Goal: Task Accomplishment & Management: Use online tool/utility

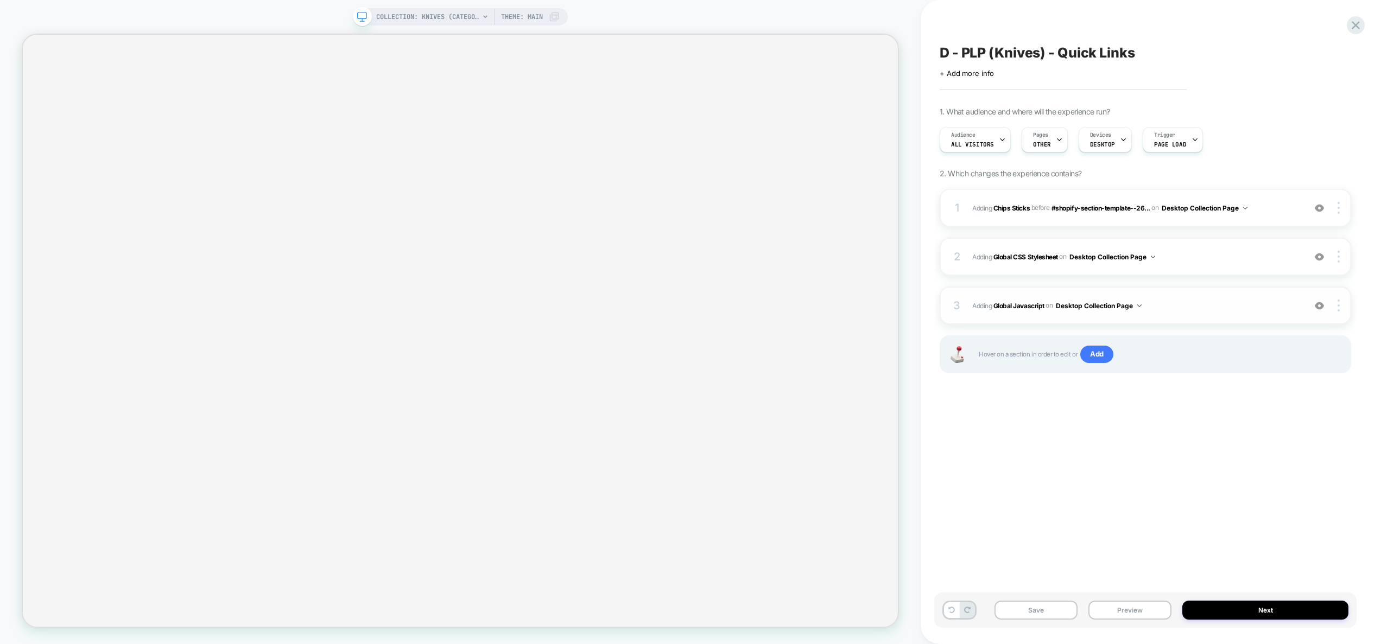
click at [1220, 309] on span "Adding Global Javascript on Desktop Collection Page" at bounding box center [1135, 306] width 327 height 14
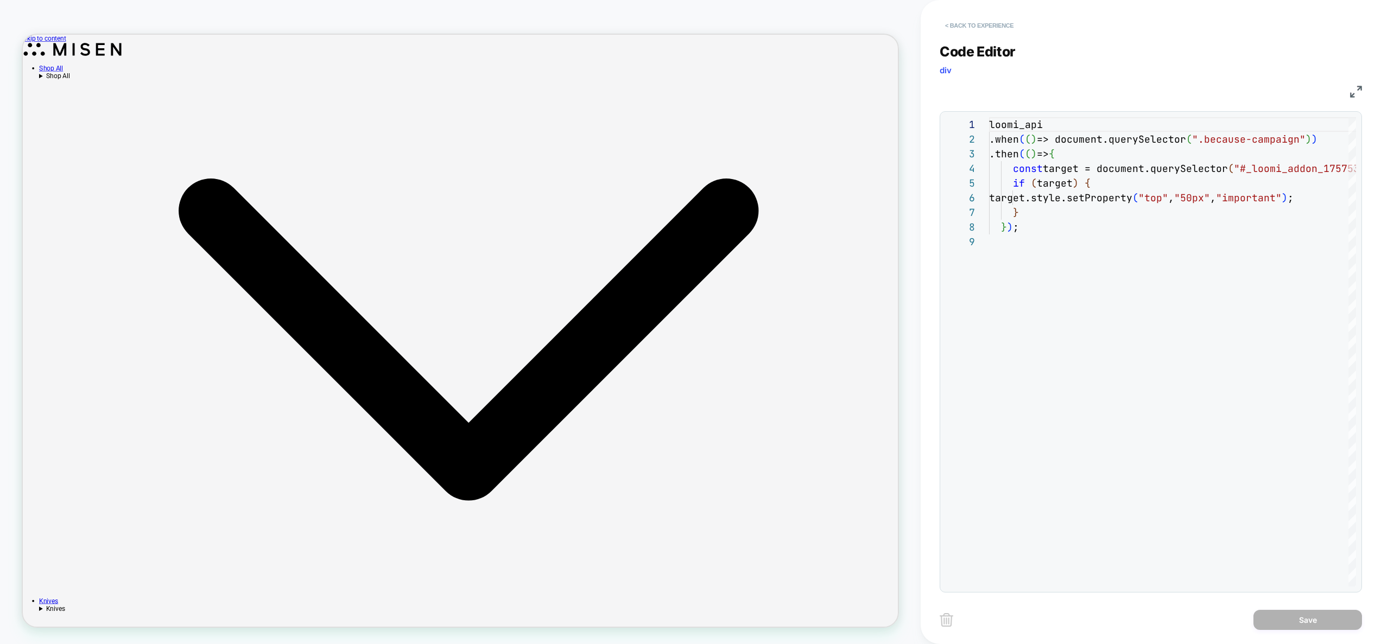
click at [990, 31] on button "< Back to experience" at bounding box center [978, 25] width 79 height 17
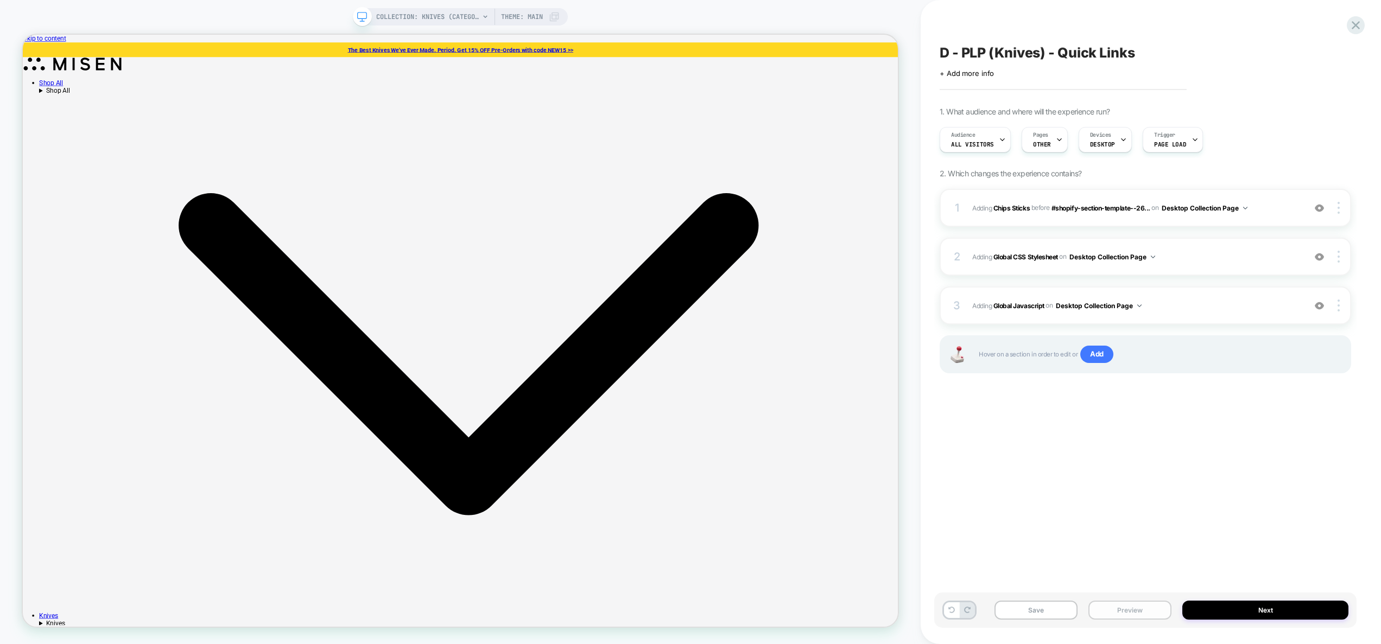
click at [1143, 615] on button "Preview" at bounding box center [1129, 610] width 83 height 19
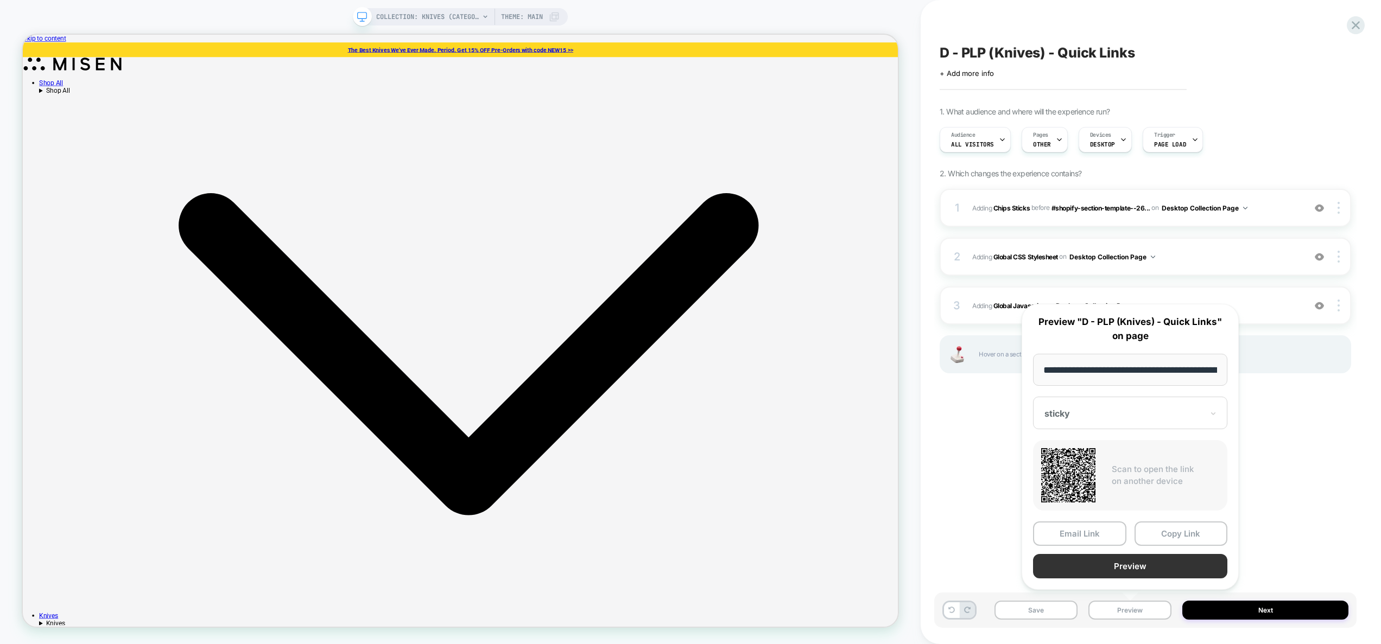
click at [1128, 566] on button "Preview" at bounding box center [1130, 566] width 194 height 24
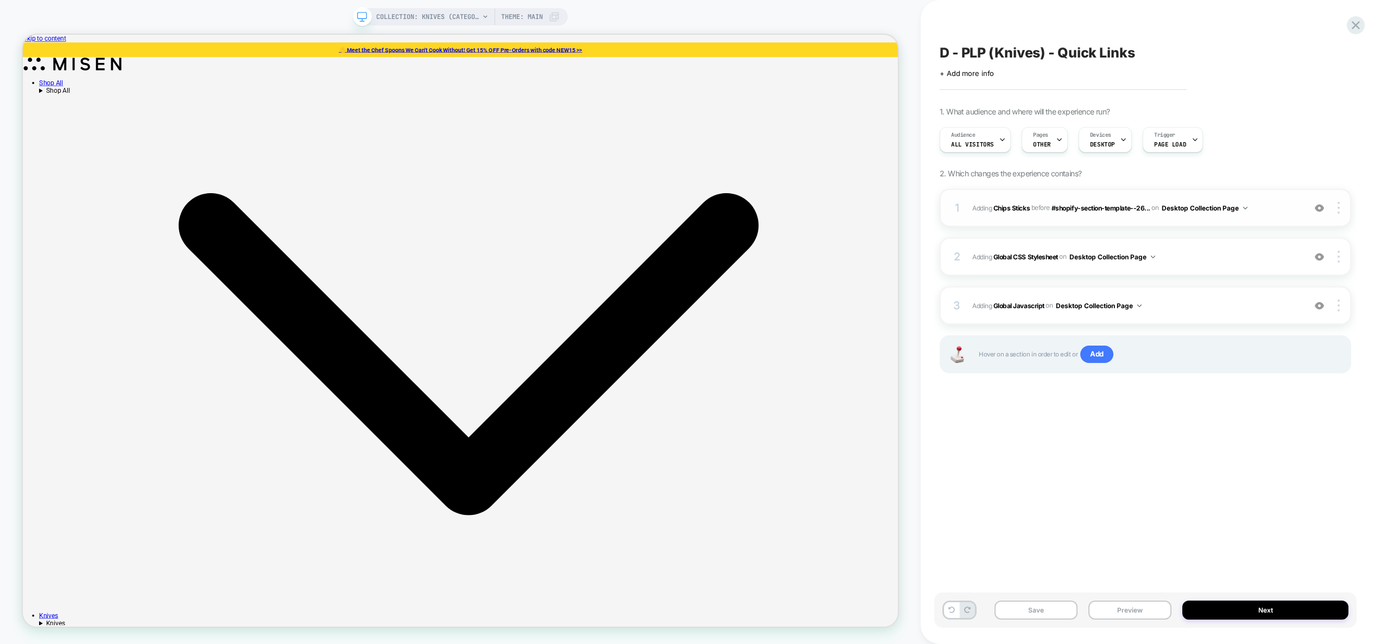
click at [1130, 226] on div "1 #_loomi_addon_1757535260846 Adding Chips Sticks BEFORE #shopify-section-templ…" at bounding box center [1144, 208] width 411 height 38
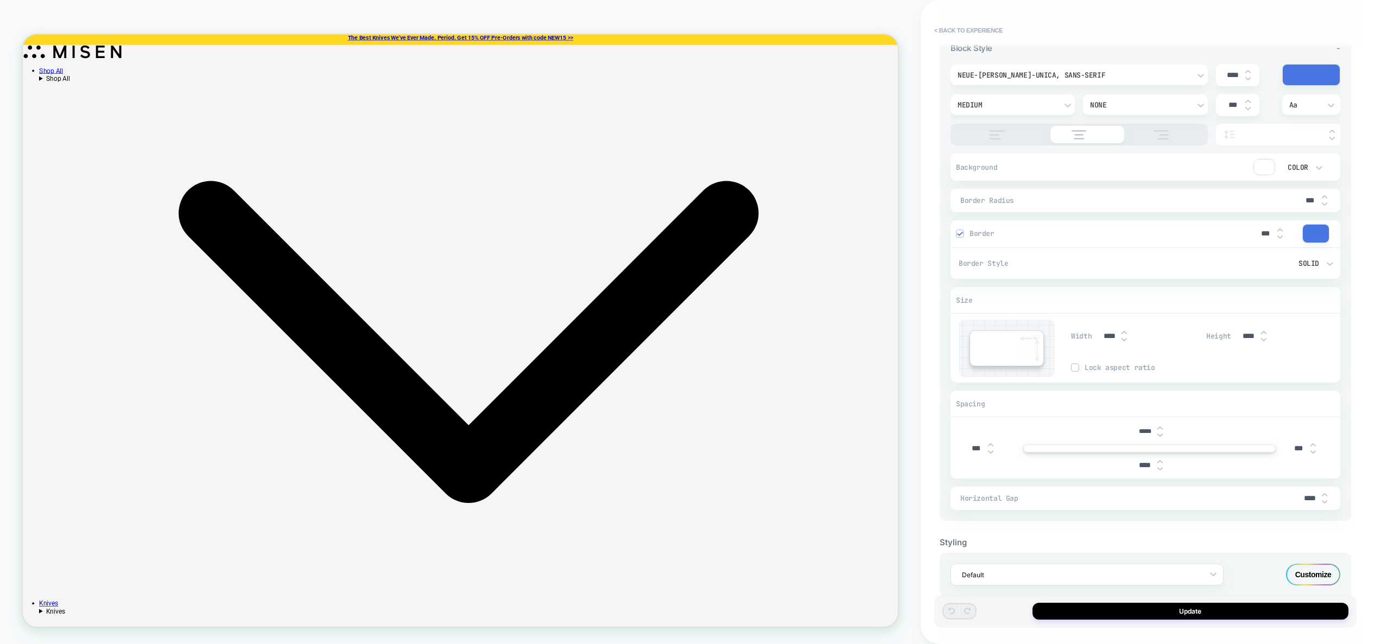
scroll to position [469, 0]
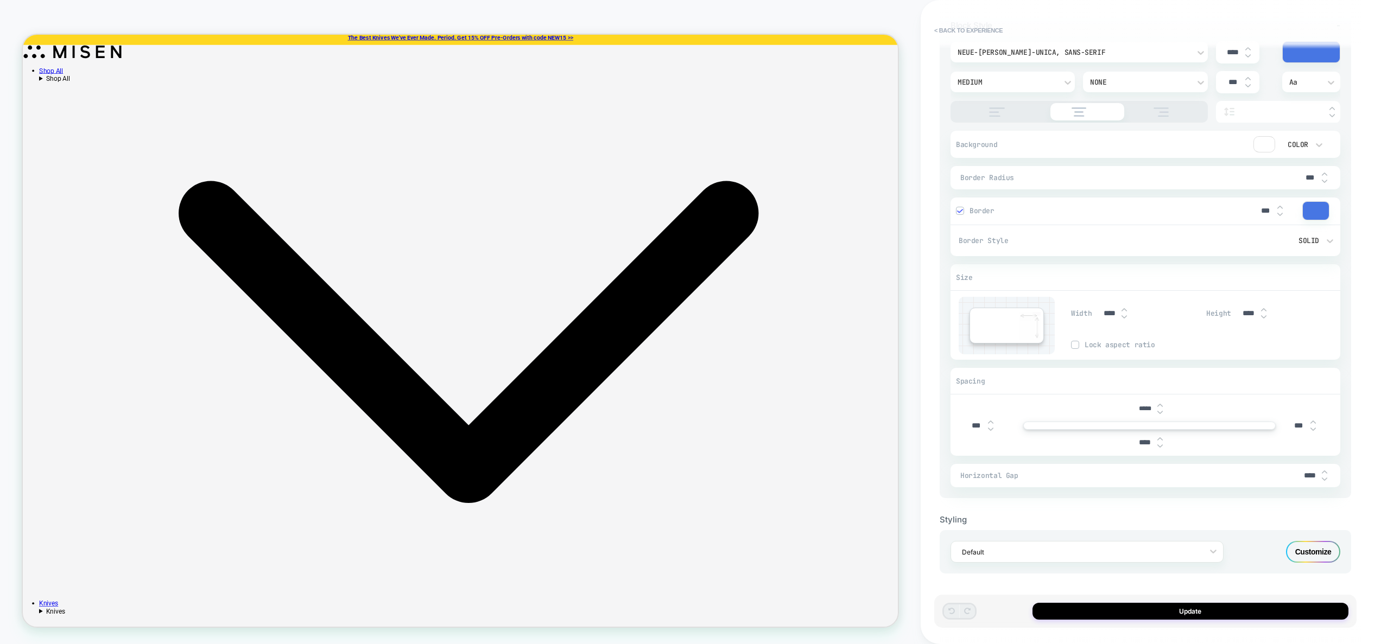
click at [1123, 317] on img at bounding box center [1123, 317] width 5 height 4
type textarea "*"
type input "****"
click at [1123, 317] on img at bounding box center [1123, 317] width 5 height 4
type textarea "*"
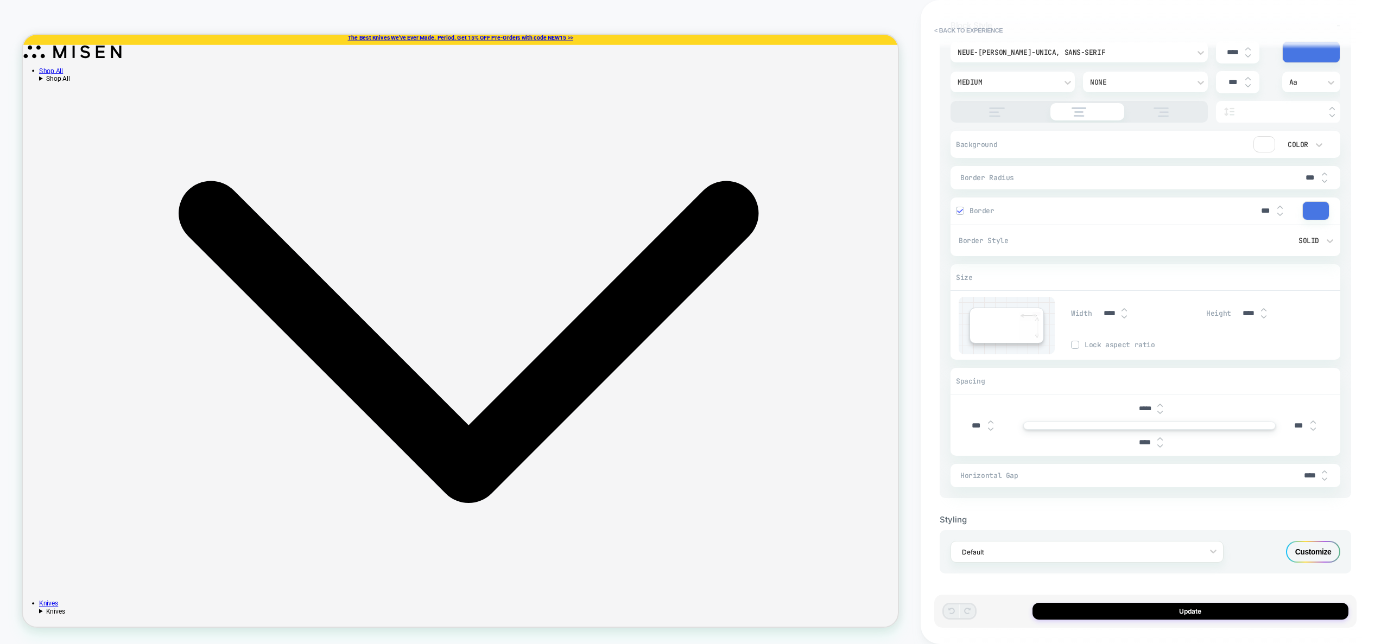
type input "****"
click at [1123, 317] on img at bounding box center [1123, 317] width 5 height 4
type textarea "*"
type input "****"
click at [1123, 309] on img at bounding box center [1123, 310] width 5 height 4
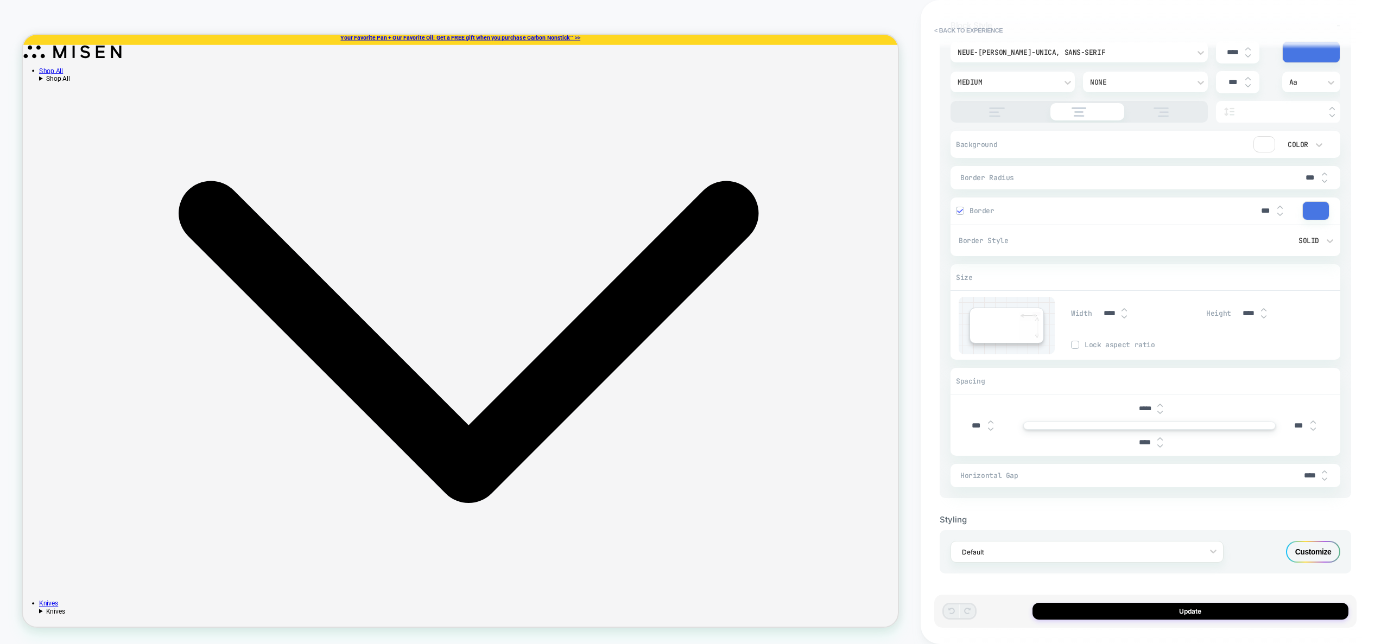
type textarea "*"
type input "****"
click at [1123, 309] on img at bounding box center [1123, 310] width 5 height 4
type textarea "*"
type input "****"
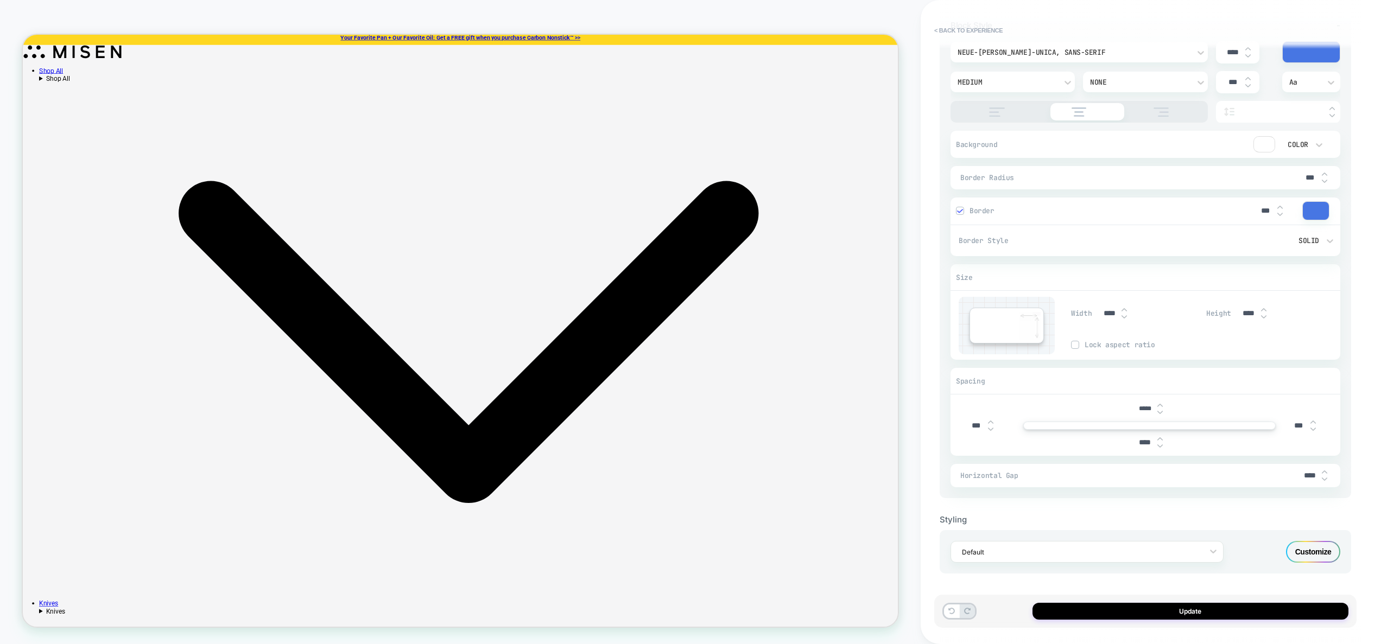
click at [1123, 309] on img at bounding box center [1123, 310] width 5 height 4
type textarea "*"
type input "****"
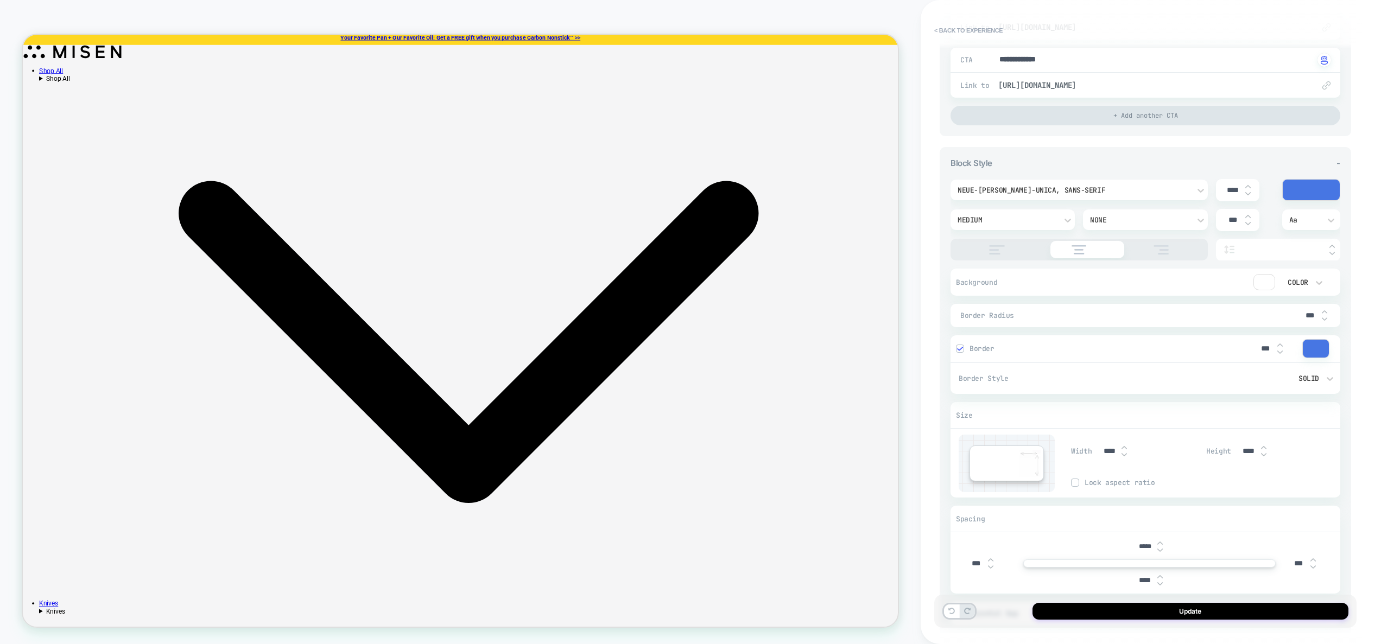
scroll to position [238, 0]
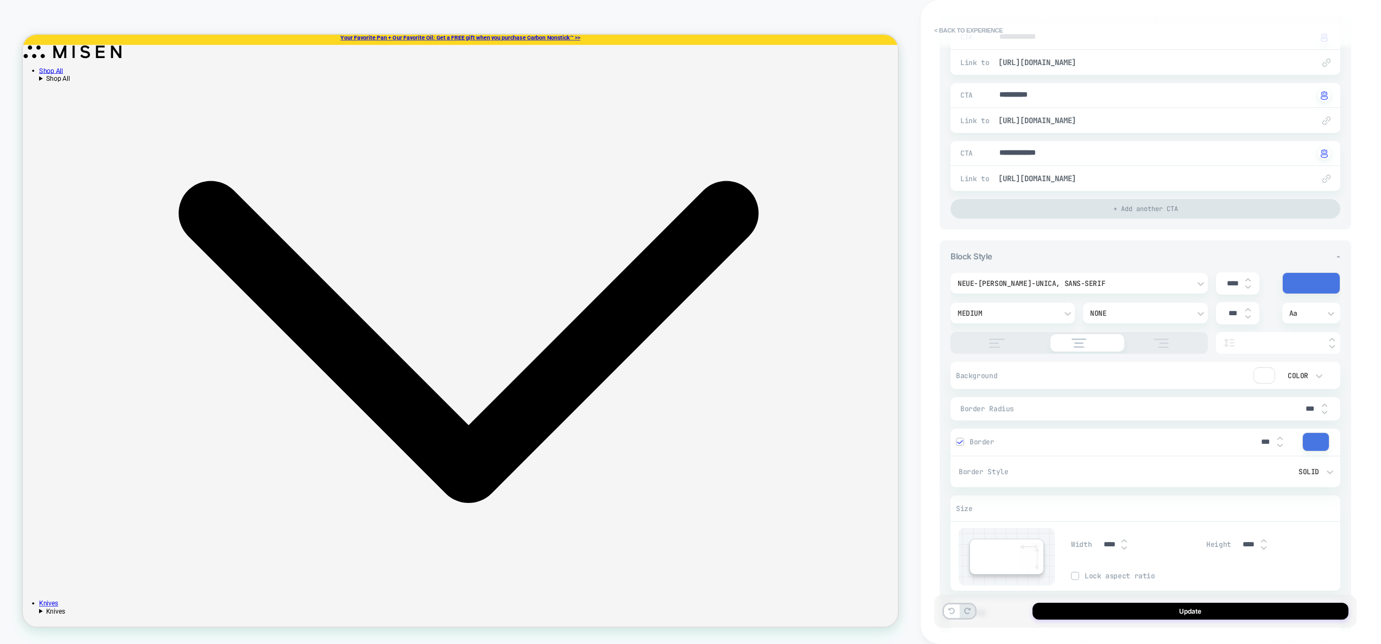
type textarea "*"
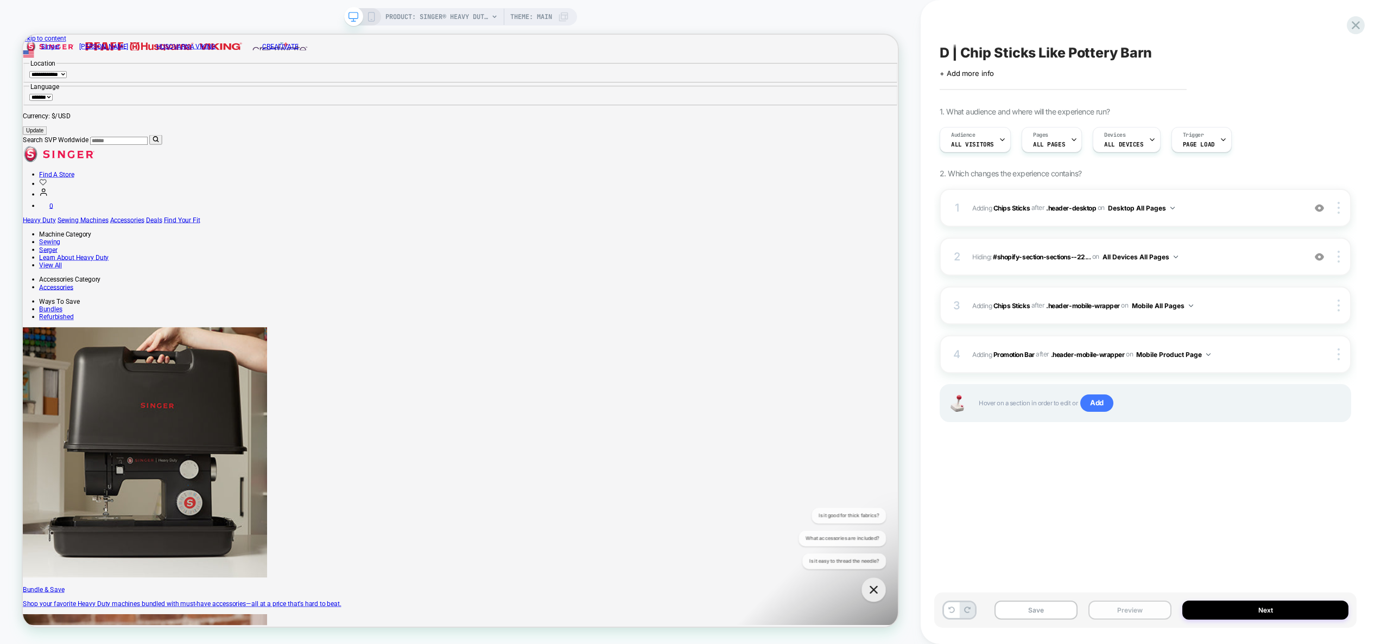
click at [1113, 613] on button "Preview" at bounding box center [1129, 610] width 83 height 19
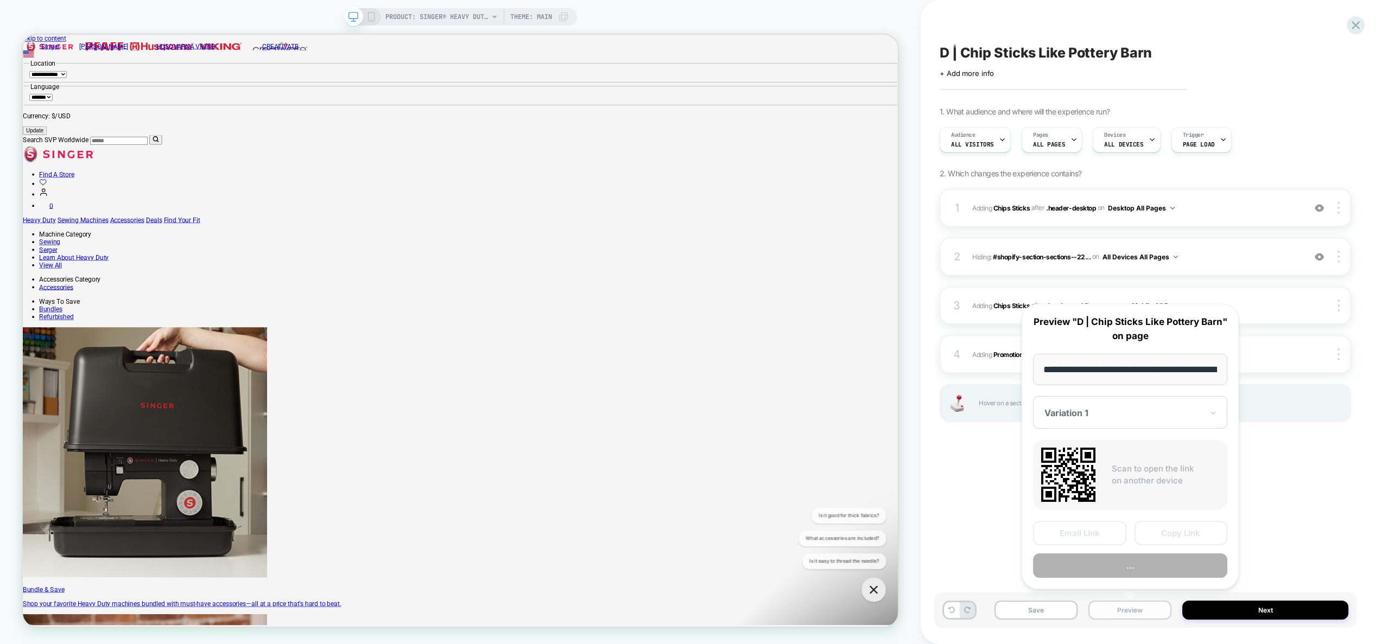
scroll to position [0, 303]
click at [1119, 567] on button "Preview" at bounding box center [1130, 566] width 194 height 24
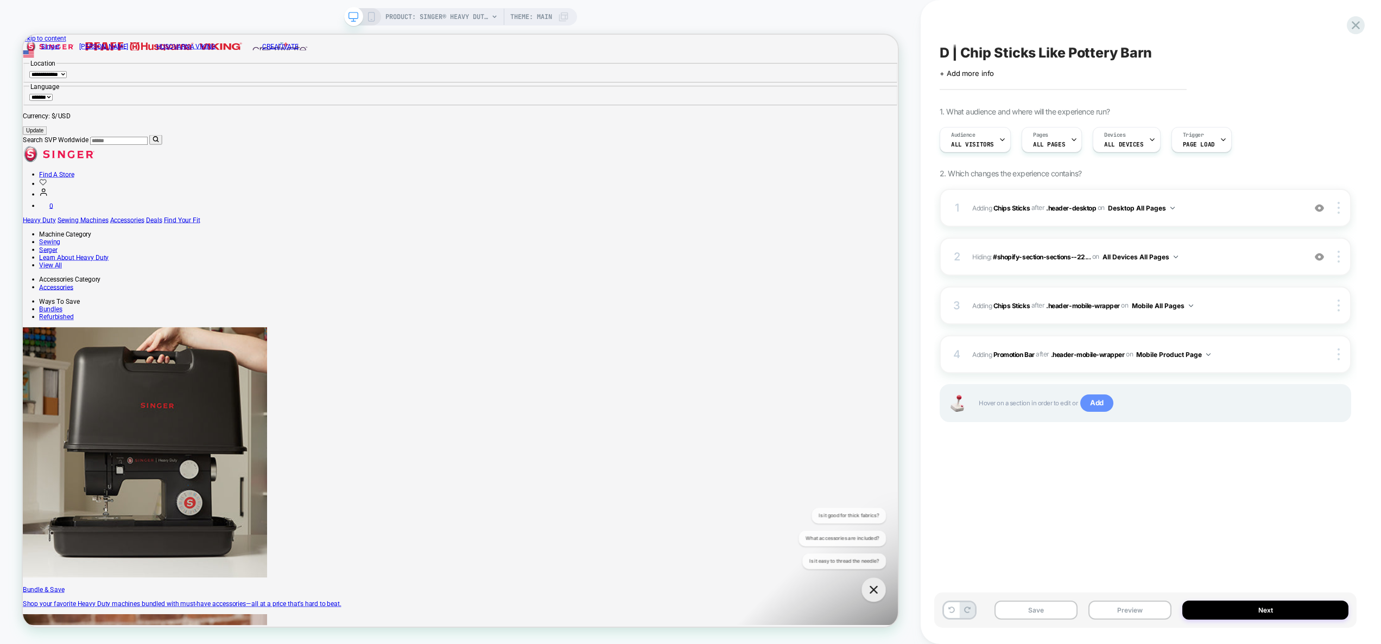
click at [1106, 409] on span "Add" at bounding box center [1096, 403] width 33 height 17
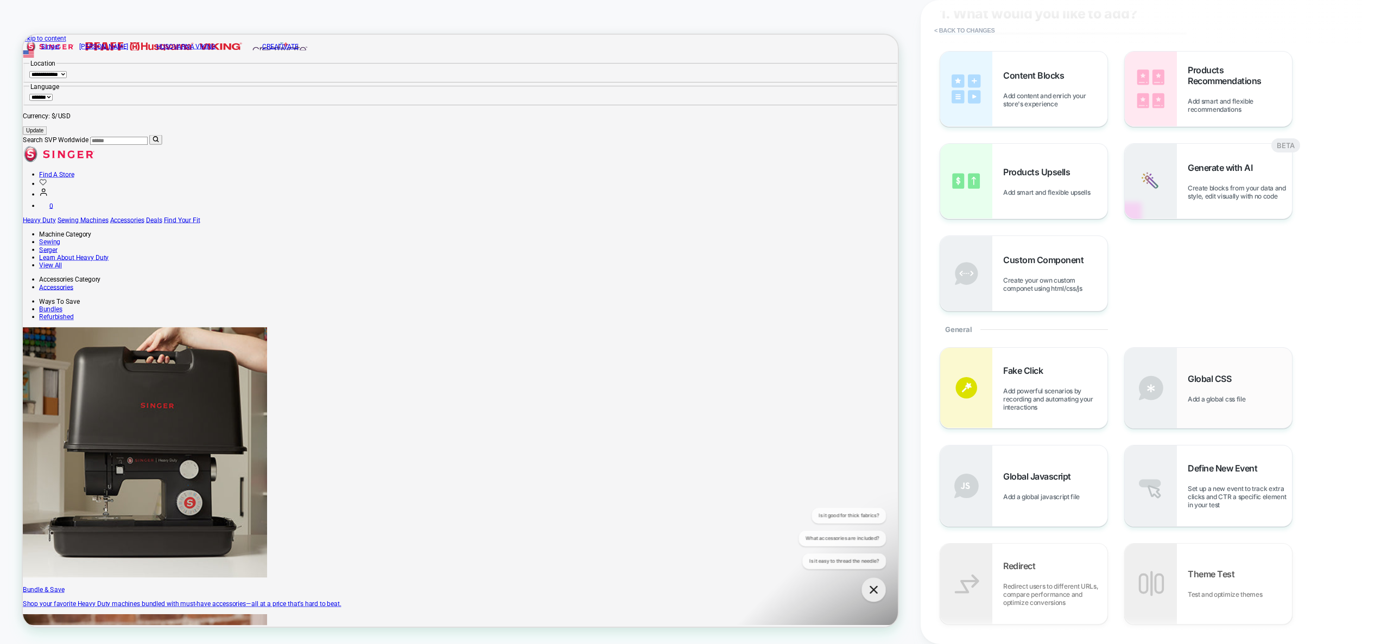
scroll to position [67, 0]
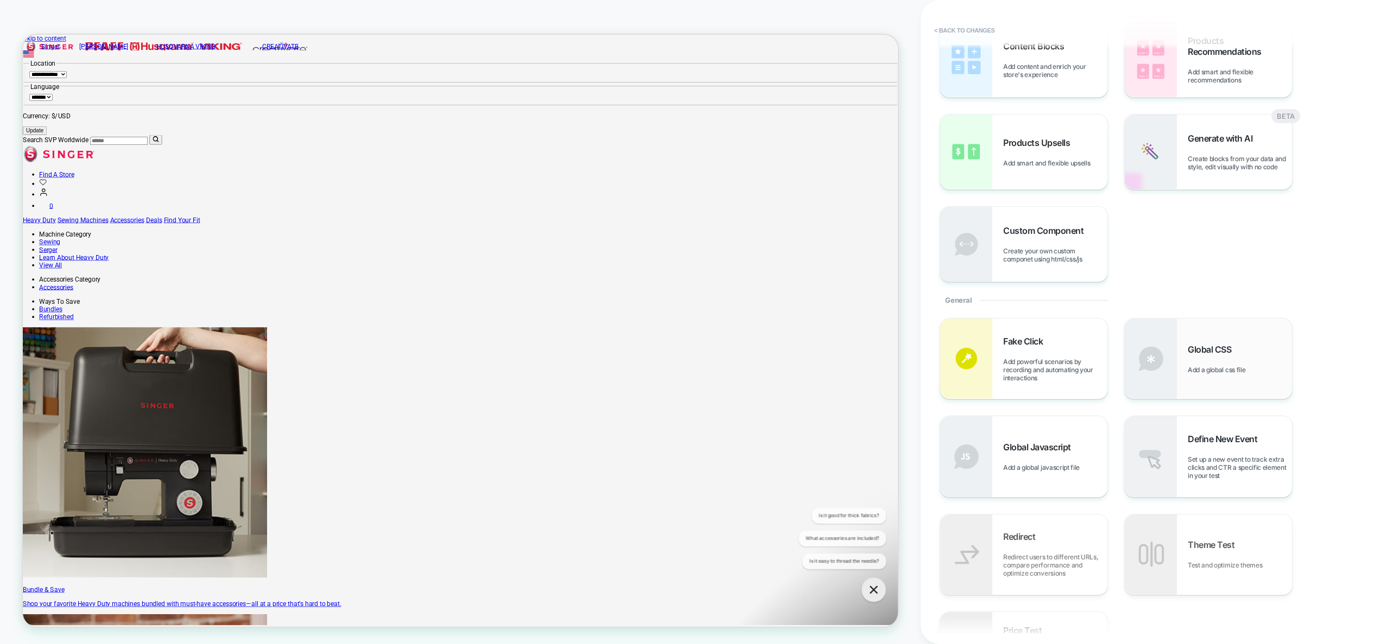
click at [1236, 352] on span "Global CSS" at bounding box center [1211, 349] width 49 height 11
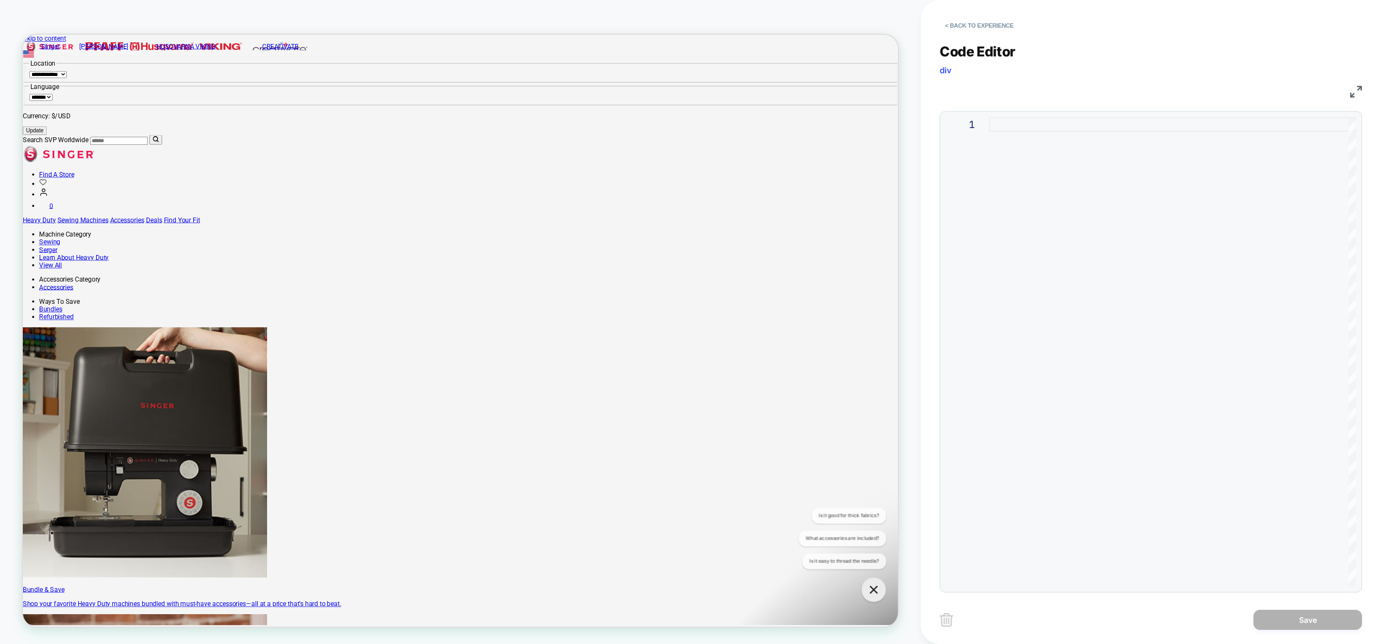
click at [1099, 183] on div at bounding box center [1172, 351] width 367 height 469
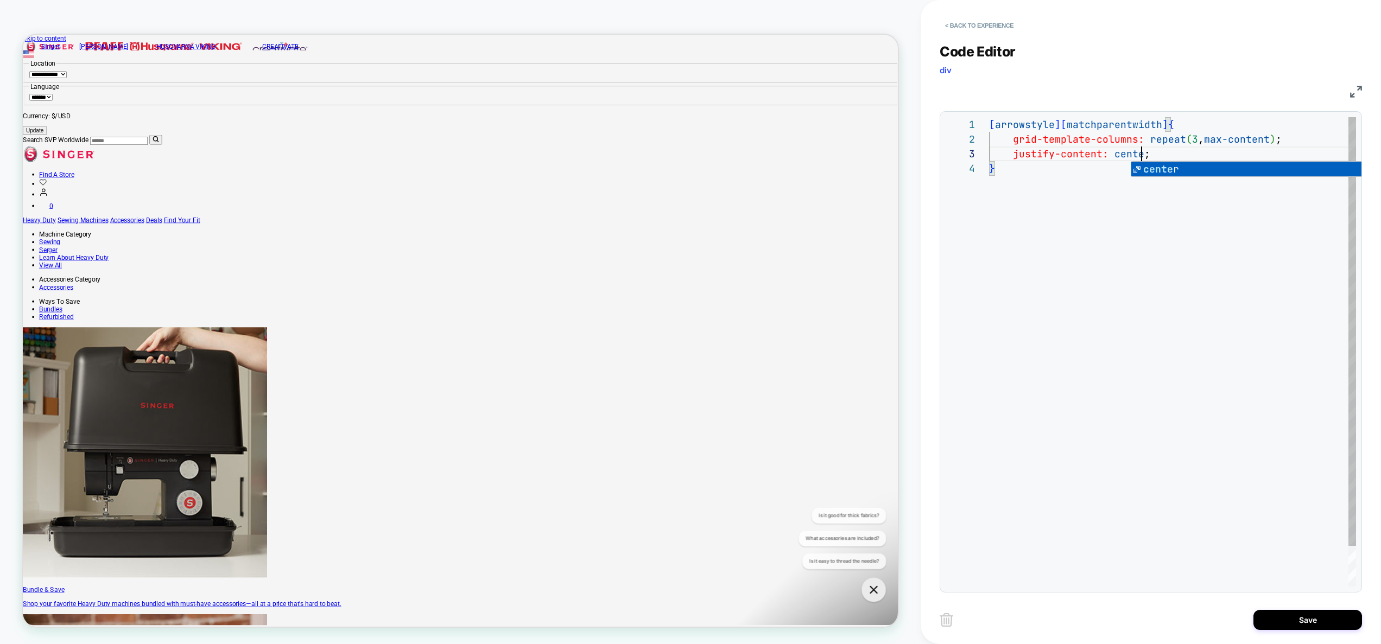
scroll to position [29, 158]
click at [1241, 285] on div "[ arrowstyle ] [ matchparentwidth ] { grid-template-columns: repeat ( 3 , max-c…" at bounding box center [1172, 373] width 367 height 513
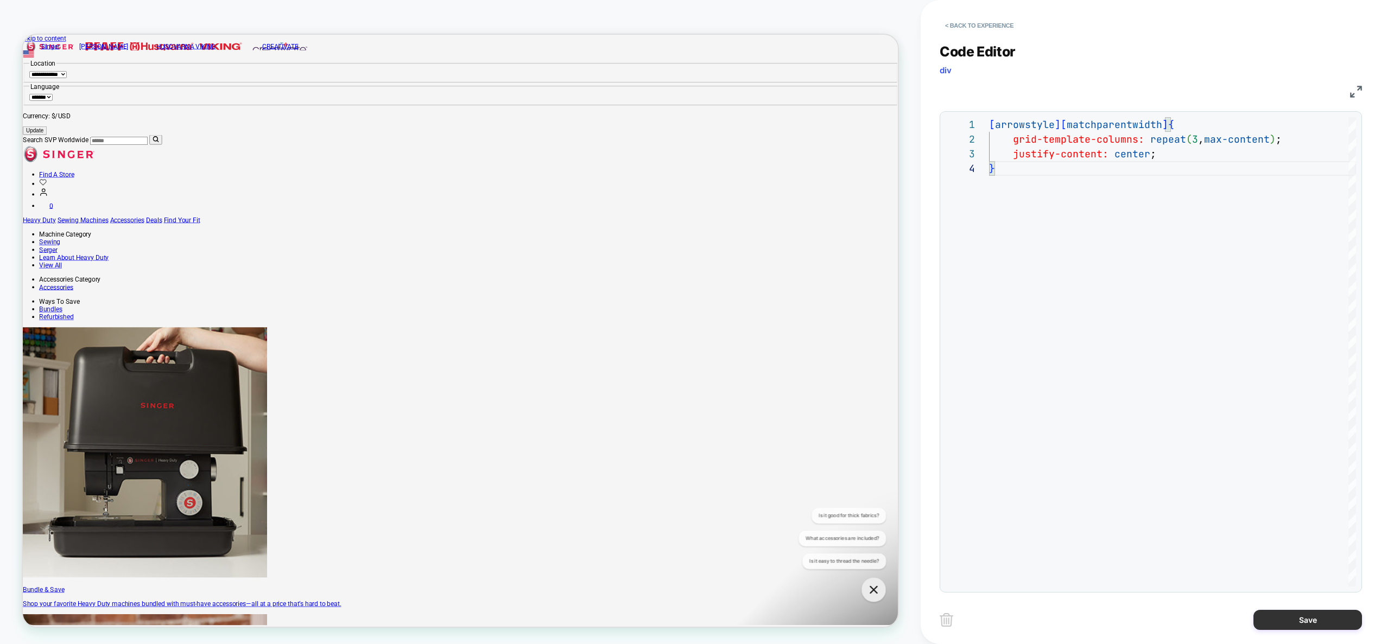
type textarea "**********"
click at [1321, 619] on button "Save" at bounding box center [1307, 620] width 109 height 20
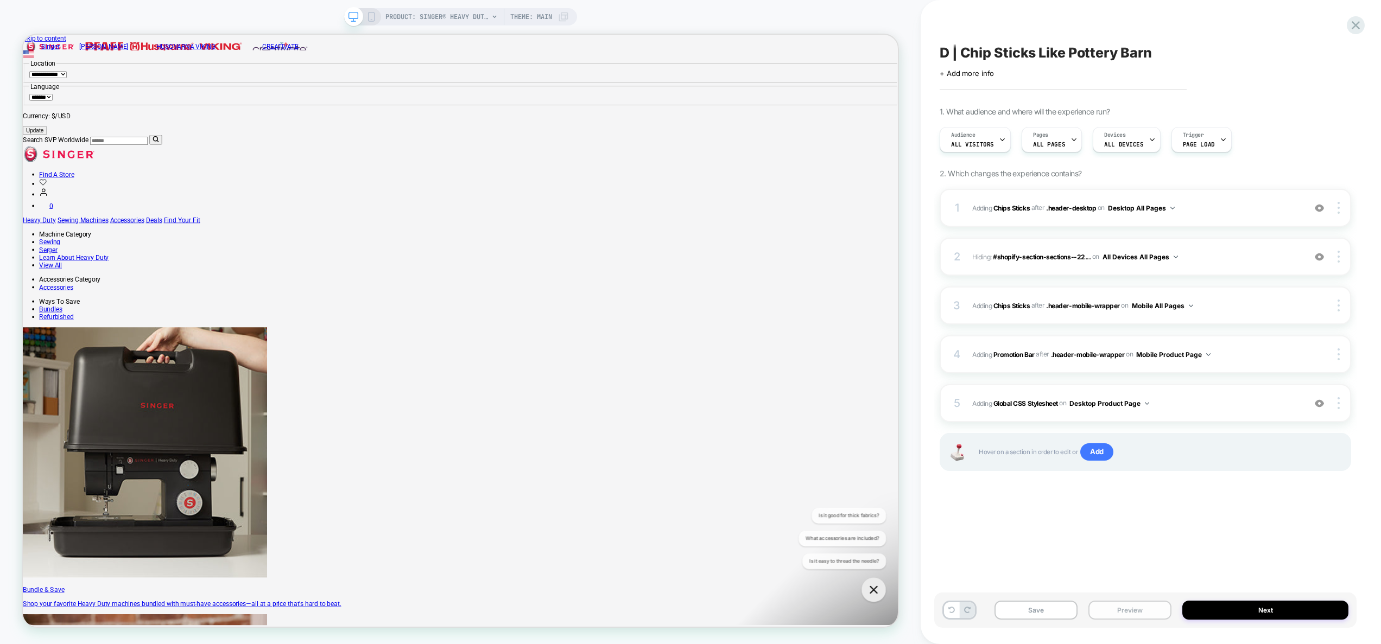
click at [1126, 614] on button "Preview" at bounding box center [1129, 610] width 83 height 19
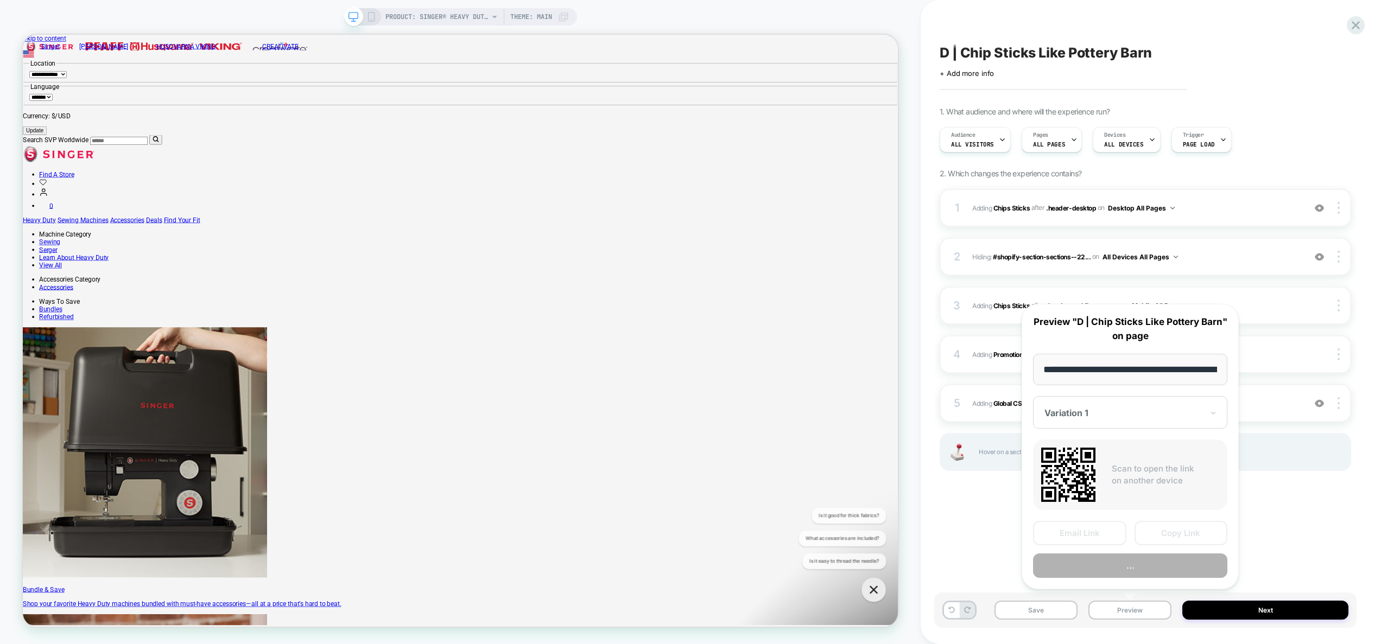
scroll to position [0, 303]
click at [1127, 563] on button "Preview" at bounding box center [1130, 566] width 194 height 24
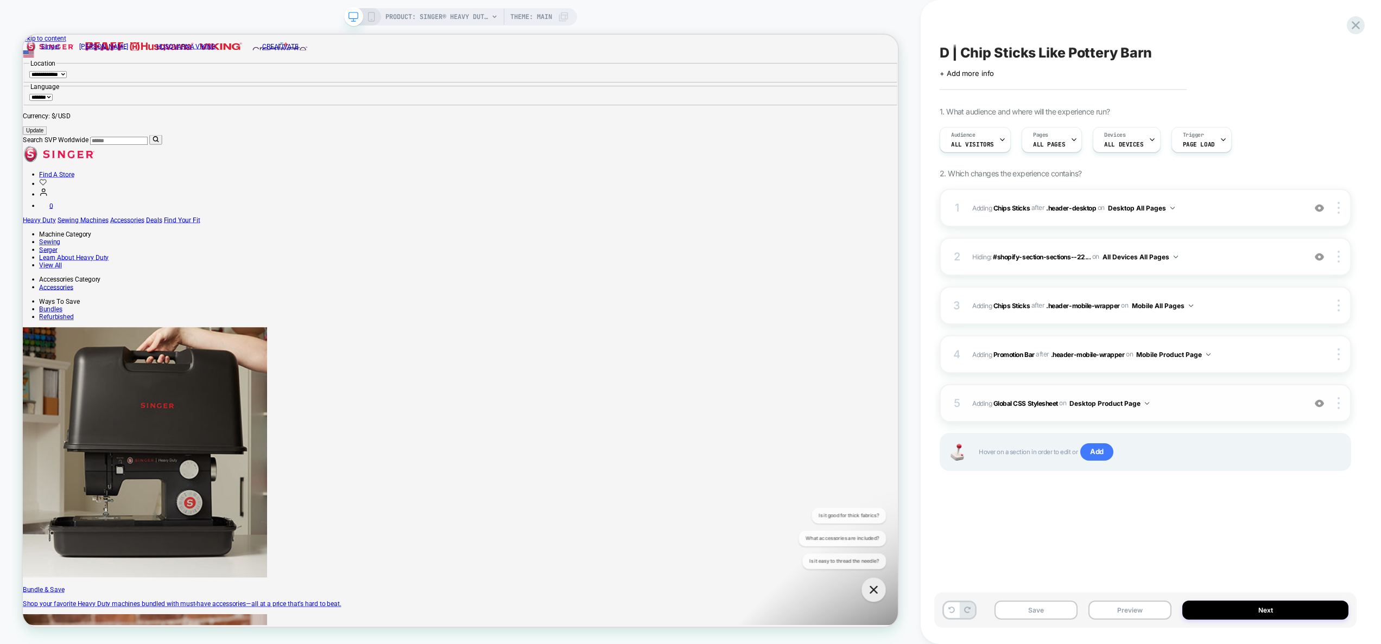
click at [1124, 405] on button "Desktop Product Page" at bounding box center [1109, 404] width 80 height 14
click at [1268, 510] on div "D | Chip Sticks Like Pottery Barn Click to edit experience details + Add more i…" at bounding box center [1145, 322] width 422 height 622
click at [1107, 408] on button "Desktop Product Page" at bounding box center [1109, 404] width 80 height 14
click at [1273, 502] on div "D | Chip Sticks Like Pottery Barn Click to edit experience details + Add more i…" at bounding box center [1145, 322] width 422 height 622
click at [1054, 614] on button "Save" at bounding box center [1035, 610] width 83 height 19
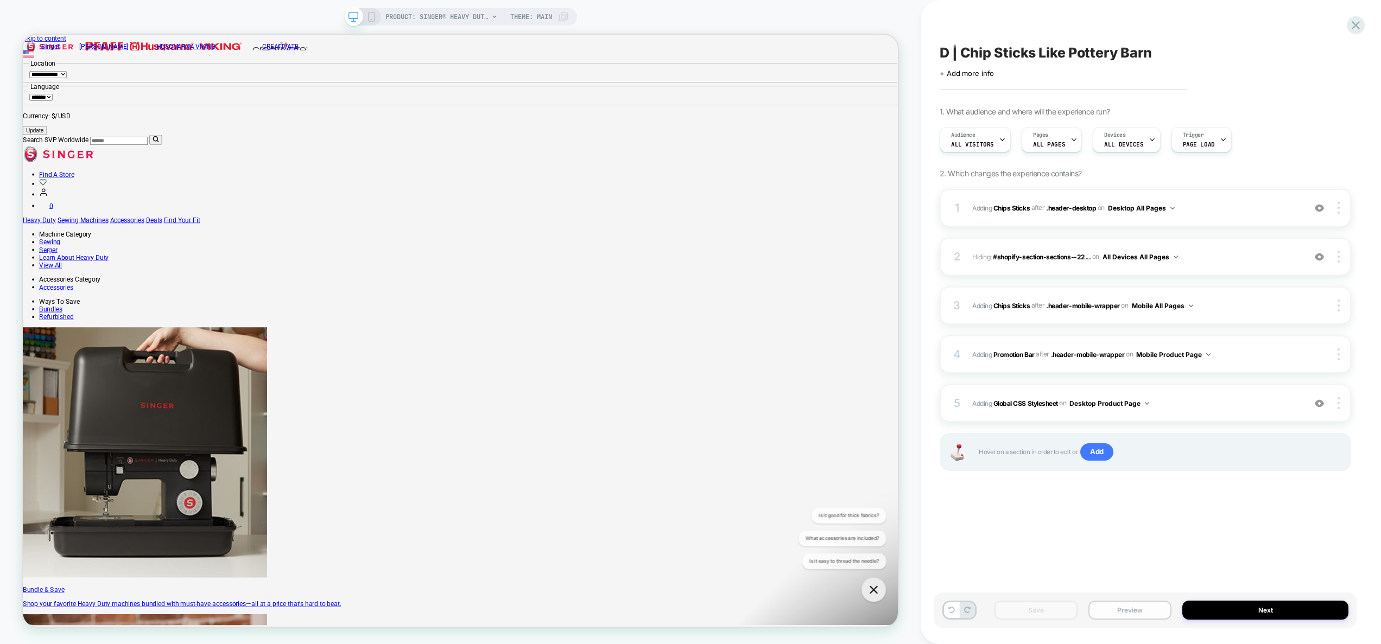
click at [1129, 608] on button "Preview" at bounding box center [1129, 610] width 83 height 19
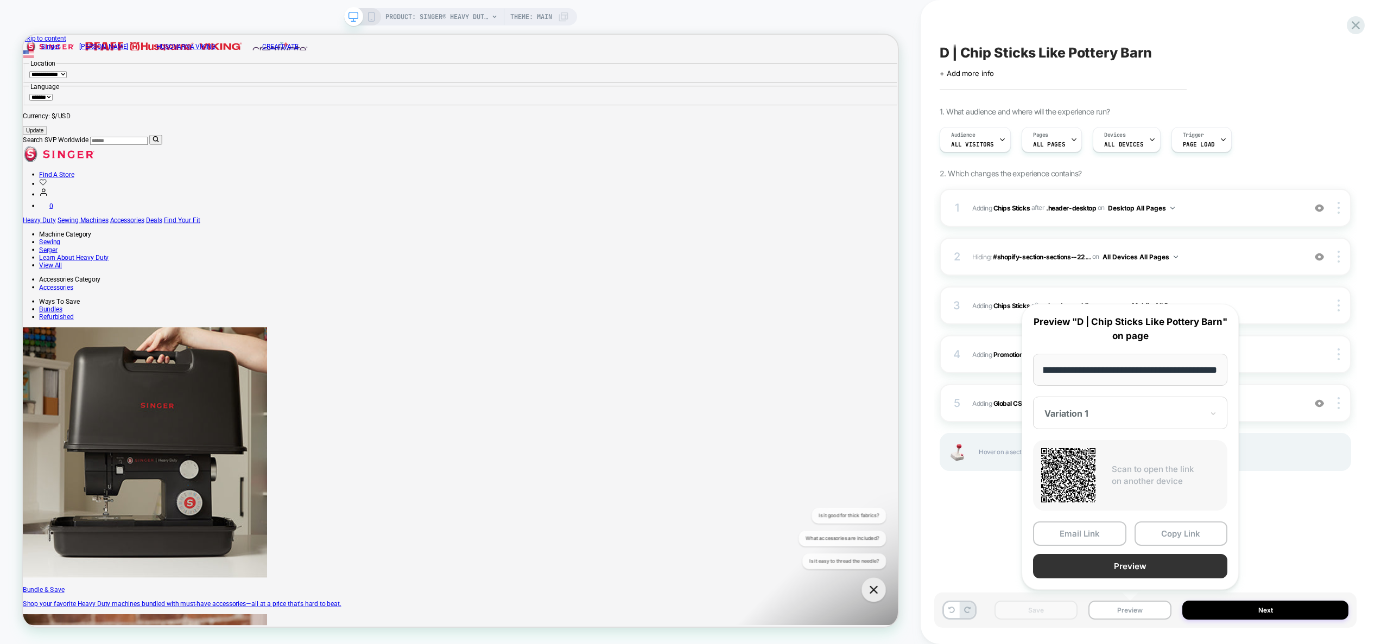
scroll to position [0, 0]
click at [1135, 569] on button "Preview" at bounding box center [1130, 566] width 194 height 24
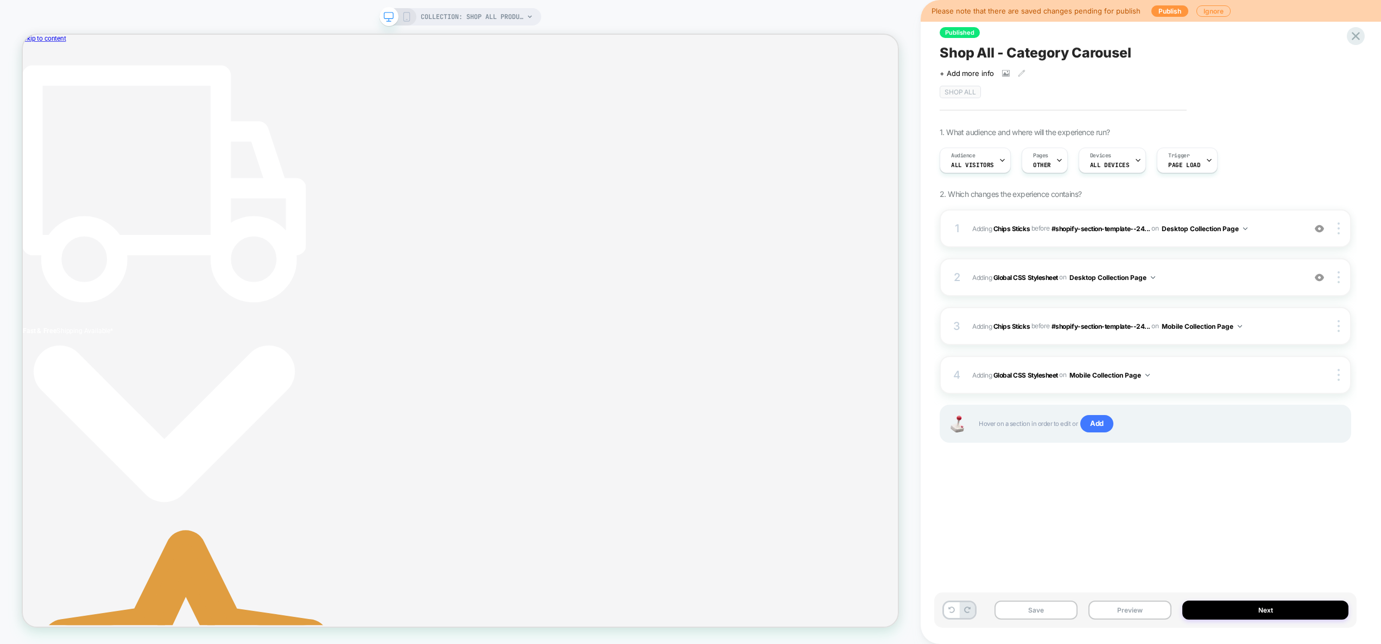
scroll to position [0, 5]
click at [1179, 374] on span "Adding Global CSS Stylesheet on Mobile Collection Page" at bounding box center [1135, 375] width 327 height 14
click at [1212, 285] on div "2 Adding Global CSS Stylesheet on Desktop Collection Page Add Before Add After …" at bounding box center [1144, 277] width 411 height 38
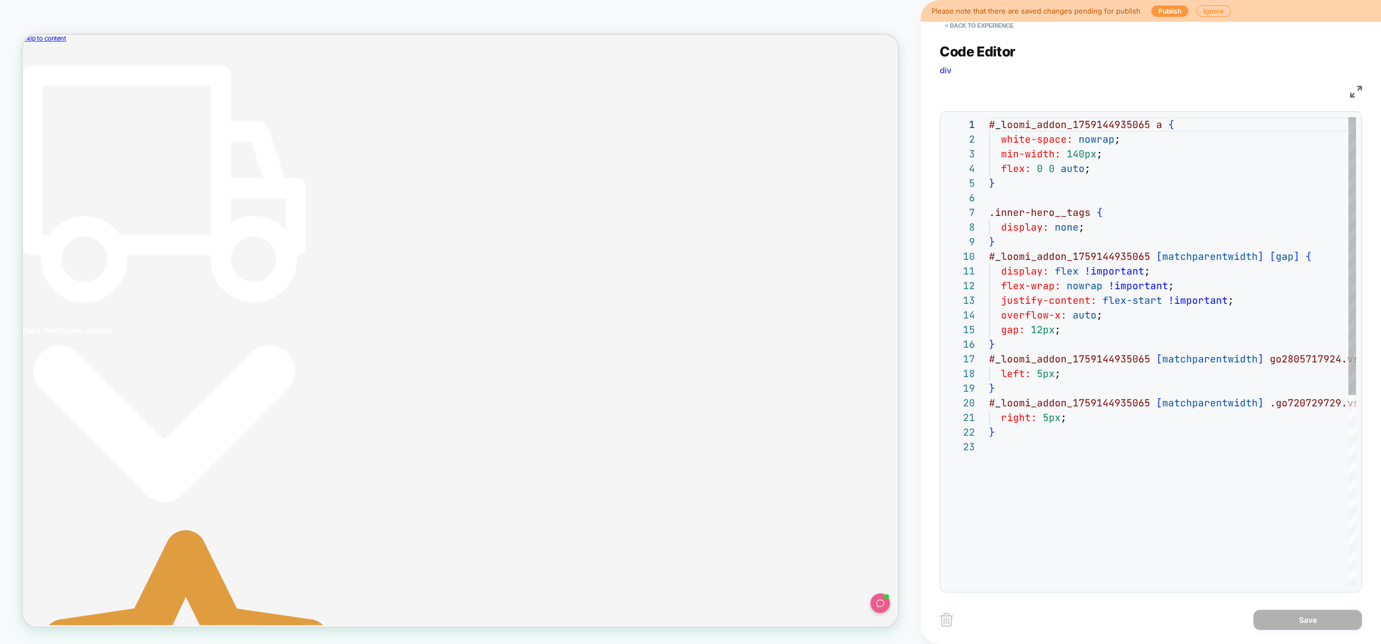
scroll to position [147, 0]
drag, startPoint x: 1159, startPoint y: 303, endPoint x: 1101, endPoint y: 298, distance: 58.8
click at [1101, 298] on div "# _ loomi_addon_1759144935065 a { white-space: nowrap ; min-width: 140px ; flex…" at bounding box center [1239, 513] width 500 height 792
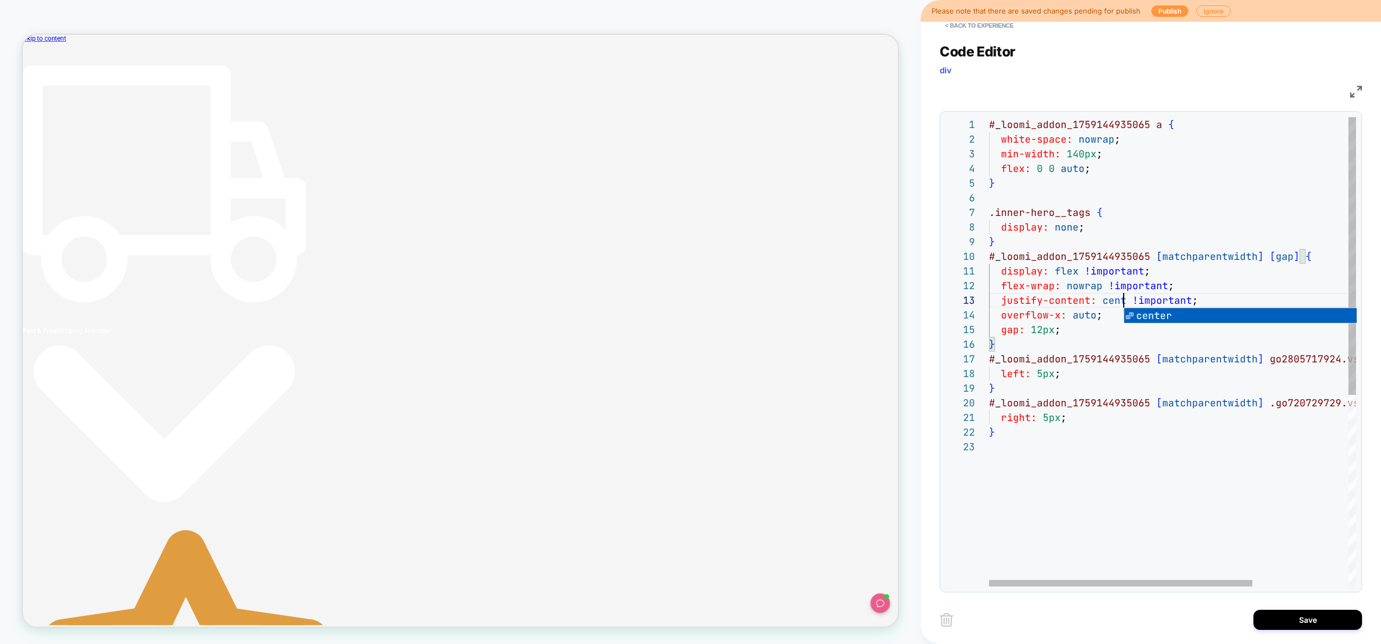
scroll to position [29, 147]
click at [1078, 305] on div "# _ loomi_addon_1759144935065 a { white-space: nowrap ; min-width: 140px ; flex…" at bounding box center [1239, 513] width 500 height 792
click at [1219, 511] on div "# _ loomi_addon_1759144935065 a { white-space: nowrap ; min-width: 140px ; flex…" at bounding box center [1239, 513] width 500 height 792
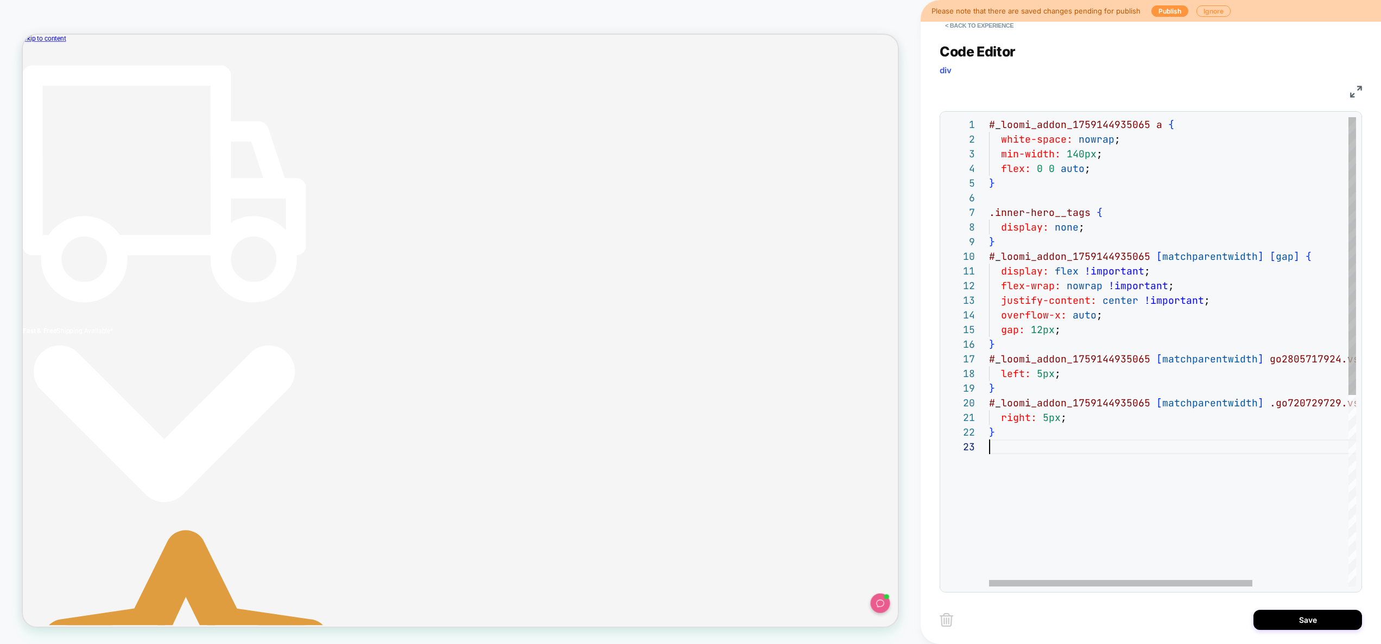
click at [1219, 511] on div "# _ loomi_addon_1759144935065 a { white-space: nowrap ; min-width: 140px ; flex…" at bounding box center [1239, 513] width 500 height 792
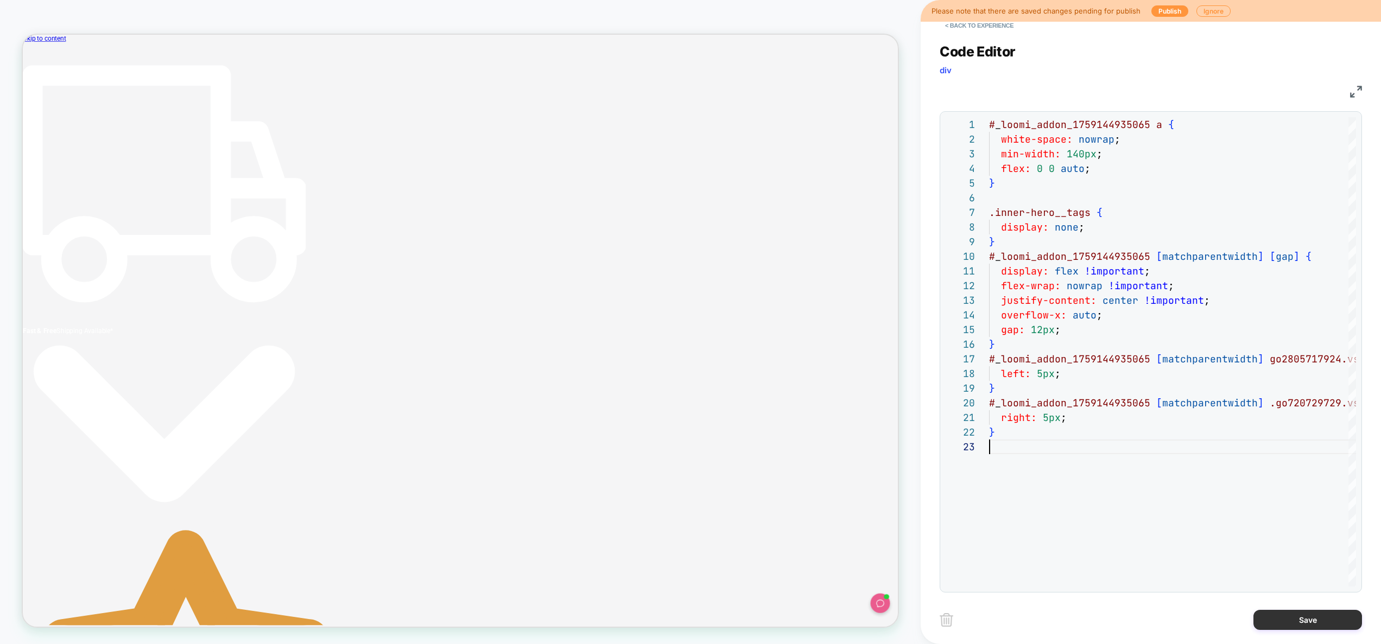
type textarea "**********"
click at [1298, 616] on button "Save" at bounding box center [1307, 620] width 109 height 20
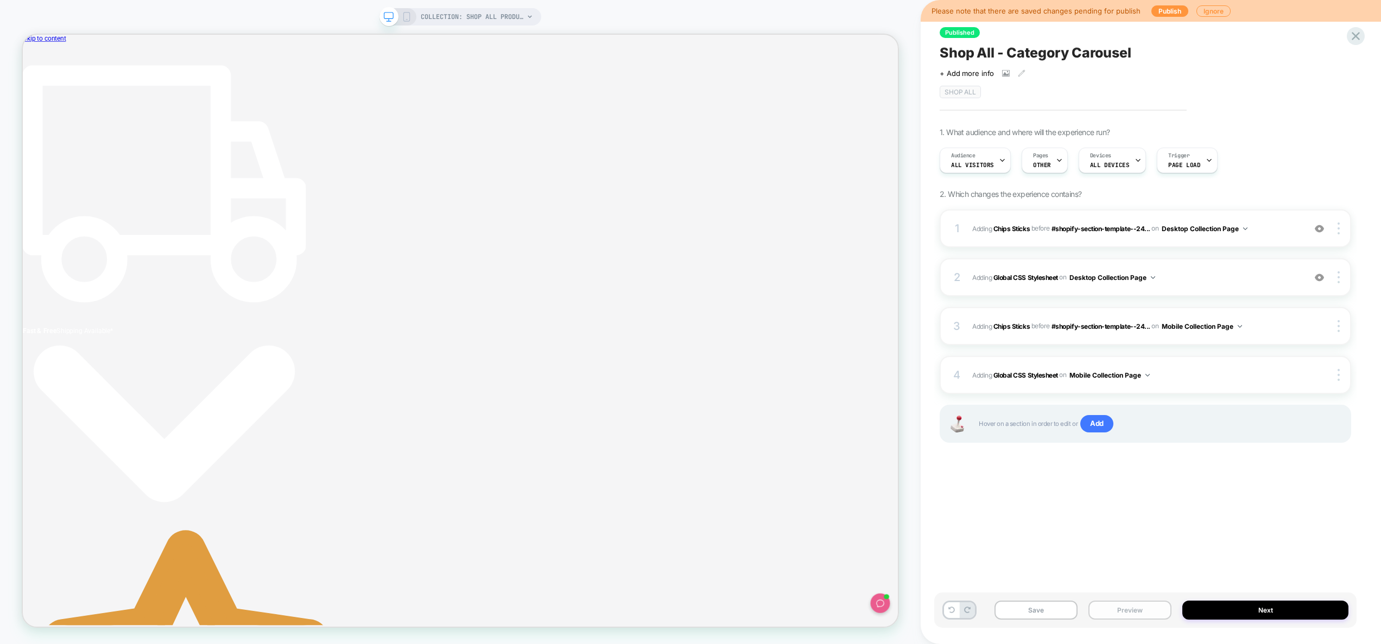
click at [1122, 608] on button "Preview" at bounding box center [1129, 610] width 83 height 19
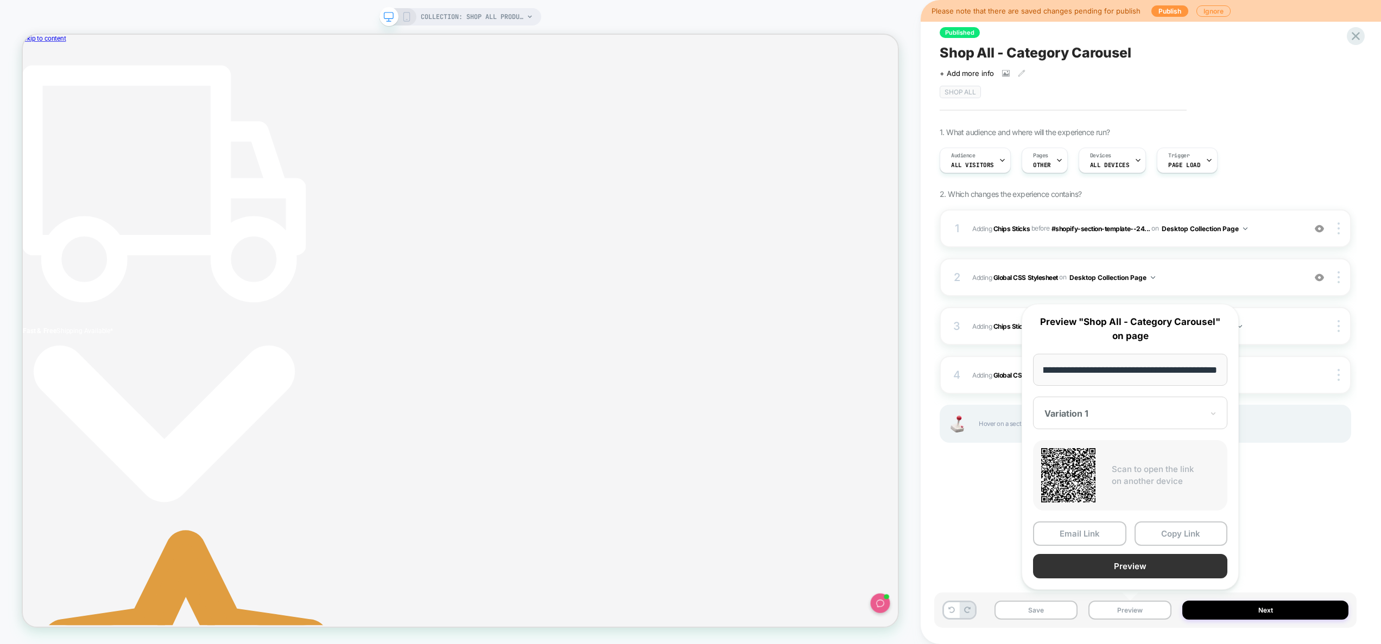
scroll to position [0, 0]
click at [1126, 569] on button "Preview" at bounding box center [1130, 566] width 194 height 24
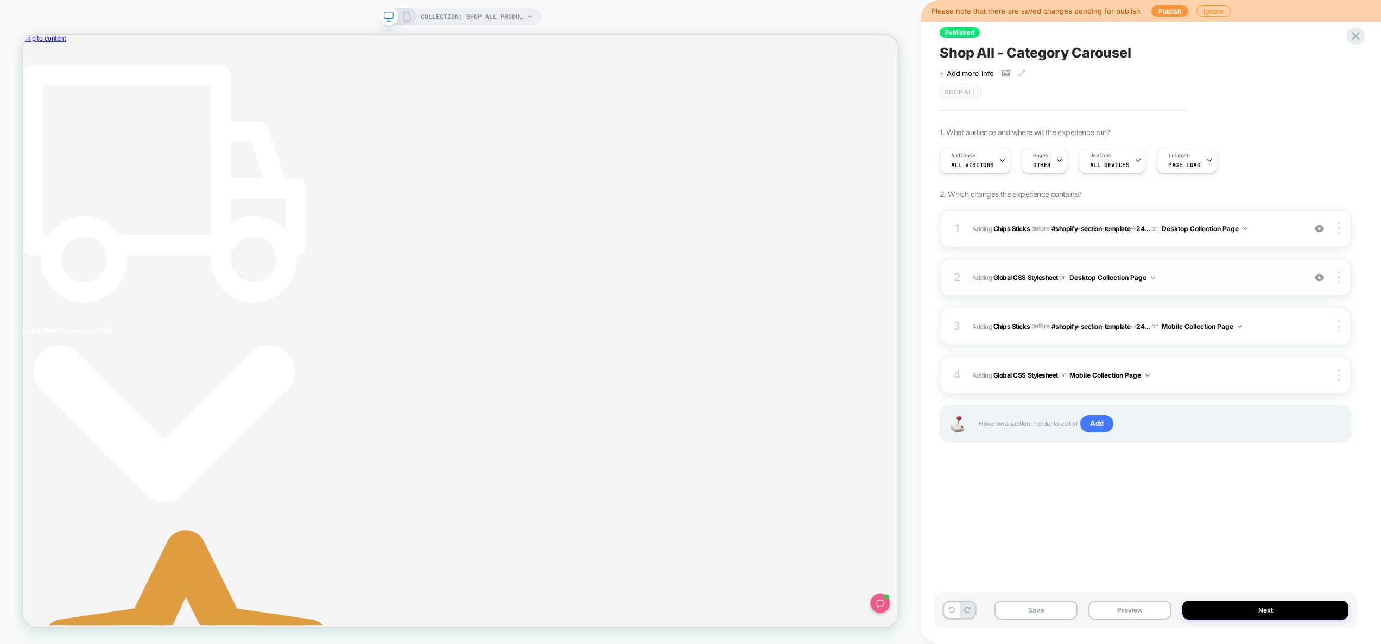
click at [1228, 281] on span "Adding Global CSS Stylesheet on Desktop Collection Page" at bounding box center [1135, 278] width 327 height 14
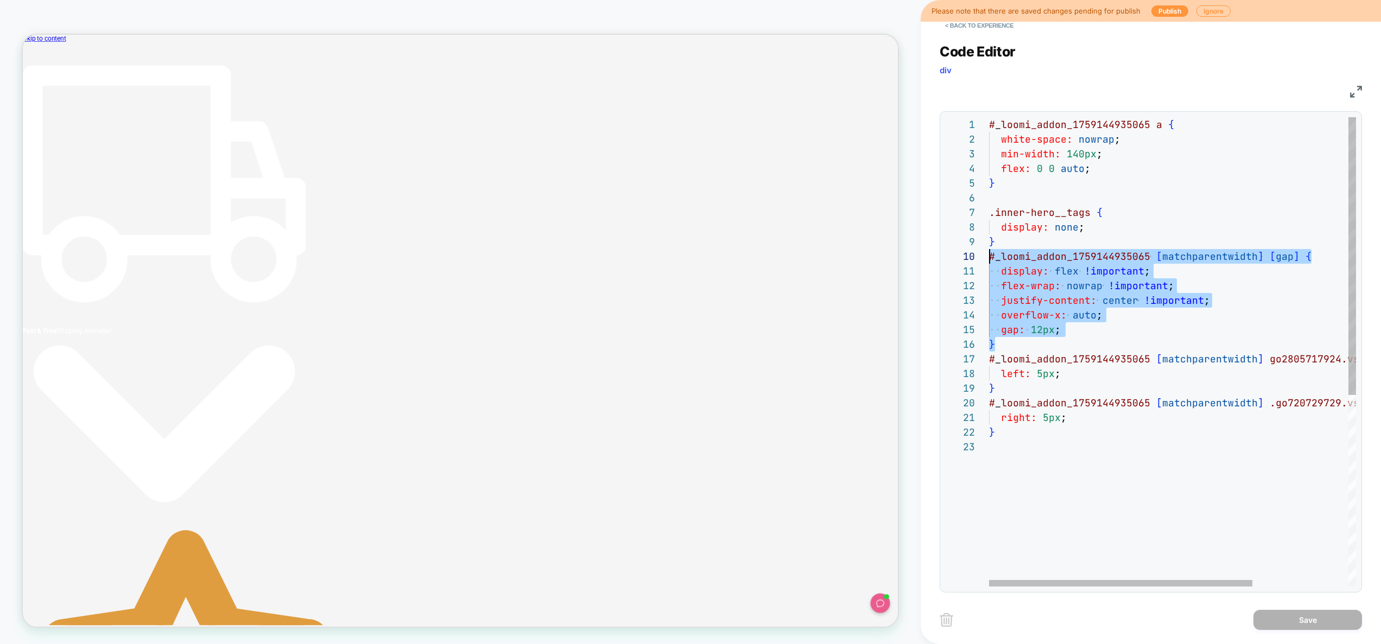
drag, startPoint x: 1004, startPoint y: 348, endPoint x: 970, endPoint y: 259, distance: 95.5
click at [989, 259] on div "# _ loomi_addon_1759144935065 a { white-space: nowrap ; min-width: 140px ; flex…" at bounding box center [1239, 513] width 500 height 792
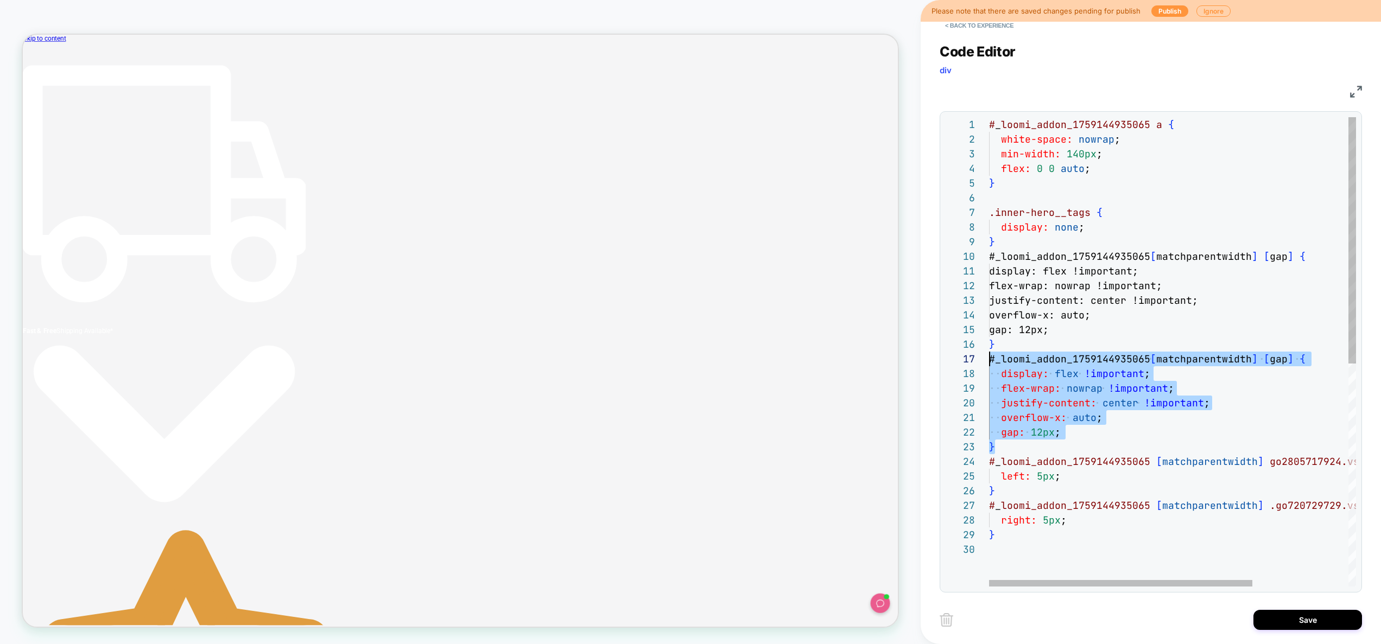
scroll to position [88, 0]
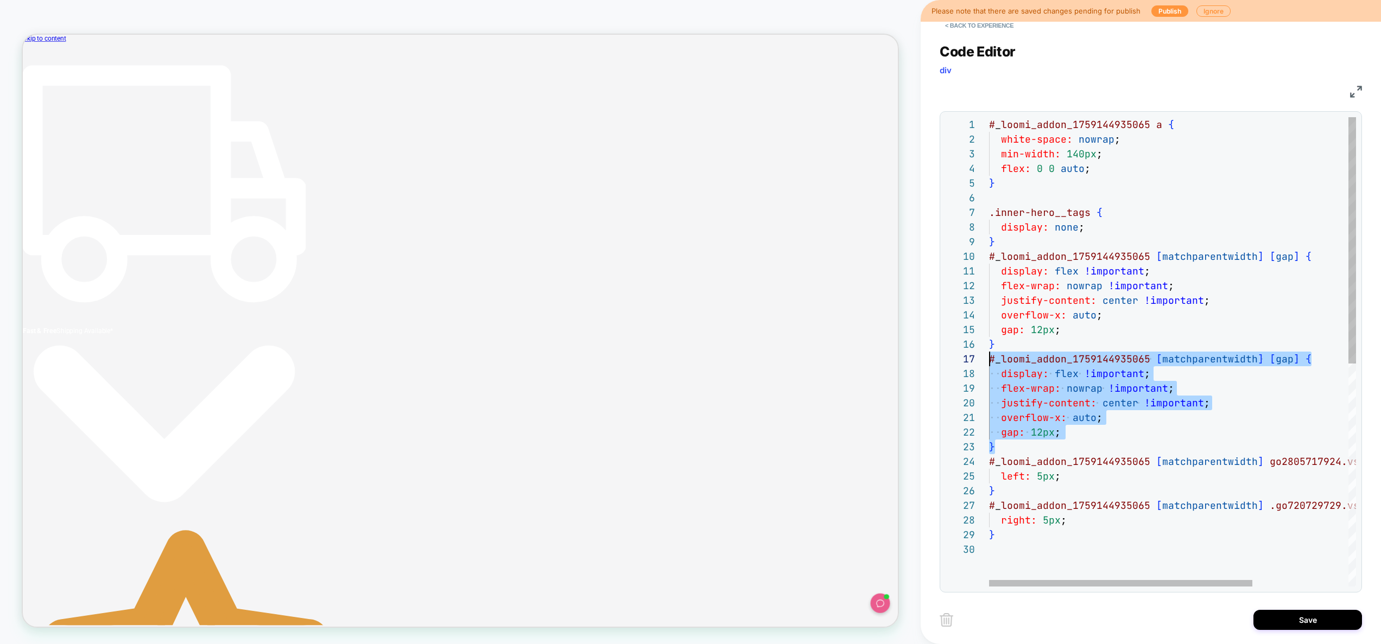
click at [1077, 366] on div "# _ loomi_addon_1759144935065 a { white-space: nowrap ; min-width: 140px ; flex…" at bounding box center [1239, 564] width 500 height 894
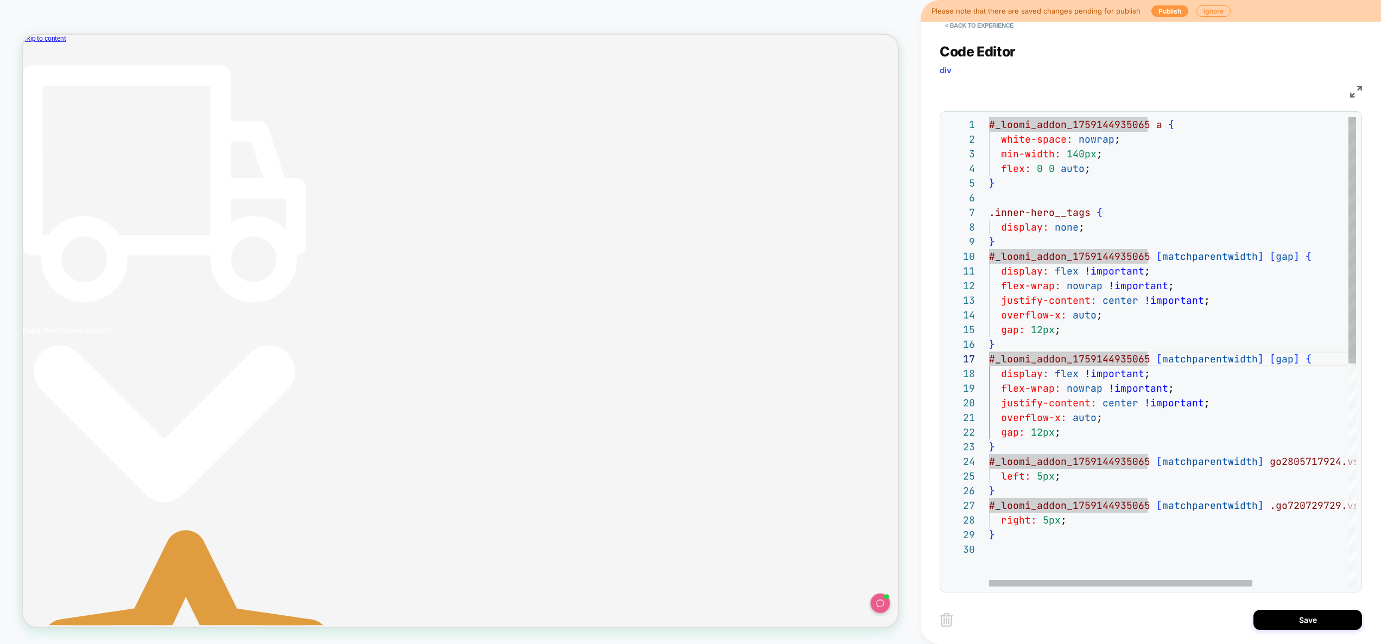
click at [1148, 301] on div "# _ loomi_addon_1759144935065 a { white-space: nowrap ; min-width: 140px ; flex…" at bounding box center [1239, 564] width 500 height 894
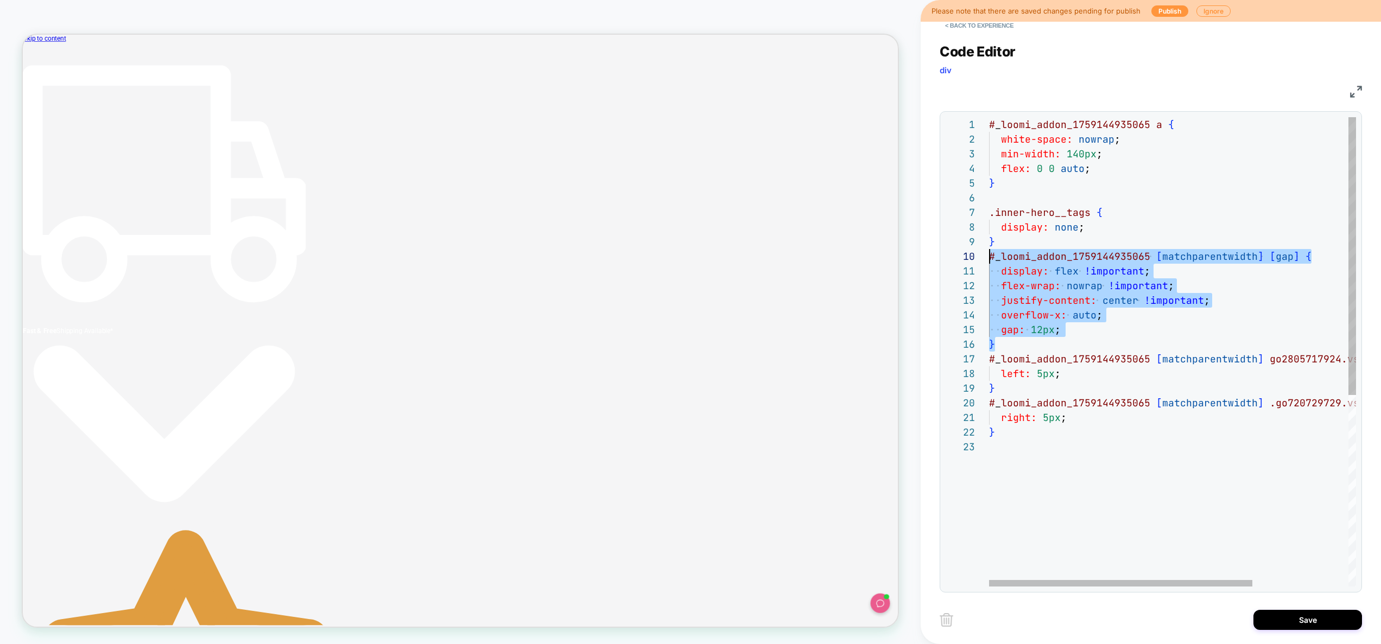
scroll to position [88, 0]
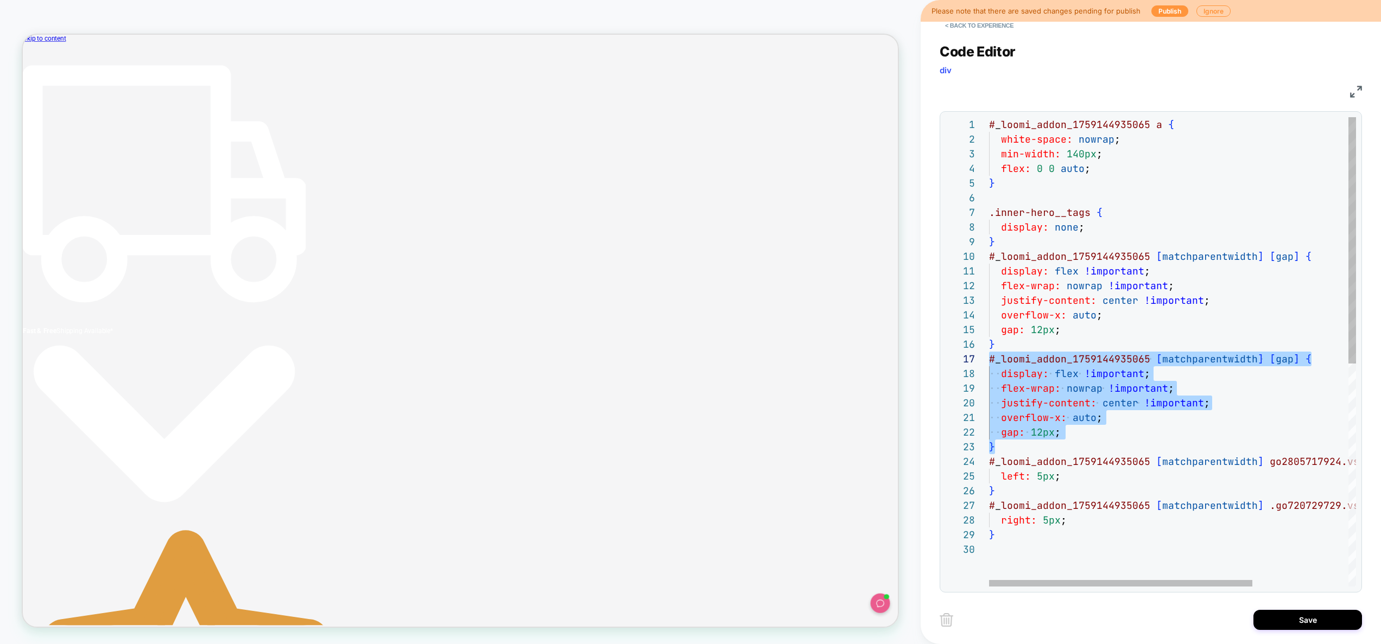
click at [1135, 345] on div "# _ loomi_addon_1759144935065 a { white-space: nowrap ; min-width: 140px ; flex…" at bounding box center [1239, 564] width 500 height 894
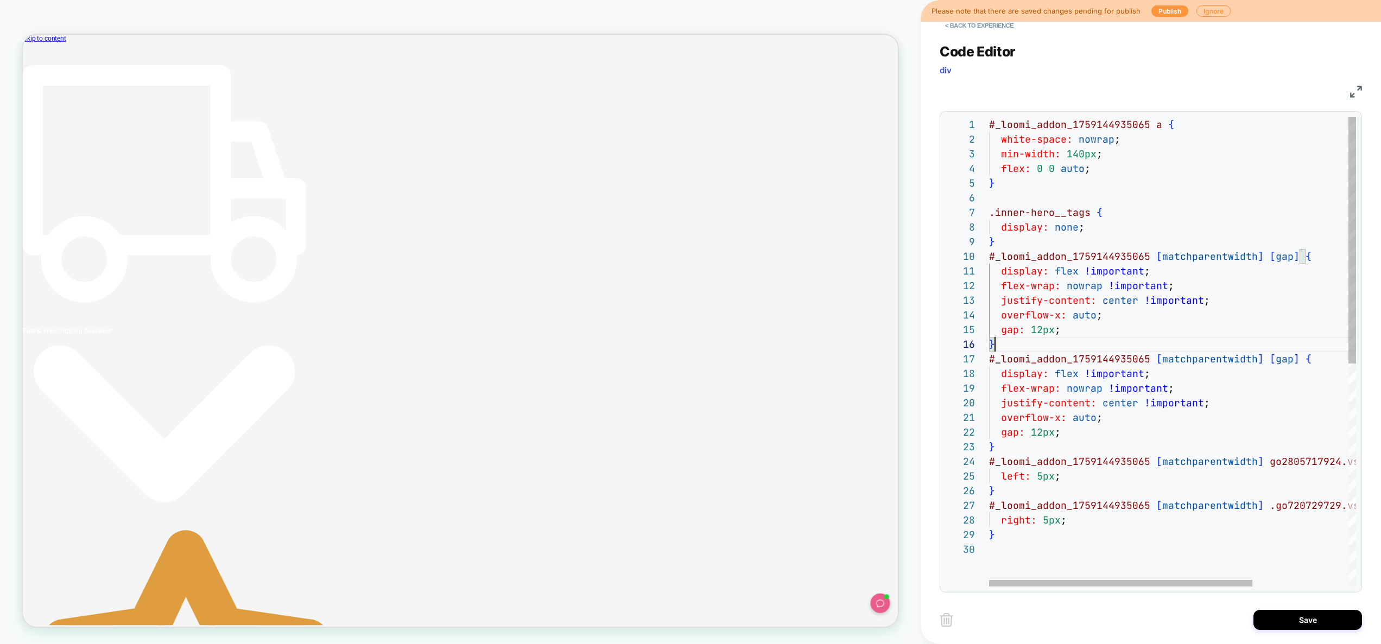
click at [1140, 415] on div "# _ loomi_addon_1759144935065 a { white-space: nowrap ; min-width: 140px ; flex…" at bounding box center [1239, 564] width 500 height 894
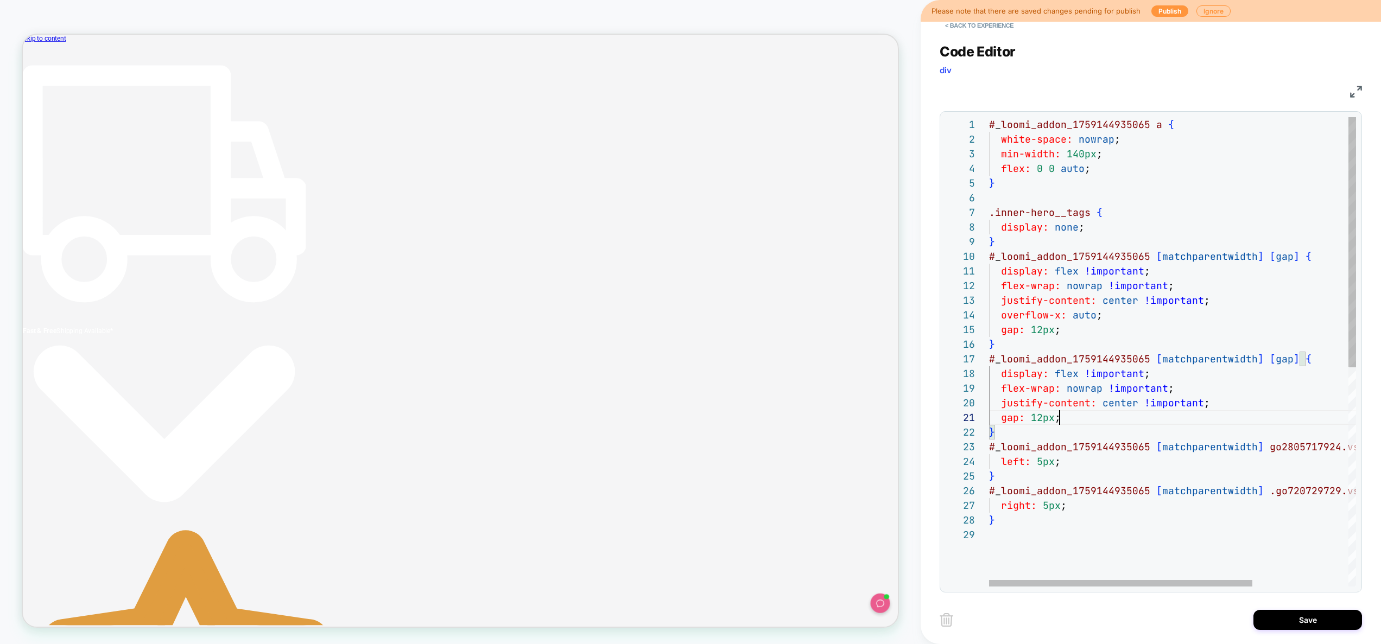
click at [1108, 421] on div "# _ loomi_addon_1759144935065 a { white-space: nowrap ; min-width: 140px ; flex…" at bounding box center [1239, 557] width 500 height 880
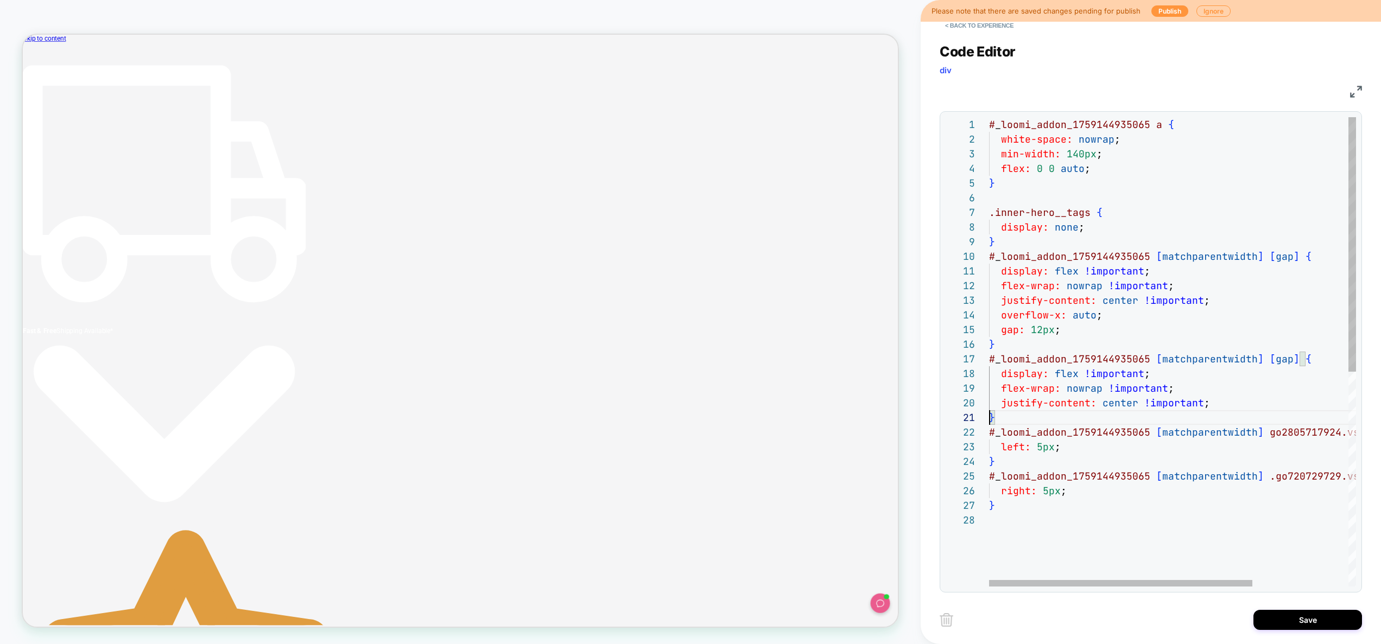
click at [1186, 391] on div "# _ loomi_addon_1759144935065 a { white-space: nowrap ; min-width: 140px ; flex…" at bounding box center [1239, 549] width 500 height 865
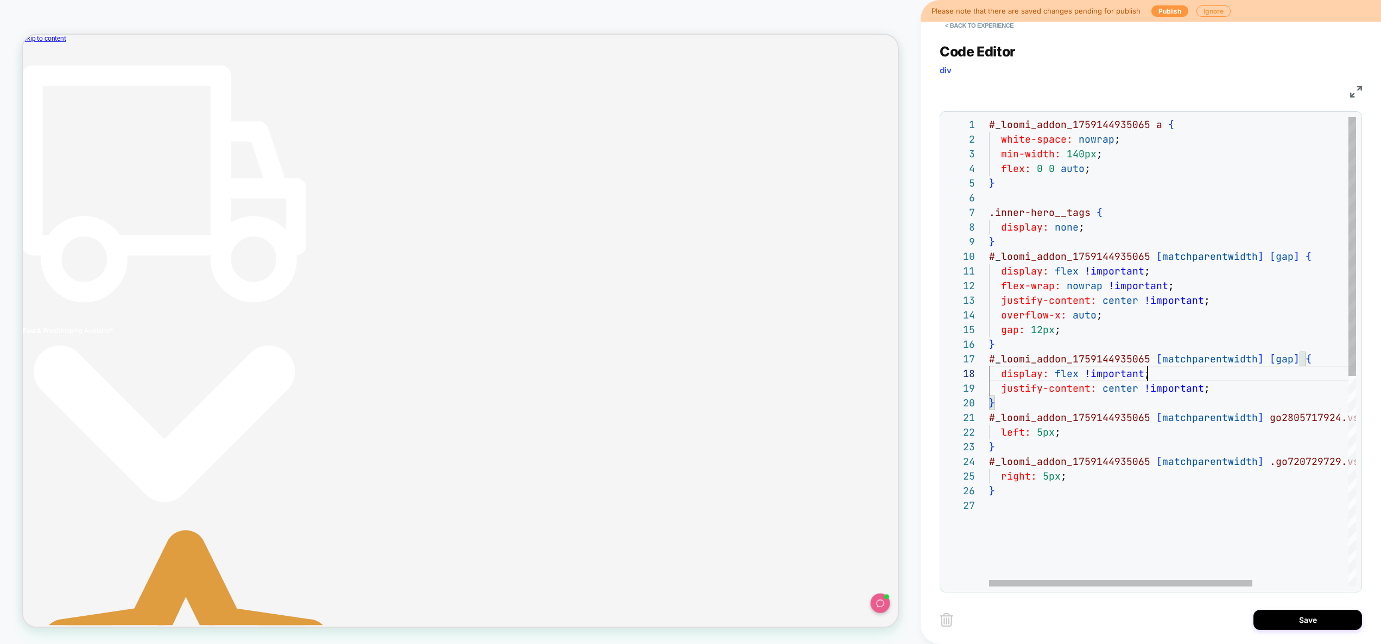
scroll to position [103, 158]
click at [1155, 374] on div "# _ loomi_addon_1759144935065 a { white-space: nowrap ; min-width: 140px ; flex…" at bounding box center [1239, 542] width 500 height 850
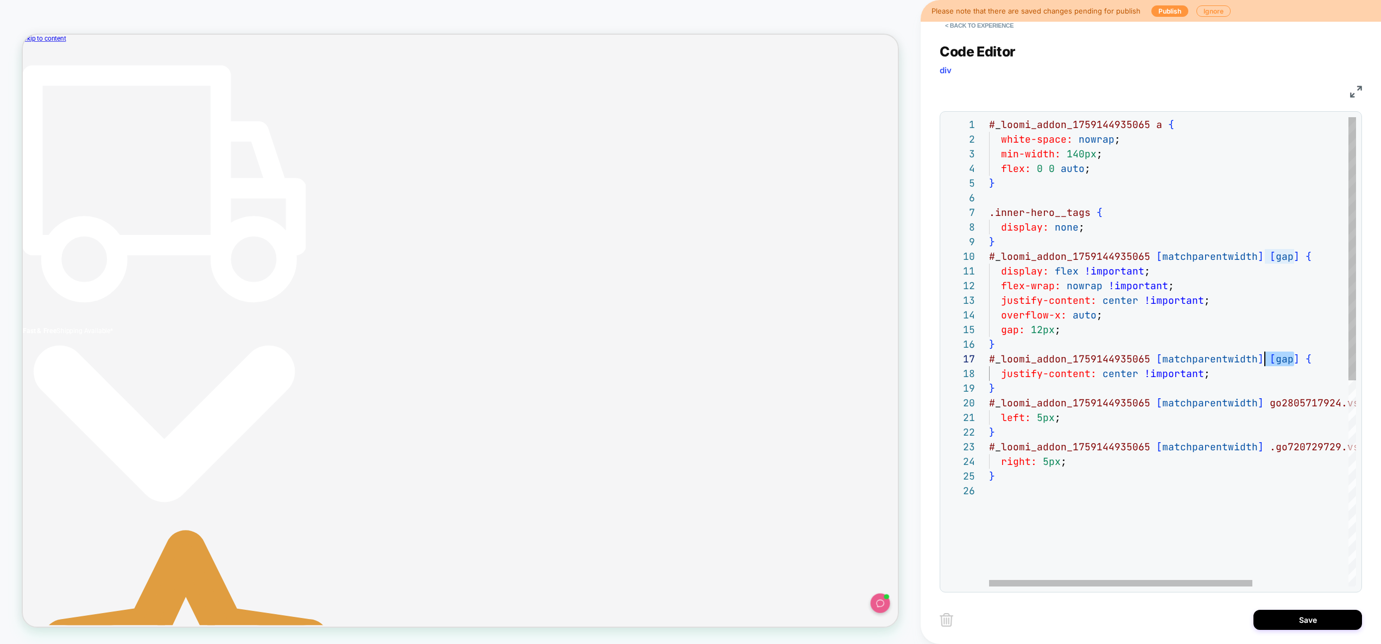
scroll to position [88, 270]
drag, startPoint x: 1294, startPoint y: 360, endPoint x: 1256, endPoint y: 358, distance: 37.5
click at [1256, 358] on div "# _ loomi_addon_1759144935065 a { white-space: nowrap ; min-width: 140px ; flex…" at bounding box center [1239, 535] width 500 height 836
click at [1218, 362] on div "# _ loomi_addon_1759144935065 a { white-space: nowrap ; min-width: 140px ; flex…" at bounding box center [1239, 535] width 500 height 836
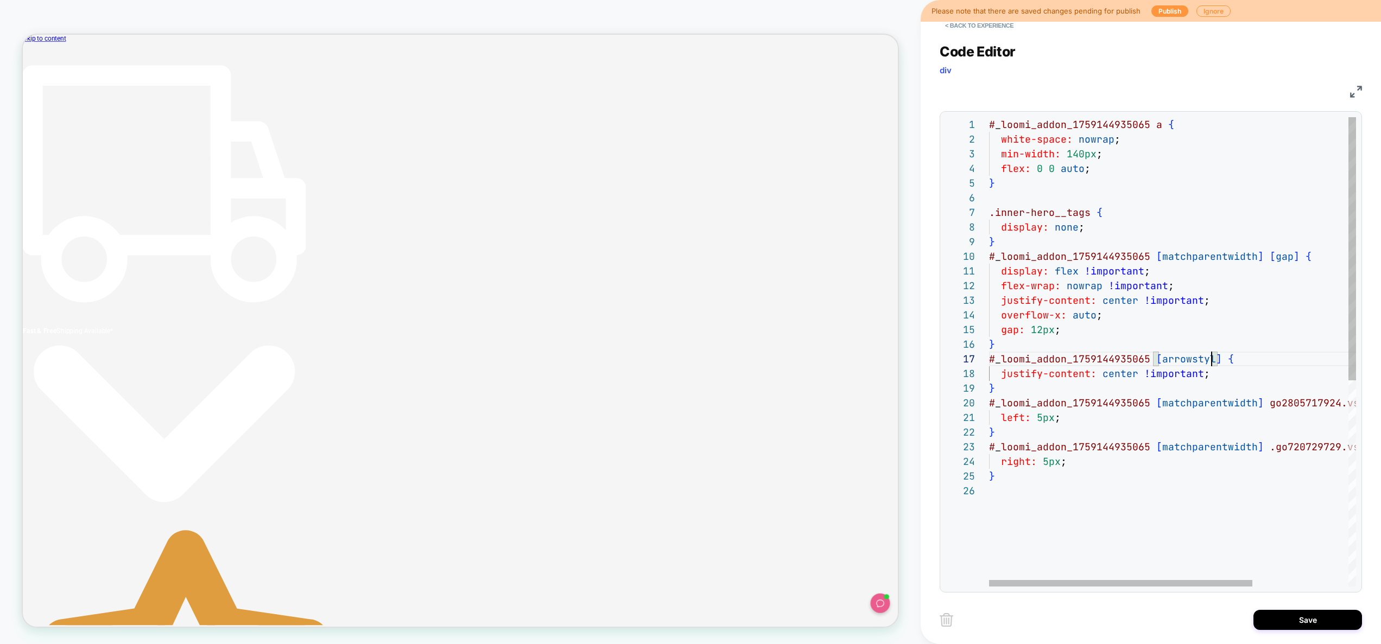
scroll to position [88, 228]
click at [1153, 384] on div "# _ loomi_addon_1759144935065 a { white-space: nowrap ; min-width: 140px ; flex…" at bounding box center [1239, 535] width 500 height 836
click at [1122, 302] on div "# _ loomi_addon_1759144935065 a { white-space: nowrap ; min-width: 140px ; flex…" at bounding box center [1239, 535] width 500 height 836
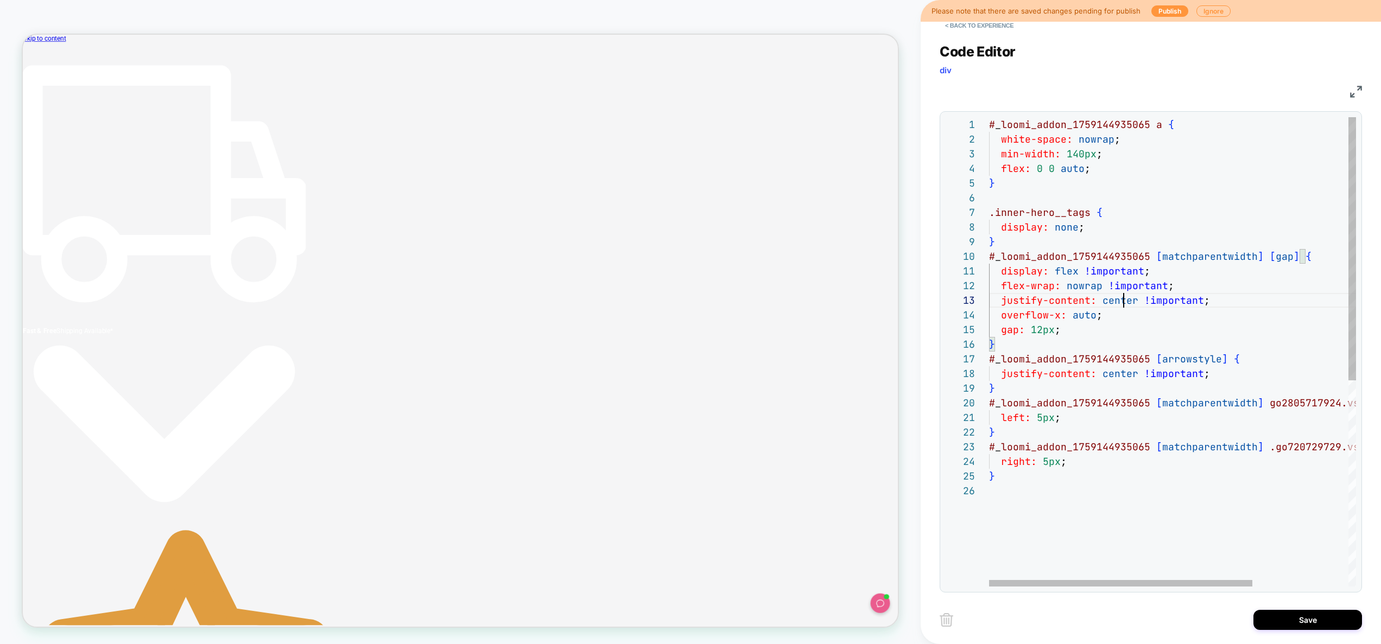
click at [1122, 302] on div "# _ loomi_addon_1759144935065 a { white-space: nowrap ; min-width: 140px ; flex…" at bounding box center [1239, 535] width 500 height 836
click at [1223, 321] on div "# _ loomi_addon_1759144935065 a { white-space: nowrap ; min-width: 140px ; flex…" at bounding box center [1239, 535] width 500 height 836
click at [1225, 296] on div "# _ loomi_addon_1759144935065 a { white-space: nowrap ; min-width: 140px ; flex…" at bounding box center [1239, 535] width 500 height 836
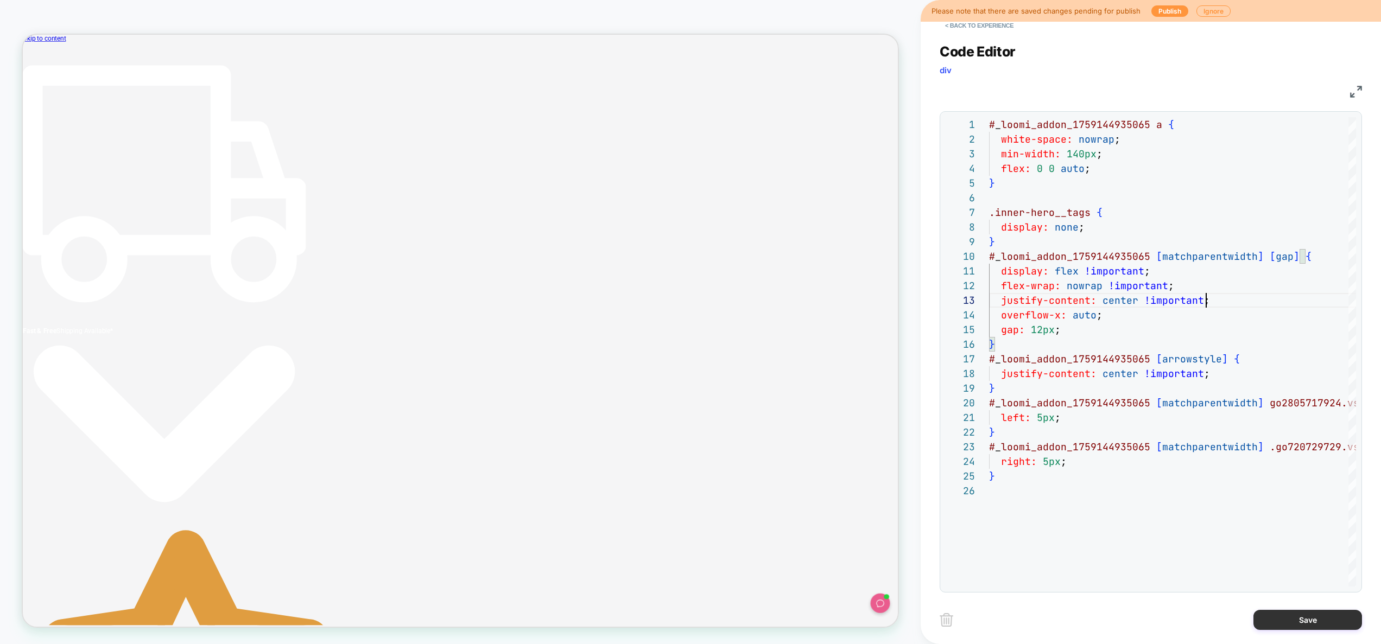
type textarea "**********"
click at [1293, 622] on button "Save" at bounding box center [1307, 620] width 109 height 20
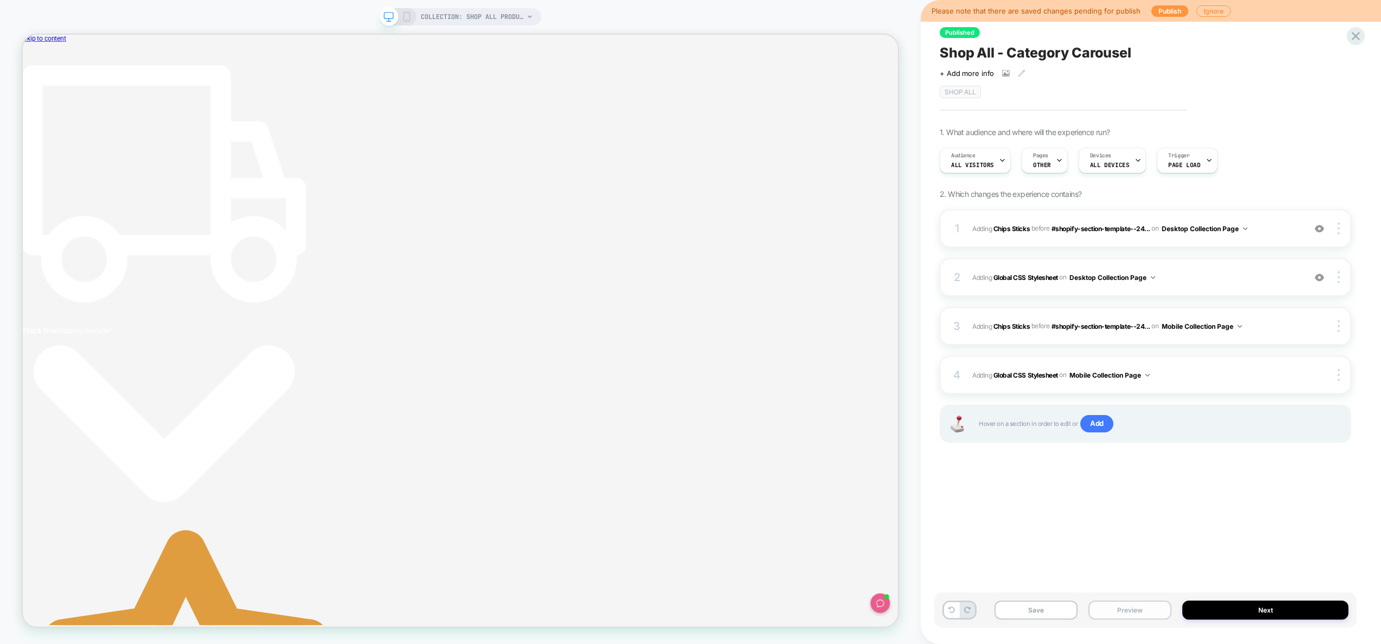
click at [1153, 612] on button "Preview" at bounding box center [1129, 610] width 83 height 19
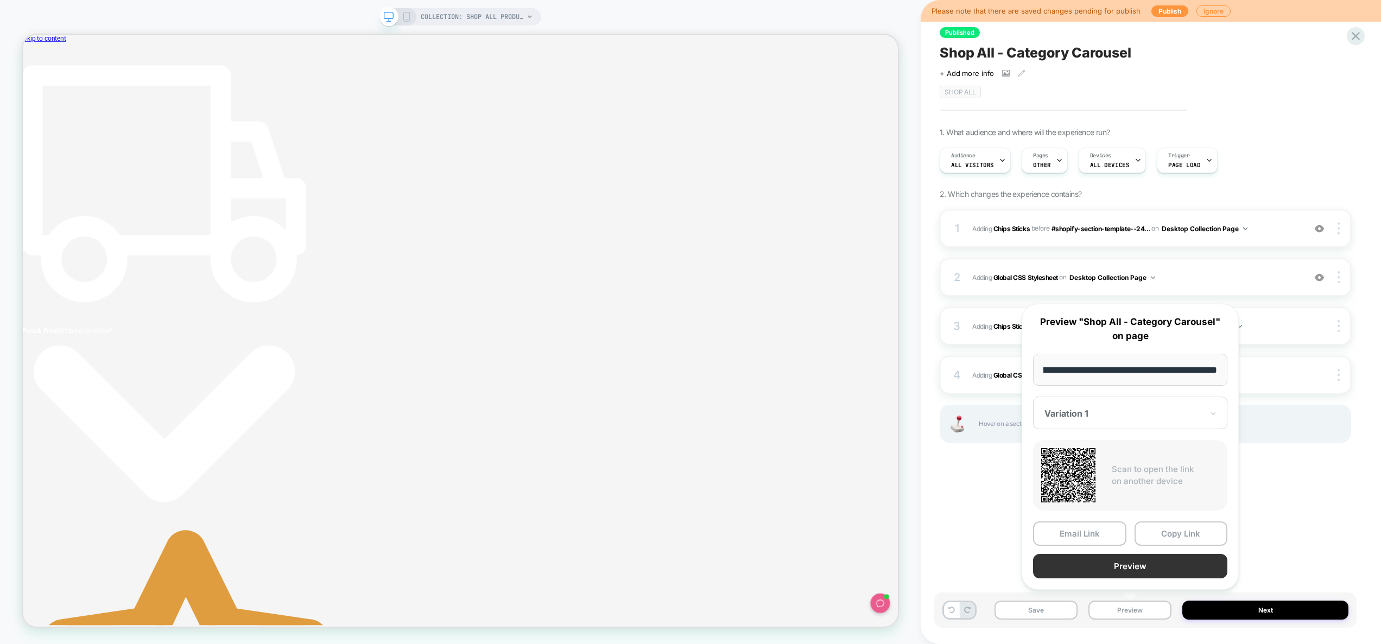
scroll to position [0, 0]
click at [1141, 572] on button "Preview" at bounding box center [1130, 566] width 194 height 24
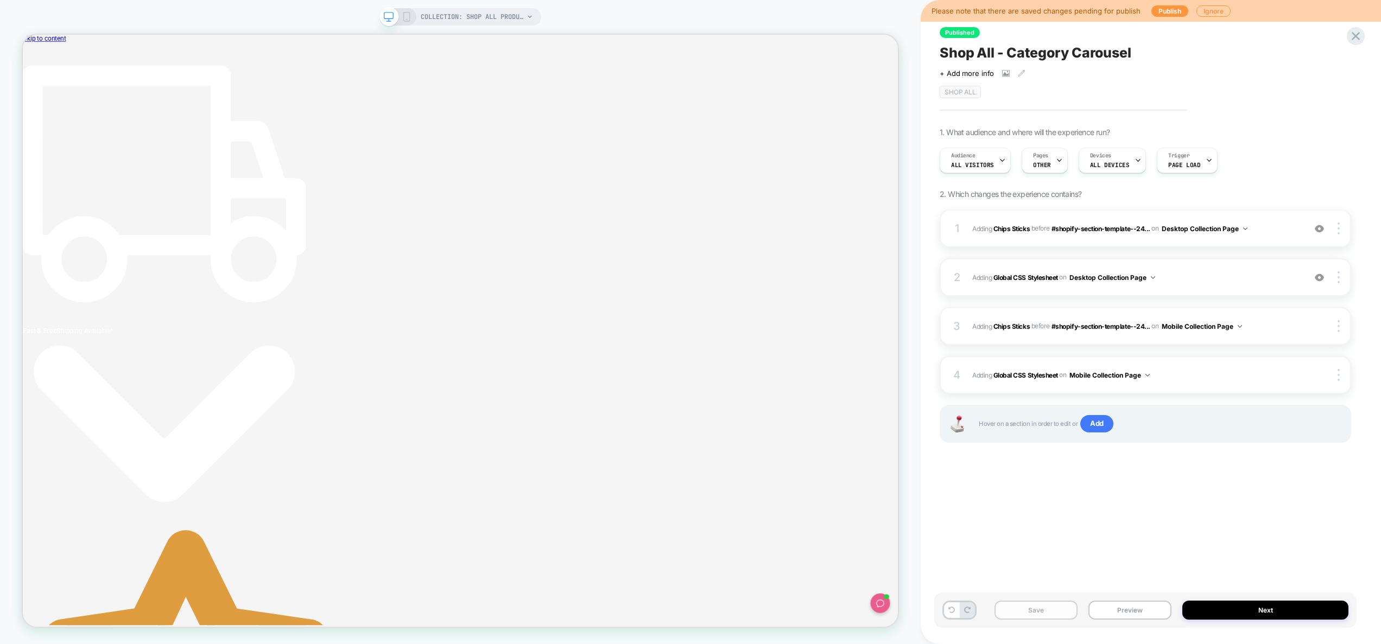
click at [1058, 608] on button "Save" at bounding box center [1035, 610] width 83 height 19
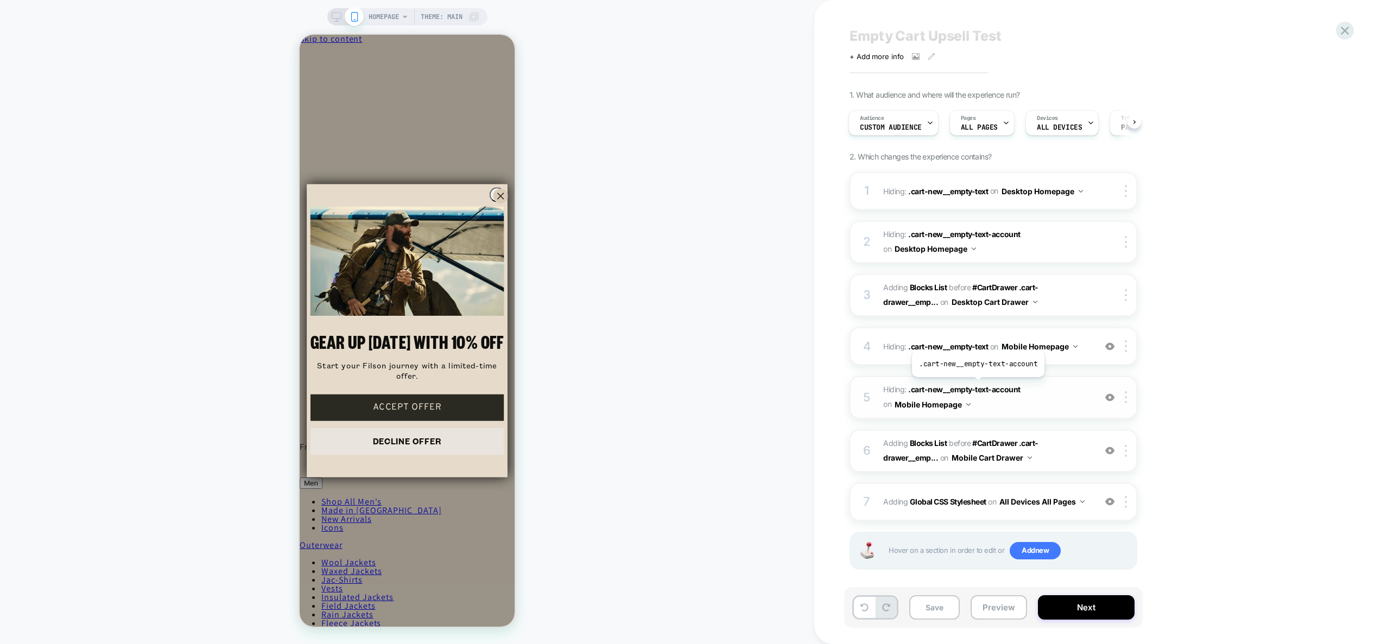
scroll to position [24, 0]
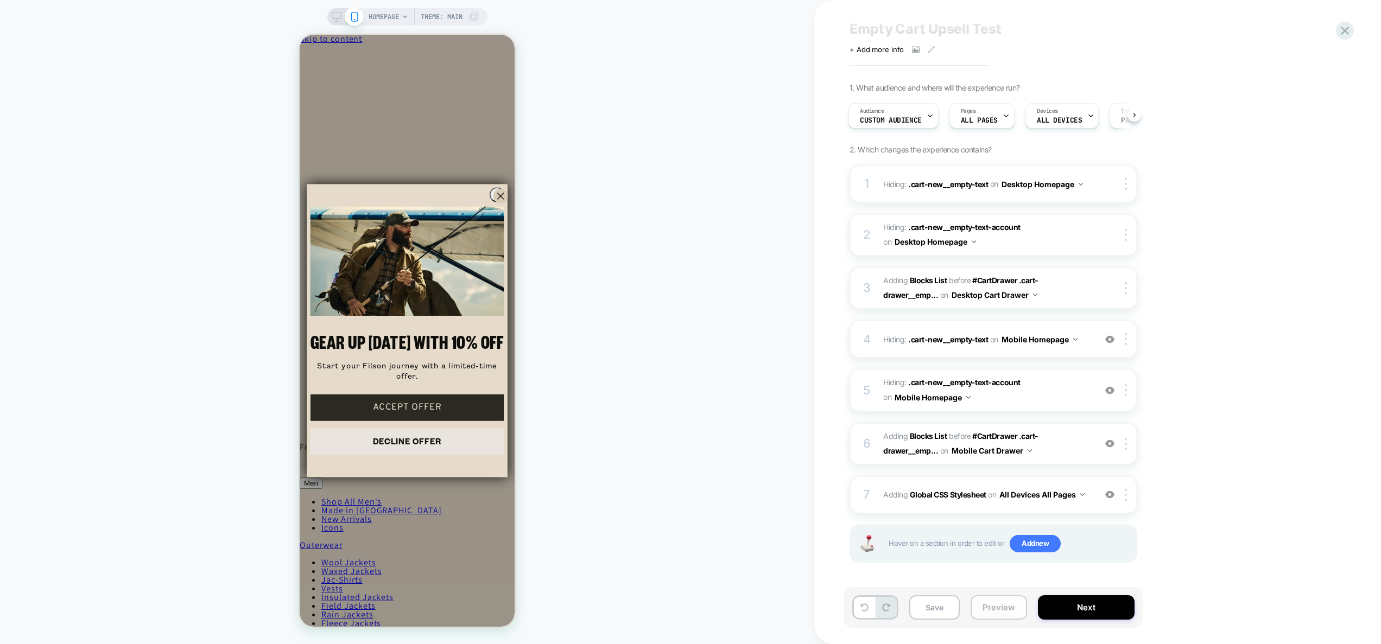
click at [995, 608] on button "Preview" at bounding box center [998, 607] width 56 height 24
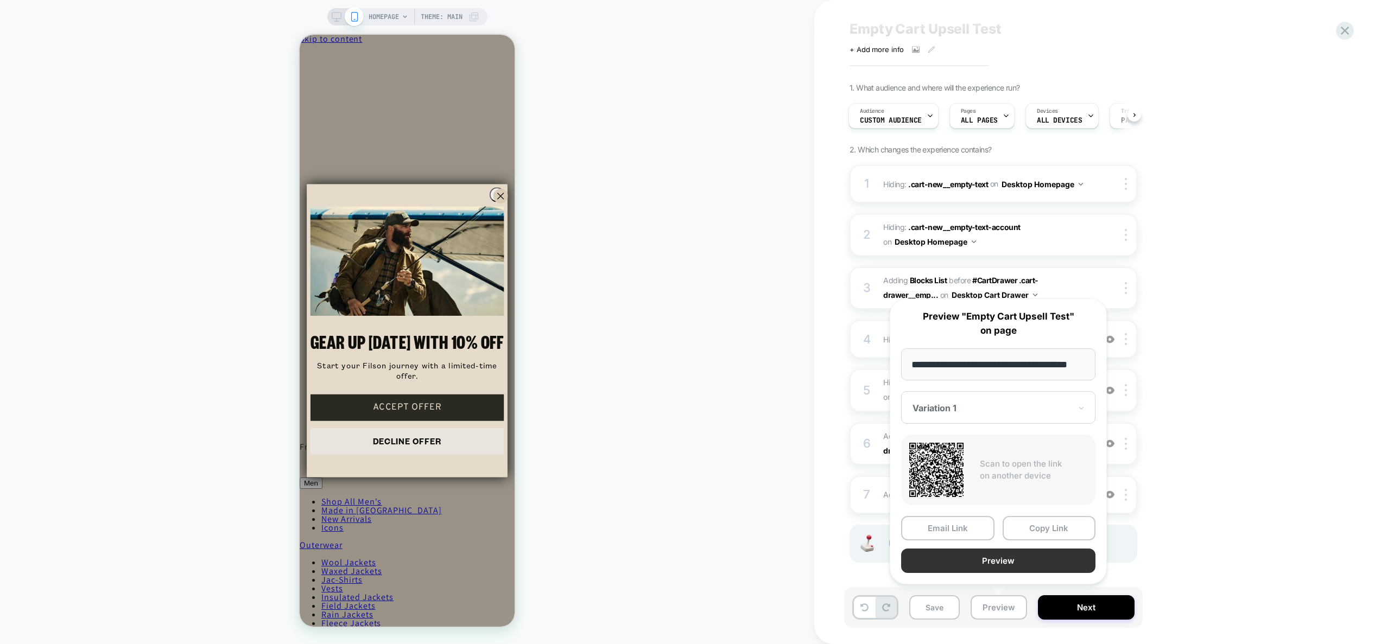
scroll to position [0, 0]
click at [997, 561] on button "Preview" at bounding box center [998, 561] width 194 height 24
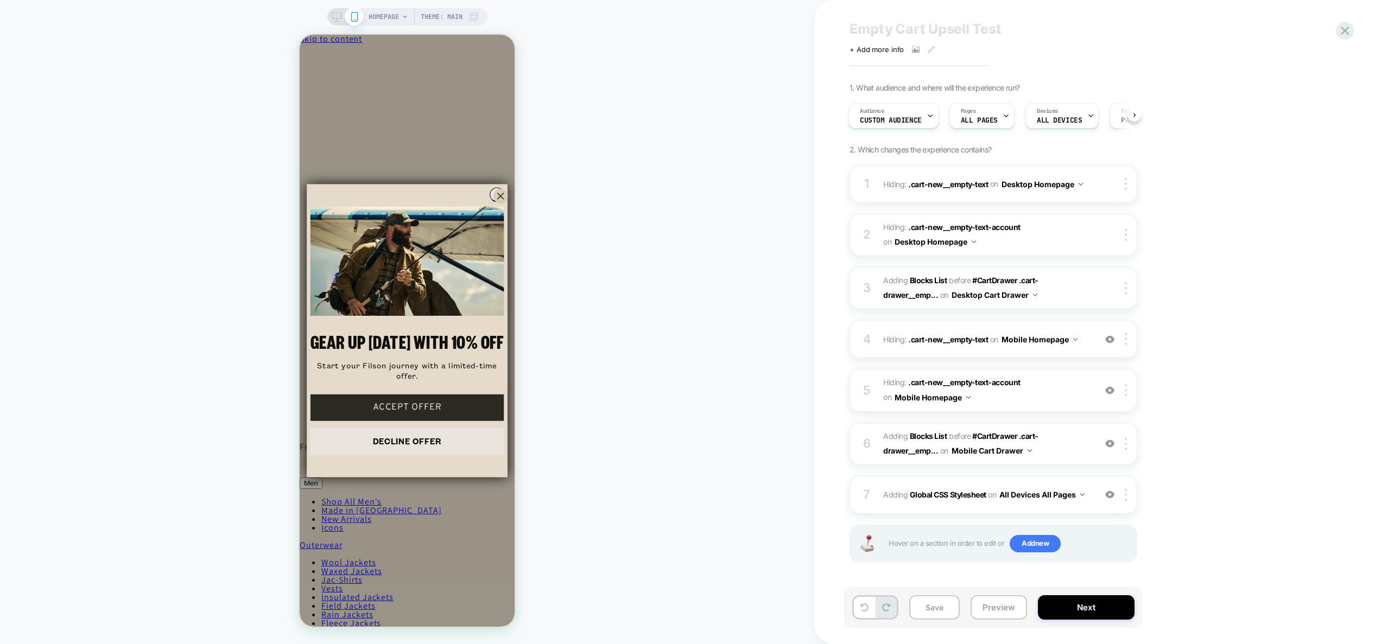
scroll to position [0, 1]
click at [494, 199] on circle "Close dialog" at bounding box center [500, 196] width 14 height 14
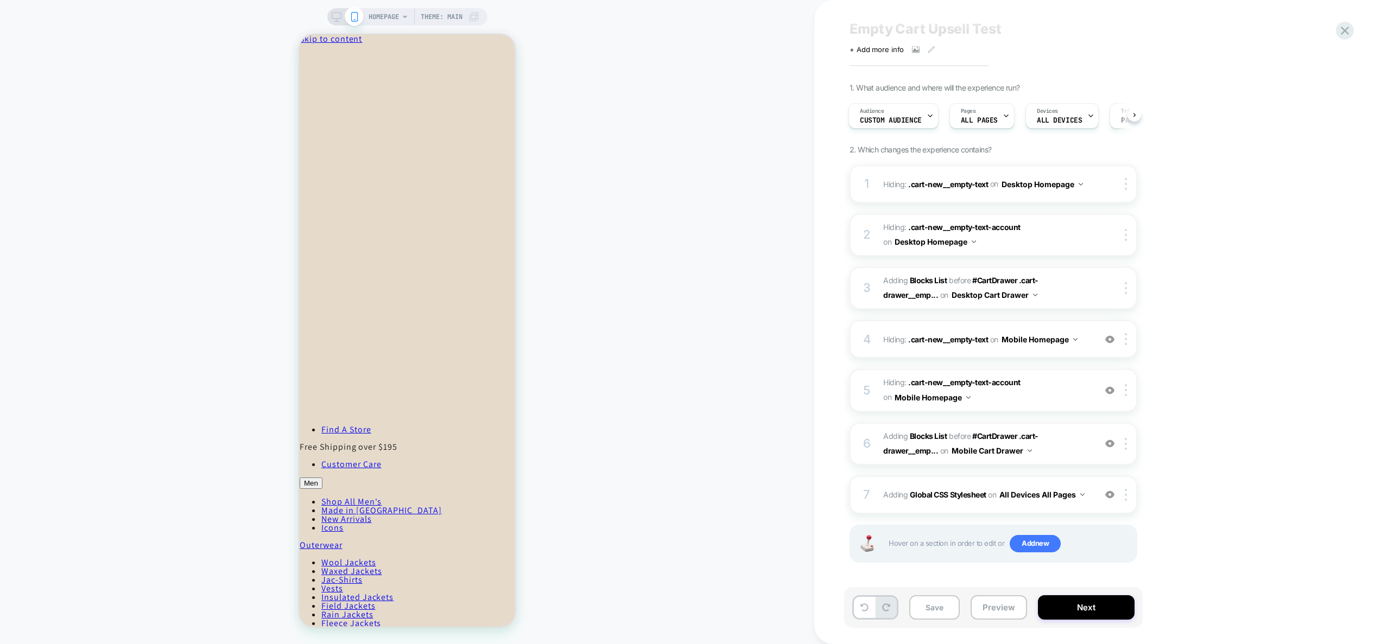
click at [329, 17] on div "HOMEPAGE Theme: MAIN" at bounding box center [407, 16] width 160 height 17
click at [336, 20] on icon at bounding box center [336, 19] width 1 height 3
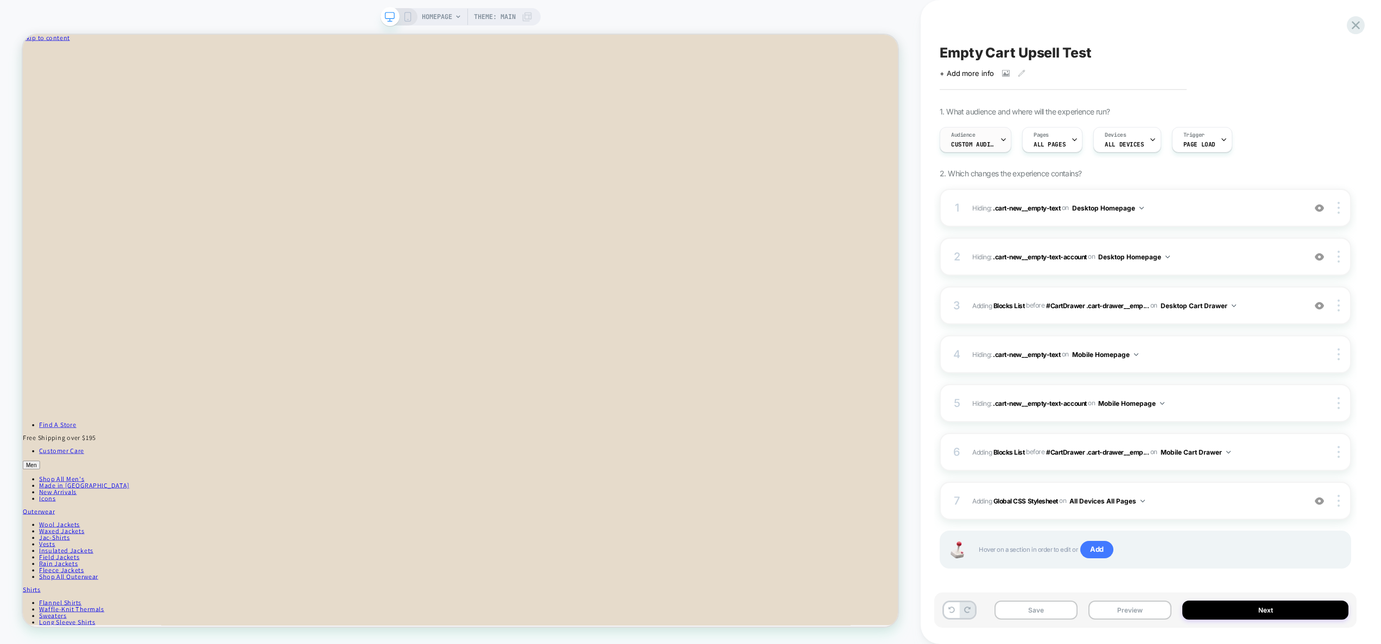
click at [959, 142] on span "Custom Audience" at bounding box center [972, 145] width 43 height 8
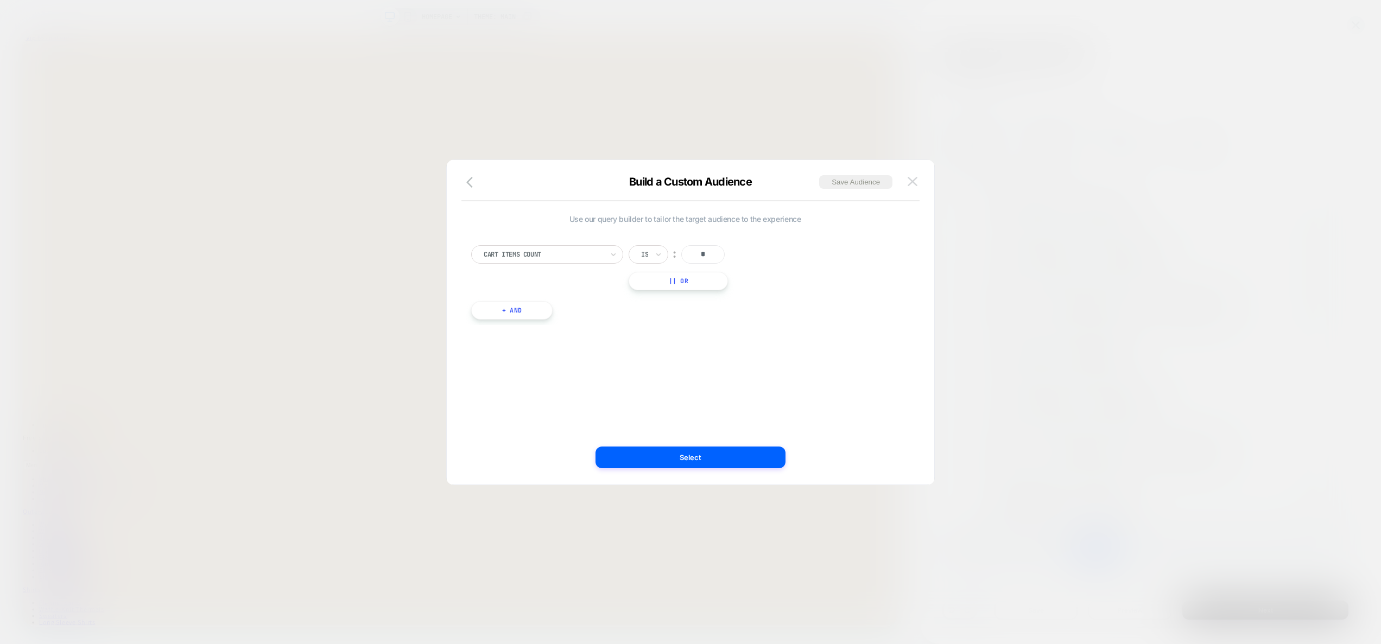
click at [915, 180] on img at bounding box center [912, 181] width 10 height 9
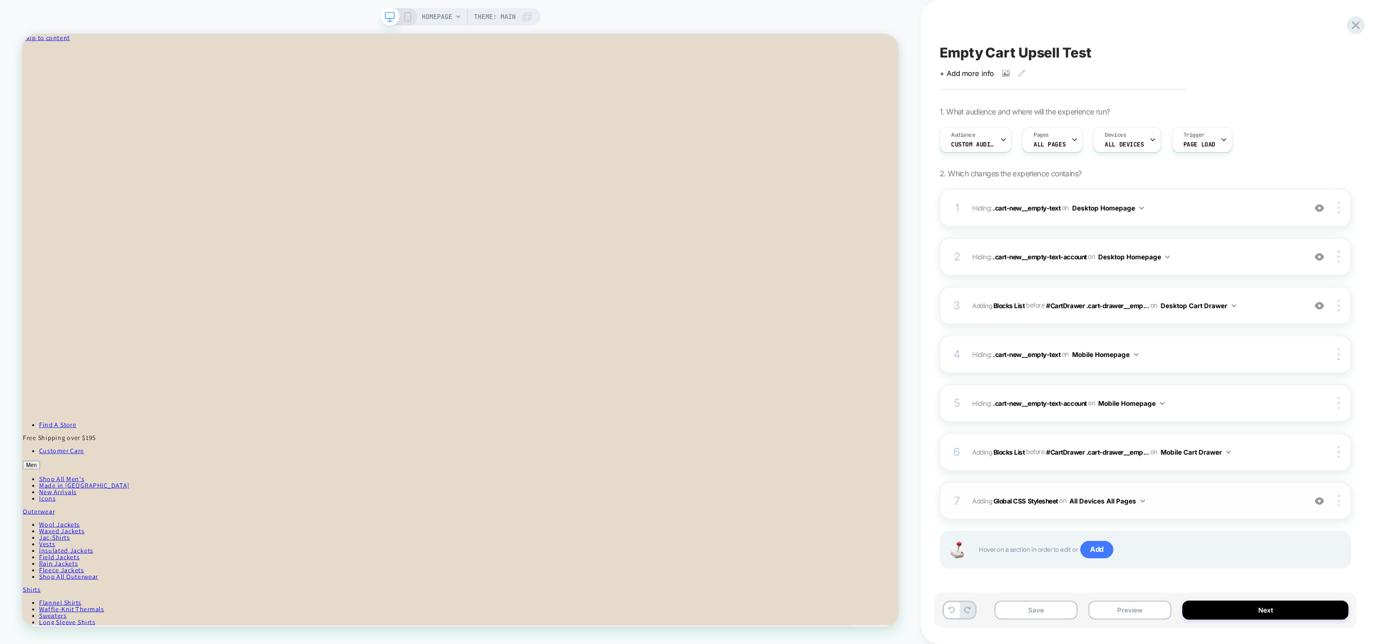
click at [1178, 499] on span "Adding Global CSS Stylesheet on All Devices All Pages" at bounding box center [1135, 501] width 327 height 14
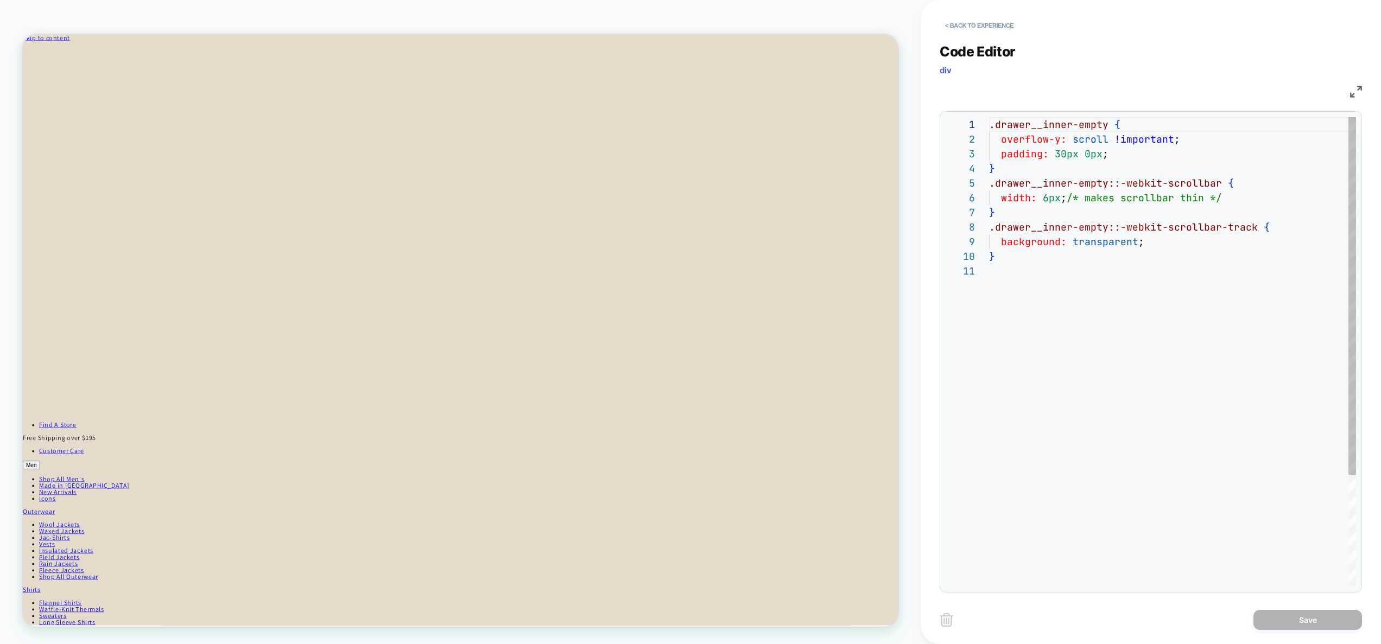
click at [1098, 378] on div ".drawer__inner-empty { overflow-y: scroll !important ; padding: 30px 0px ; } .d…" at bounding box center [1172, 425] width 367 height 616
click at [1060, 304] on div ".drawer__inner-empty { overflow-y: scroll !important ; padding: 30px 0px ; } .d…" at bounding box center [1172, 447] width 367 height 660
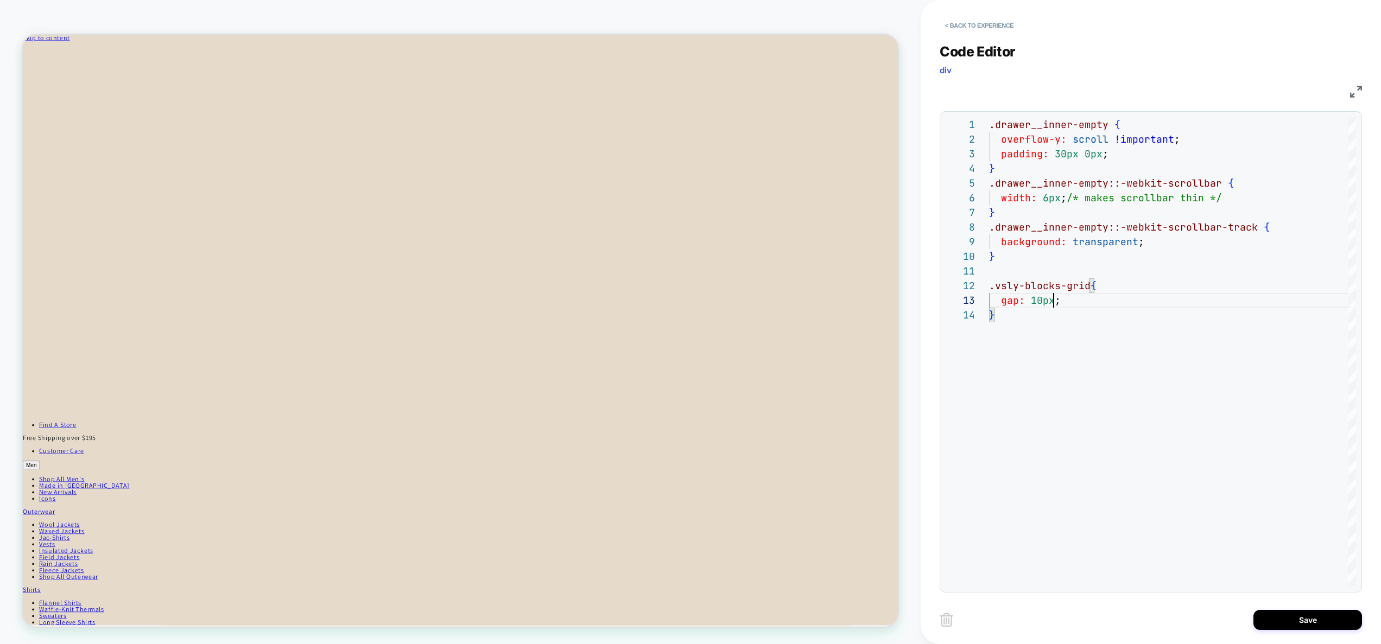
type textarea "**********"
click at [1304, 614] on button "Save" at bounding box center [1307, 620] width 109 height 20
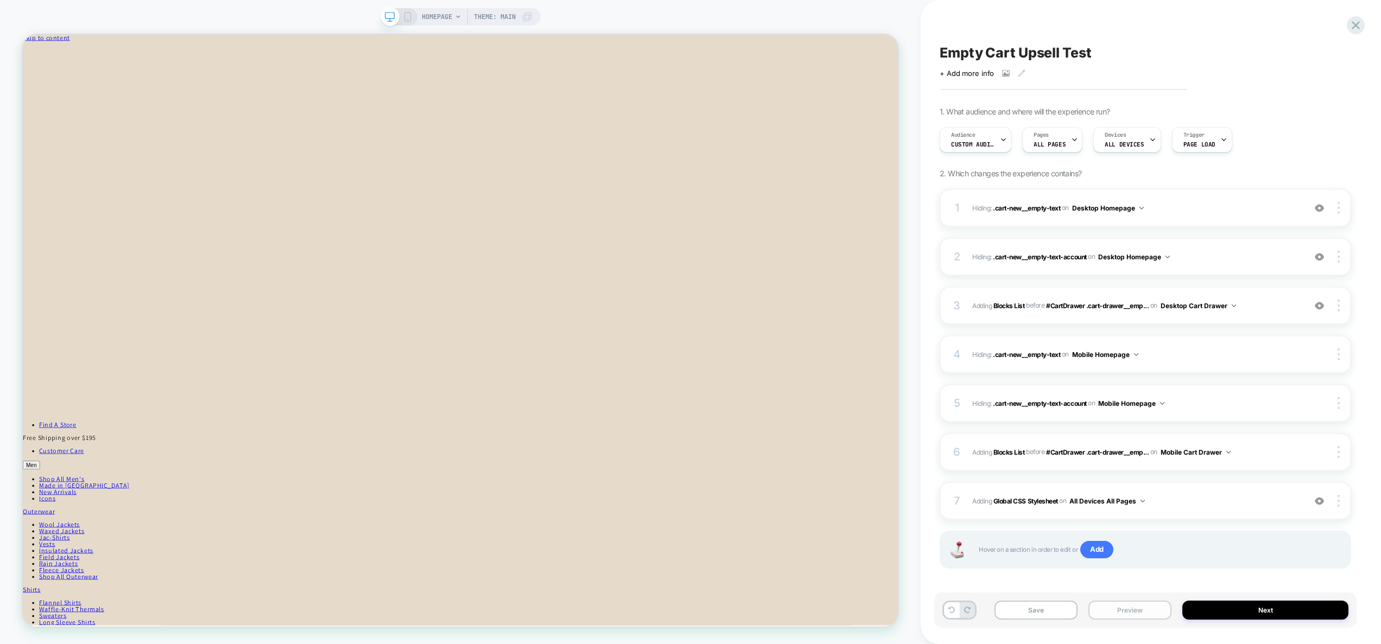
click at [1110, 606] on button "Preview" at bounding box center [1129, 610] width 83 height 19
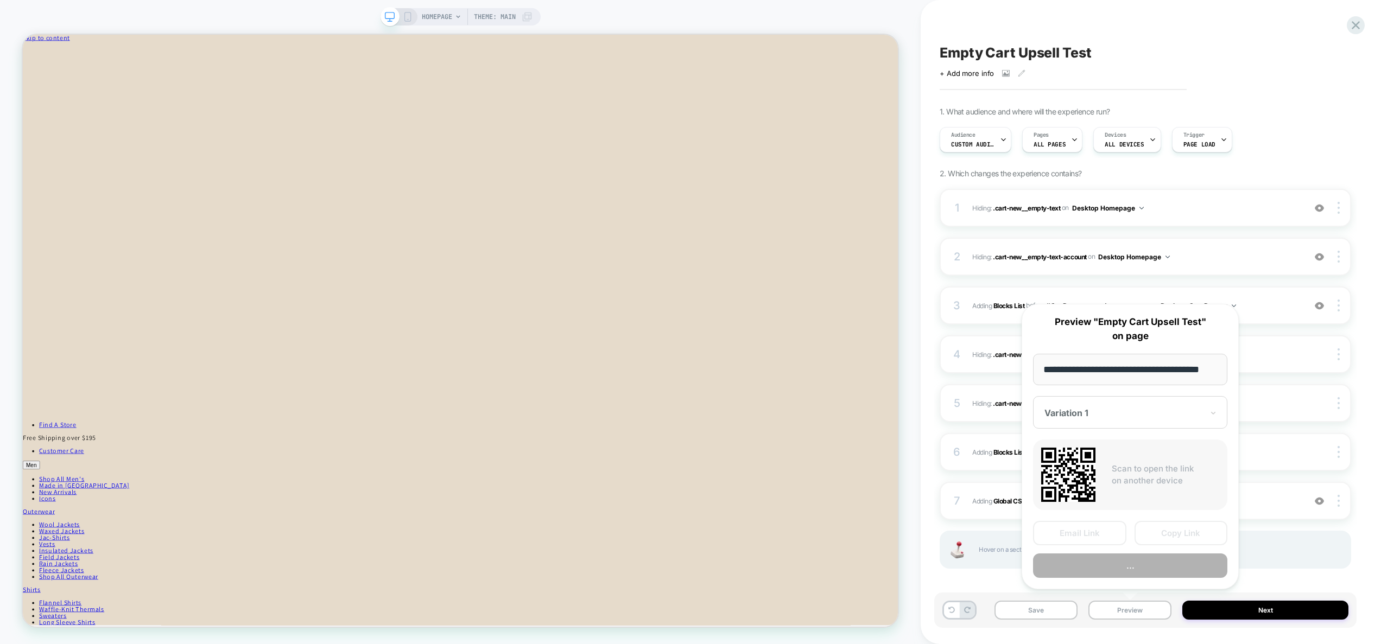
scroll to position [0, 16]
click at [1115, 571] on button "Preview" at bounding box center [1130, 566] width 194 height 24
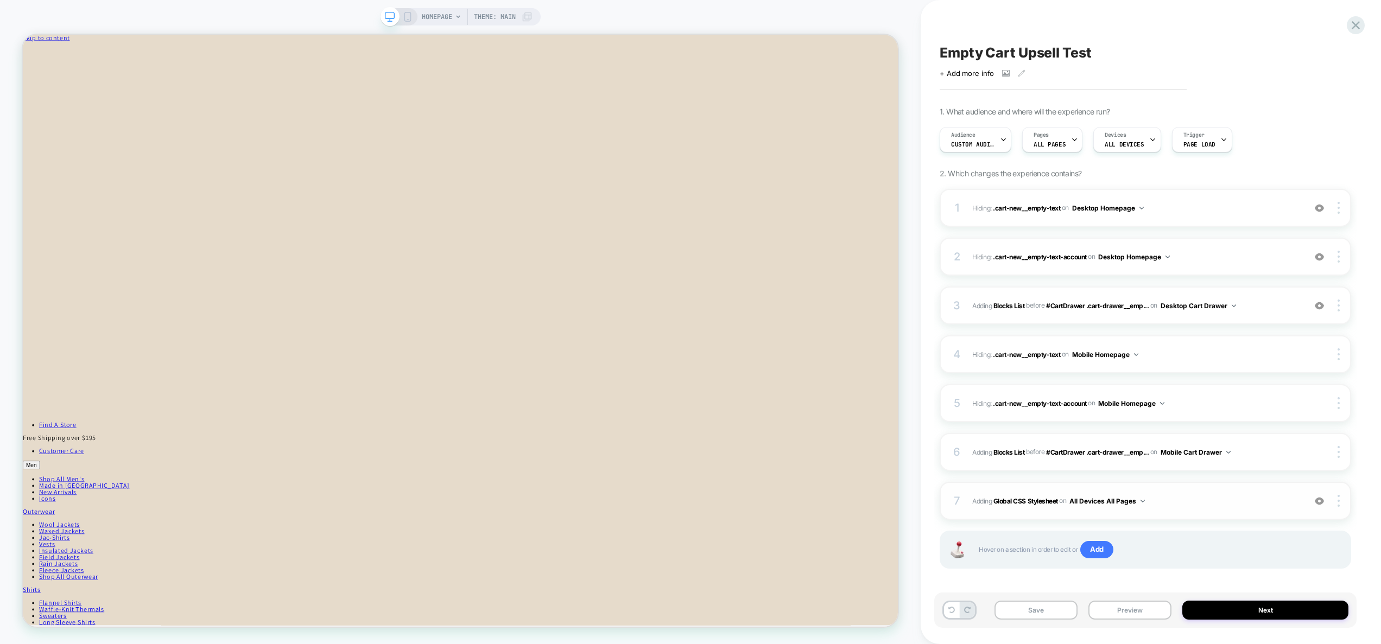
click at [1185, 502] on span "Adding Global CSS Stylesheet on All Devices All Pages" at bounding box center [1135, 501] width 327 height 14
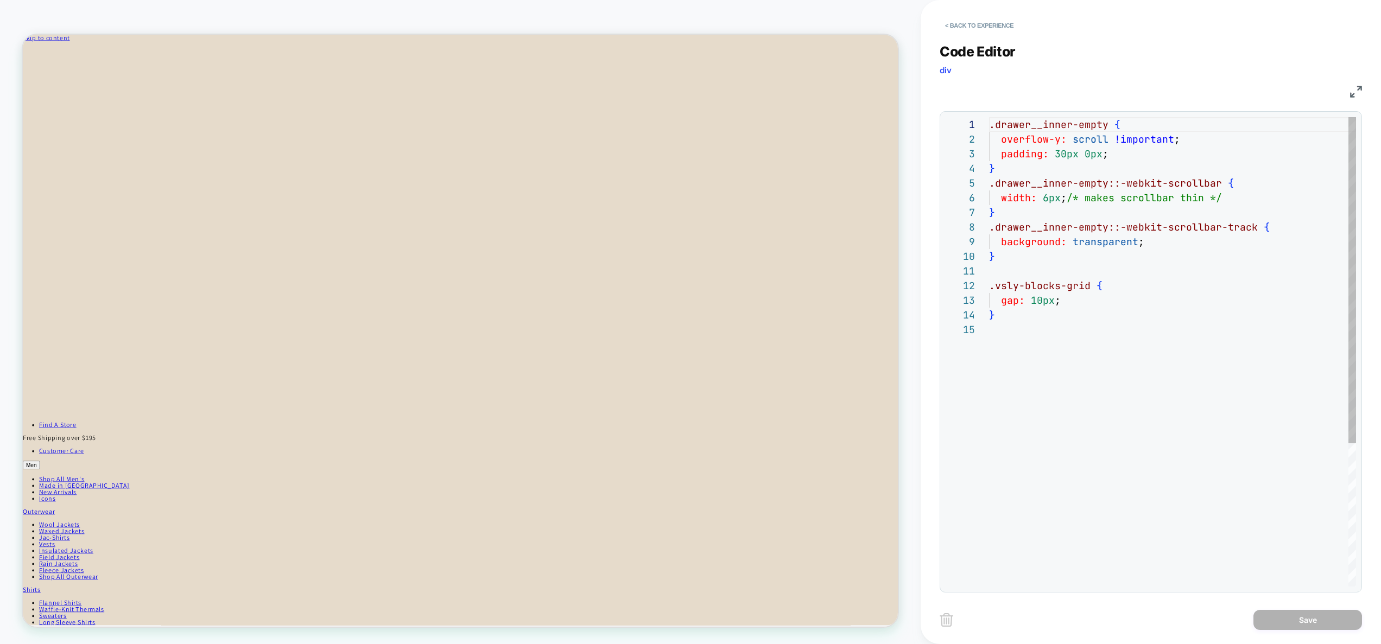
scroll to position [147, 0]
click at [1037, 300] on div ".drawer__inner-empty { overflow-y: scroll !important ; padding: 30px 0px ; } .d…" at bounding box center [1172, 454] width 367 height 675
click at [1055, 300] on div ".drawer__inner-empty { overflow-y: scroll !important ; padding: 30px 0px ; } .d…" at bounding box center [1172, 454] width 367 height 675
click at [1035, 300] on div ".drawer__inner-empty { overflow-y: scroll !important ; padding: 30px 0px ; } .d…" at bounding box center [1172, 454] width 367 height 675
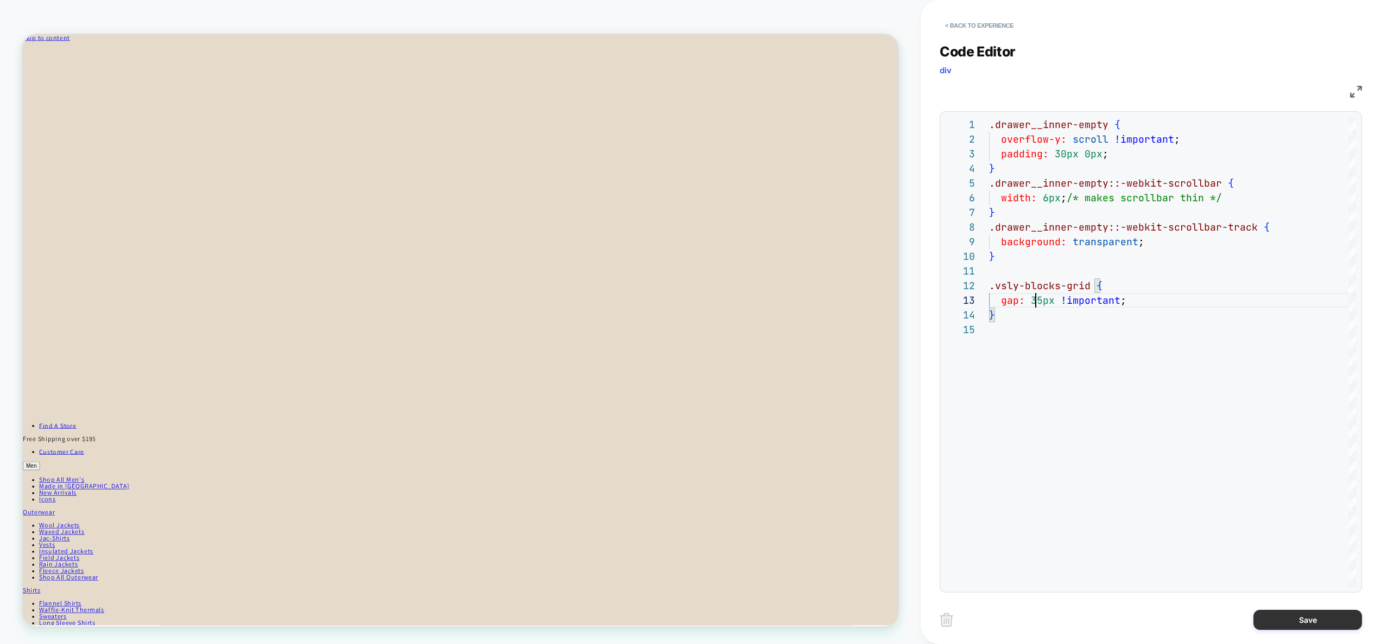
type textarea "**********"
click at [1305, 613] on button "Save" at bounding box center [1307, 620] width 109 height 20
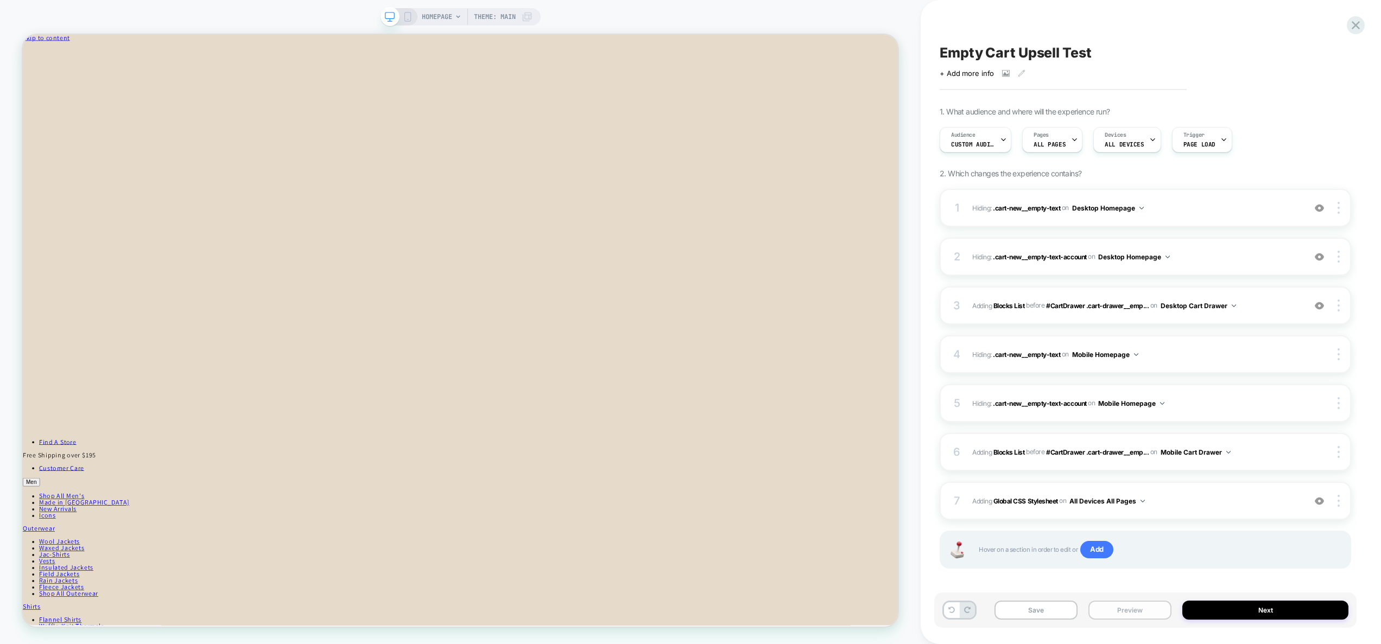
click at [1151, 612] on button "Preview" at bounding box center [1129, 610] width 83 height 19
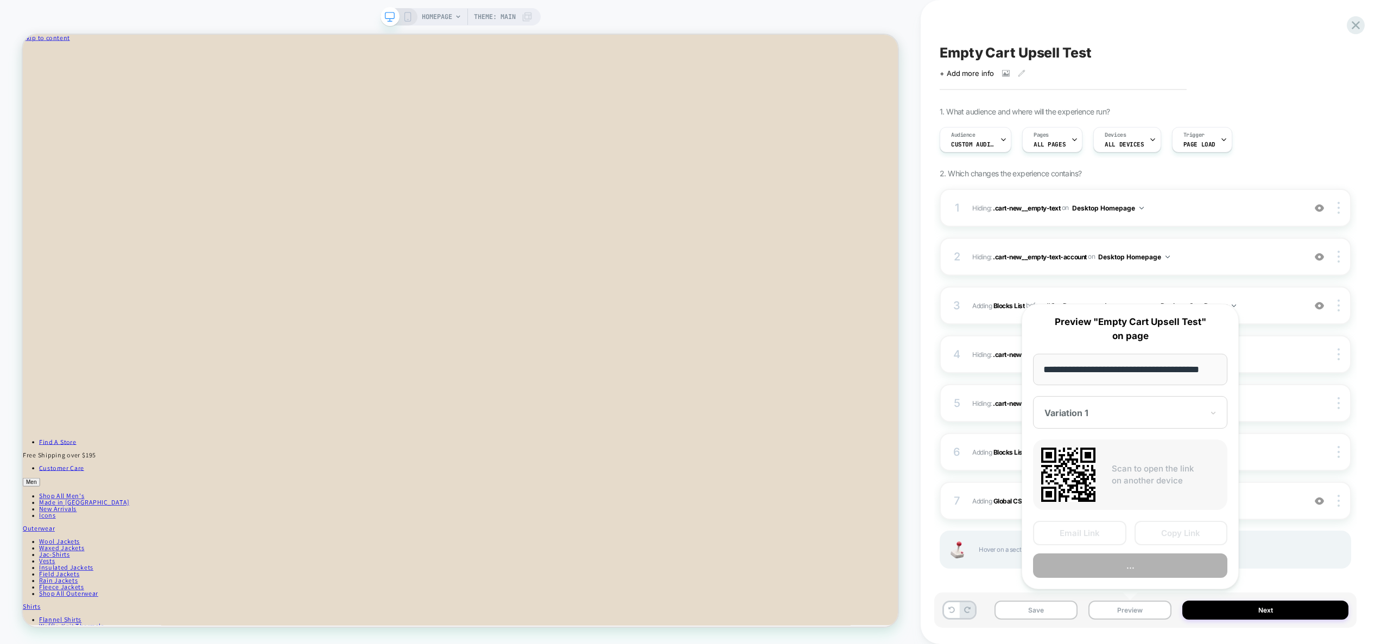
scroll to position [0, 16]
click at [1139, 571] on button "..." at bounding box center [1130, 566] width 194 height 24
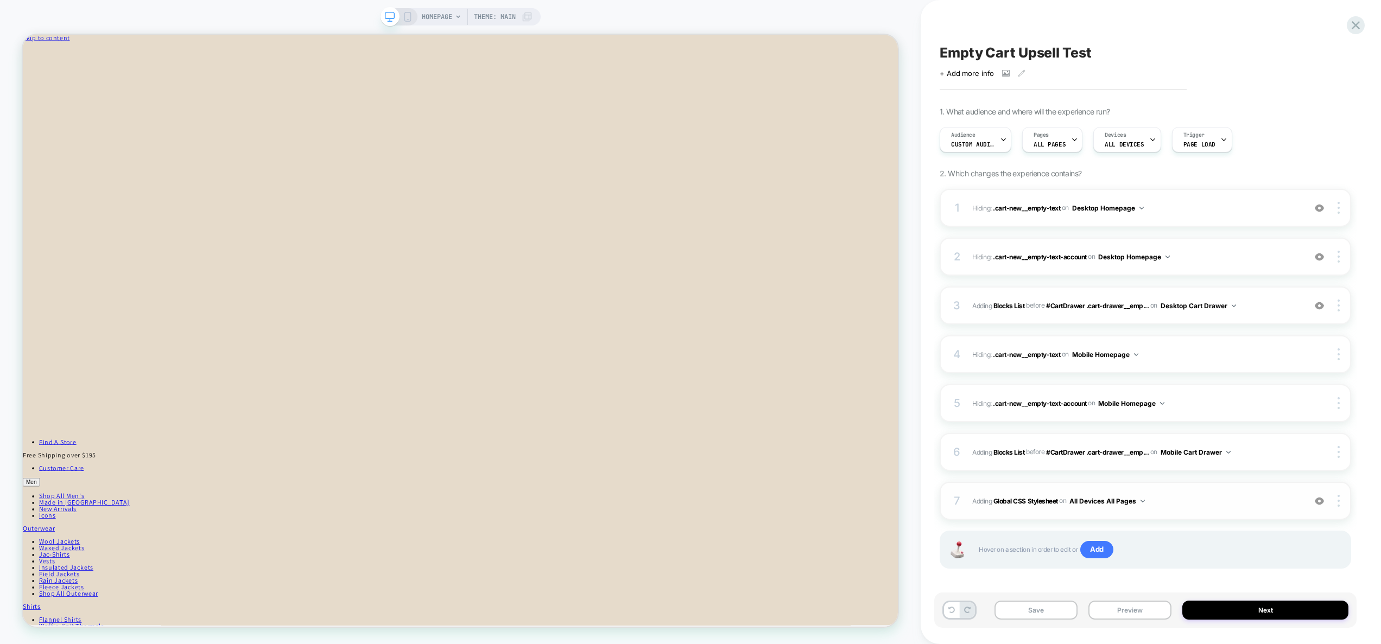
click at [1242, 501] on span "Adding Global CSS Stylesheet on All Devices All Pages" at bounding box center [1135, 501] width 327 height 14
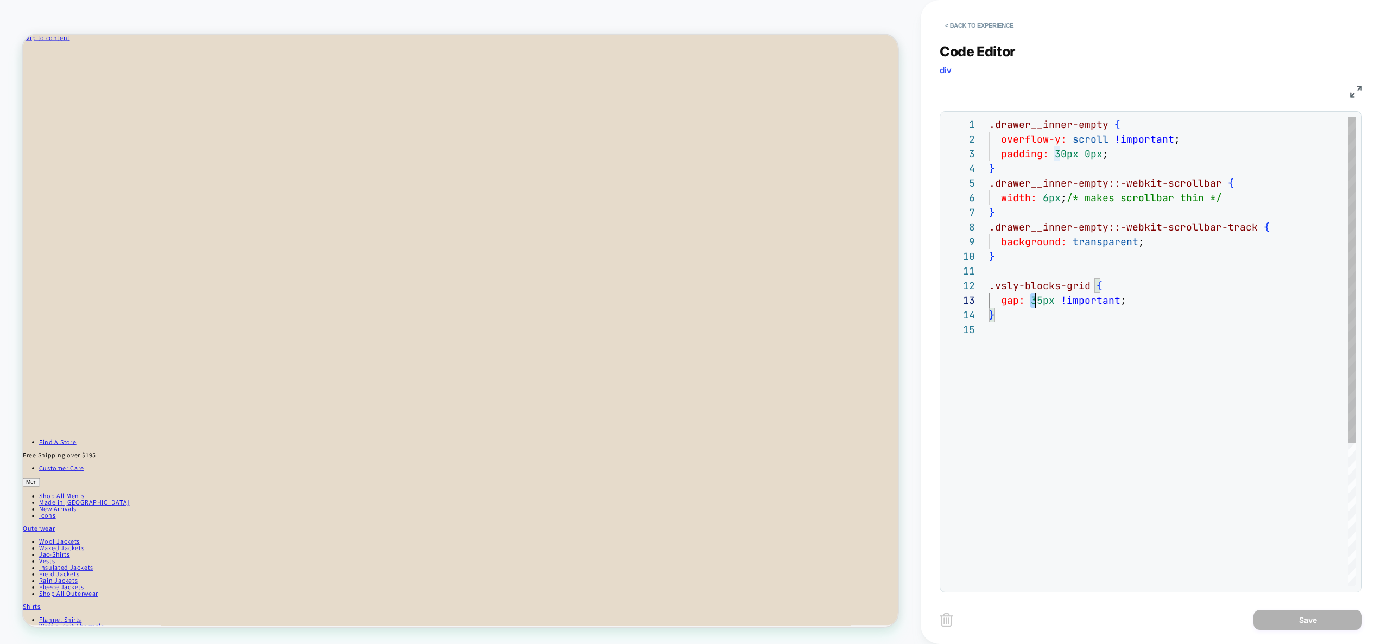
scroll to position [29, 47]
click at [1034, 307] on div ".drawer__inner-empty { overflow-y: scroll !important ; padding: 30px 0px ; } .d…" at bounding box center [1172, 454] width 367 height 675
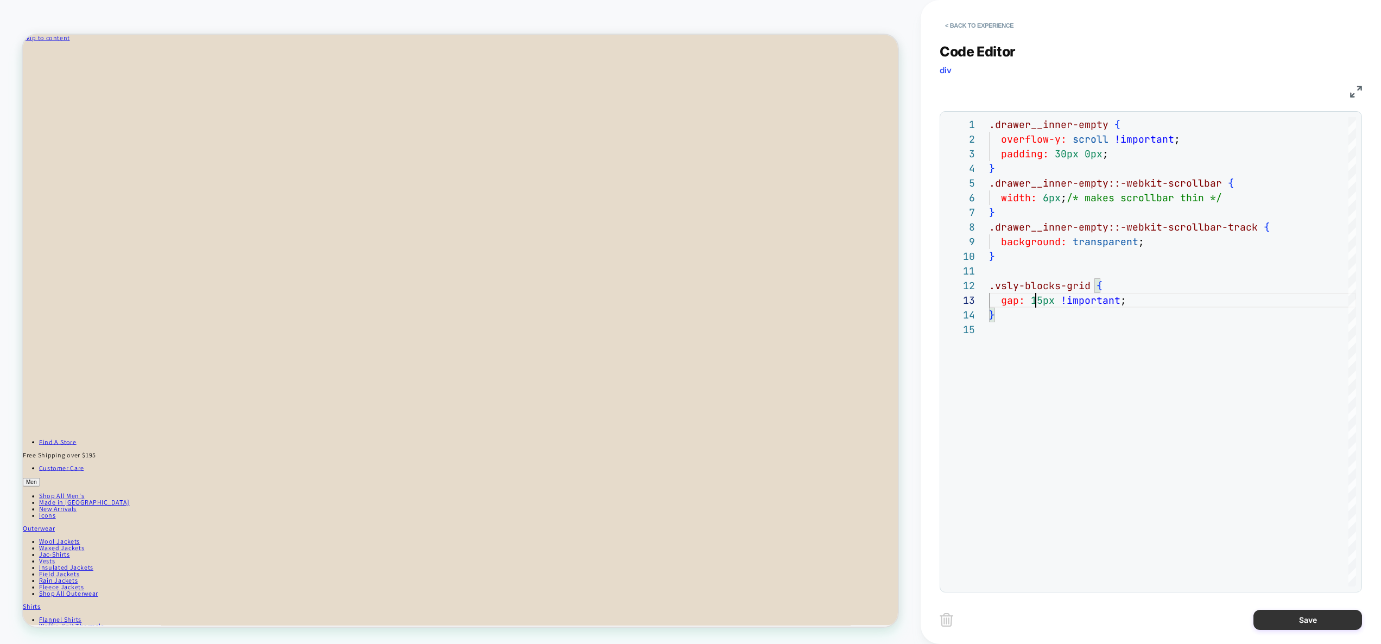
type textarea "**********"
click at [1321, 617] on button "Save" at bounding box center [1307, 620] width 109 height 20
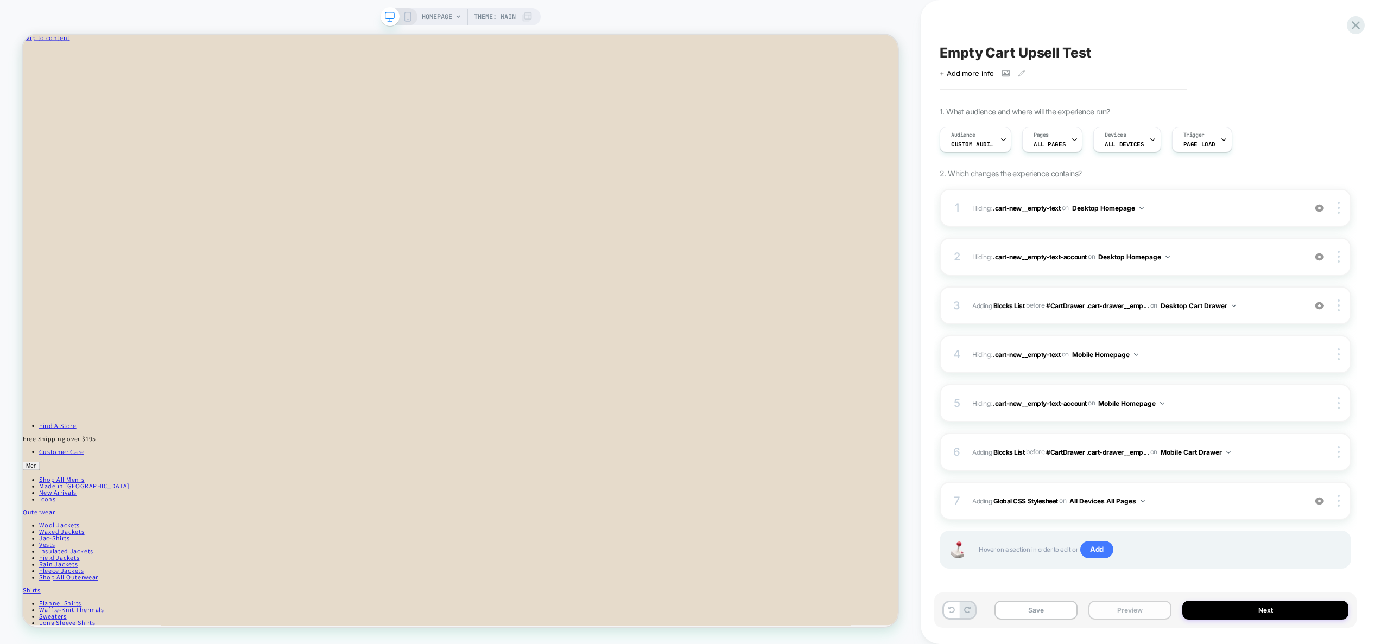
click at [1160, 606] on button "Preview" at bounding box center [1129, 610] width 83 height 19
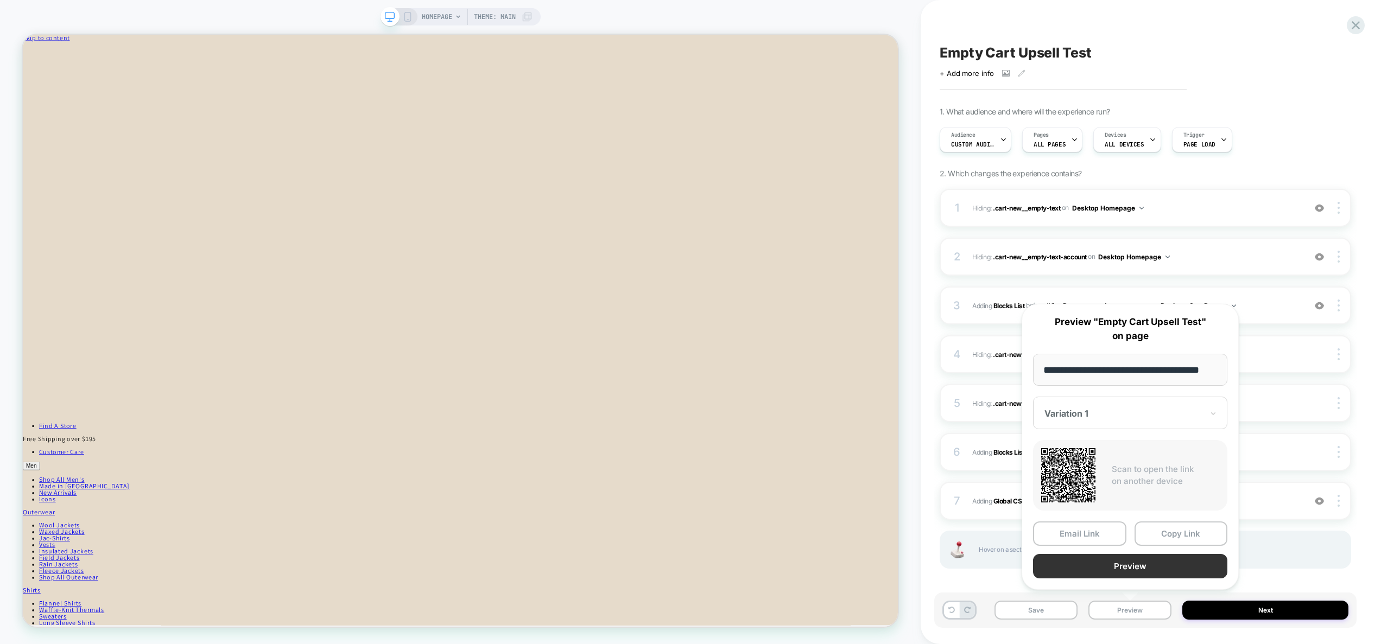
scroll to position [0, 0]
click at [1155, 565] on button "Preview" at bounding box center [1130, 566] width 194 height 24
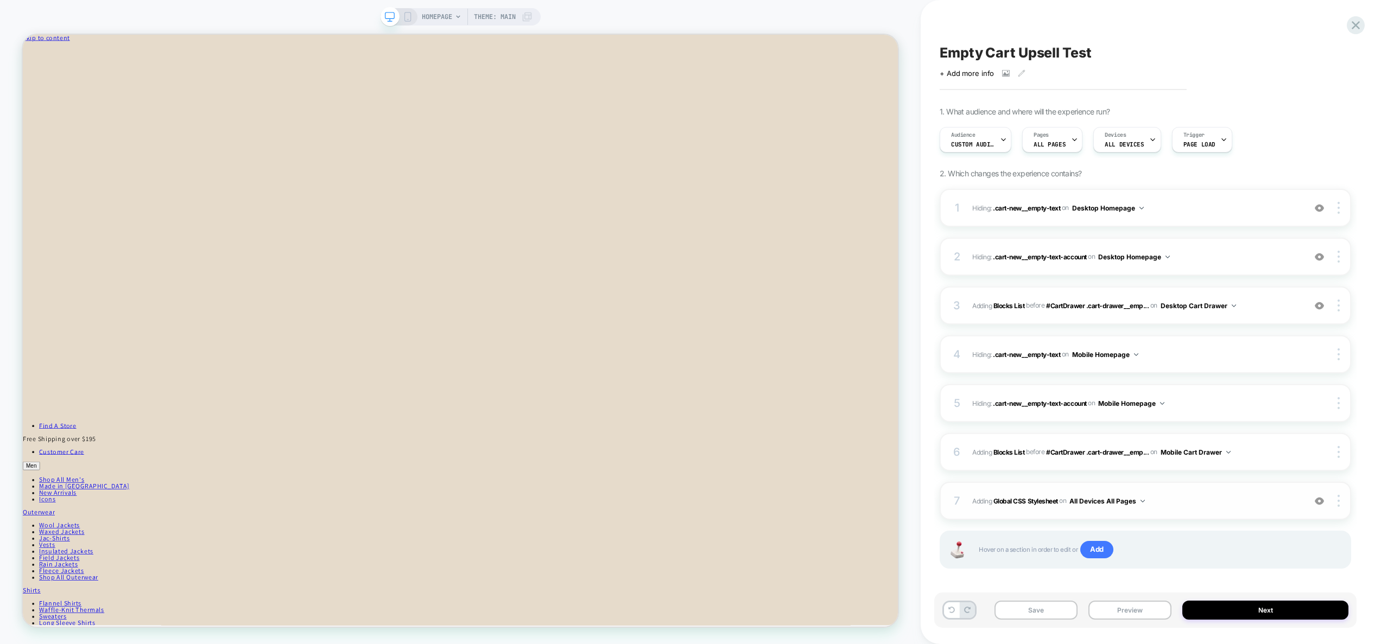
click at [1221, 508] on div "7 Adding Global CSS Stylesheet on All Devices All Pages Add Before Add After Ta…" at bounding box center [1144, 501] width 411 height 38
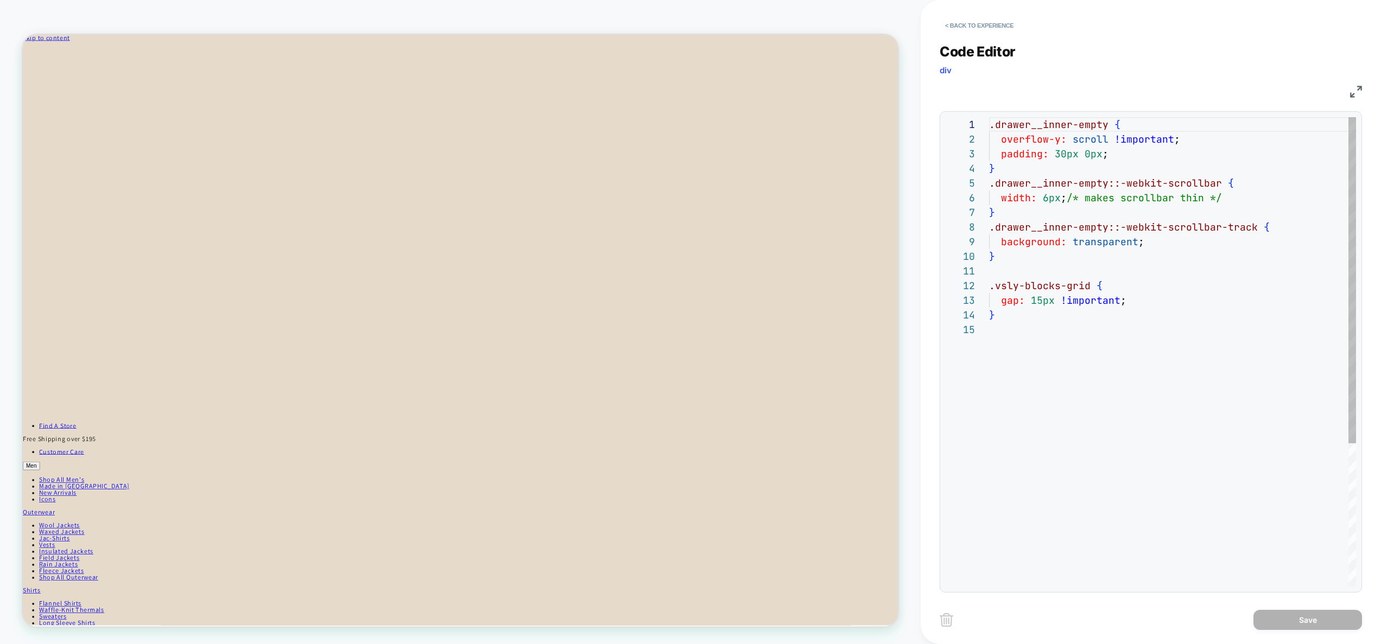
scroll to position [59, 0]
click at [1074, 377] on div ".drawer__inner-empty { overflow-y: scroll !important ; padding: 30px 0px ; } .d…" at bounding box center [1172, 454] width 367 height 675
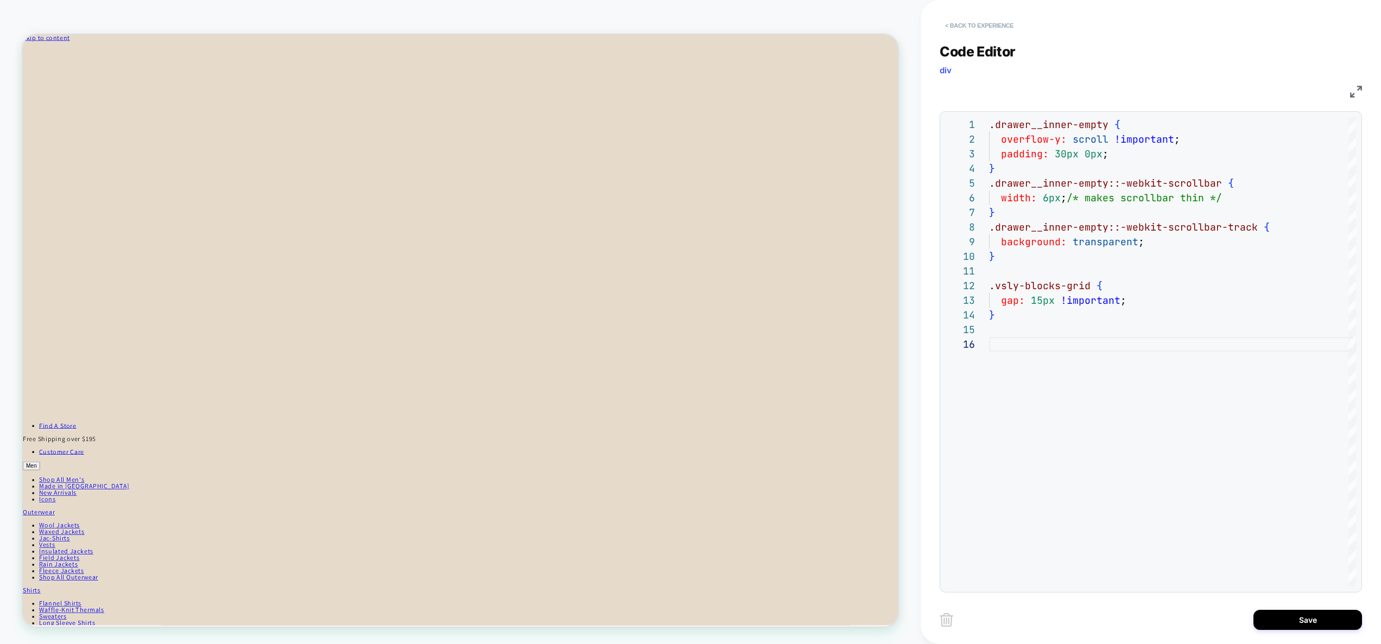
type textarea "**********"
click at [990, 18] on button "< Back to experience" at bounding box center [978, 25] width 79 height 17
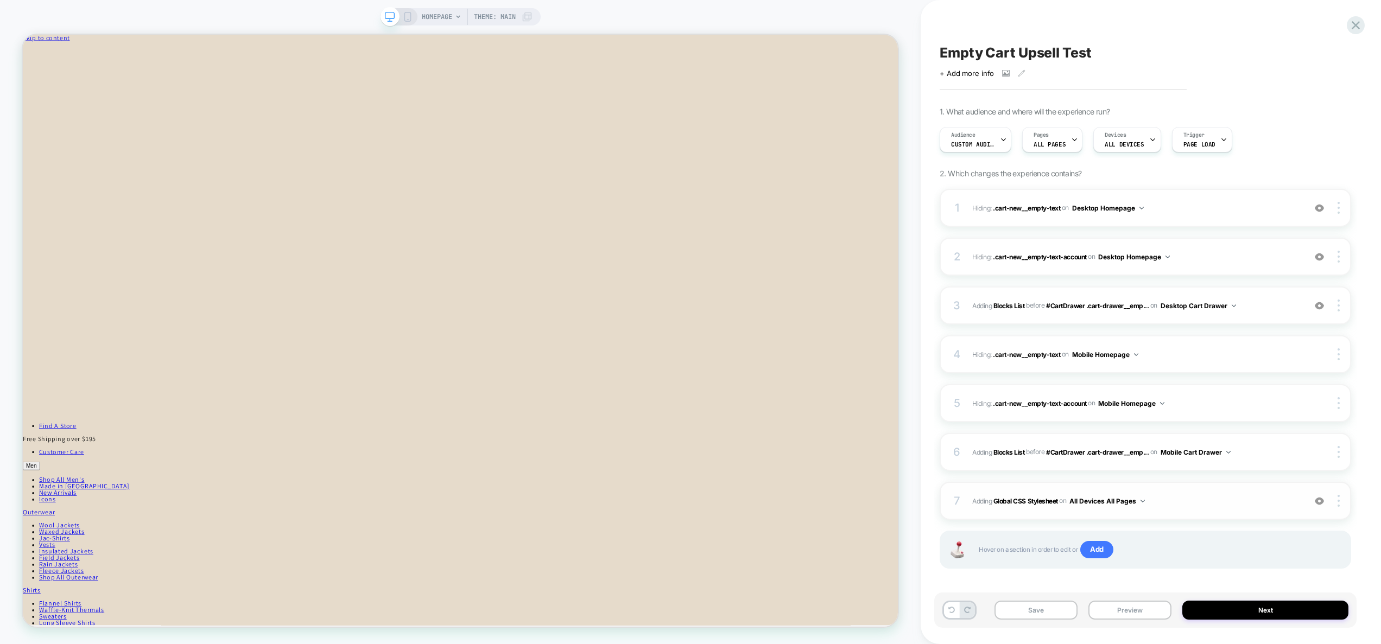
click at [1185, 497] on span "Adding Global CSS Stylesheet on All Devices All Pages" at bounding box center [1135, 501] width 327 height 14
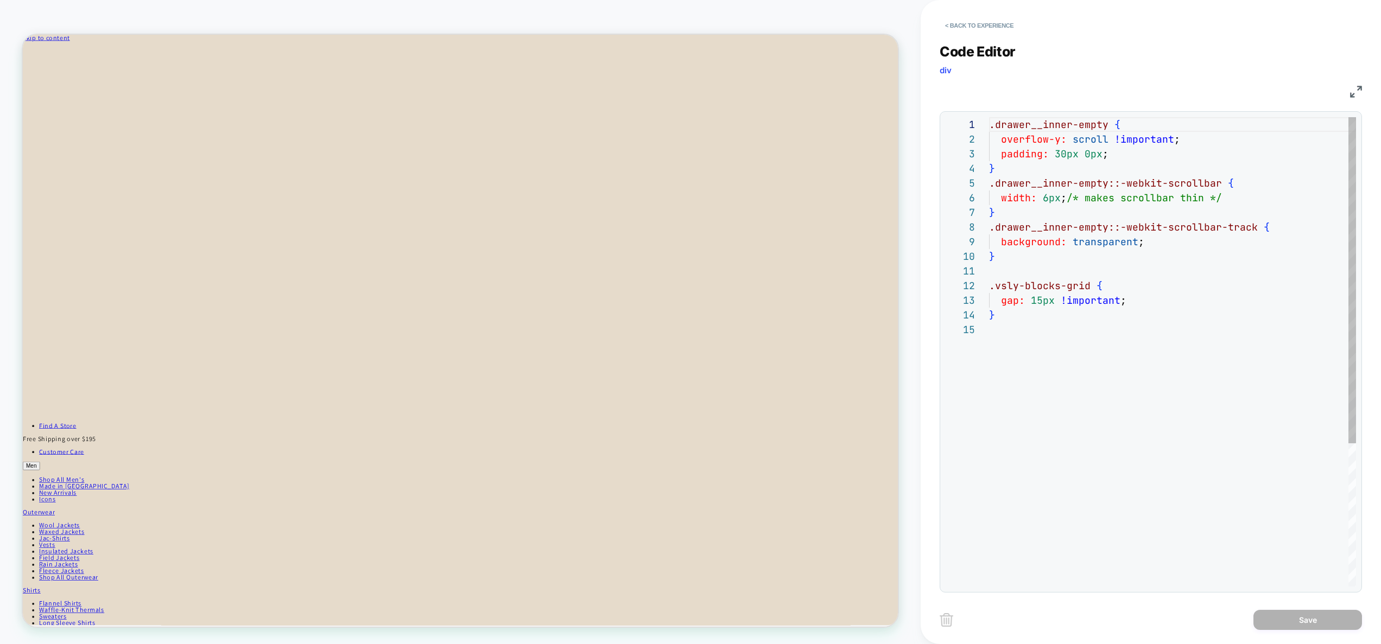
type textarea "**********"
drag, startPoint x: 1096, startPoint y: 429, endPoint x: 945, endPoint y: 288, distance: 206.9
click at [989, 288] on div ".drawer__inner-empty { overflow-y: scroll !important ; padding: 30px 0px ; } .d…" at bounding box center [1172, 454] width 367 height 675
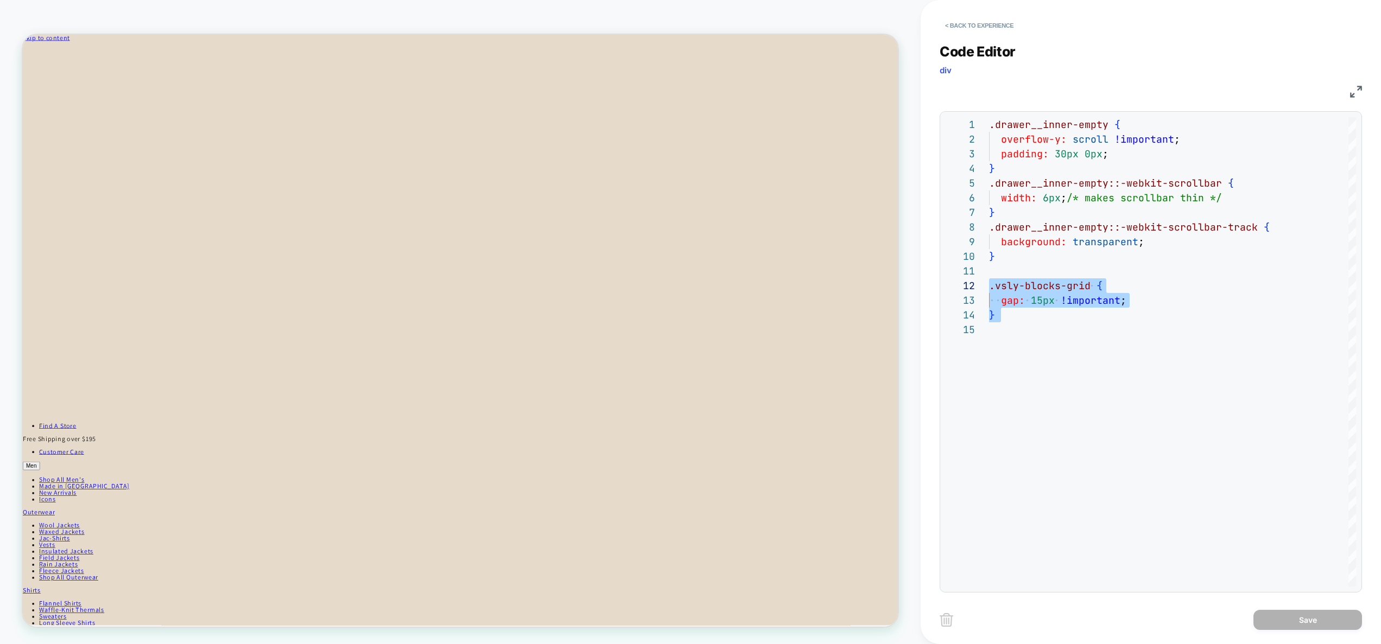
drag, startPoint x: 978, startPoint y: 18, endPoint x: 917, endPoint y: 32, distance: 63.5
click at [978, 18] on button "< Back to experience" at bounding box center [978, 25] width 79 height 17
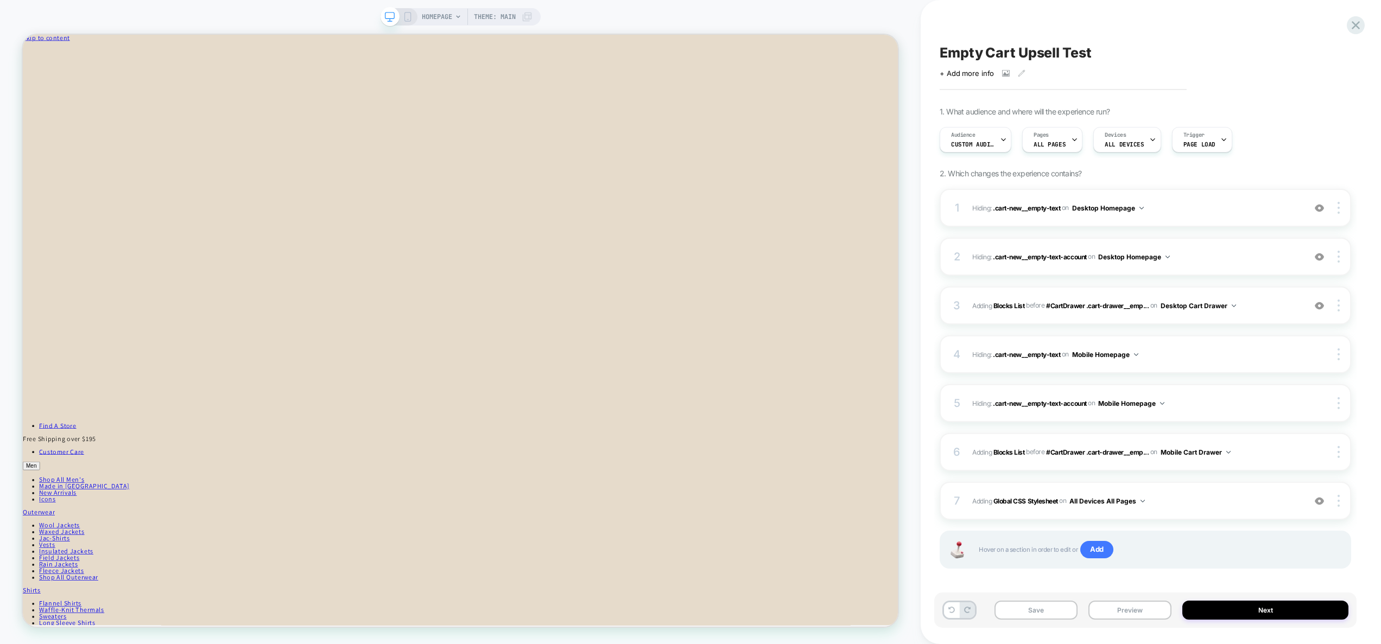
click at [412, 15] on div "HOMEPAGE Theme: MAIN" at bounding box center [460, 16] width 160 height 17
click at [405, 22] on div "HOMEPAGE Theme: MAIN" at bounding box center [460, 16] width 160 height 17
click at [404, 12] on rect at bounding box center [407, 16] width 6 height 9
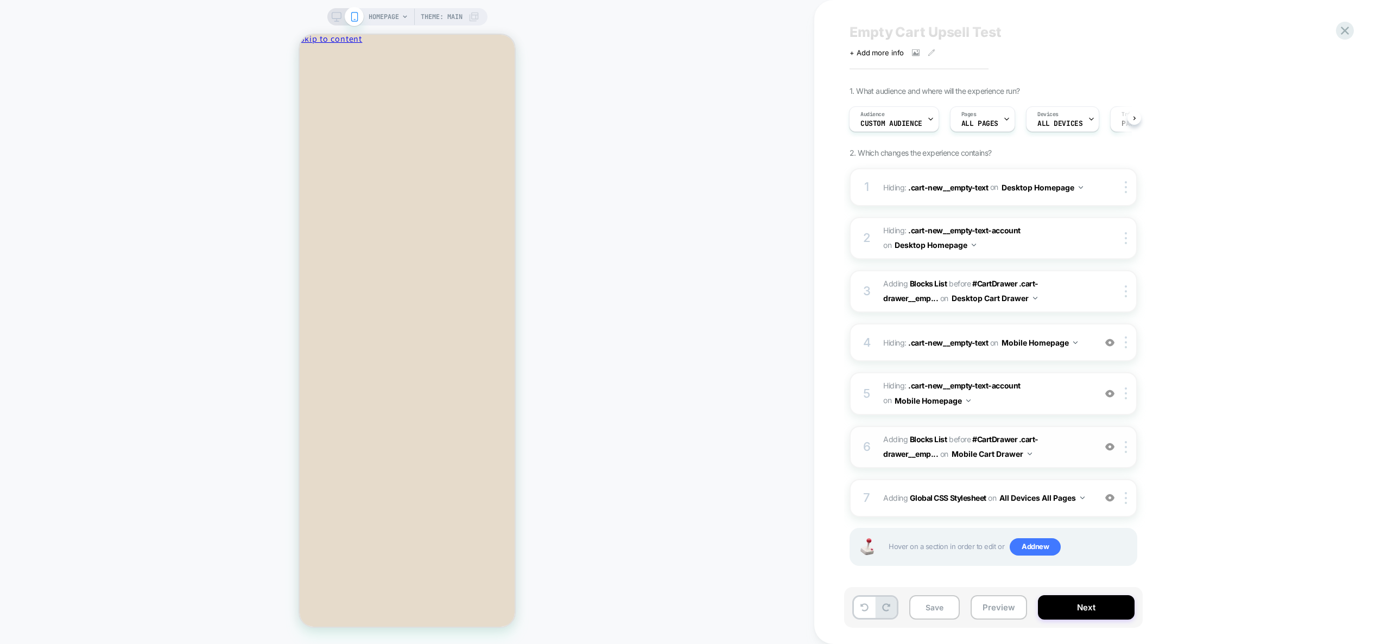
scroll to position [24, 0]
click at [1082, 507] on div "7 Adding Global CSS Stylesheet on All Devices All Pages Add Before Add After Ta…" at bounding box center [993, 495] width 288 height 38
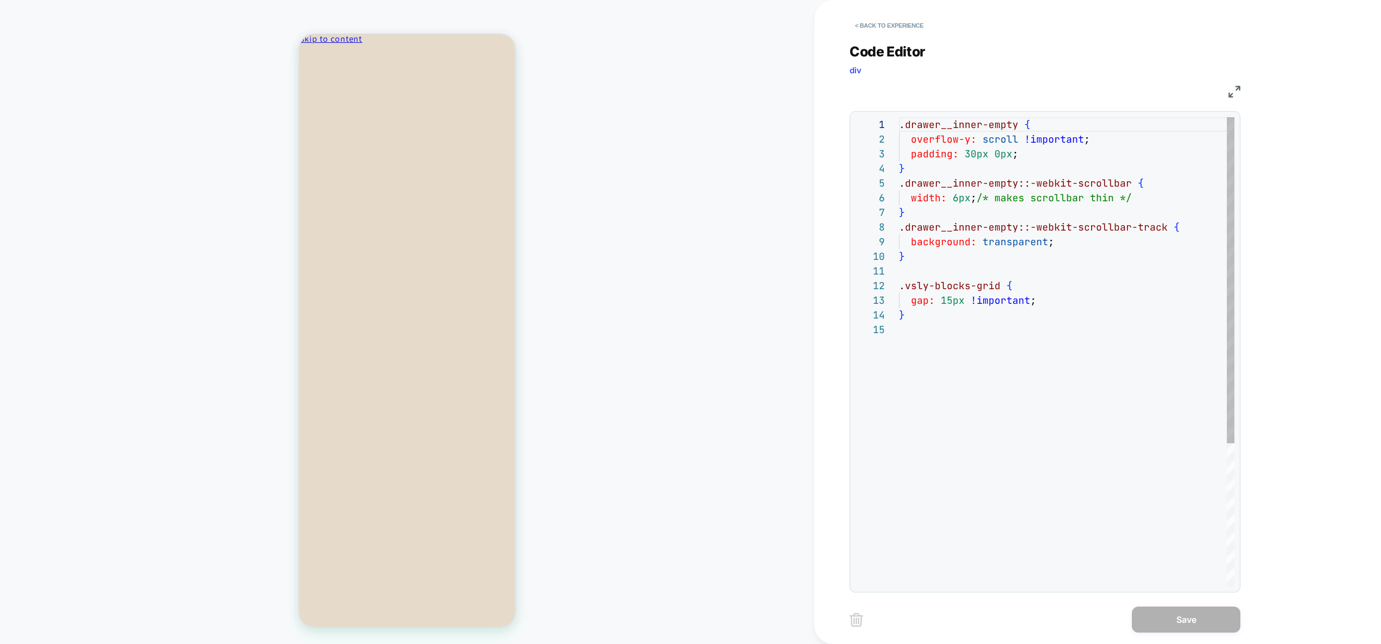
type textarea "**********"
click at [930, 359] on div ".drawer__inner-empty { overflow-y: scroll !important ; padding: 30px 0px ; } .d…" at bounding box center [1066, 454] width 335 height 675
click at [894, 26] on button "< Back to experience" at bounding box center [888, 25] width 79 height 17
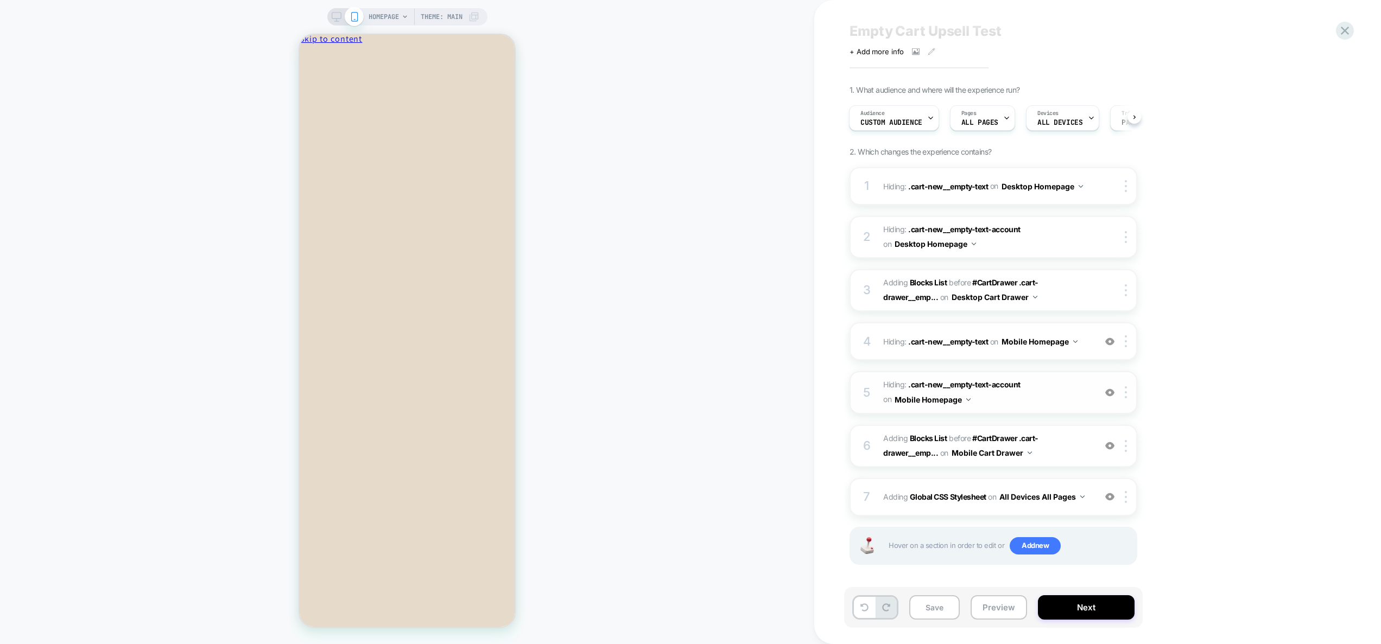
scroll to position [24, 0]
click at [1030, 510] on div "7 Adding Global CSS Stylesheet on All Devices All Pages Add Before Add After Ta…" at bounding box center [993, 495] width 288 height 38
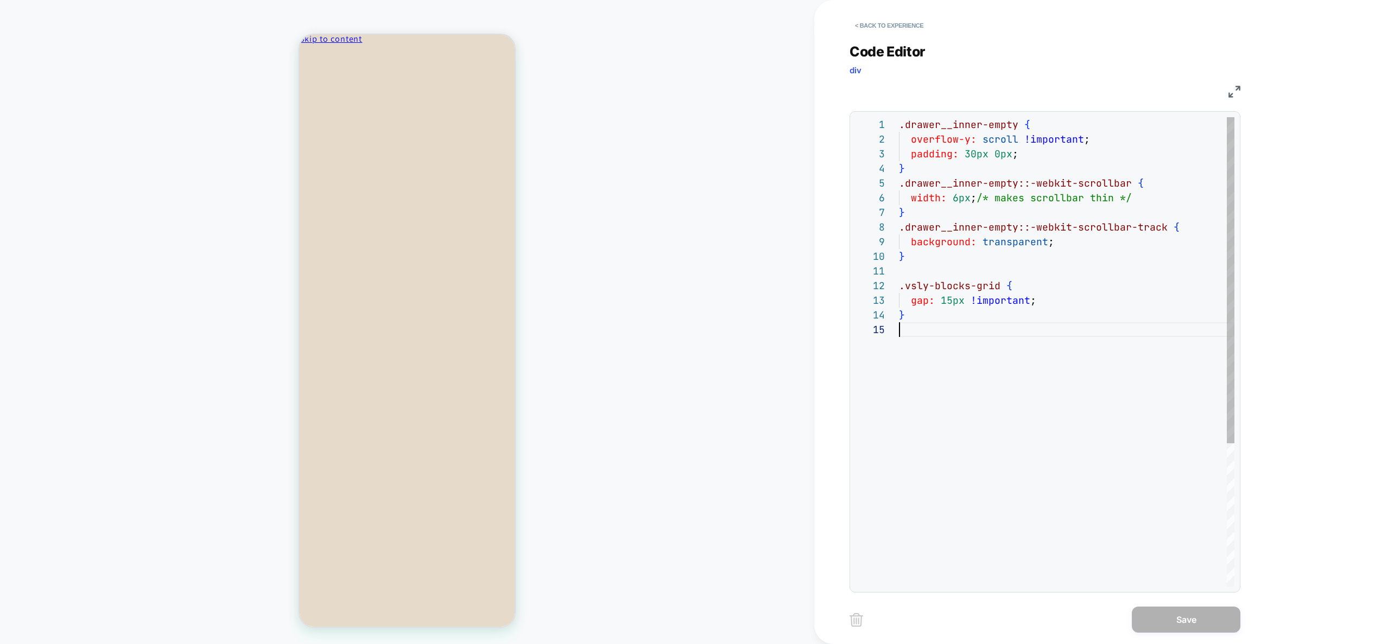
click at [993, 435] on div ".drawer__inner-empty { overflow-y: scroll !important ; padding: 30px 0px ; } .d…" at bounding box center [1066, 454] width 335 height 675
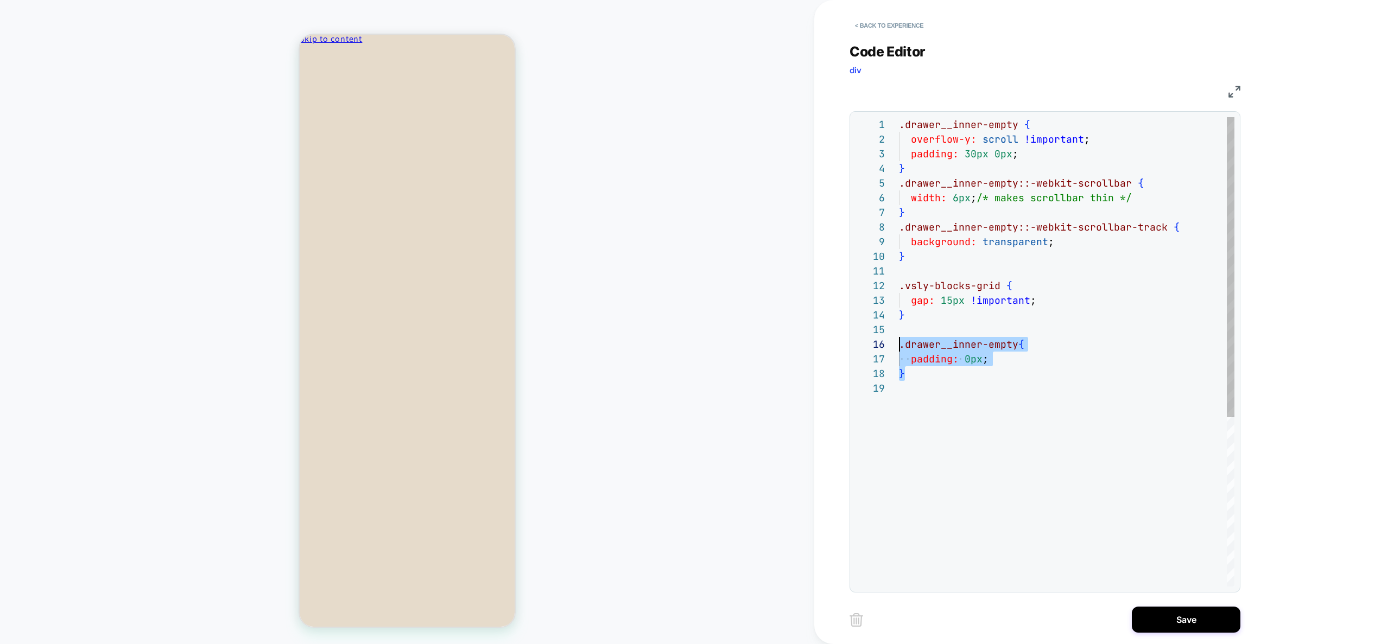
drag, startPoint x: 916, startPoint y: 374, endPoint x: 883, endPoint y: 346, distance: 43.4
click at [899, 346] on div ".drawer__inner-empty { overflow-y: scroll !important ; padding: 30px 0px ; } .d…" at bounding box center [1066, 483] width 335 height 733
click at [996, 397] on div ".drawer__inner-empty { overflow-y: scroll !important ; padding: 30px 0px ; } .d…" at bounding box center [1066, 505] width 335 height 777
click at [956, 402] on div ".drawer__inner-empty { overflow-y: scroll !important ; padding: 30px 0px ; } .d…" at bounding box center [1066, 505] width 335 height 777
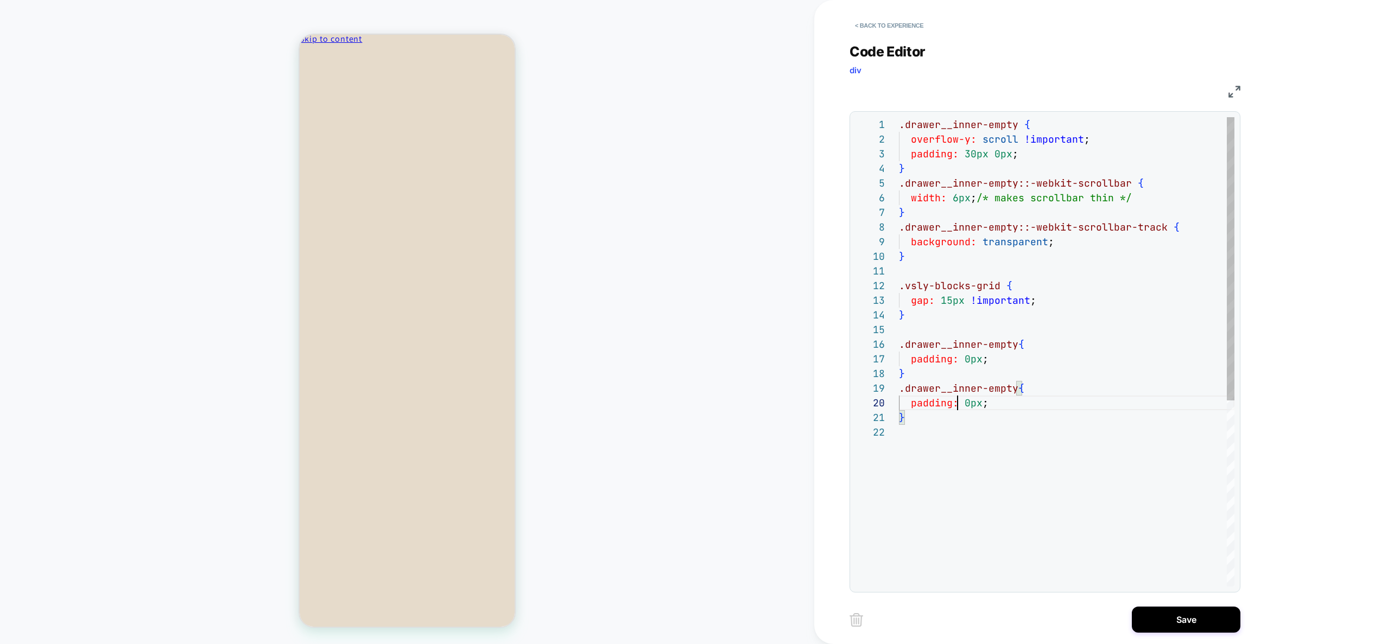
click at [955, 406] on div ".drawer__inner-empty { overflow-y: scroll !important ; padding: 30px 0px ; } .d…" at bounding box center [1066, 505] width 335 height 777
click at [951, 409] on div ".drawer__inner-empty { overflow-y: scroll !important ; padding: 30px 0px ; } .d…" at bounding box center [1066, 505] width 335 height 777
click at [997, 395] on div ".drawer__inner-empty { overflow-y: scroll !important ; padding: 30px 0px ; } .d…" at bounding box center [1066, 505] width 335 height 777
click at [991, 404] on div ".drawer__inner-empty { overflow-y: scroll !important ; padding: 30px 0px ; } .d…" at bounding box center [1066, 505] width 335 height 777
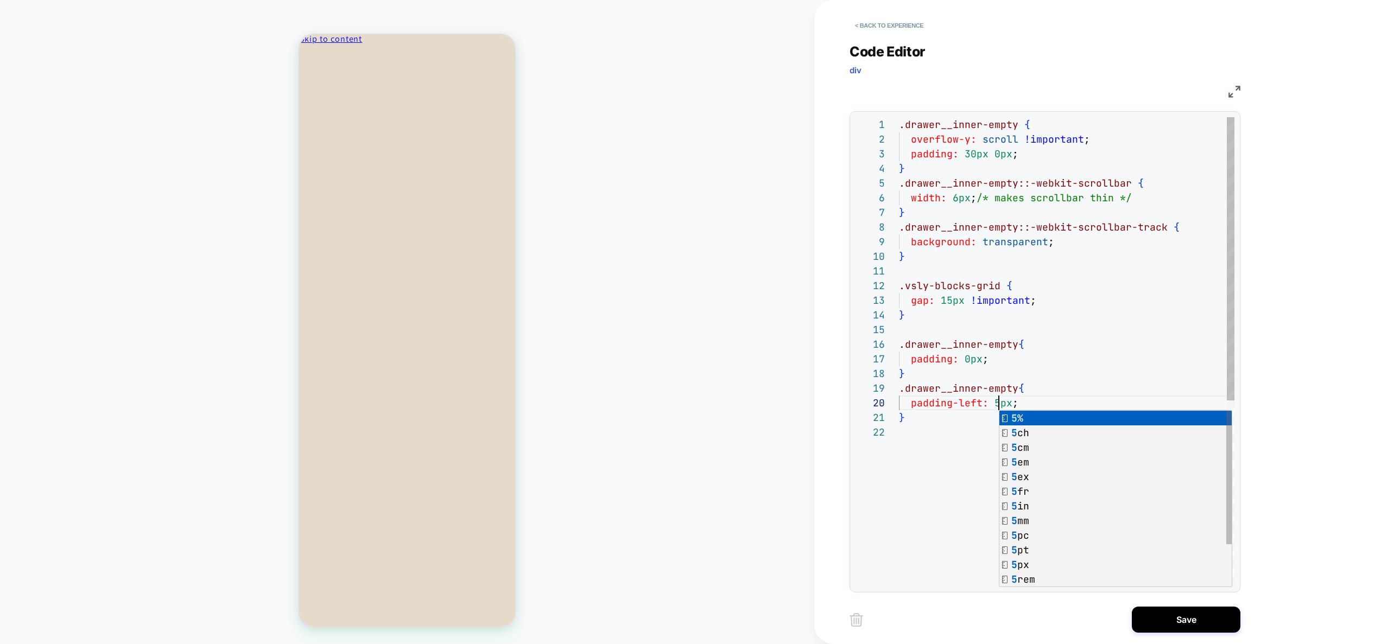
scroll to position [132, 100]
type textarea "**********"
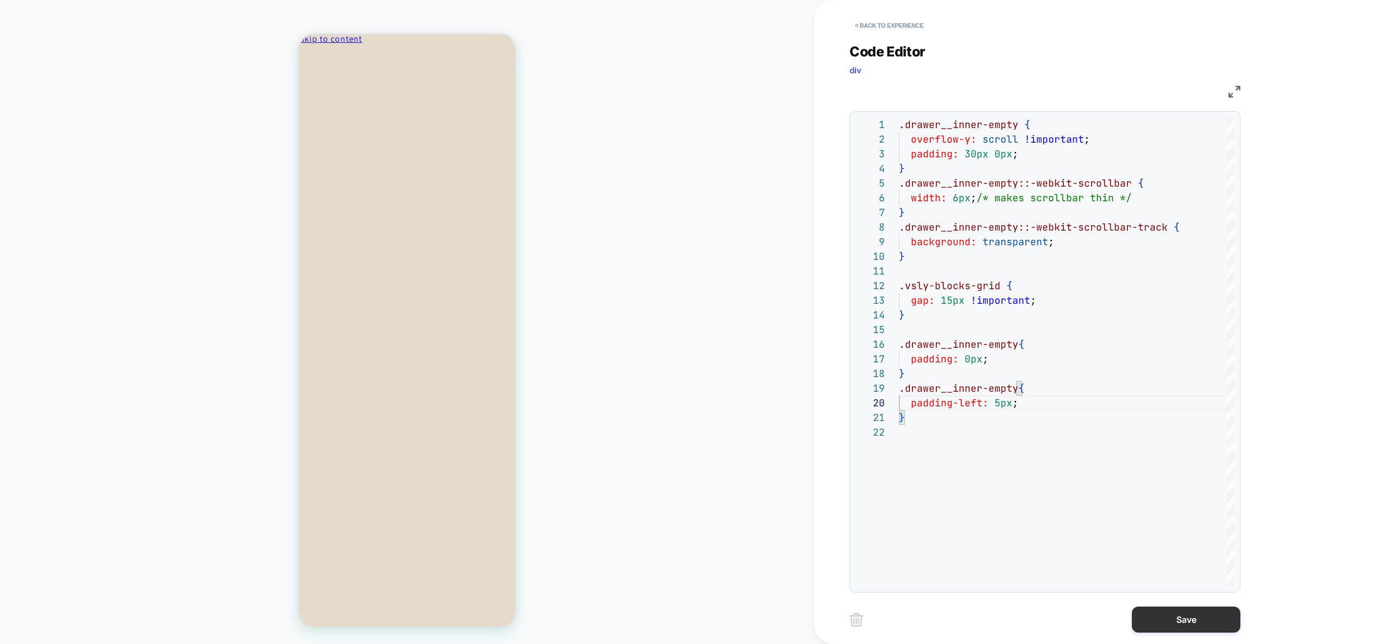
click at [1167, 607] on button "Save" at bounding box center [1185, 620] width 109 height 26
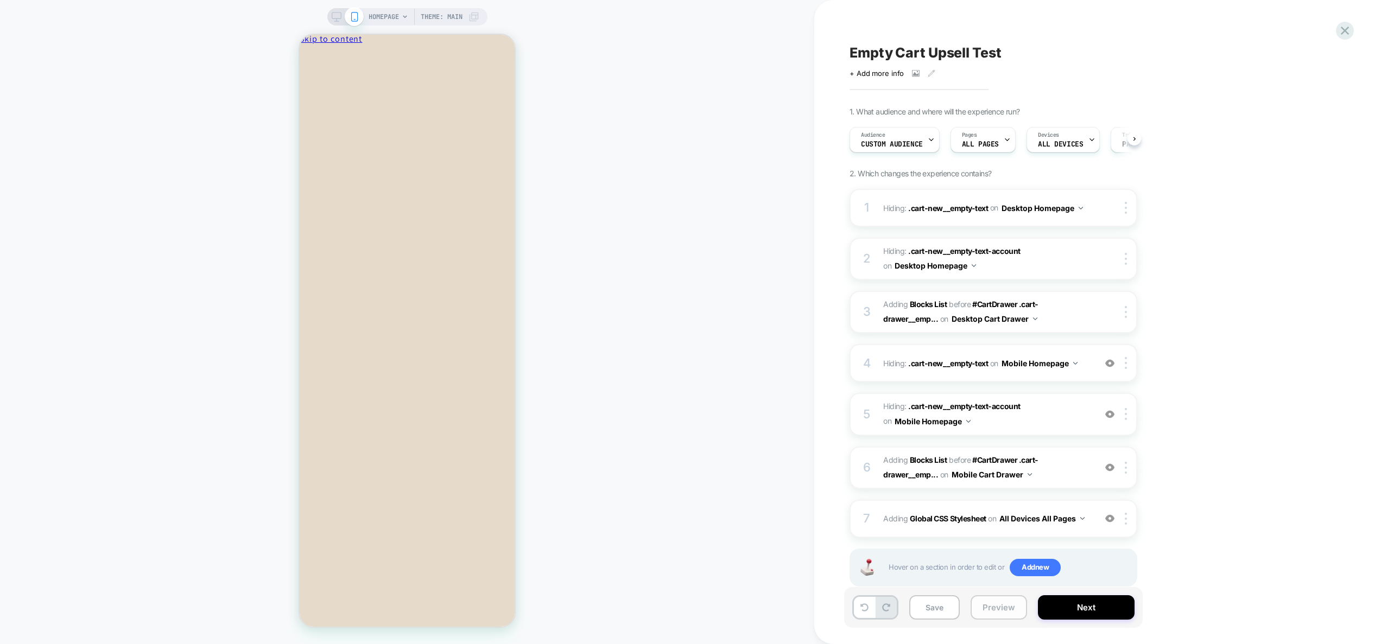
click at [979, 603] on button "Preview" at bounding box center [998, 607] width 56 height 24
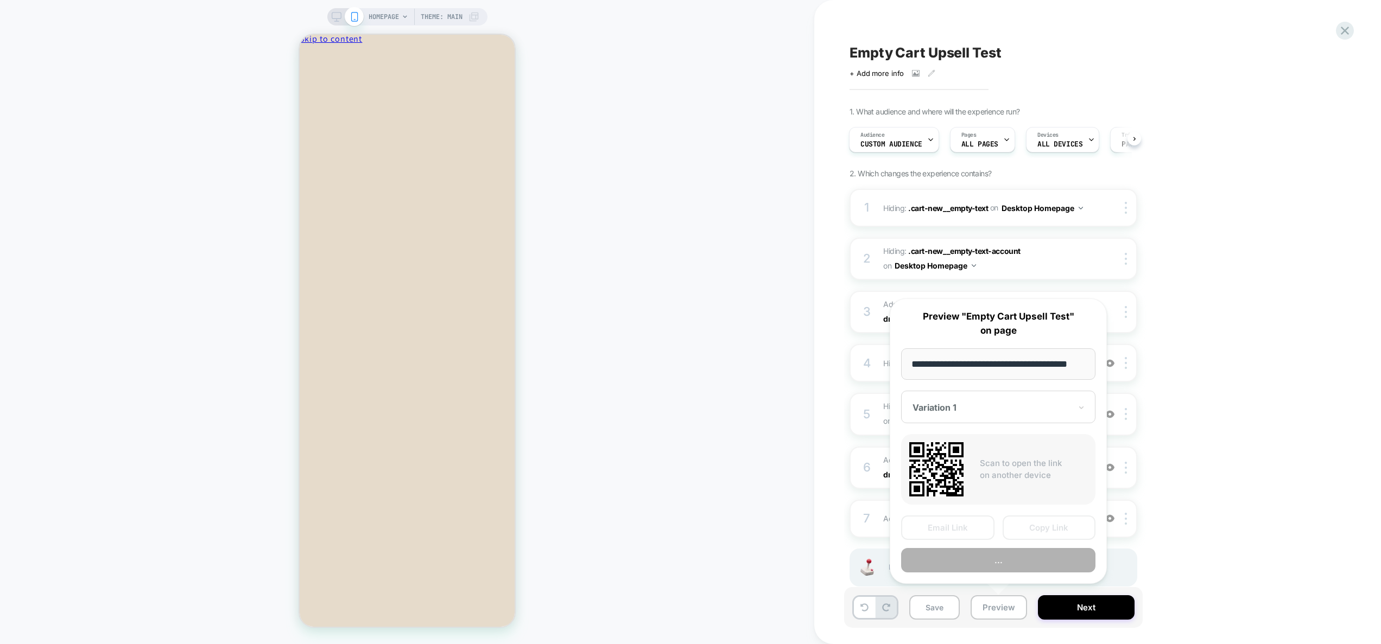
scroll to position [0, 16]
click at [994, 565] on button "Preview" at bounding box center [998, 561] width 194 height 24
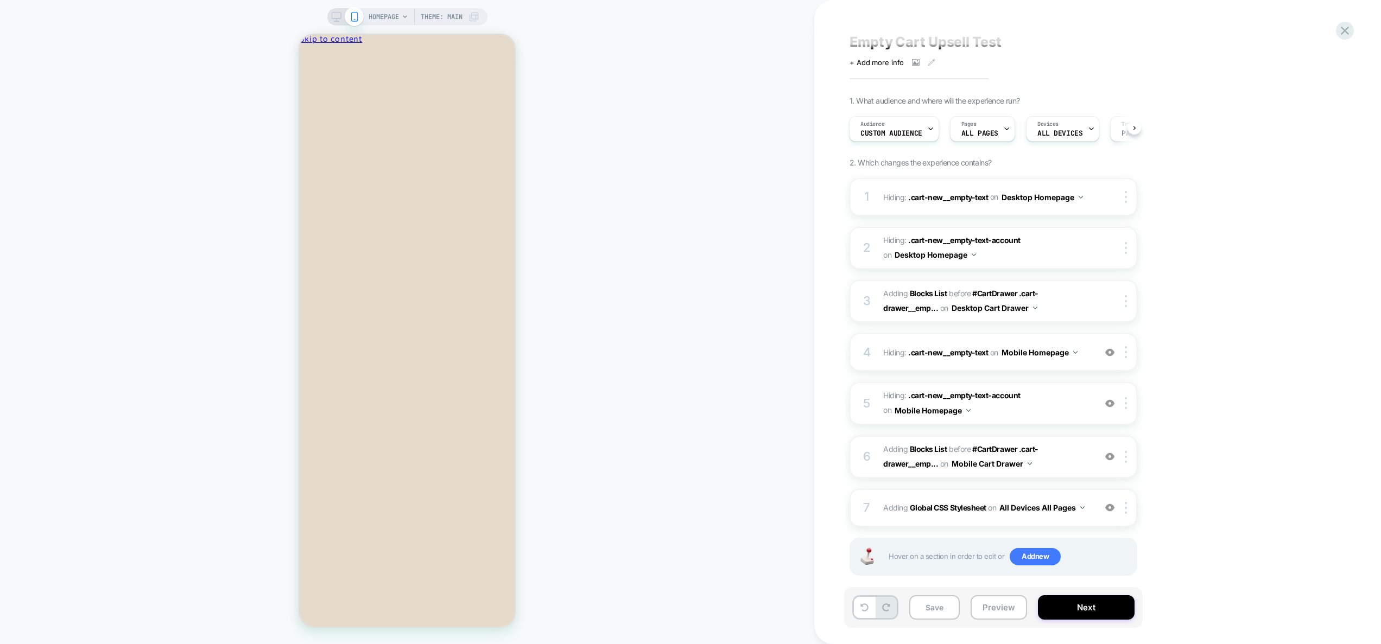
scroll to position [24, 0]
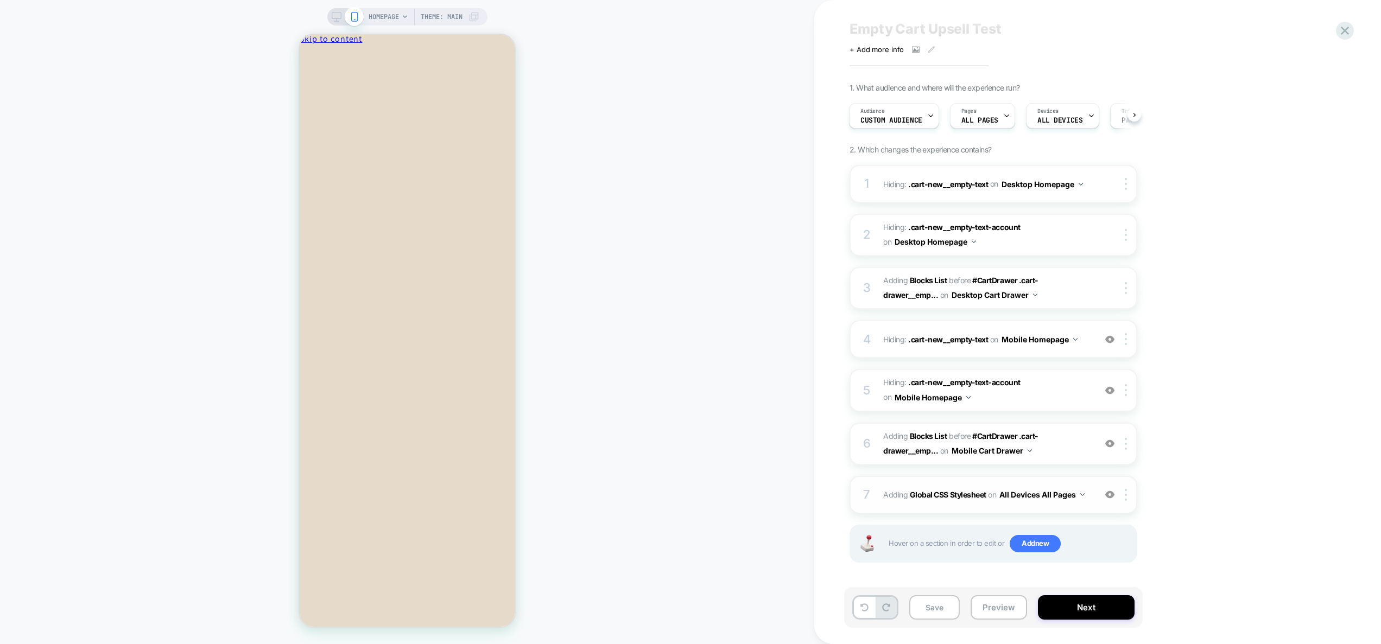
click at [1097, 506] on div "7 Adding Global CSS Stylesheet on All Devices All Pages Add Before Add After Ta…" at bounding box center [993, 495] width 288 height 38
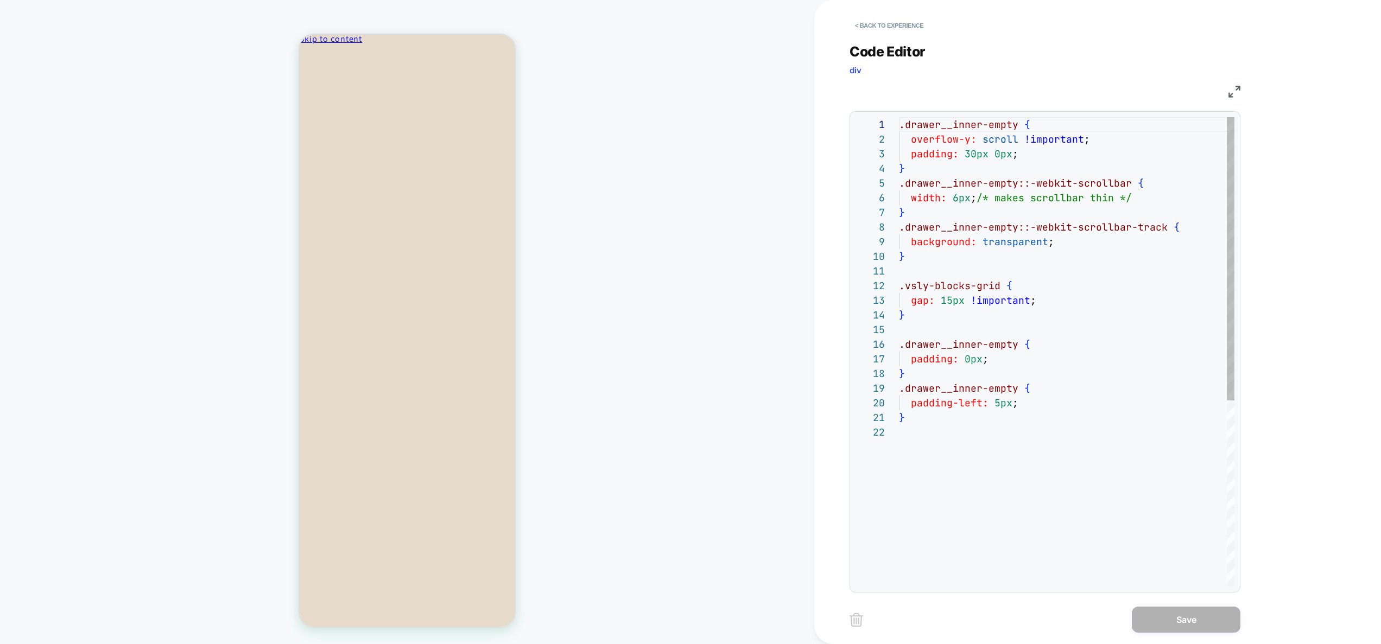
scroll to position [15, 0]
click at [1023, 495] on div ".drawer__inner-empty { overflow-y: scroll !important ; padding: 30px 0px ; } .d…" at bounding box center [1066, 505] width 335 height 777
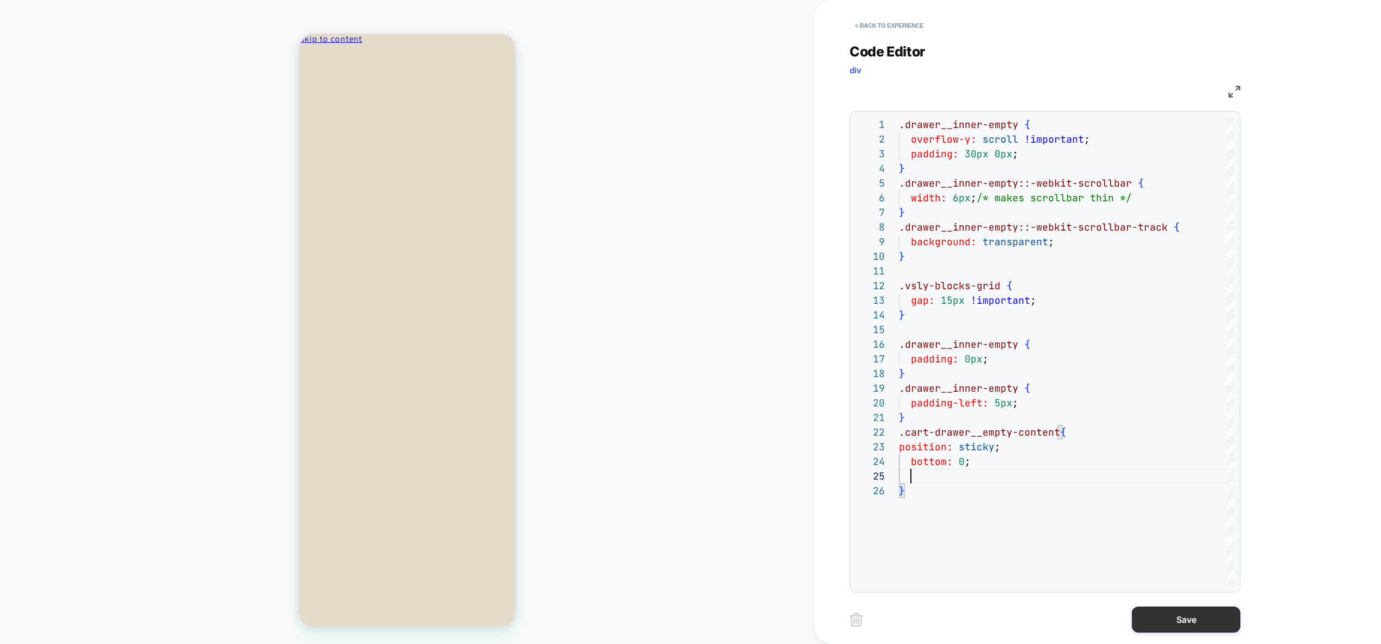
type textarea "**********"
click at [1180, 622] on button "Save" at bounding box center [1185, 620] width 109 height 26
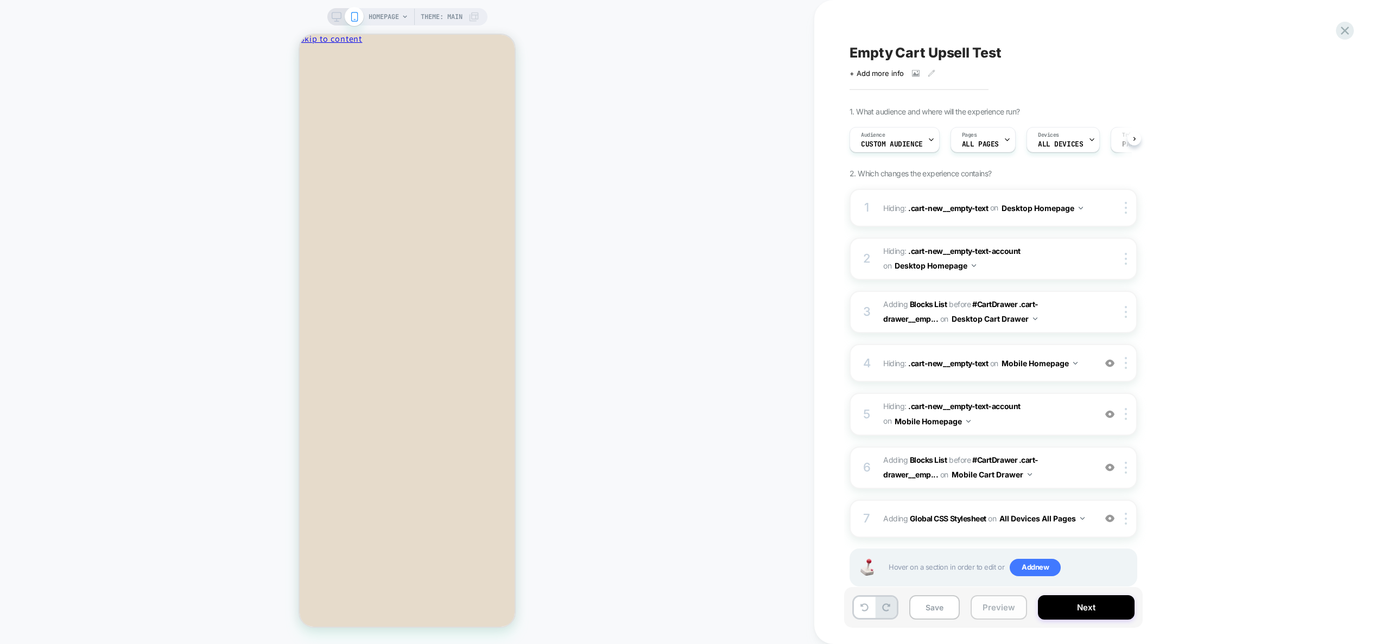
scroll to position [0, 1]
click at [992, 606] on button "Preview" at bounding box center [998, 607] width 56 height 24
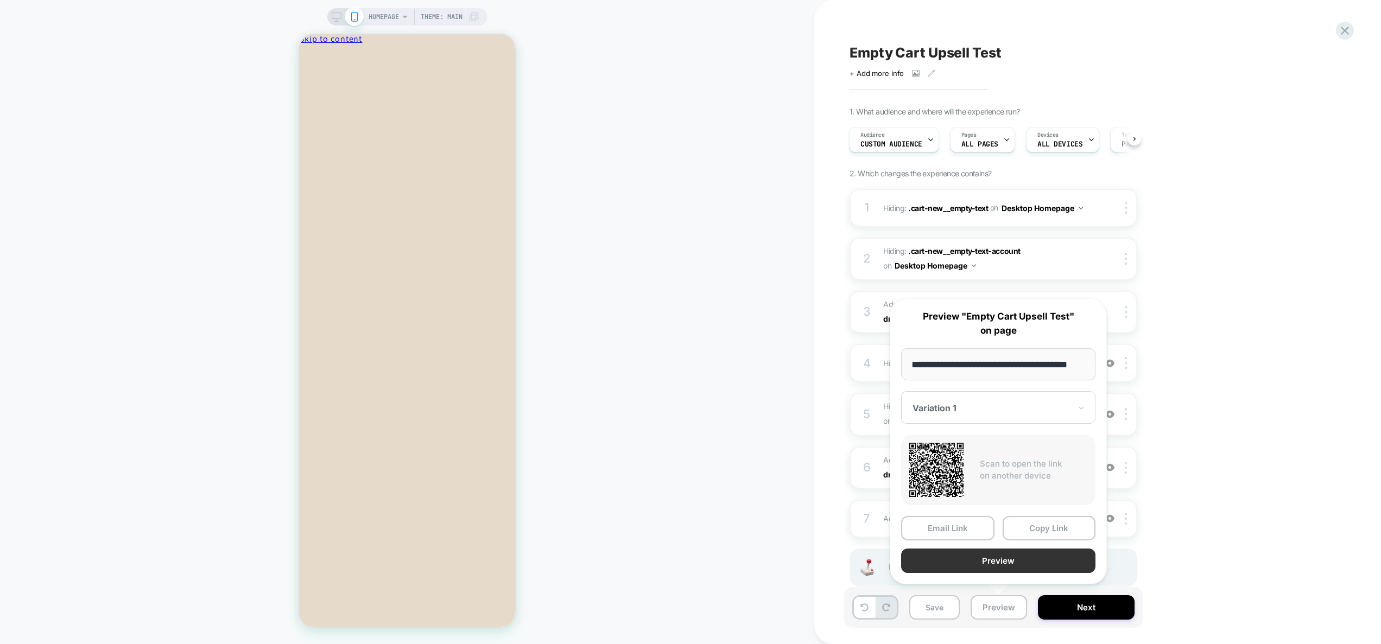
scroll to position [0, 0]
click at [1002, 566] on button "Preview" at bounding box center [998, 561] width 194 height 24
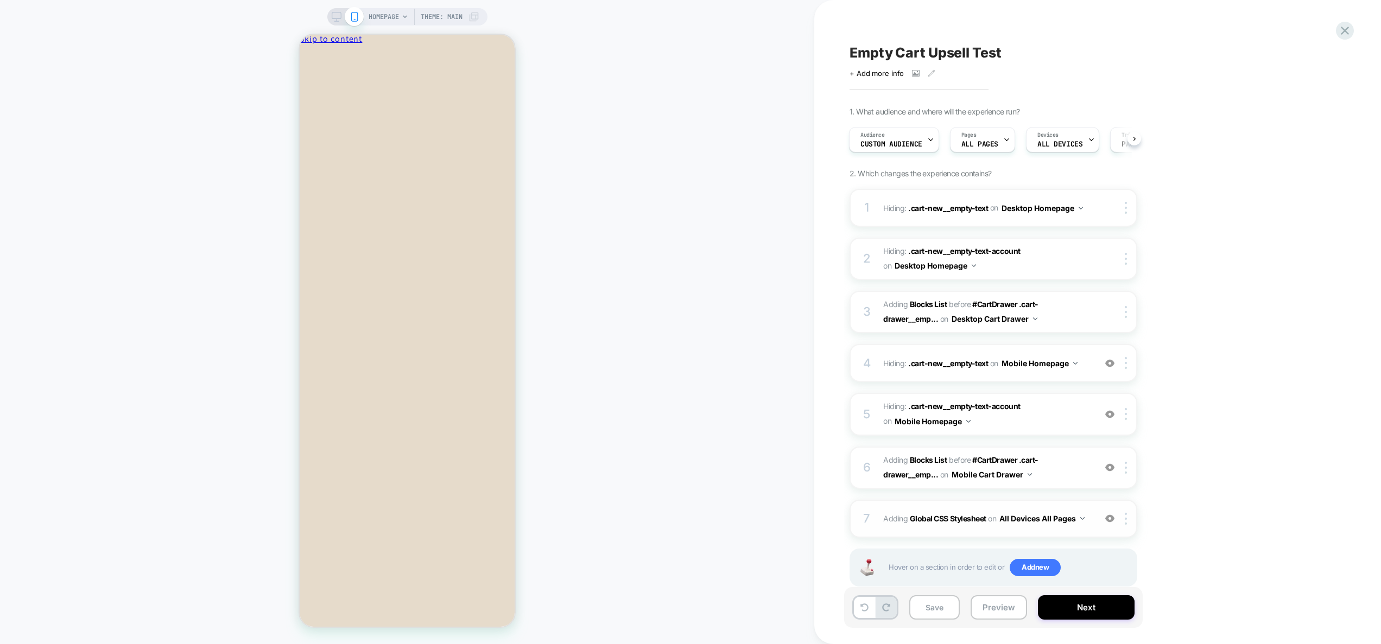
click at [1075, 534] on div "7 Adding Global CSS Stylesheet on All Devices All Pages Add Before Add After Ta…" at bounding box center [993, 519] width 288 height 38
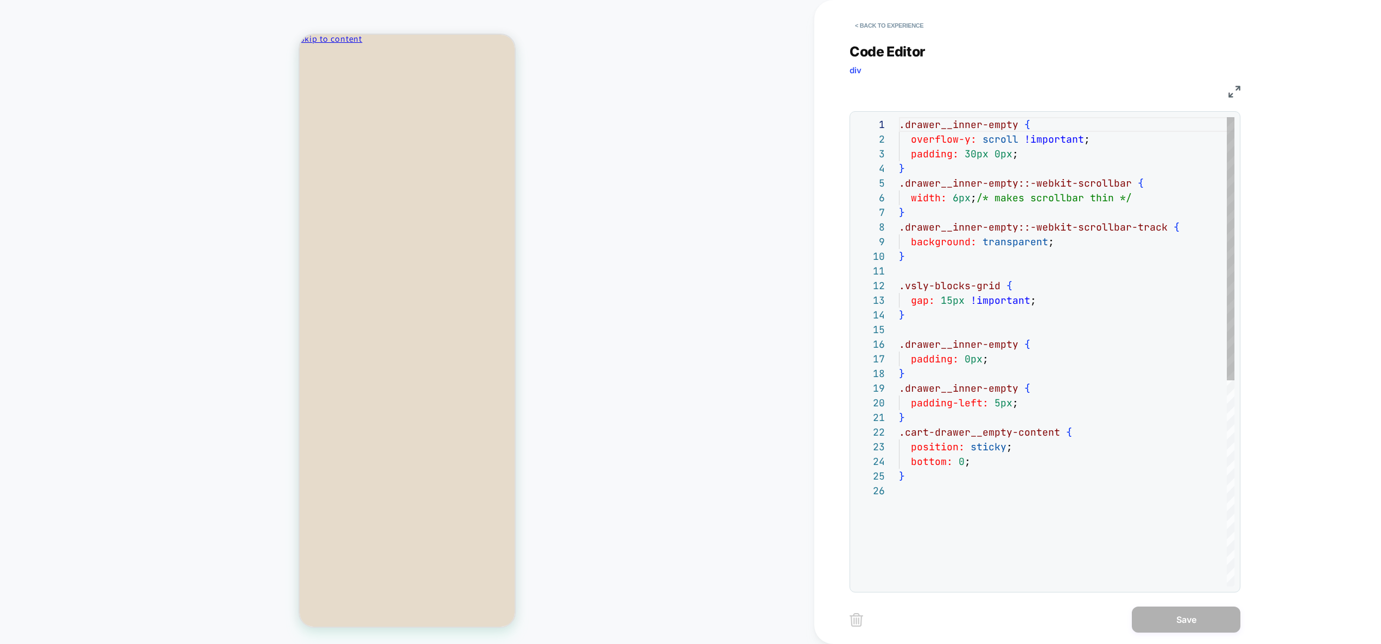
scroll to position [73, 0]
click at [1004, 507] on div ".drawer__inner-empty { overflow-y: scroll !important ; padding: 30px 0px ; } .d…" at bounding box center [1066, 535] width 335 height 836
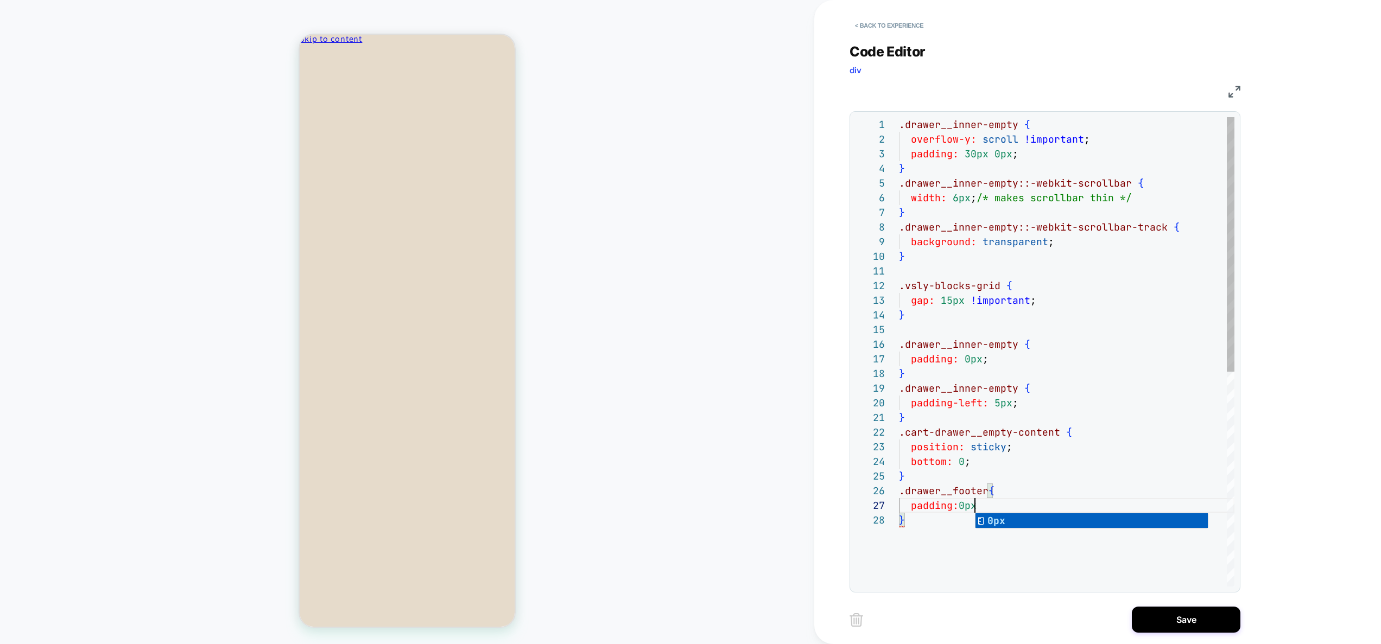
scroll to position [88, 82]
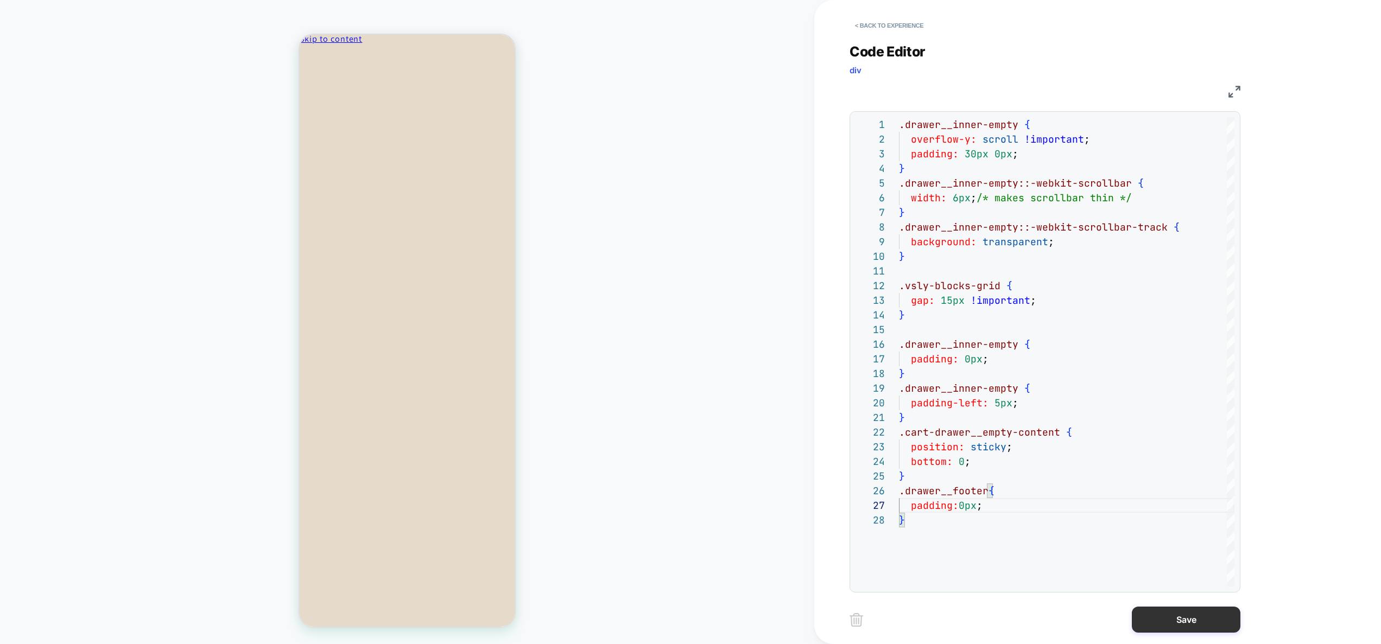
type textarea "**********"
click at [1174, 609] on button "Save" at bounding box center [1185, 620] width 109 height 26
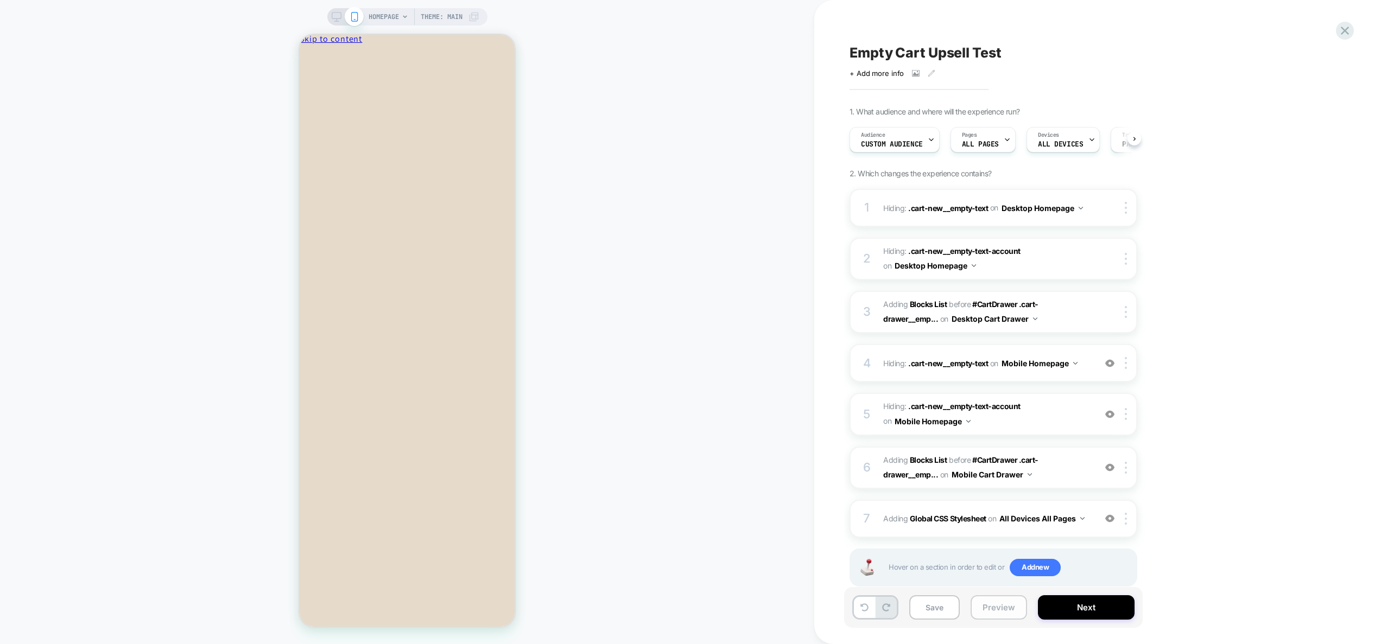
drag, startPoint x: 1006, startPoint y: 616, endPoint x: 1003, endPoint y: 599, distance: 17.0
click at [1006, 615] on button "Preview" at bounding box center [998, 607] width 56 height 24
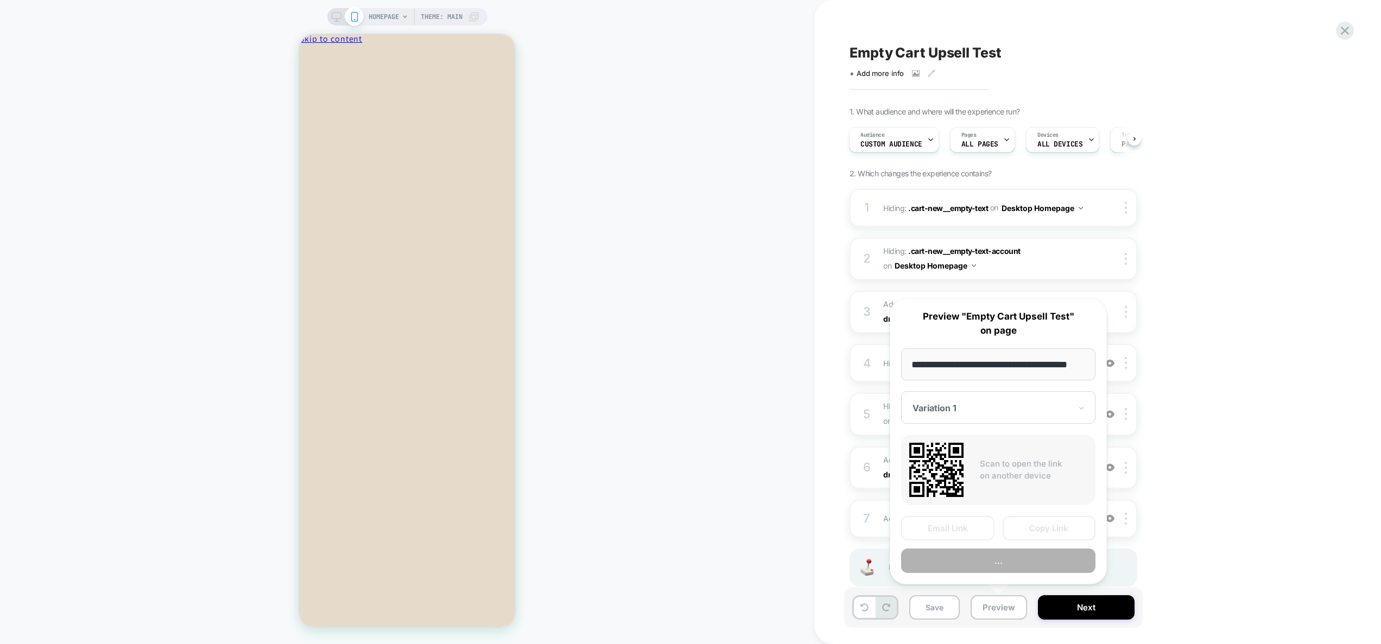
scroll to position [0, 0]
click at [989, 555] on button "..." at bounding box center [998, 561] width 194 height 24
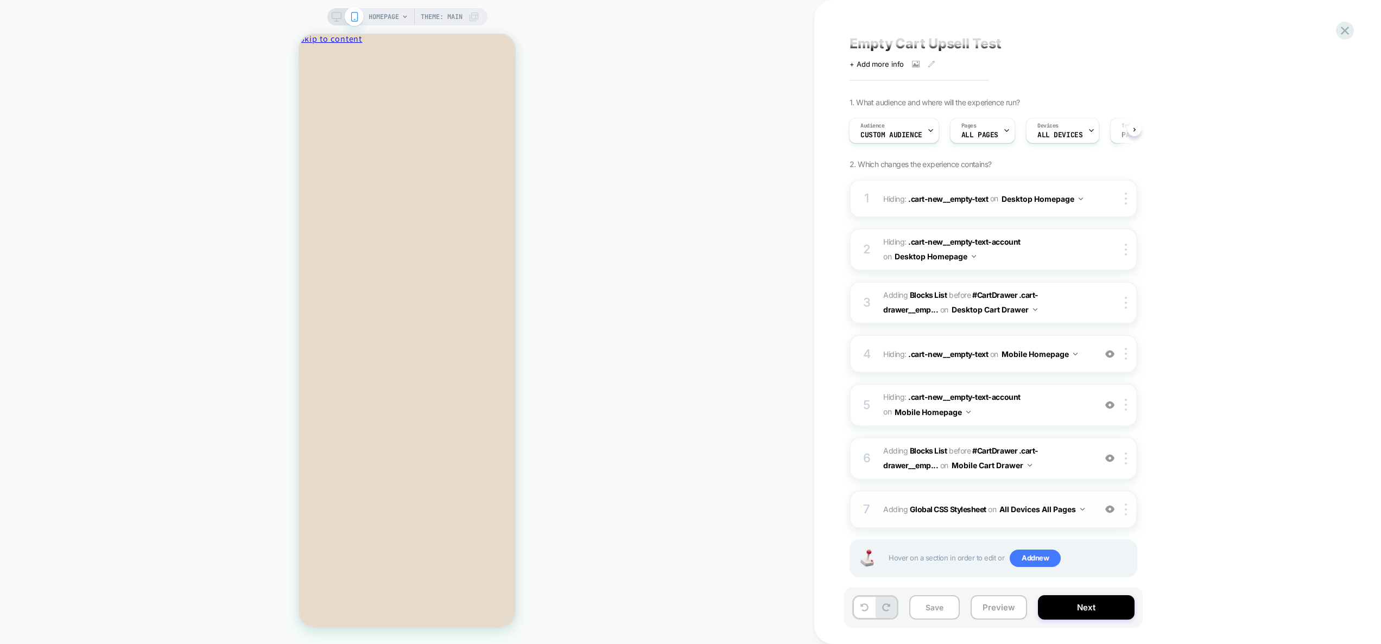
scroll to position [24, 0]
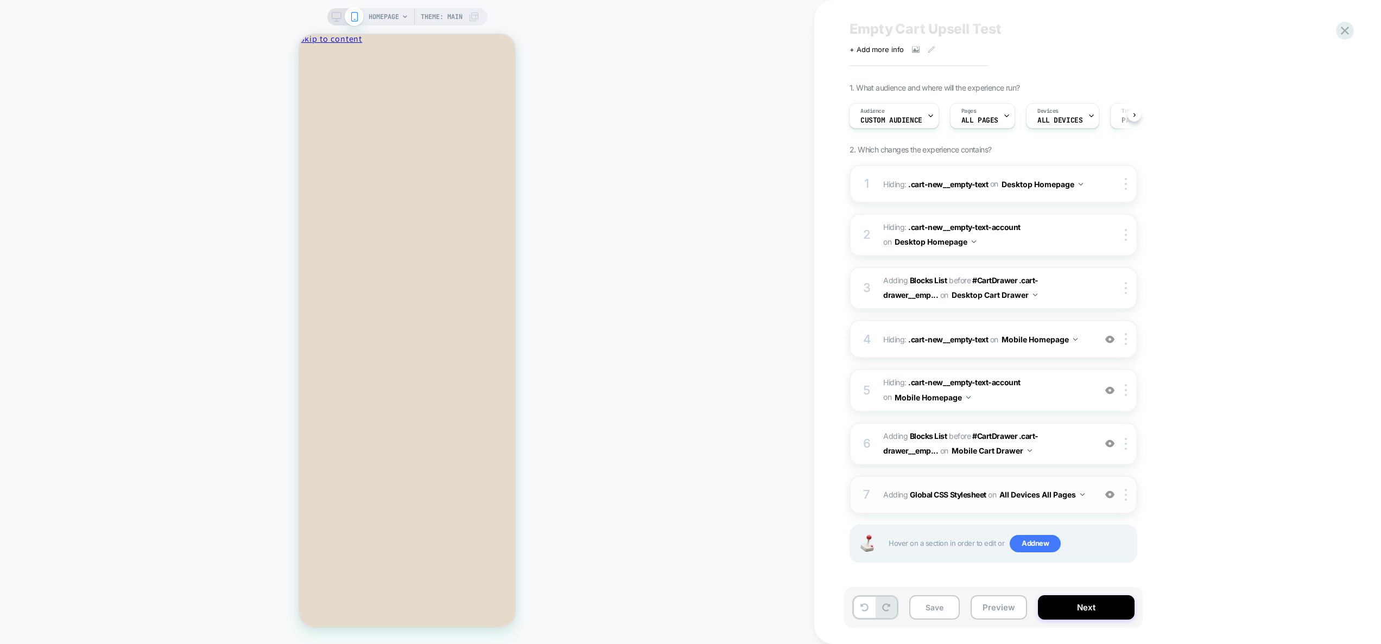
click at [1083, 510] on div "7 Adding Global CSS Stylesheet on All Devices All Pages Add Before Add After Ta…" at bounding box center [993, 495] width 288 height 38
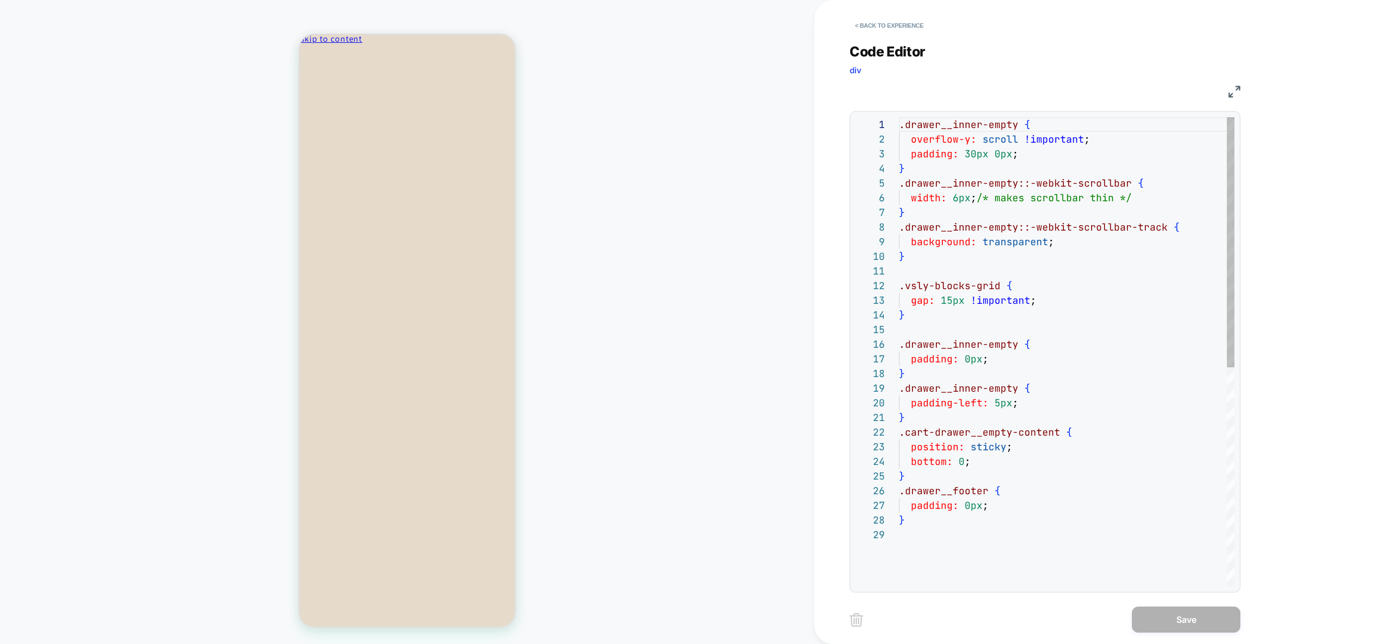
scroll to position [117, 0]
click at [959, 557] on div ".drawer__inner-empty { overflow-y: scroll !important ; padding: 30px 0px ; } .d…" at bounding box center [1066, 557] width 335 height 880
click at [986, 493] on div ".drawer__inner-empty { overflow-y: scroll !important ; padding: 30px 0px ; } .d…" at bounding box center [1066, 557] width 335 height 880
drag, startPoint x: 962, startPoint y: 505, endPoint x: 977, endPoint y: 525, distance: 25.2
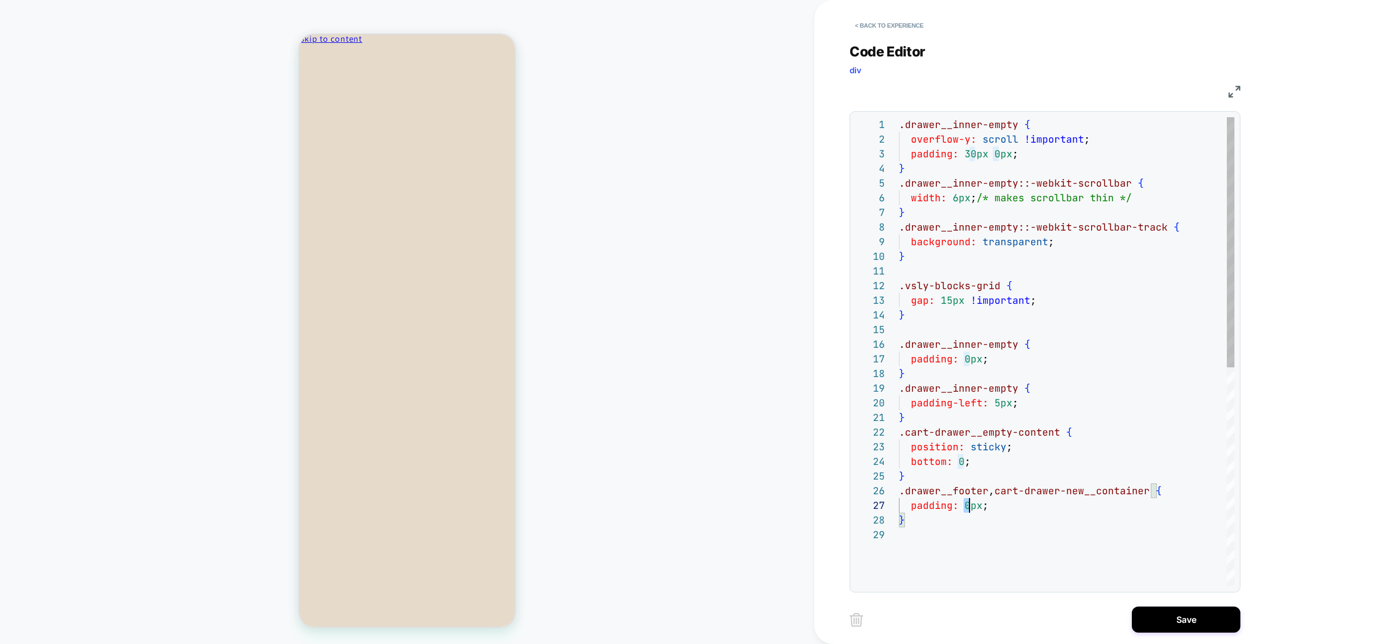
click at [968, 506] on div ".drawer__inner-empty { overflow-y: scroll !important ; padding: 30px 0px ; } .d…" at bounding box center [1066, 557] width 335 height 880
click at [1218, 566] on div ".drawer__inner-empty { overflow-y: scroll !important ; padding: 30px 0px ; } .d…" at bounding box center [1066, 557] width 335 height 880
type textarea "**********"
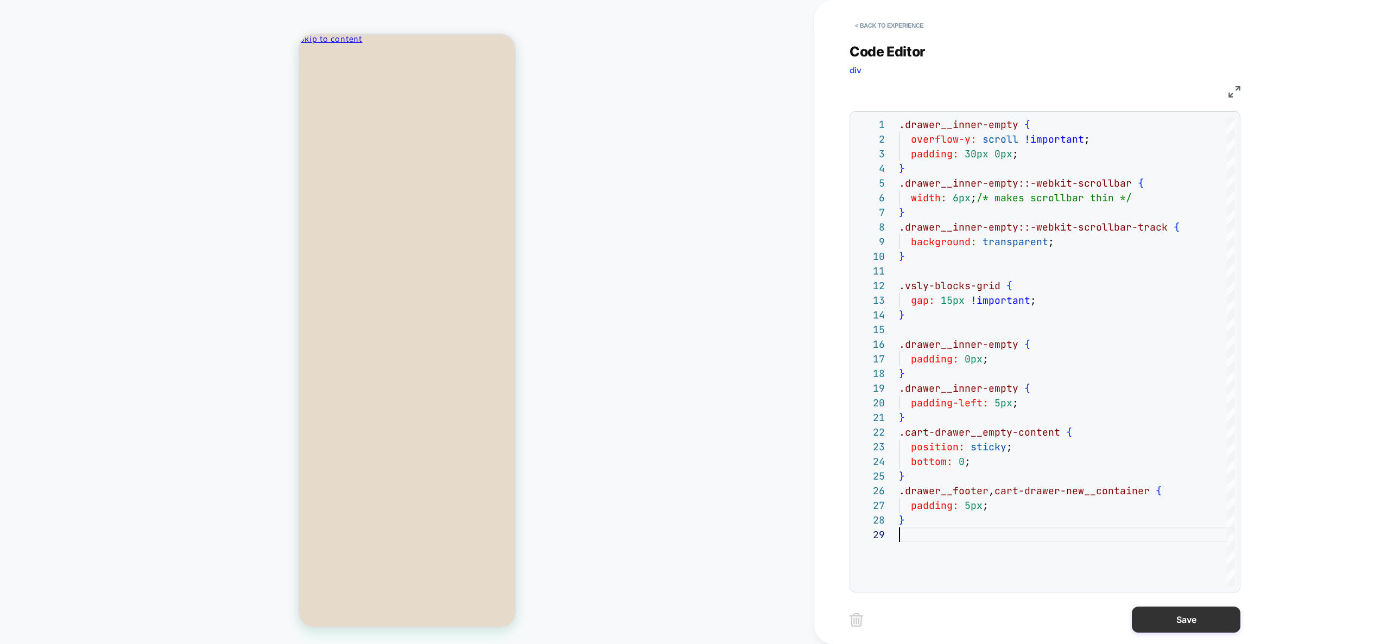
click at [1160, 621] on button "Save" at bounding box center [1185, 620] width 109 height 26
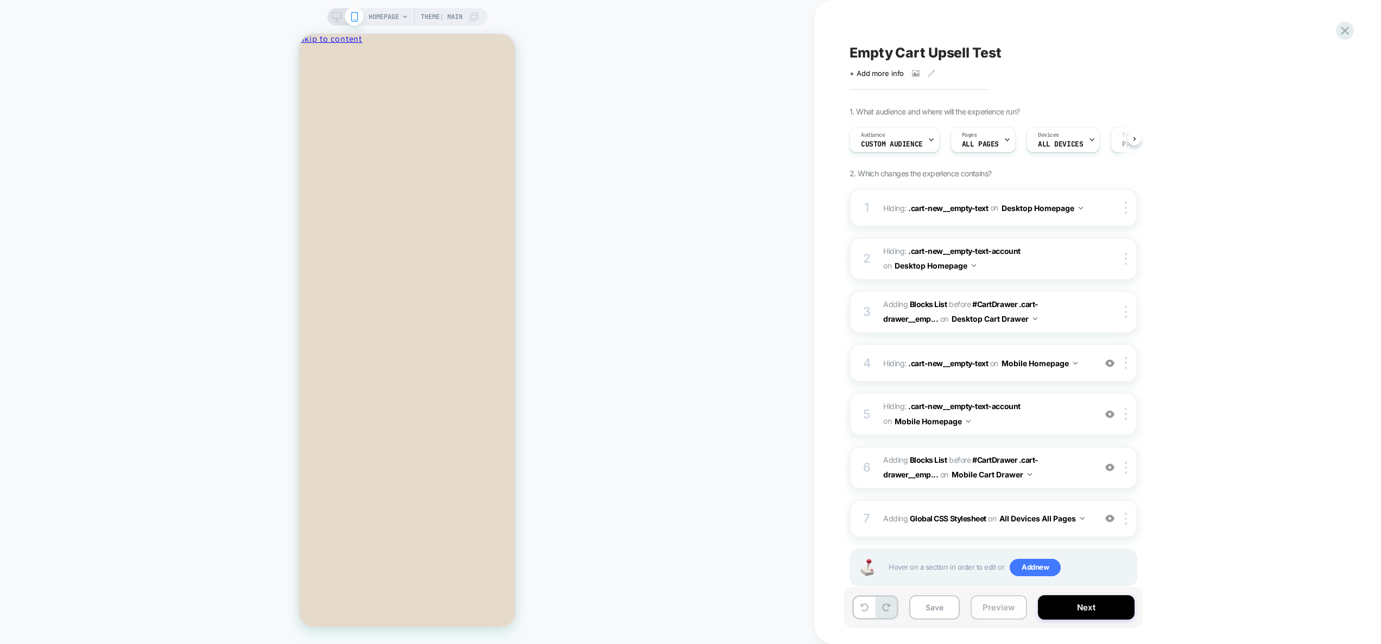
click at [975, 614] on button "Preview" at bounding box center [998, 607] width 56 height 24
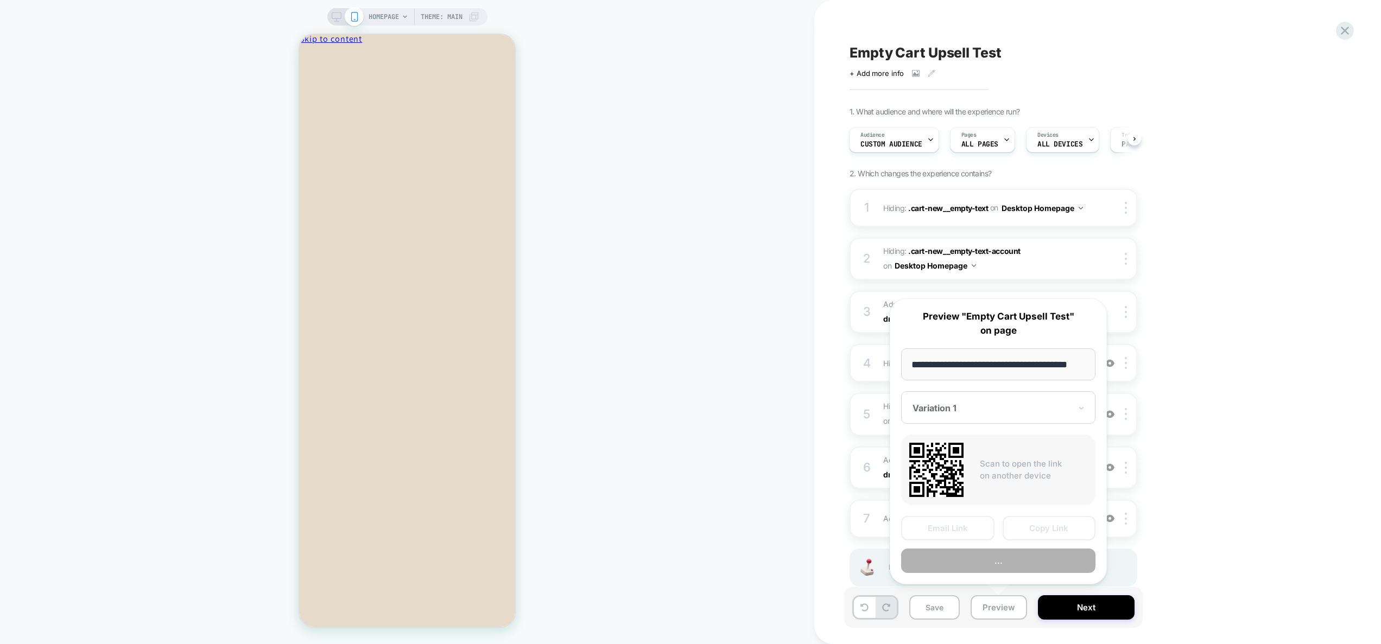
scroll to position [0, 0]
click at [986, 562] on button "..." at bounding box center [998, 561] width 194 height 24
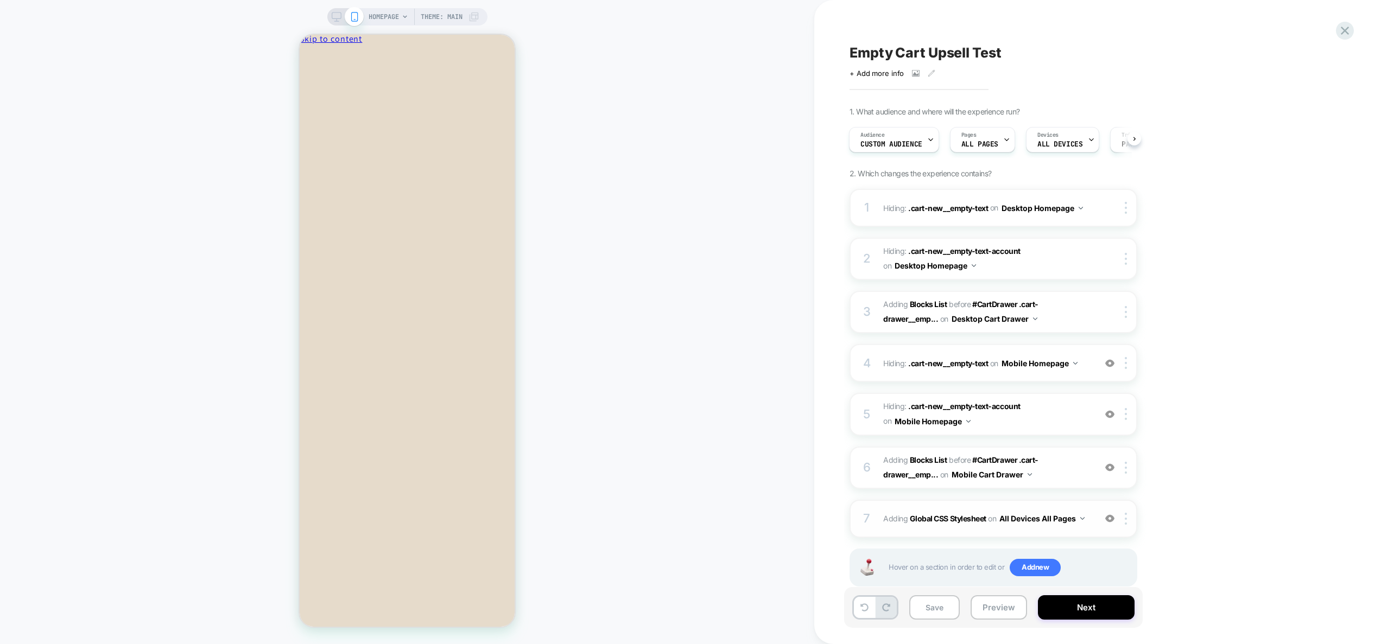
click at [1084, 525] on div "on All Devices All Pages" at bounding box center [1036, 519] width 97 height 16
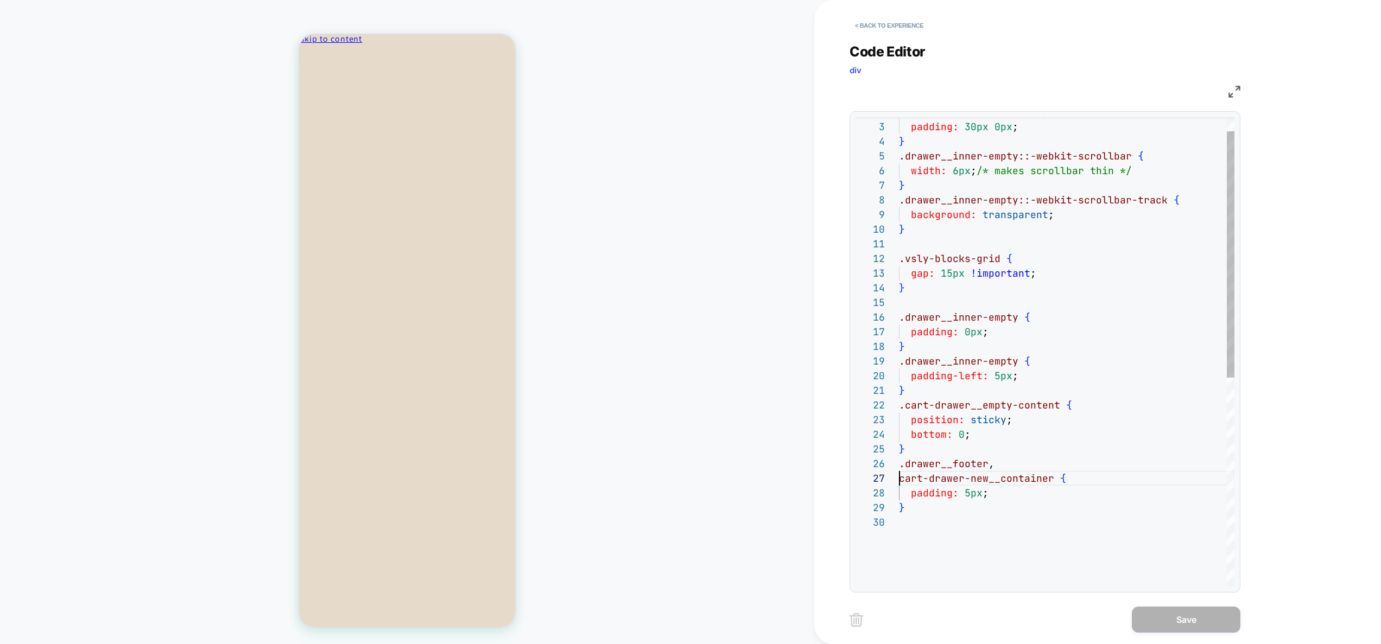
scroll to position [88, 0]
click at [901, 480] on div "overflow-y: scroll !important ; padding: 30px 0px ; } .drawer__inner-empty::-we…" at bounding box center [1066, 537] width 335 height 894
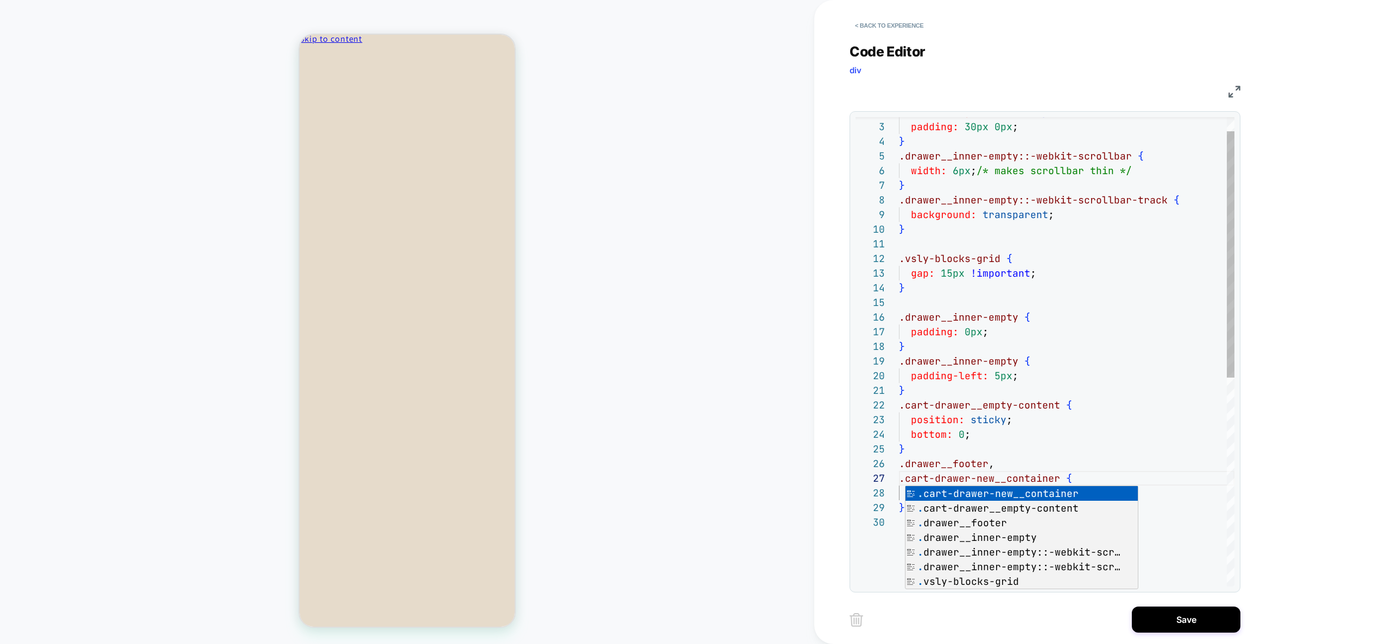
drag, startPoint x: 1119, startPoint y: 345, endPoint x: 1145, endPoint y: 422, distance: 81.2
click at [1119, 345] on div "overflow-y: scroll !important ; padding: 30px 0px ; } .drawer__inner-empty::-we…" at bounding box center [1066, 537] width 335 height 894
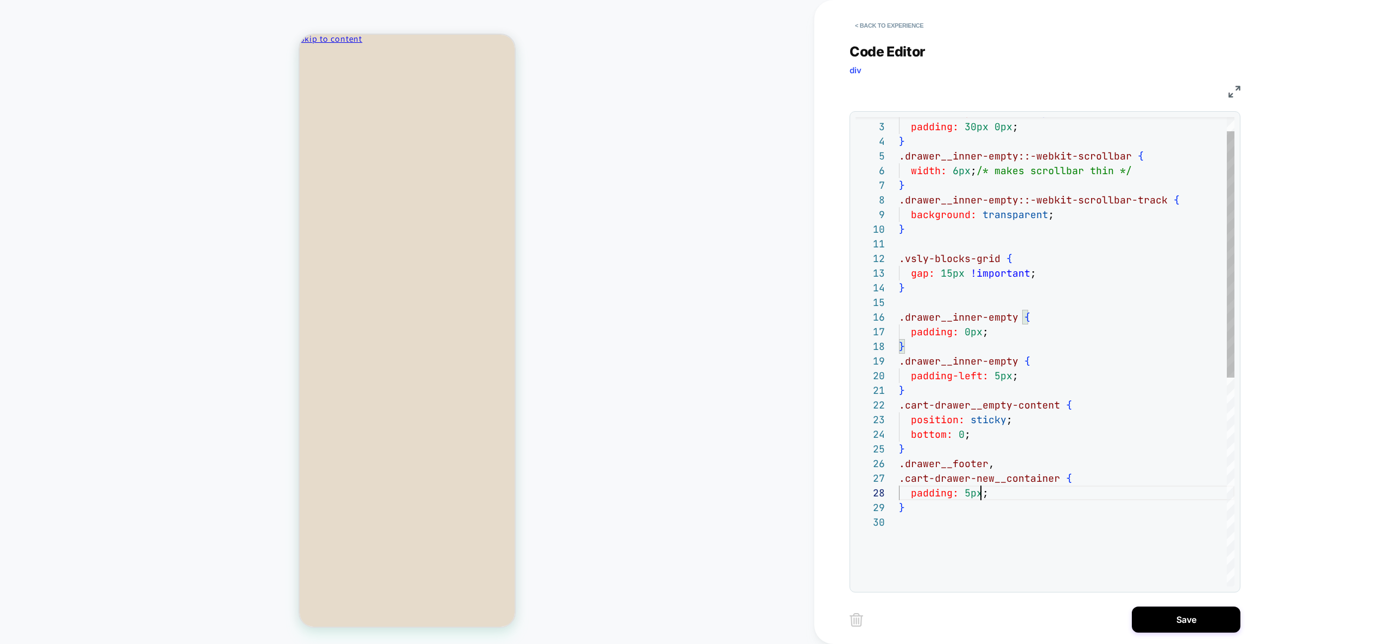
click at [982, 494] on div "overflow-y: scroll !important ; padding: 30px 0px ; } .drawer__inner-empty::-we…" at bounding box center [1066, 537] width 335 height 894
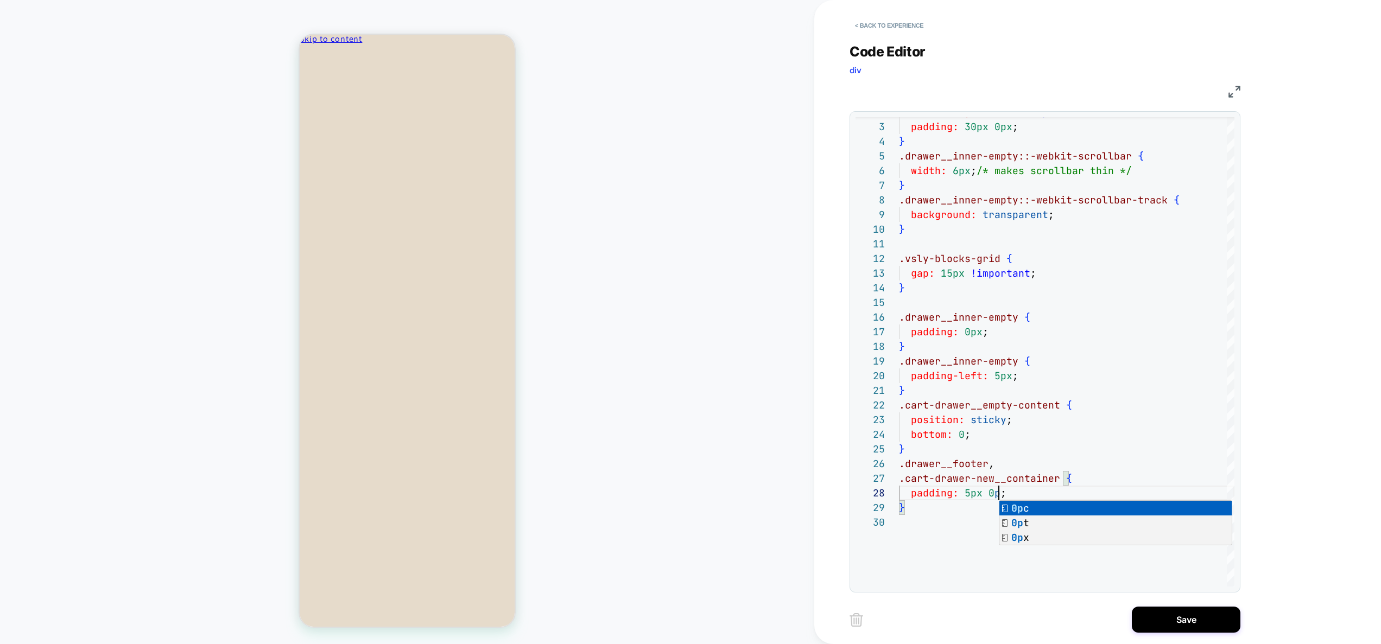
scroll to position [103, 105]
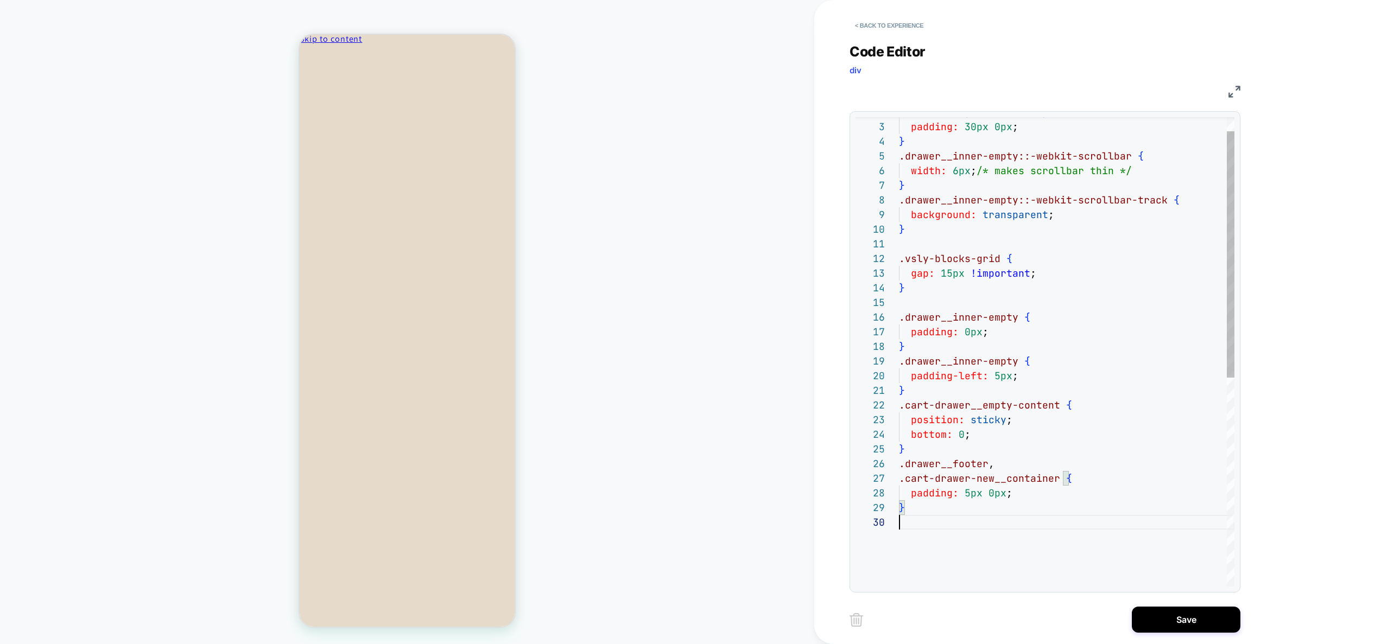
click at [1046, 567] on div "overflow-y: scroll !important ; padding: 30px 0px ; } .drawer__inner-empty::-we…" at bounding box center [1066, 537] width 335 height 894
type textarea "**********"
click at [1184, 620] on button "Save" at bounding box center [1185, 620] width 109 height 26
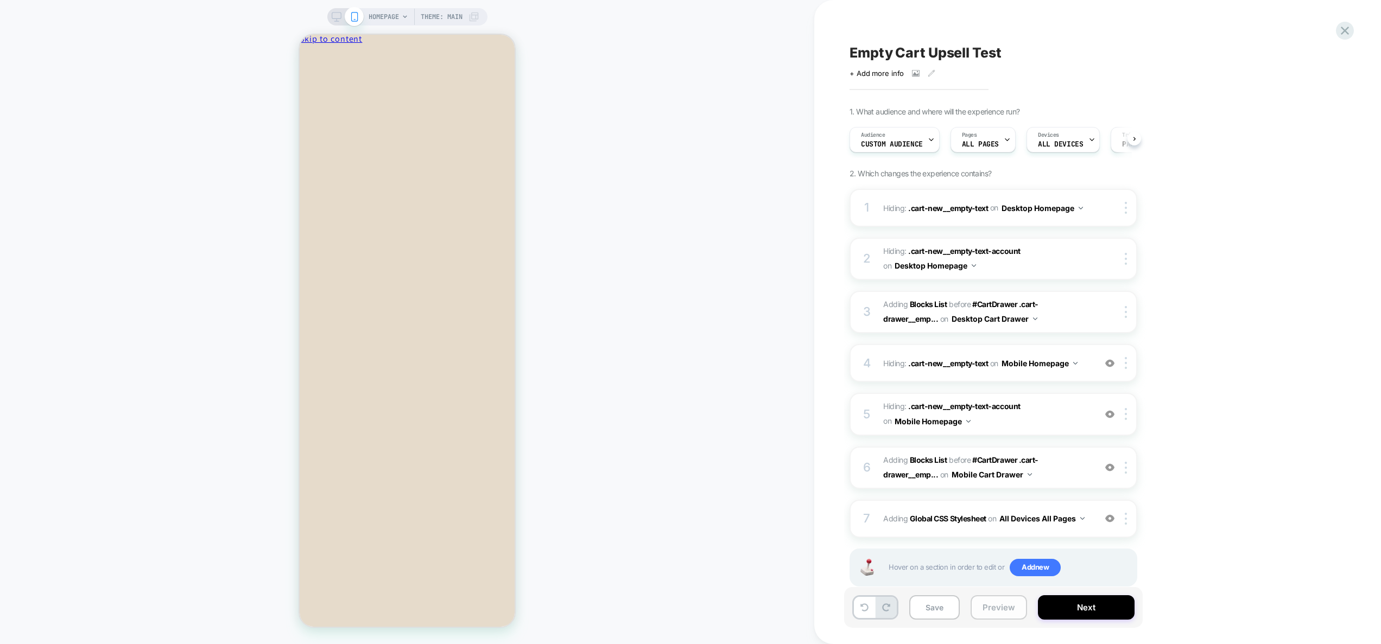
click at [984, 610] on button "Preview" at bounding box center [998, 607] width 56 height 24
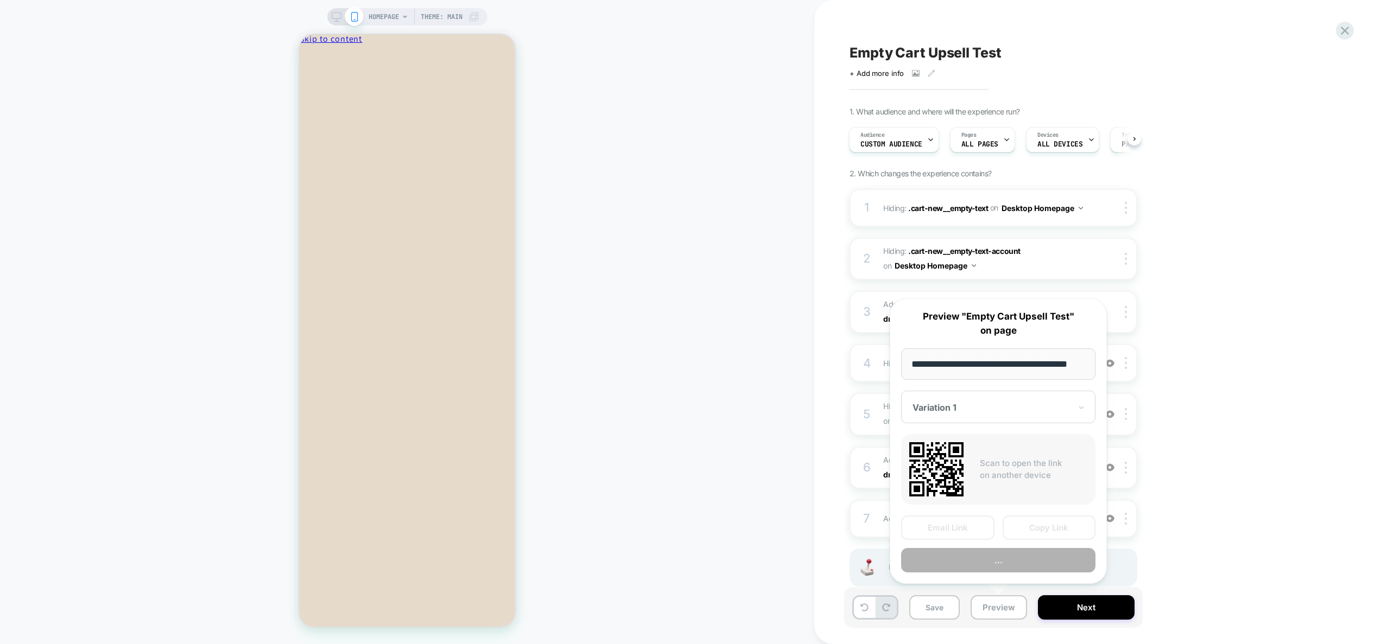
scroll to position [0, 16]
click at [993, 566] on button "Preview" at bounding box center [998, 561] width 194 height 24
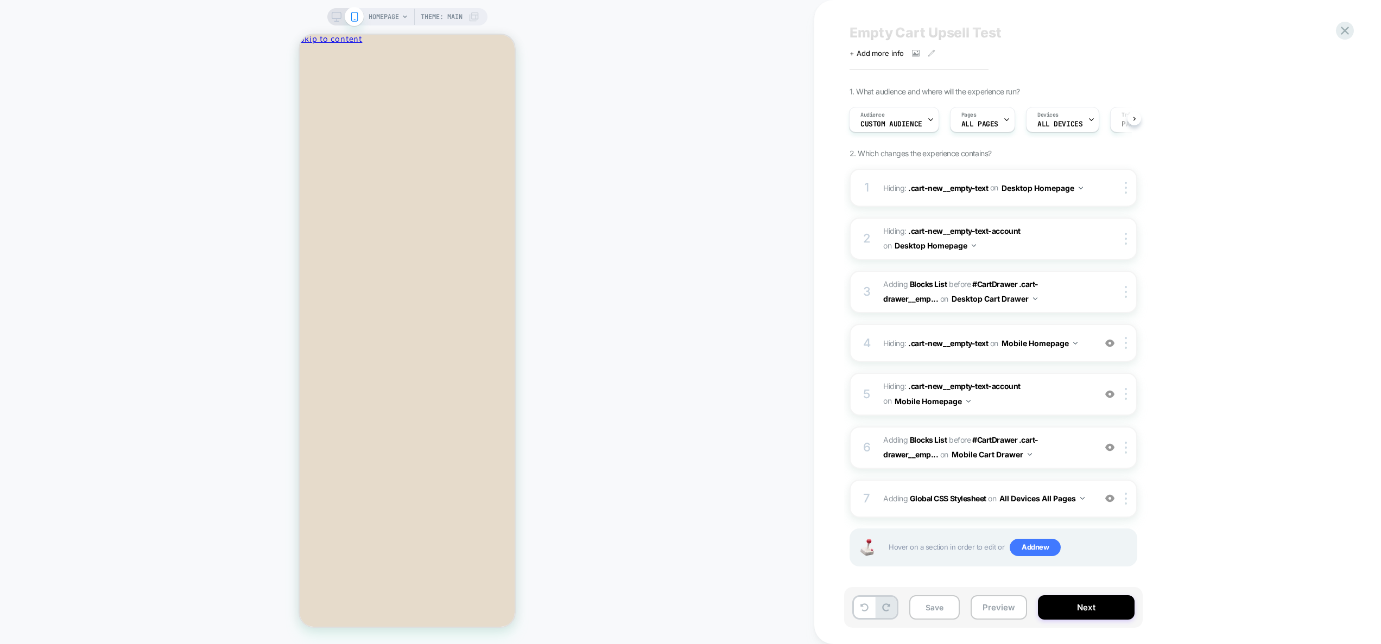
scroll to position [21, 0]
click at [1083, 511] on div "7 Adding Global CSS Stylesheet on All Devices All Pages Add Before Add After Ta…" at bounding box center [993, 498] width 288 height 38
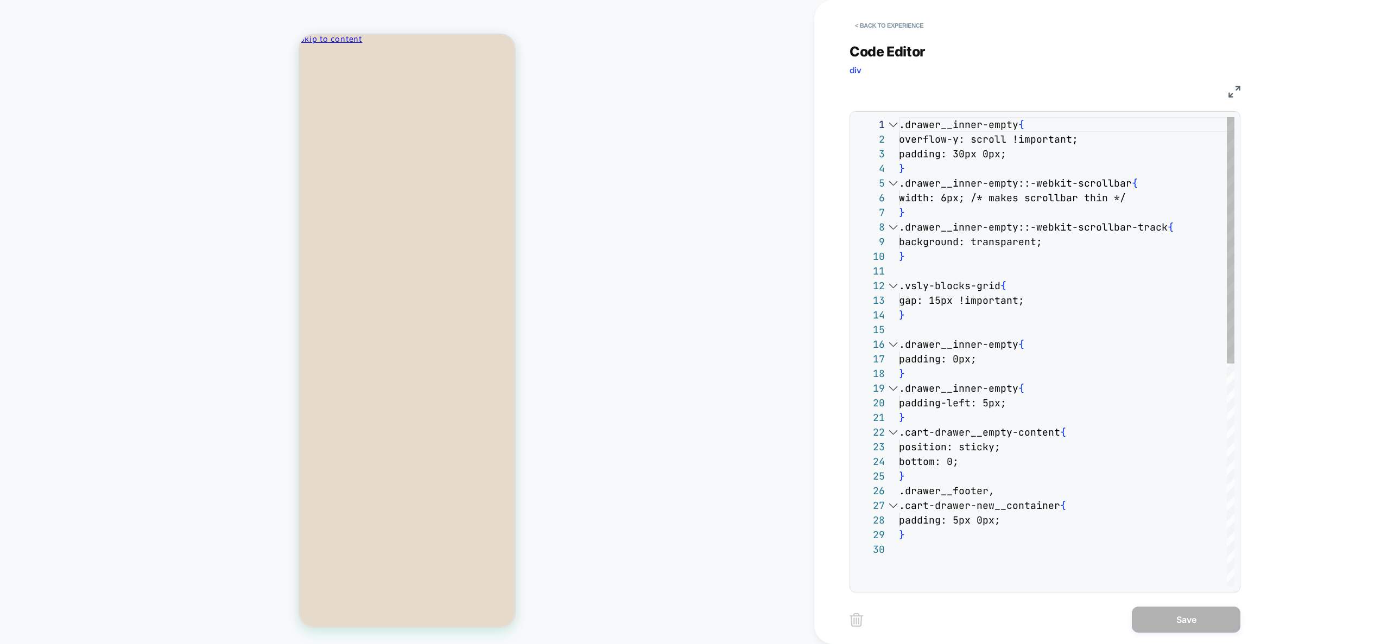
click at [898, 551] on div "30" at bounding box center [876, 549] width 43 height 15
type textarea "**********"
click at [956, 558] on div ".drawer__inner-empty { overflow-y: scroll !important; padding: 30px 0px; } .dra…" at bounding box center [1066, 564] width 335 height 894
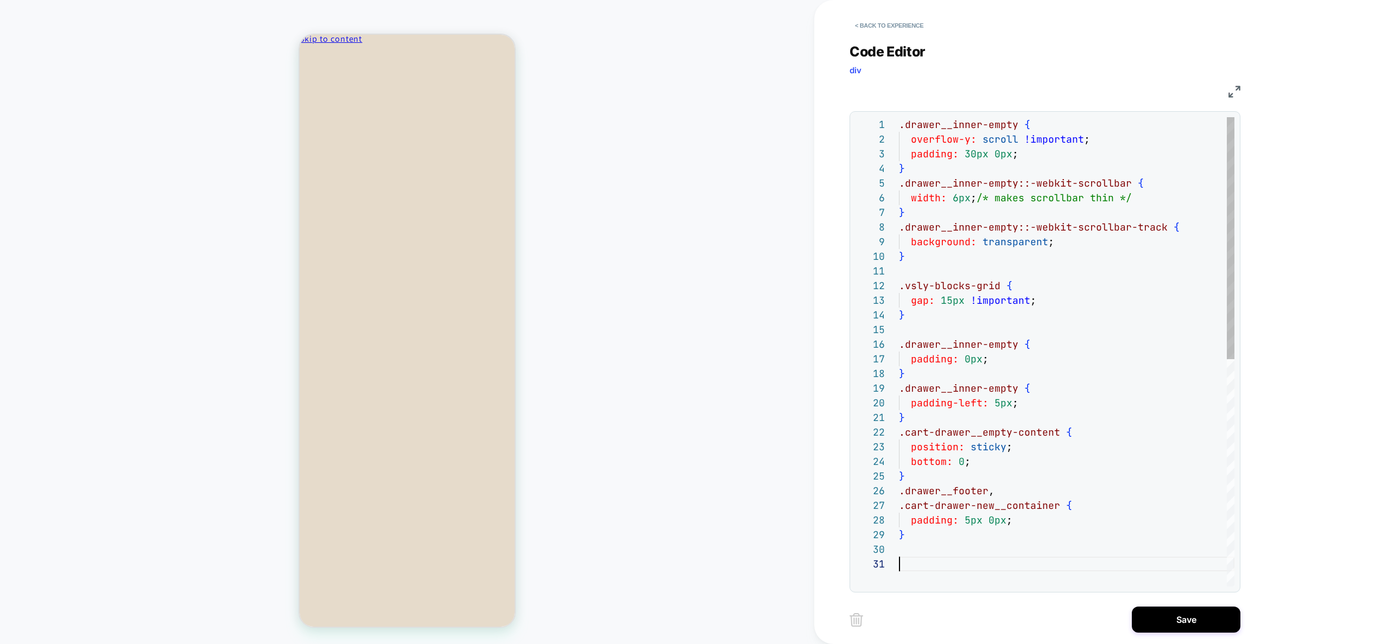
scroll to position [59, 6]
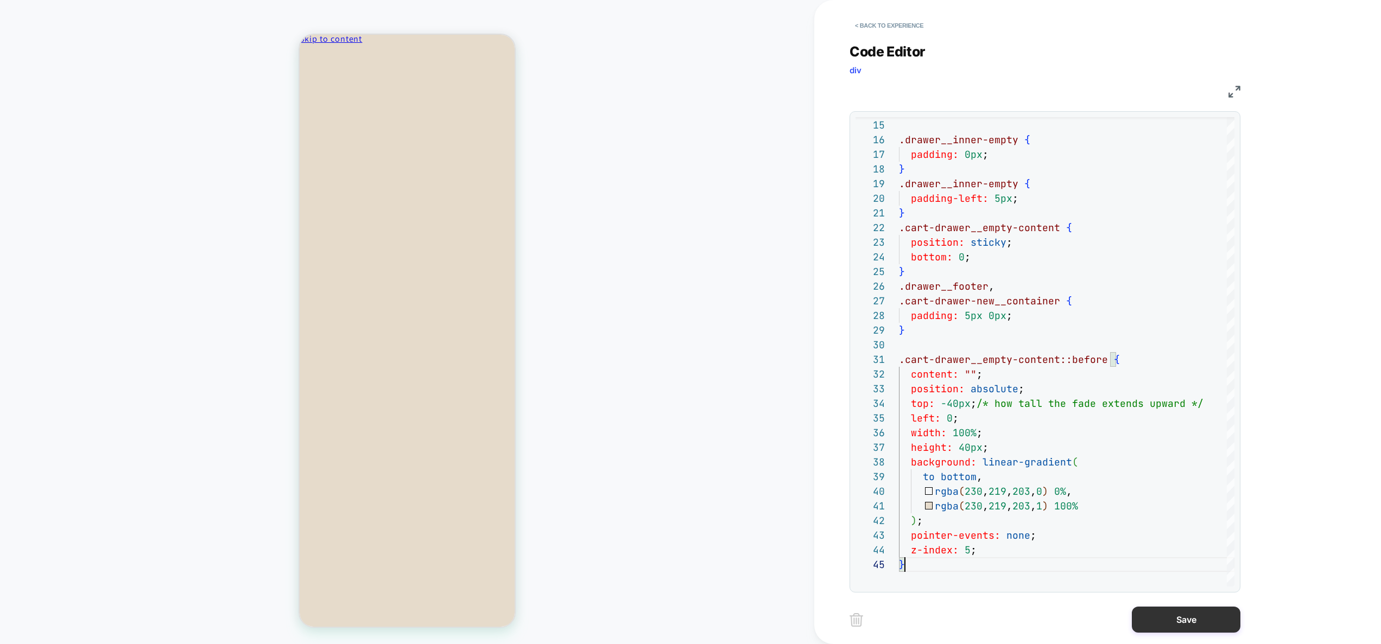
type textarea "**********"
click at [1178, 621] on button "Save" at bounding box center [1185, 620] width 109 height 26
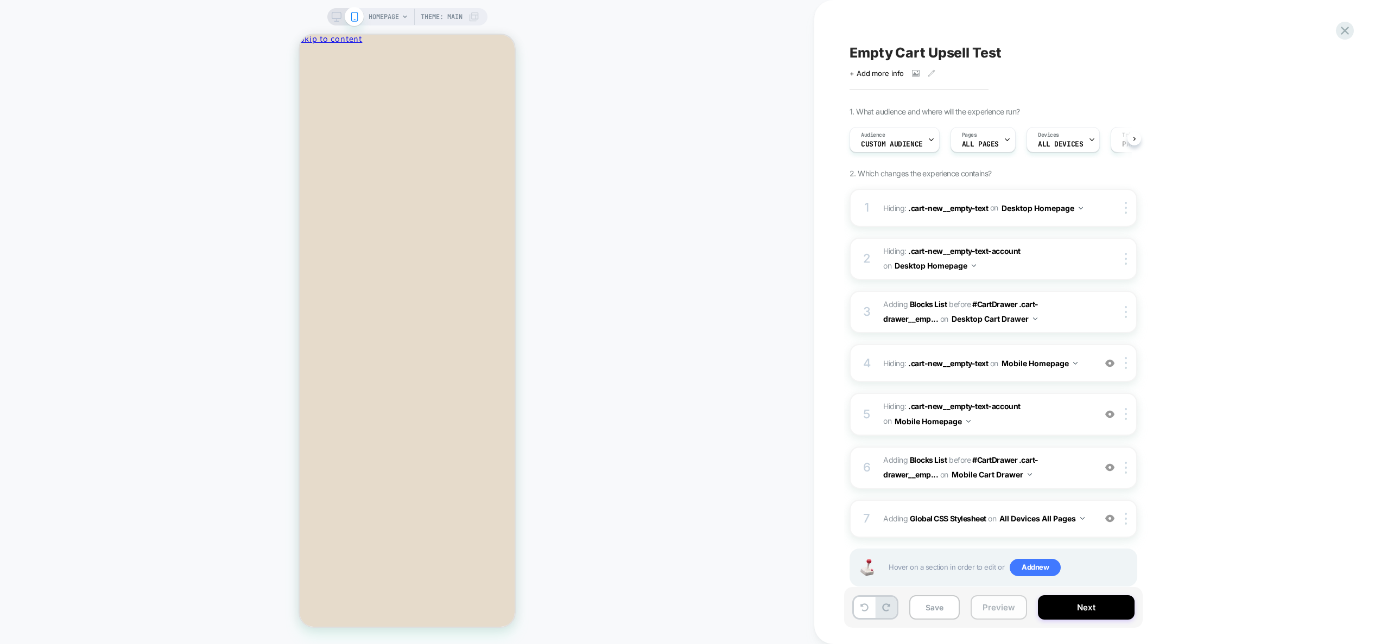
scroll to position [0, 1]
click at [994, 611] on button "Preview" at bounding box center [998, 607] width 56 height 24
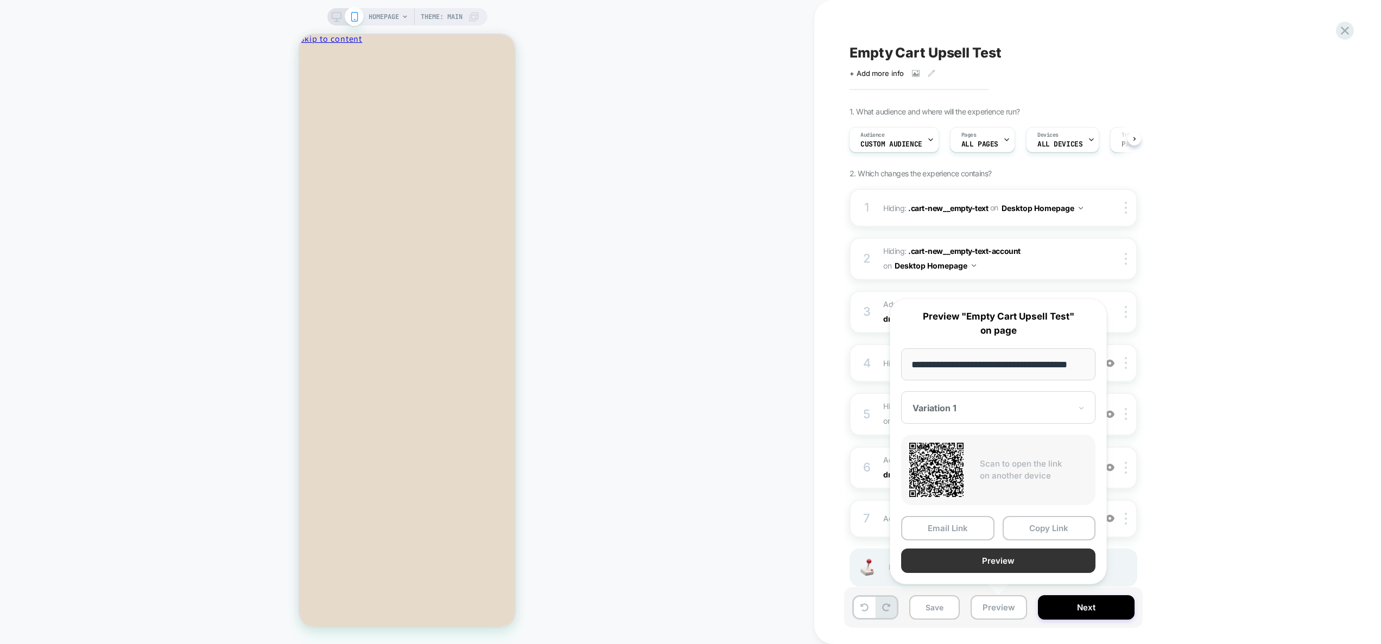
scroll to position [0, 0]
click at [1002, 561] on button "Preview" at bounding box center [998, 561] width 194 height 24
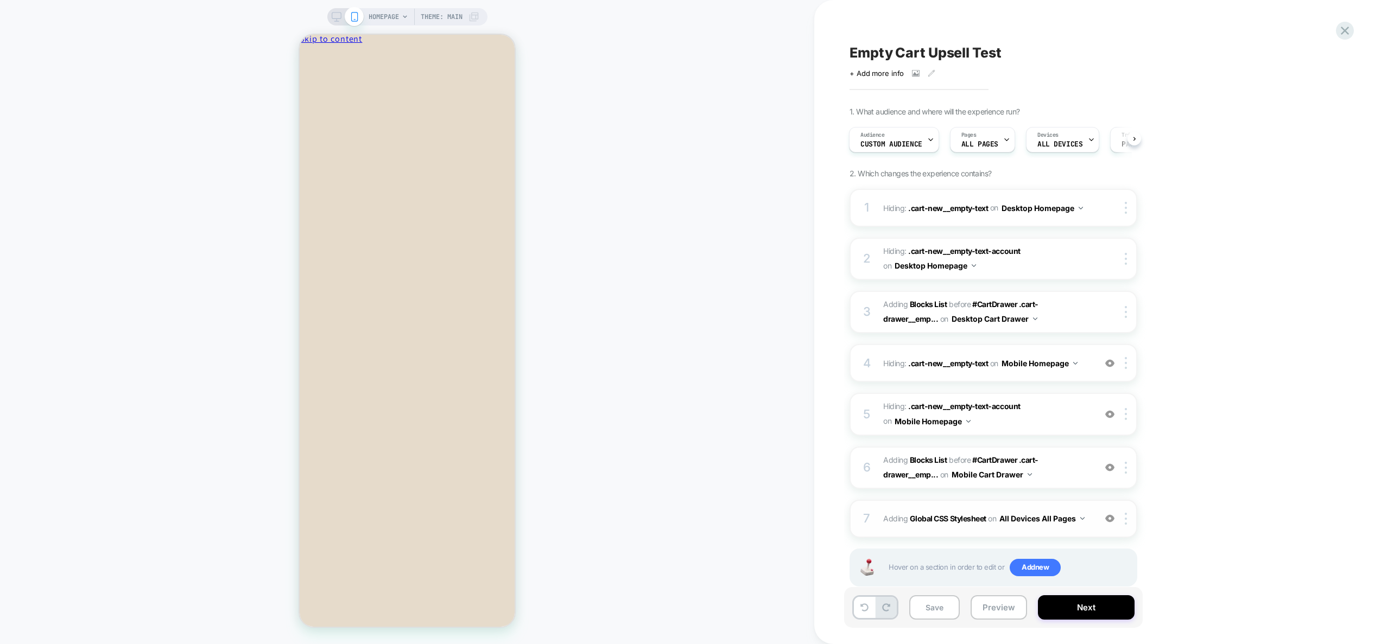
click at [1086, 532] on div "7 Adding Global CSS Stylesheet on All Devices All Pages Add Before Add After Ta…" at bounding box center [993, 519] width 288 height 38
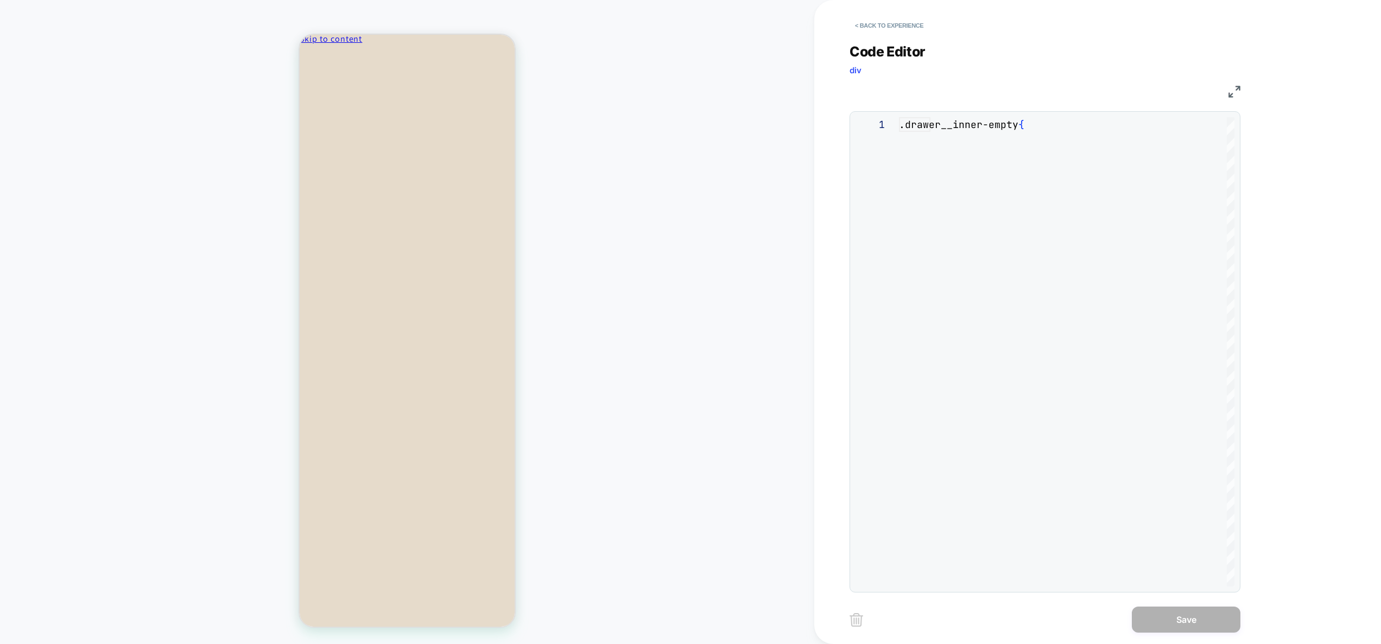
scroll to position [147, 0]
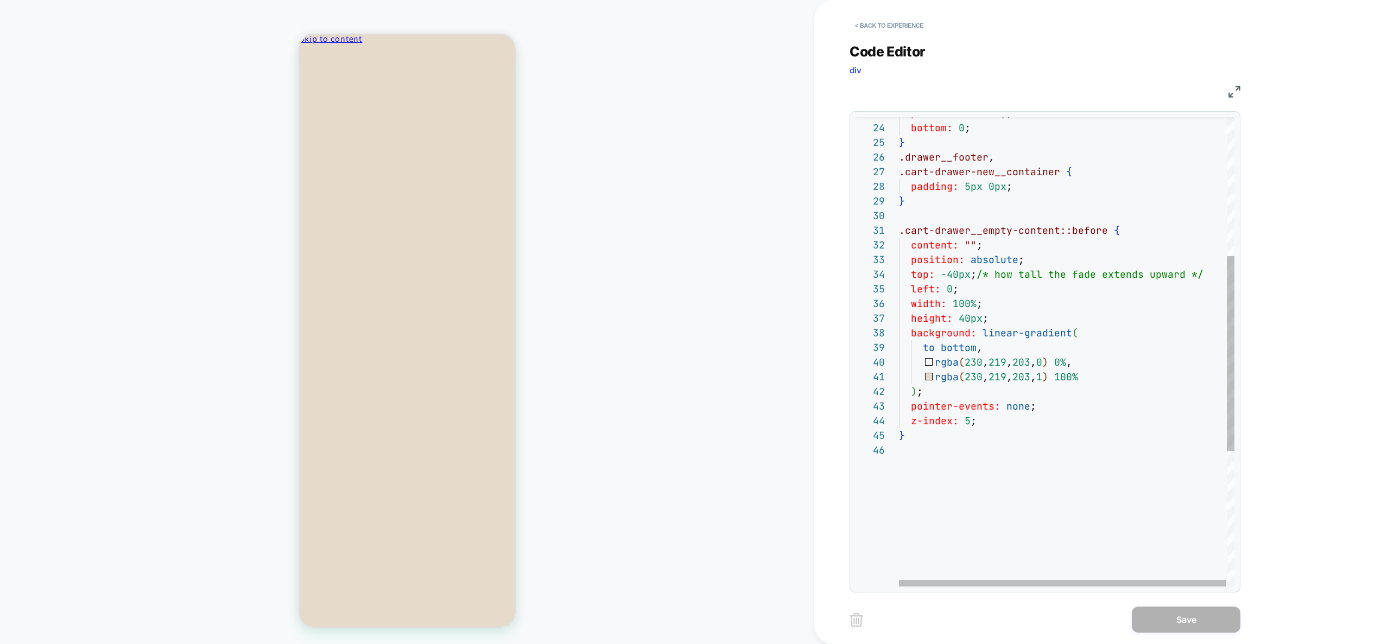
click at [961, 488] on div "z-index: 5 ; } ) ; pointer-events: none ; top: -40px ; /* how tall the fade ext…" at bounding box center [1067, 347] width 336 height 1129
drag, startPoint x: 901, startPoint y: 465, endPoint x: 912, endPoint y: 466, distance: 10.9
click at [900, 465] on div "z-index: 5 ; } ) ; pointer-events: none ; top: -40px ; /* how tall the fade ext…" at bounding box center [1068, 369] width 338 height 1173
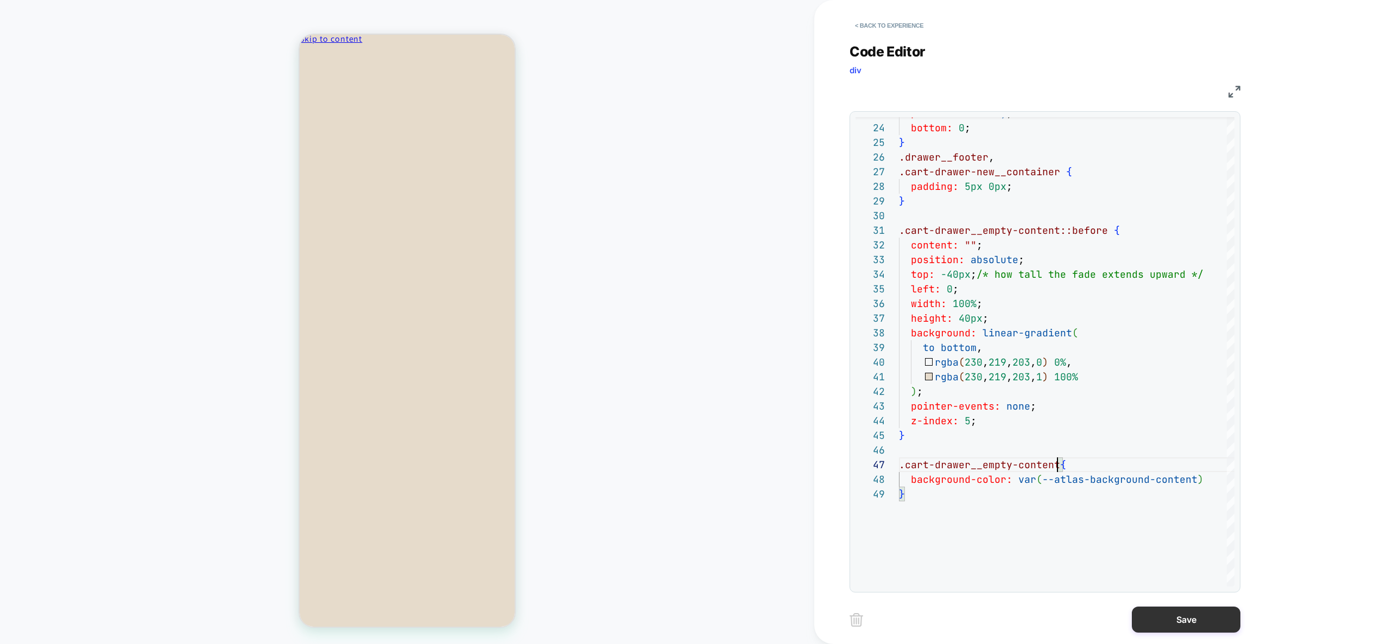
type textarea "**********"
click at [1183, 614] on button "Save" at bounding box center [1185, 620] width 109 height 26
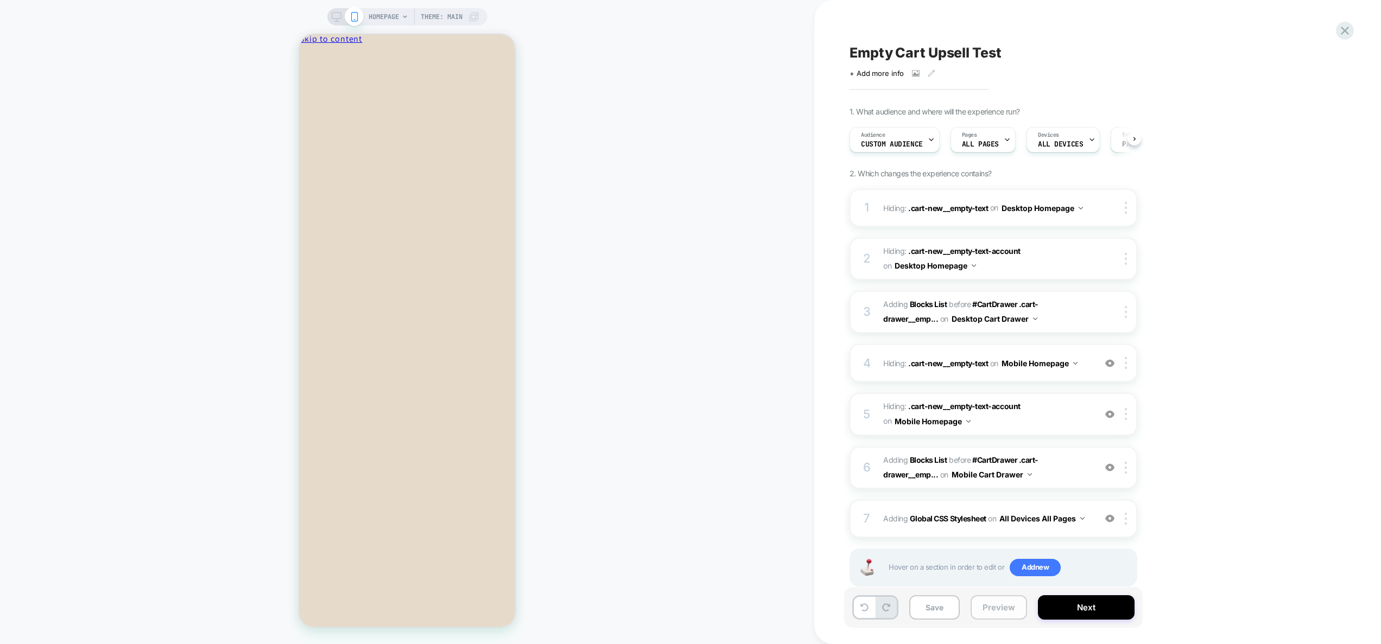
click at [999, 611] on button "Preview" at bounding box center [998, 607] width 56 height 24
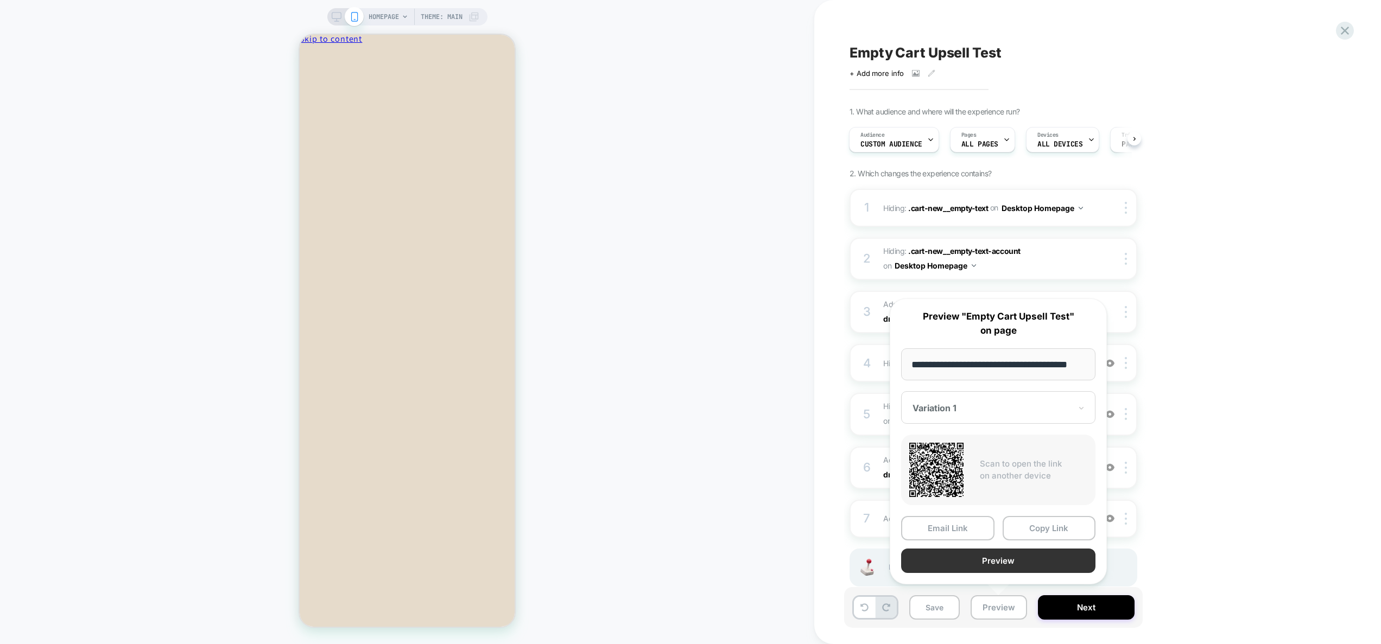
scroll to position [0, 0]
click at [991, 557] on button "Preview" at bounding box center [998, 561] width 194 height 24
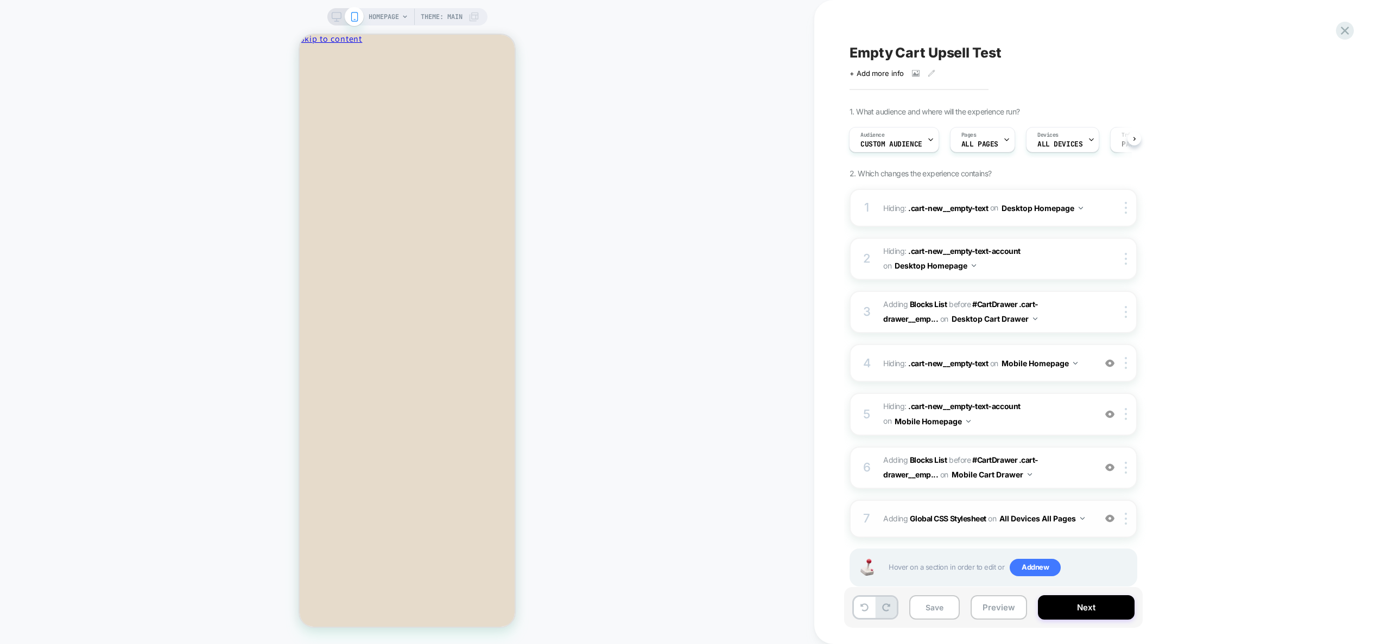
click at [1094, 528] on div "7 Adding Global CSS Stylesheet on All Devices All Pages Add Before Add After Ta…" at bounding box center [993, 519] width 288 height 38
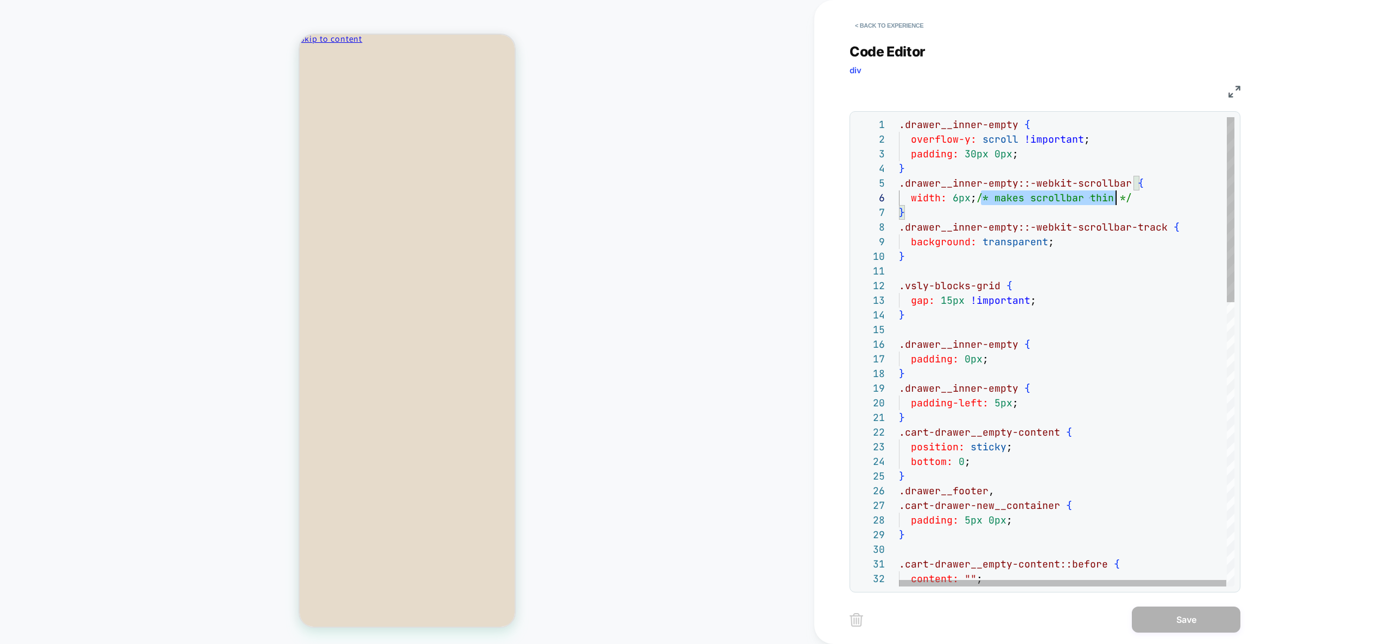
scroll to position [73, 234]
drag, startPoint x: 982, startPoint y: 201, endPoint x: 1148, endPoint y: 195, distance: 166.7
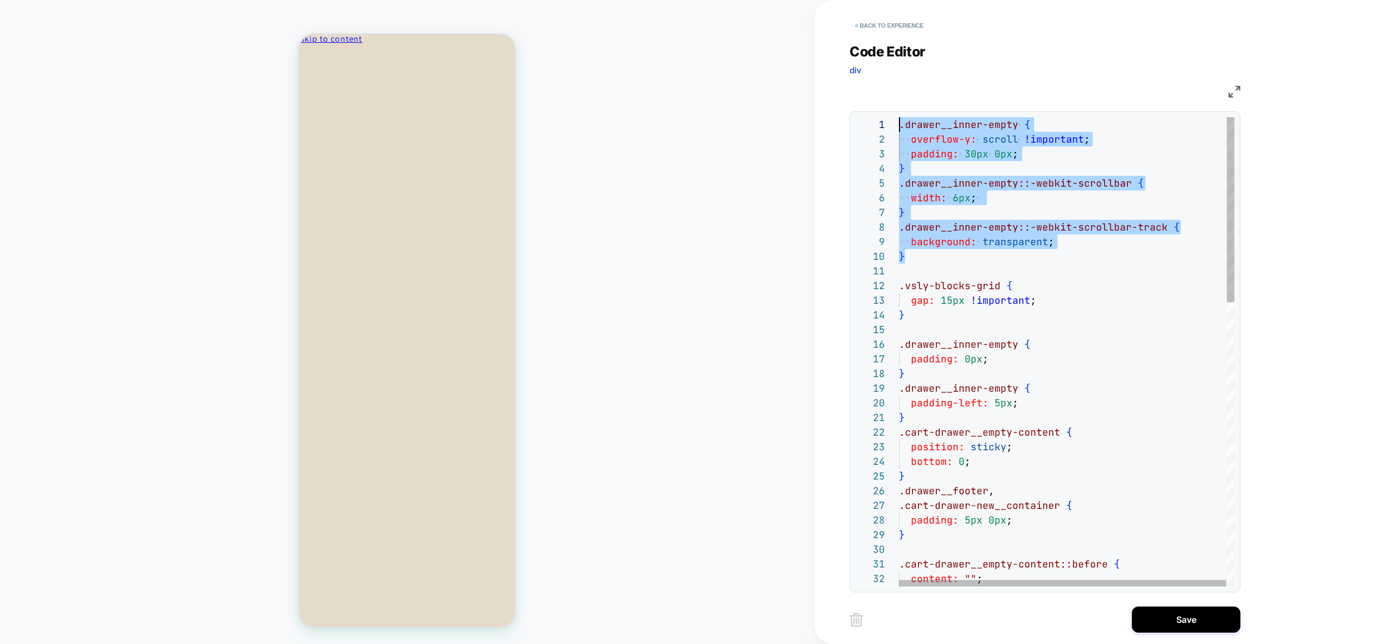
drag, startPoint x: 927, startPoint y: 253, endPoint x: 857, endPoint y: 18, distance: 245.7
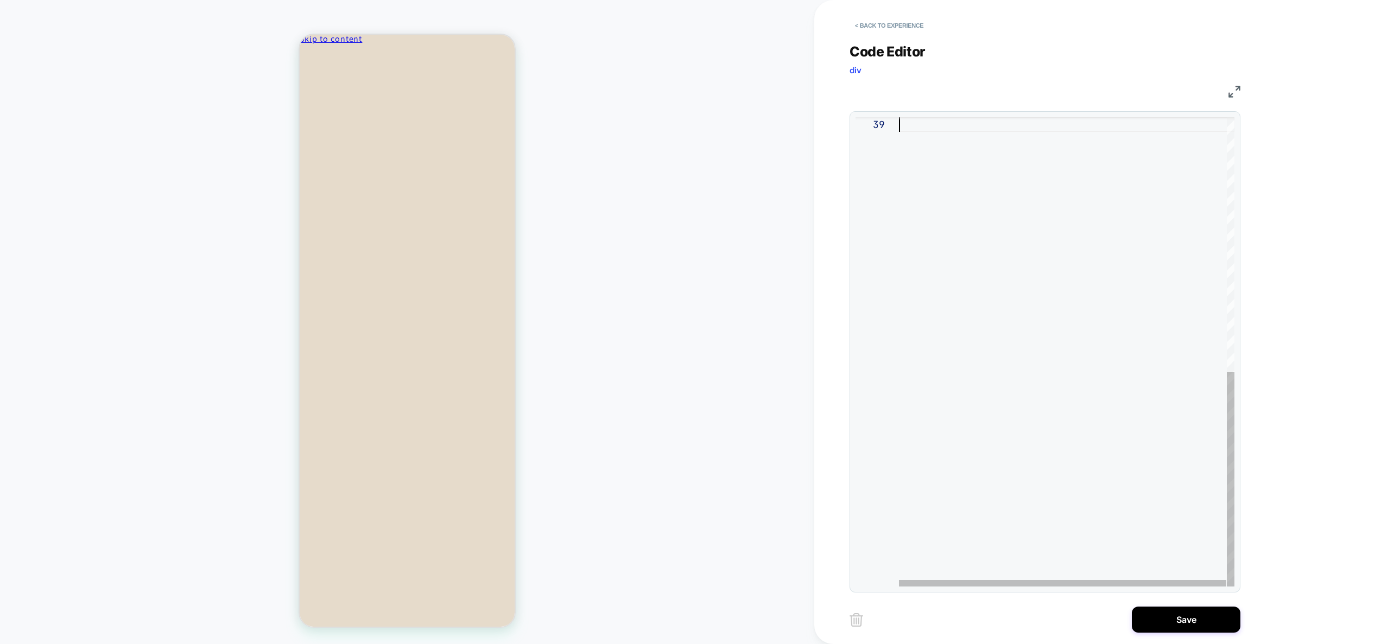
scroll to position [117, 0]
click at [949, 429] on div at bounding box center [1067, 73] width 336 height 1026
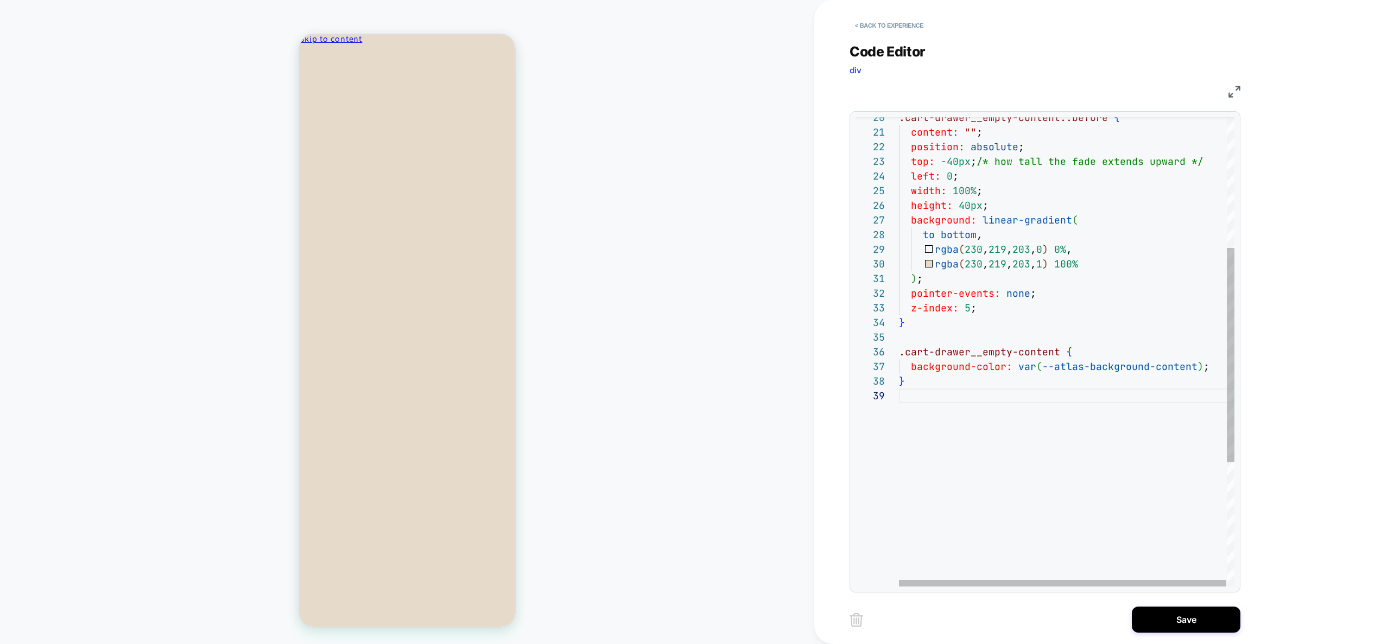
type textarea "**********"
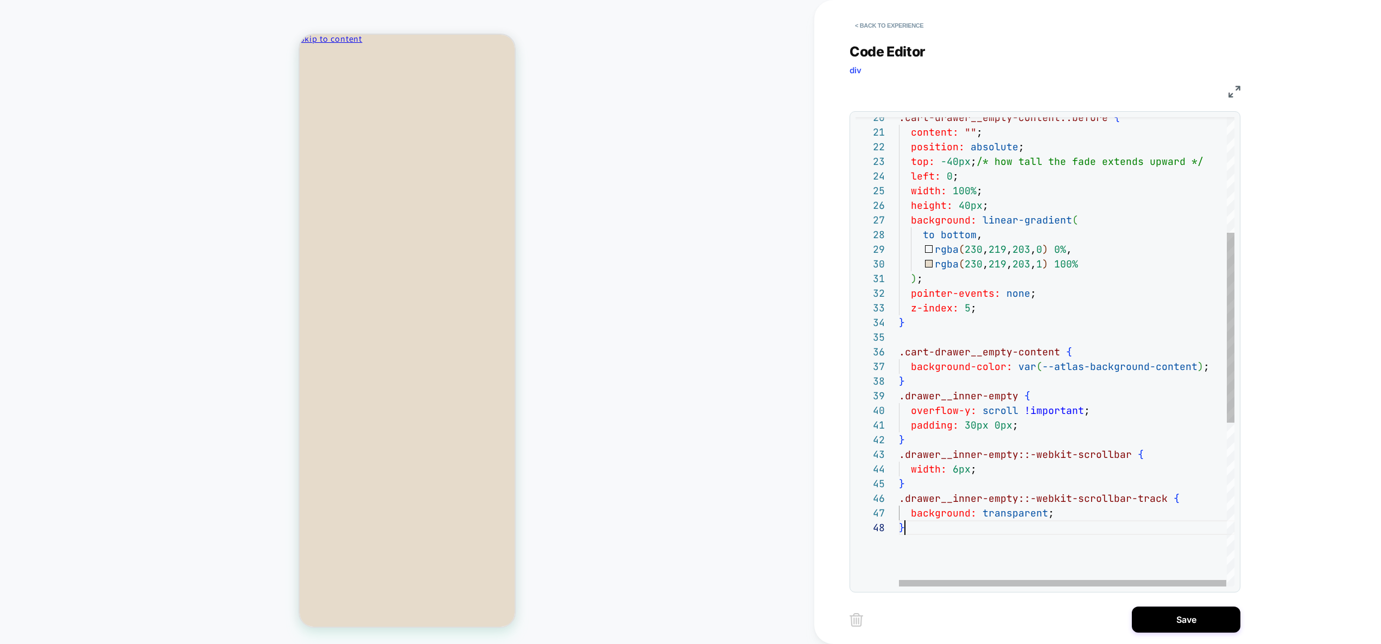
scroll to position [103, 6]
click at [1176, 617] on button "Save" at bounding box center [1185, 620] width 109 height 26
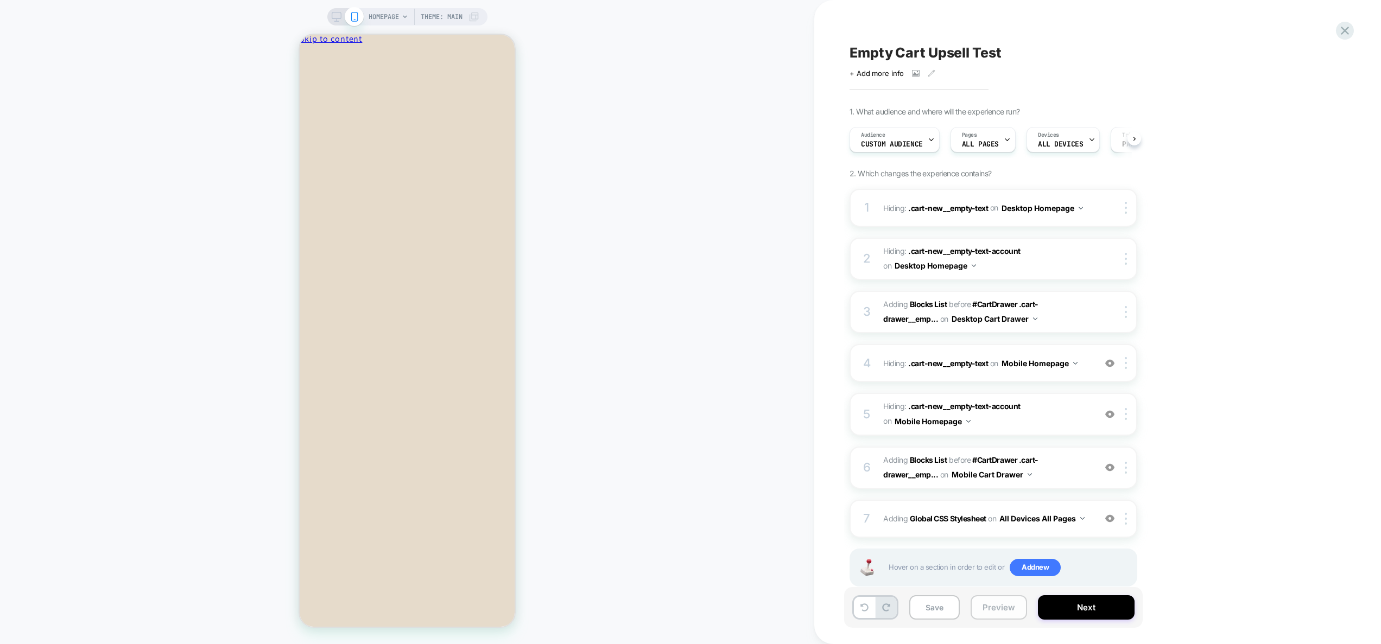
click at [988, 605] on button "Preview" at bounding box center [998, 607] width 56 height 24
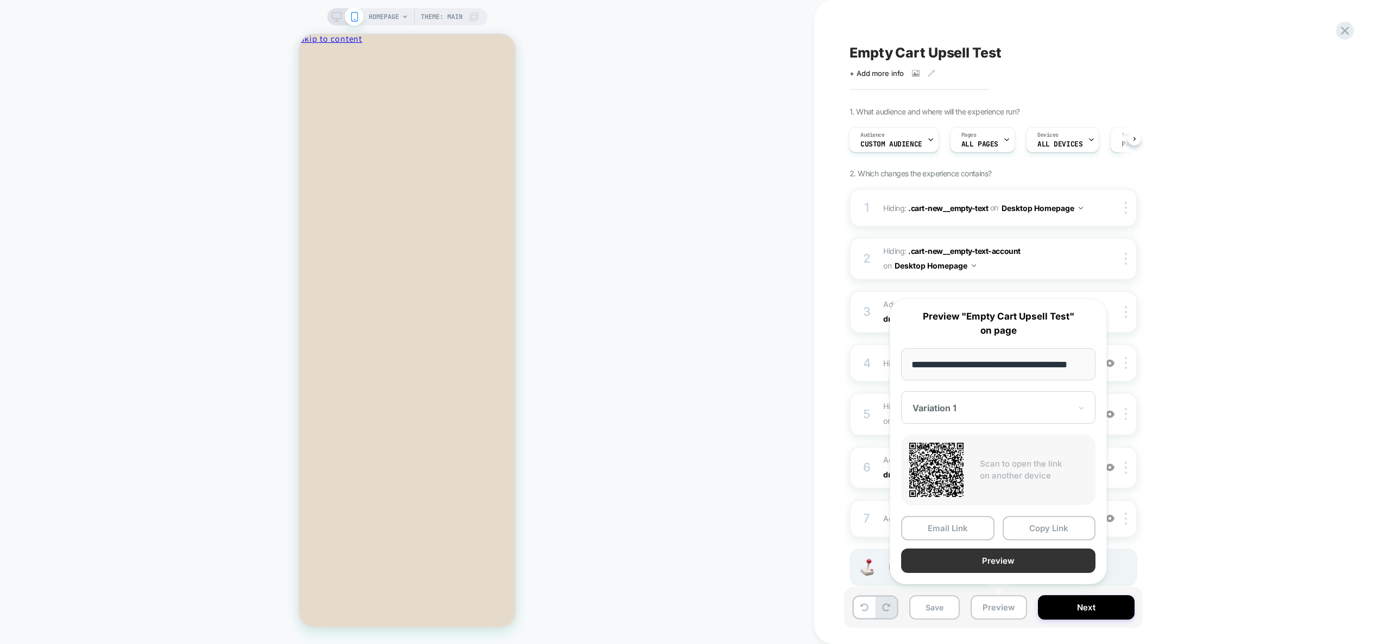
scroll to position [0, 0]
click at [999, 557] on button "Preview" at bounding box center [998, 561] width 194 height 24
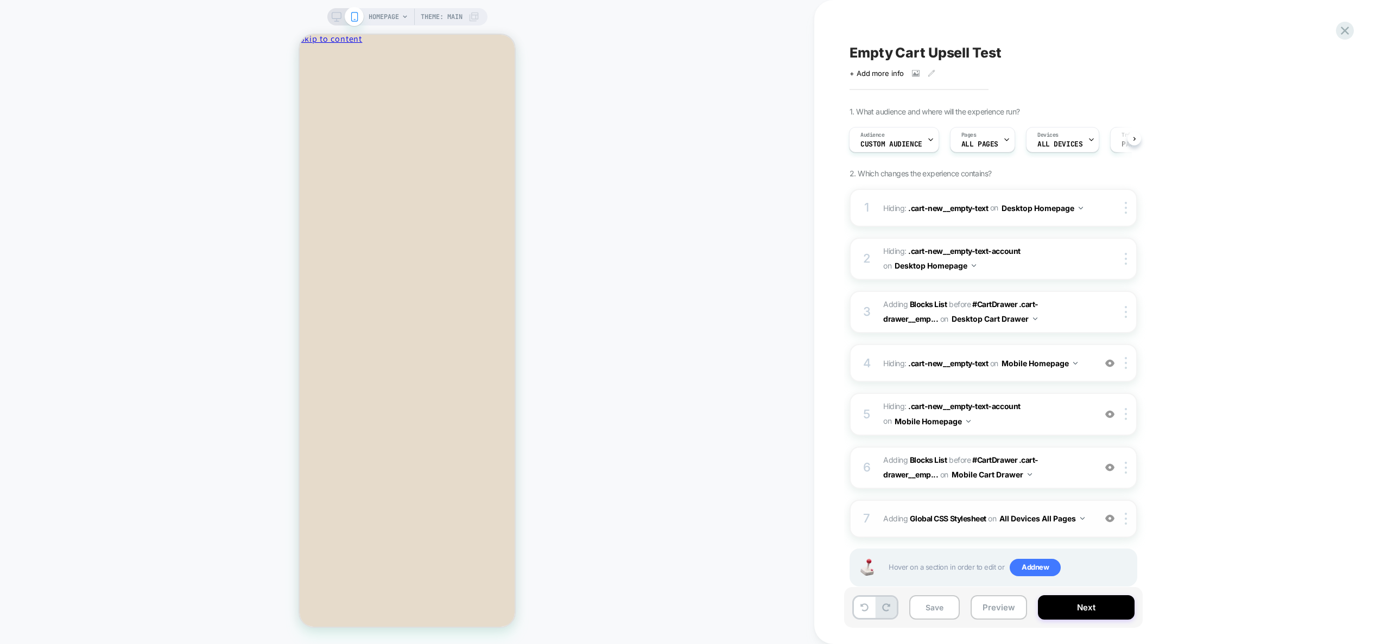
click at [1079, 531] on div "7 Adding Global CSS Stylesheet on All Devices All Pages Add Before Add After Ta…" at bounding box center [993, 519] width 288 height 38
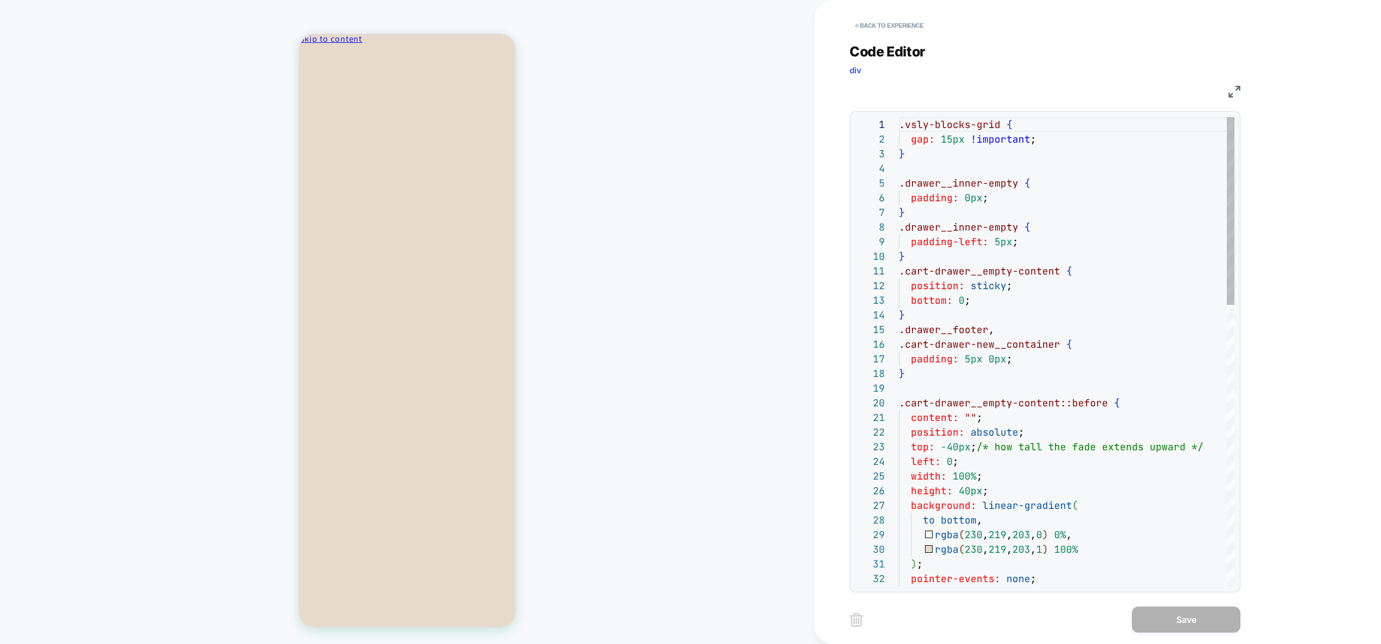
scroll to position [147, 0]
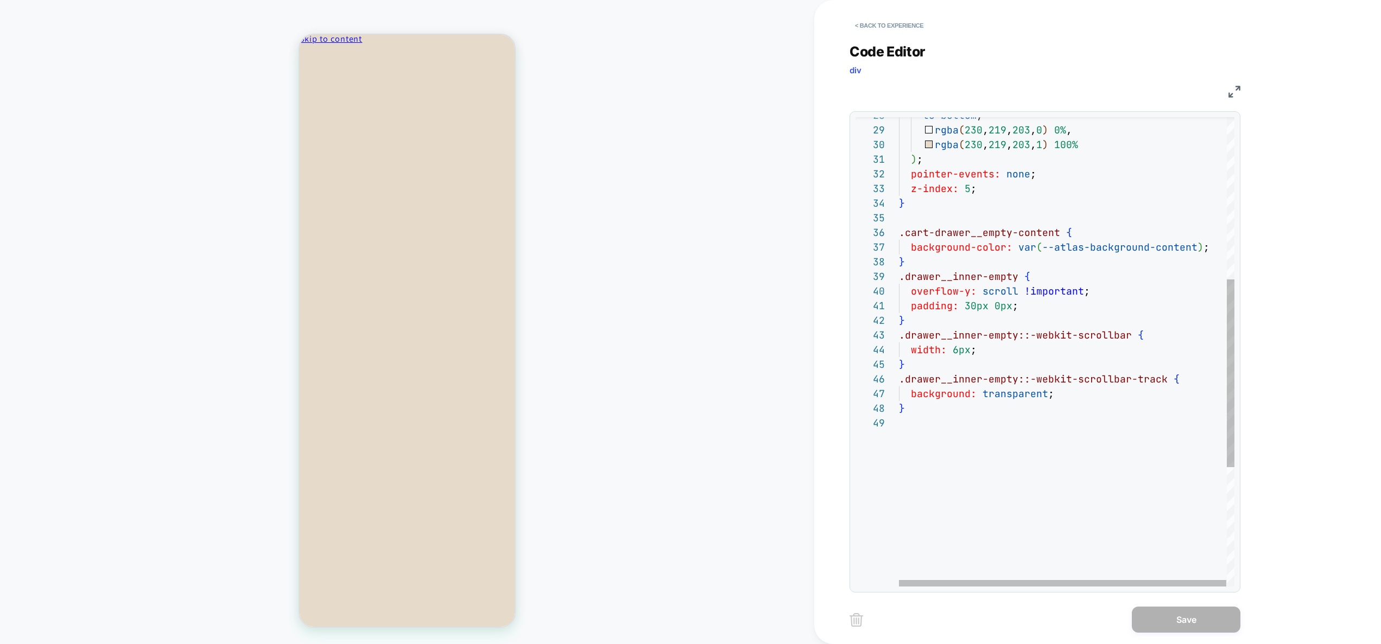
click at [953, 304] on div "background: transparent ; } } .drawer__inner-empty::-webkit-scrollbar-track { .…" at bounding box center [1067, 298] width 336 height 1173
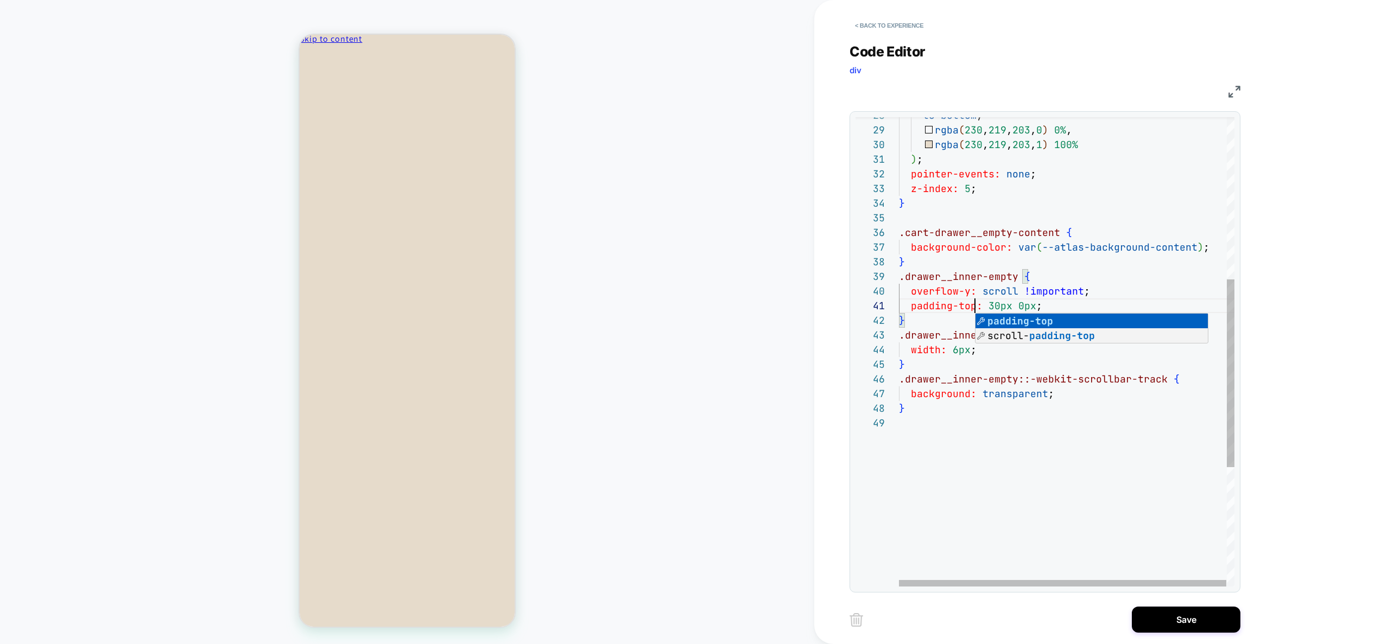
scroll to position [0, 76]
drag, startPoint x: 1053, startPoint y: 303, endPoint x: 1015, endPoint y: 301, distance: 38.6
click at [1015, 301] on div "background: transparent ; } } .drawer__inner-empty::-webkit-scrollbar-track { .…" at bounding box center [1067, 298] width 336 height 1173
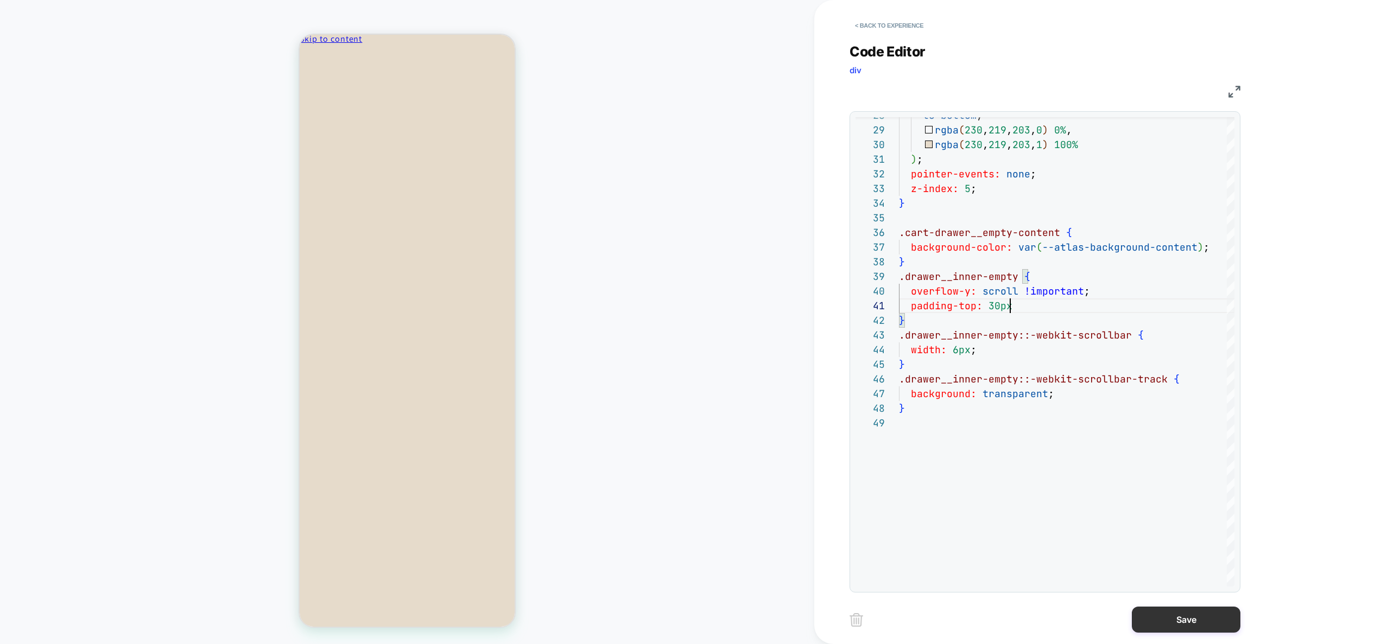
type textarea "**********"
click at [1166, 616] on button "Save" at bounding box center [1185, 620] width 109 height 26
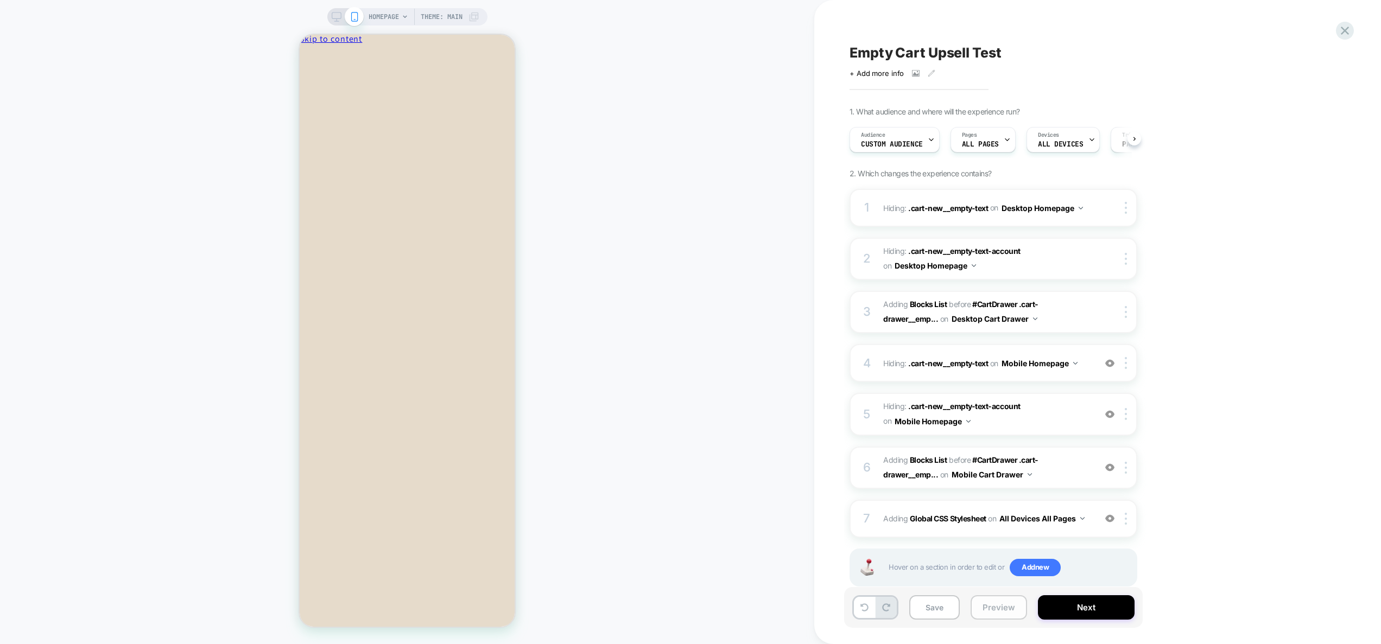
click at [993, 614] on button "Preview" at bounding box center [998, 607] width 56 height 24
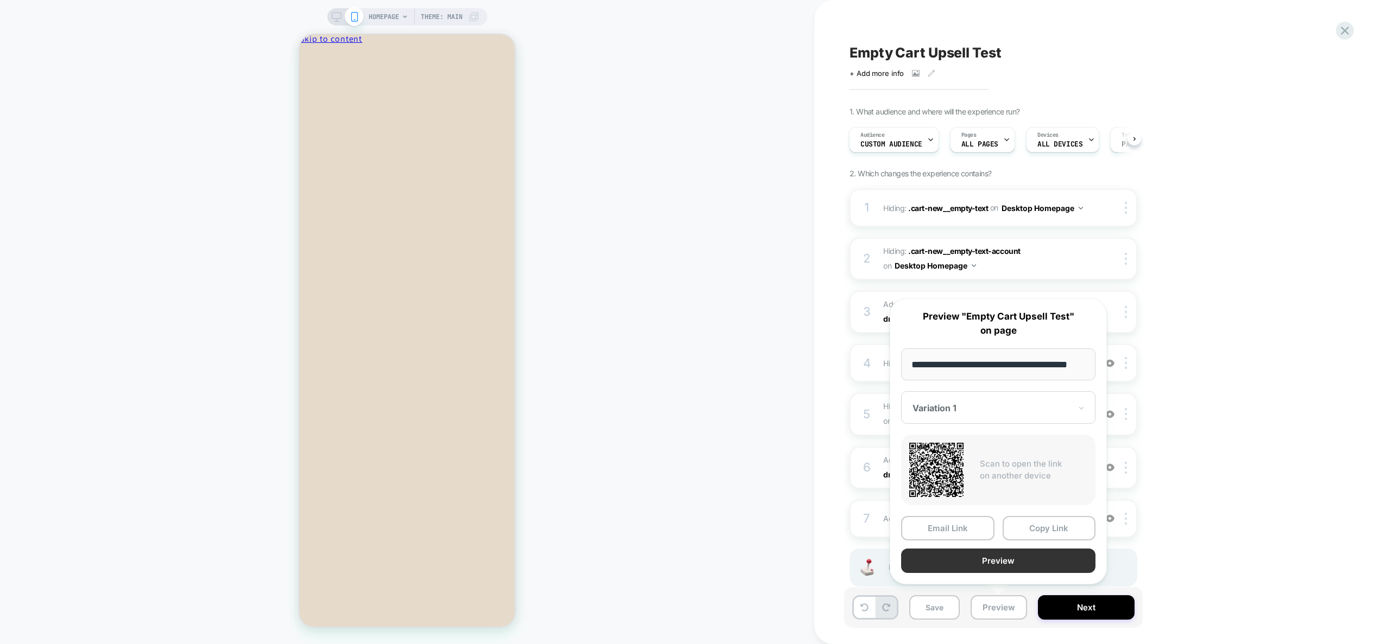
scroll to position [0, 0]
click at [1006, 560] on button "Preview" at bounding box center [998, 561] width 194 height 24
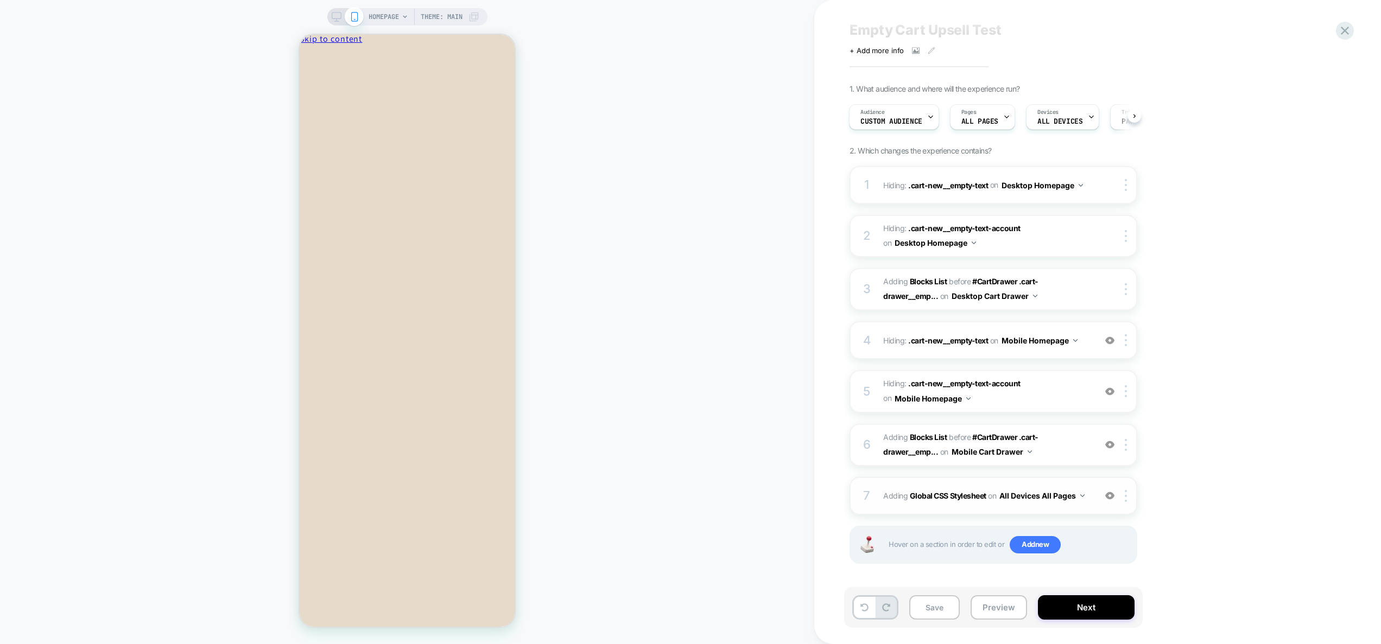
scroll to position [24, 0]
click at [928, 601] on button "Save" at bounding box center [934, 607] width 50 height 24
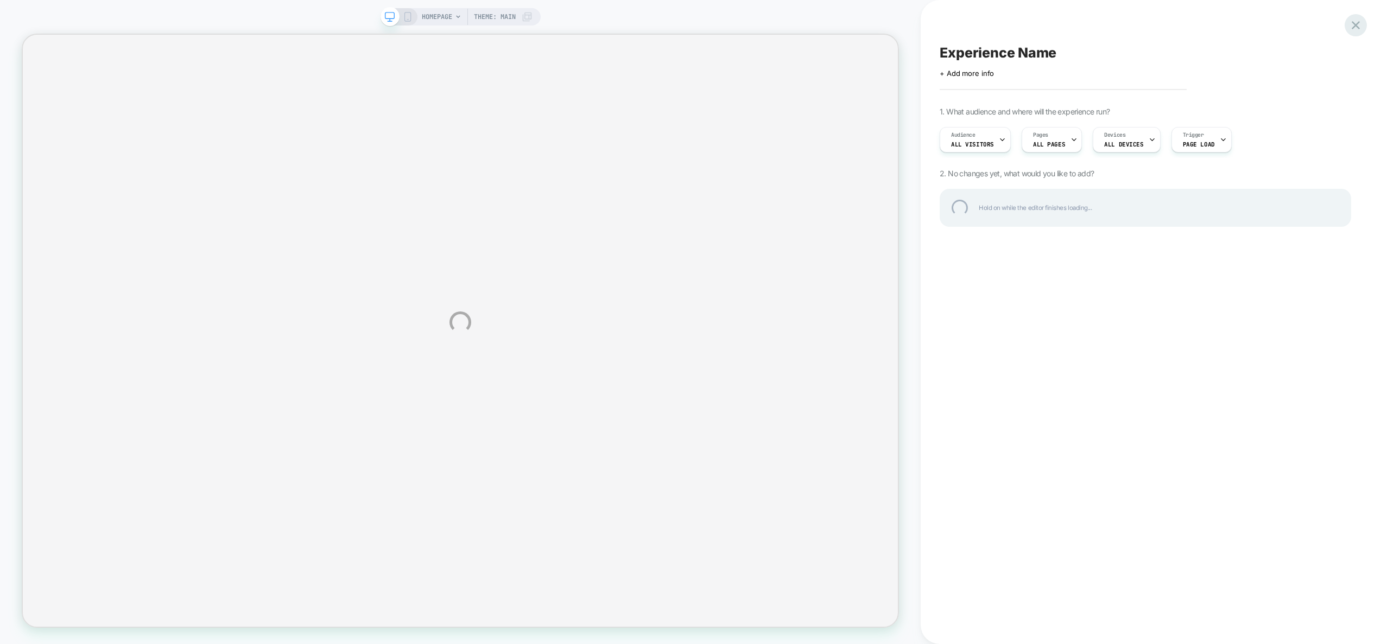
click at [1352, 28] on div at bounding box center [1355, 25] width 22 height 22
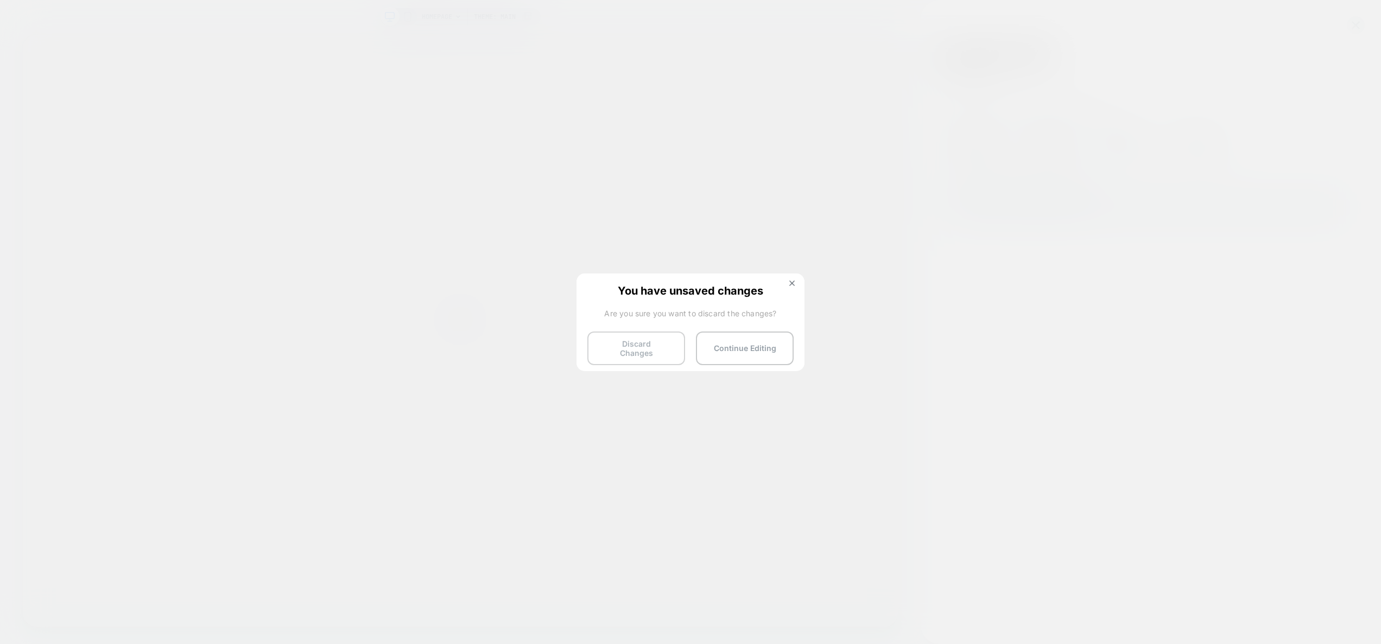
click at [614, 348] on button "Discard Changes" at bounding box center [636, 349] width 98 height 34
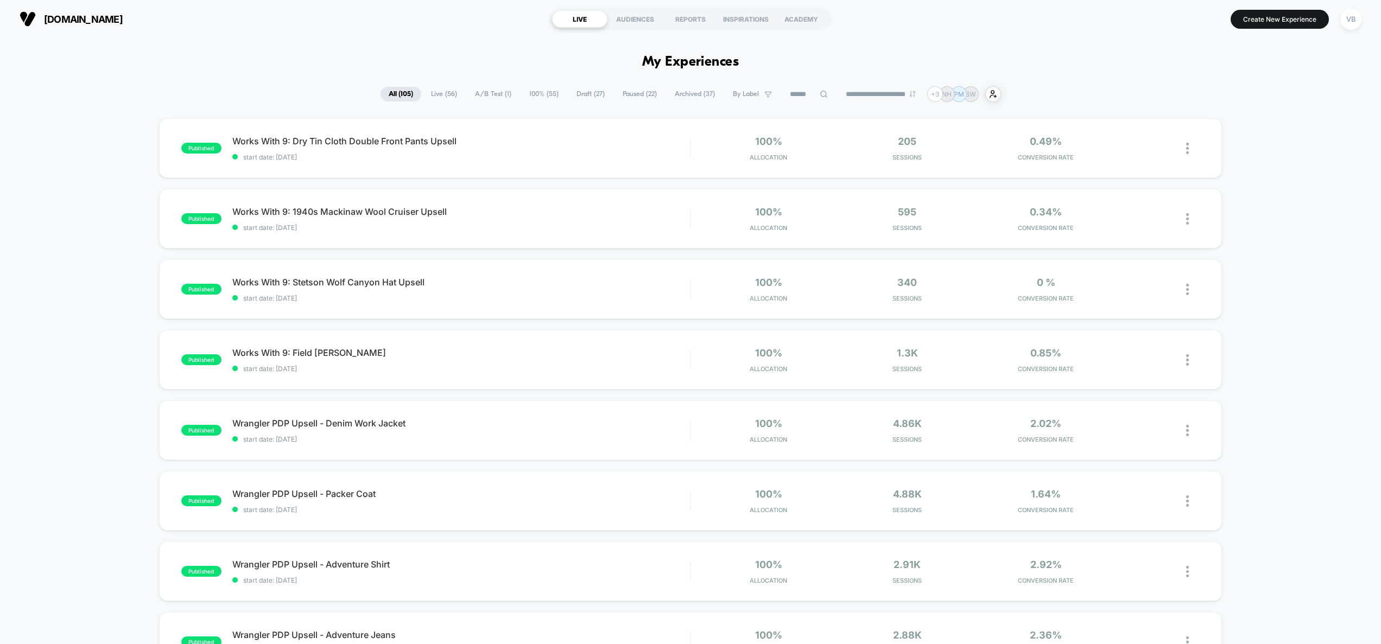
click at [797, 93] on input at bounding box center [808, 94] width 54 height 13
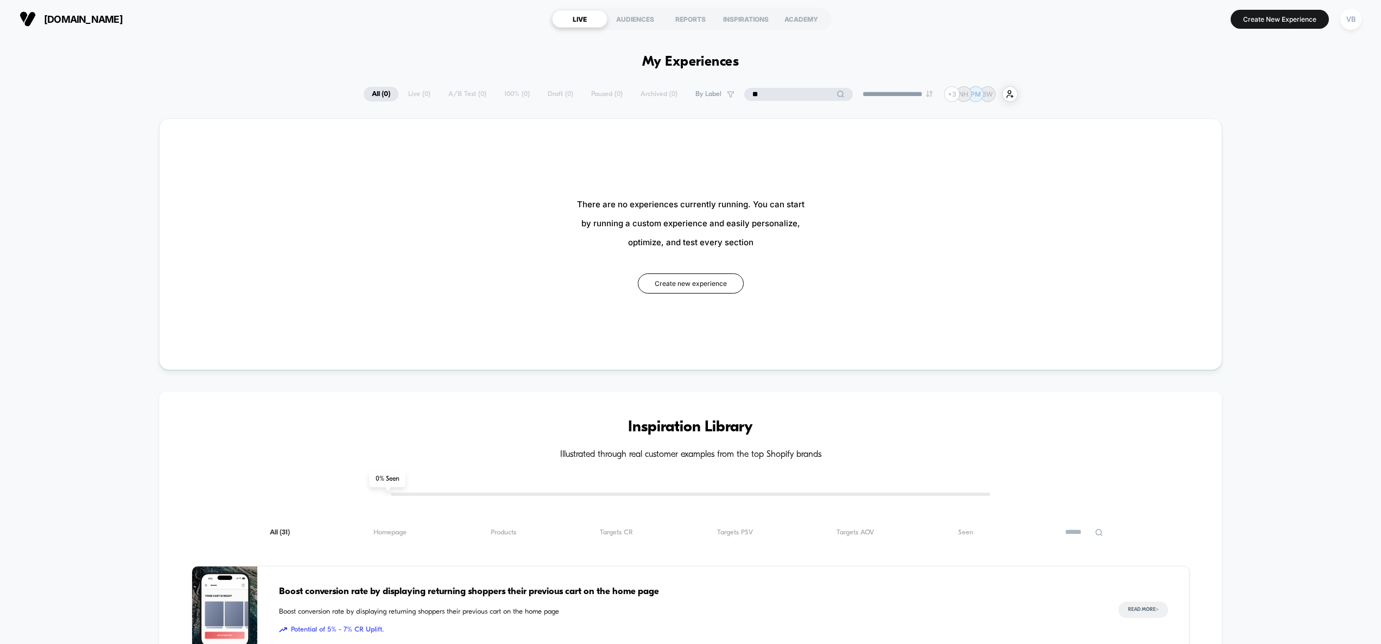
type input "*"
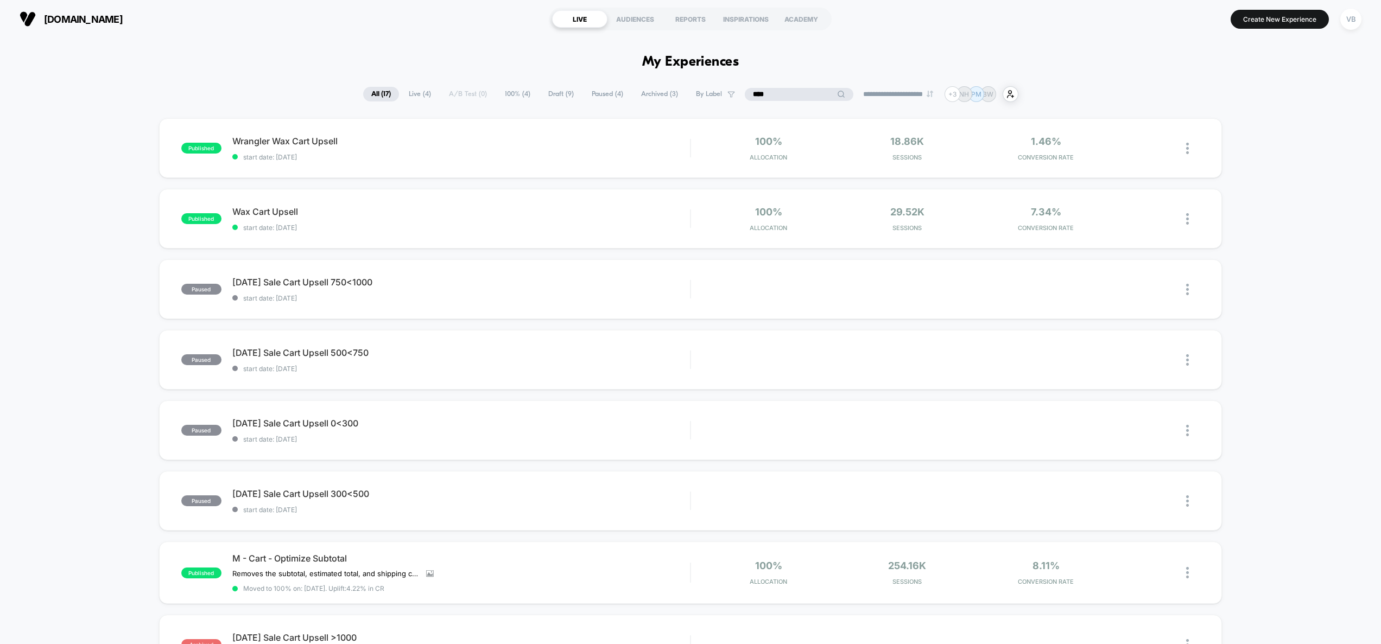
drag, startPoint x: 788, startPoint y: 96, endPoint x: 642, endPoint y: 78, distance: 147.1
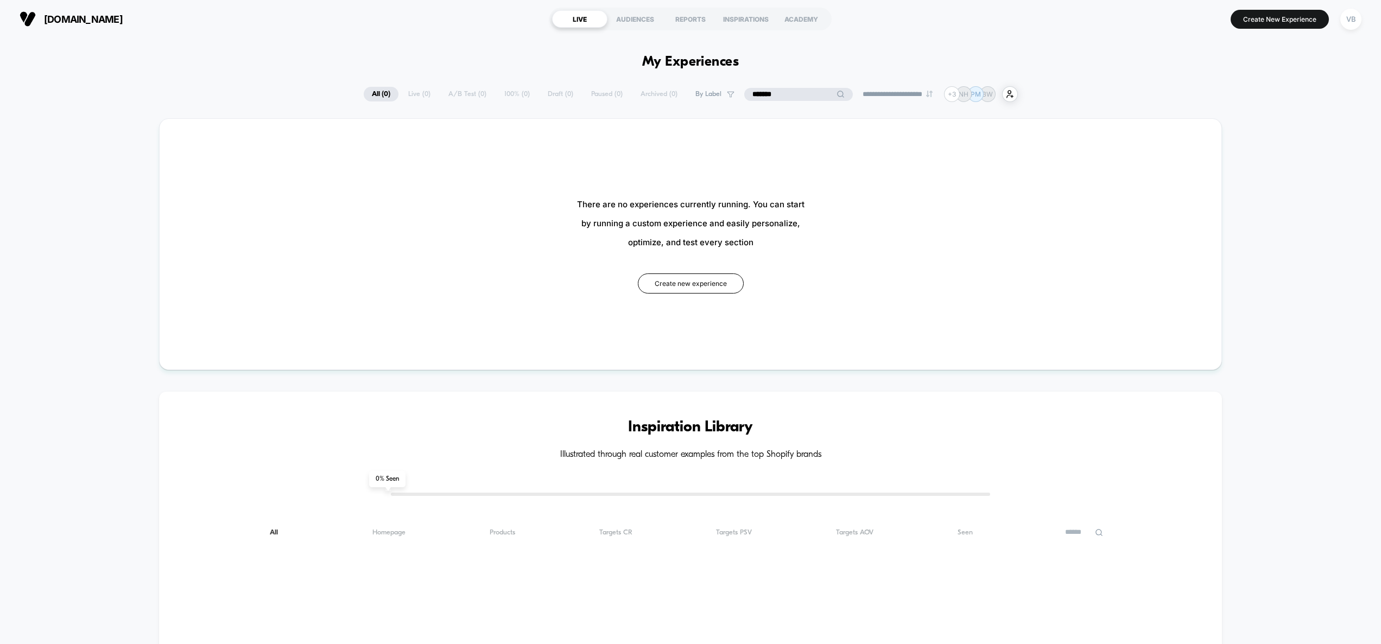
type input "********"
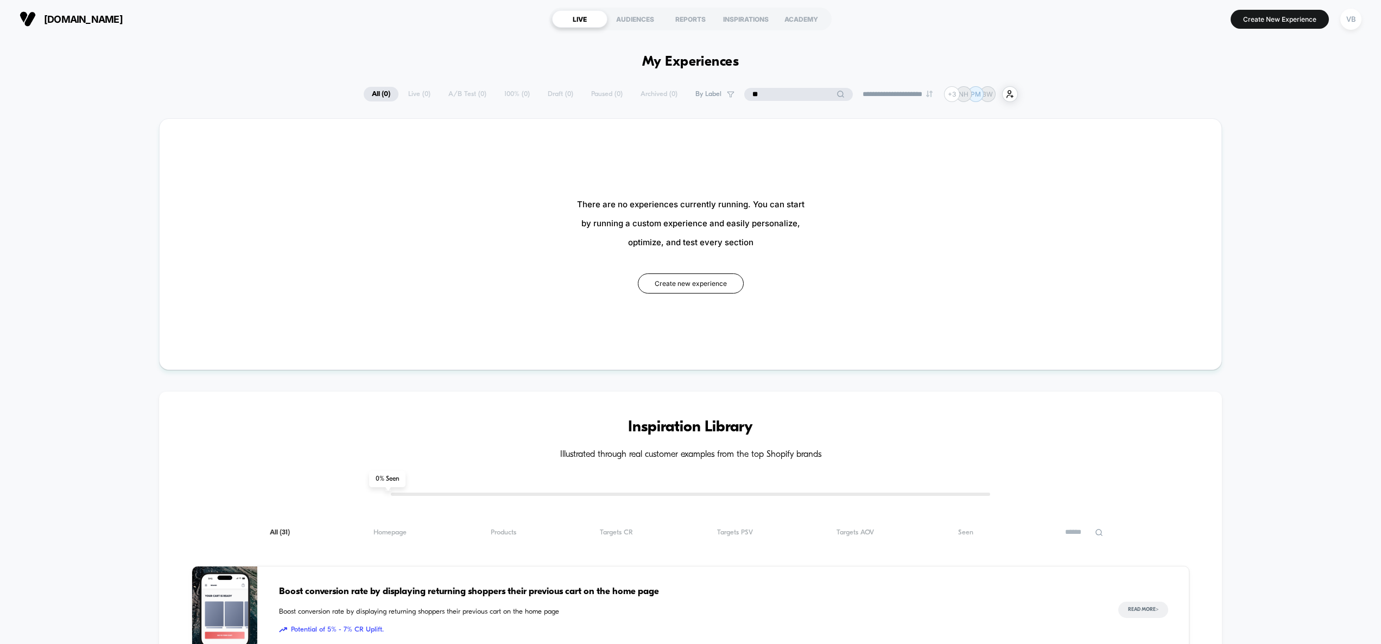
type input "***"
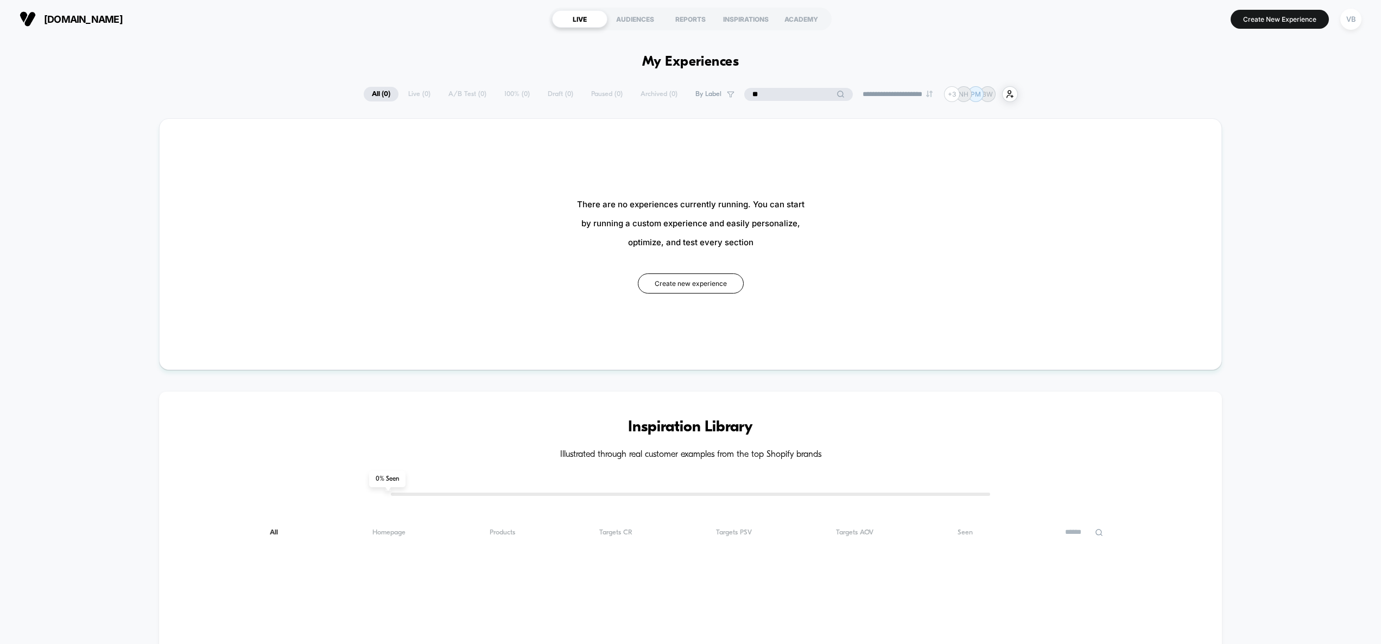
type input "*"
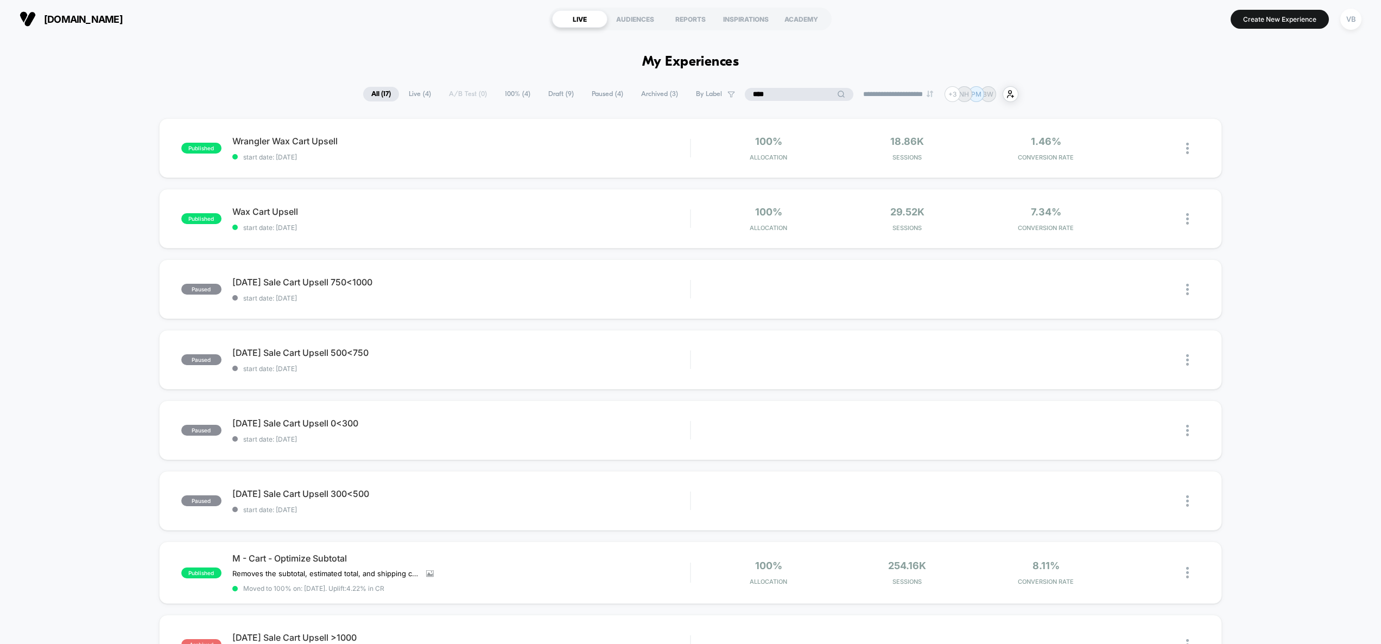
type input "****"
click at [407, 96] on span "Live ( 4 )" at bounding box center [419, 94] width 39 height 15
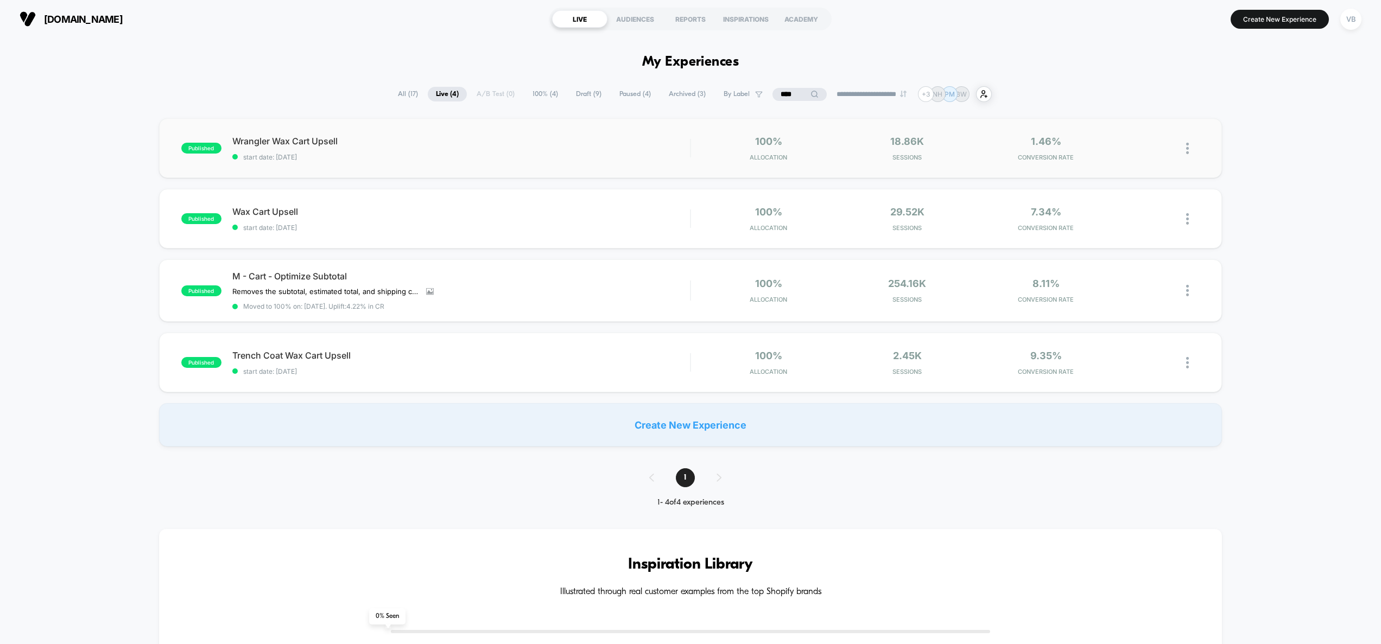
click at [451, 133] on div "published Wrangler Wax Cart Upsell start date: [DATE] 100% Allocation 18.86k Se…" at bounding box center [690, 148] width 1063 height 60
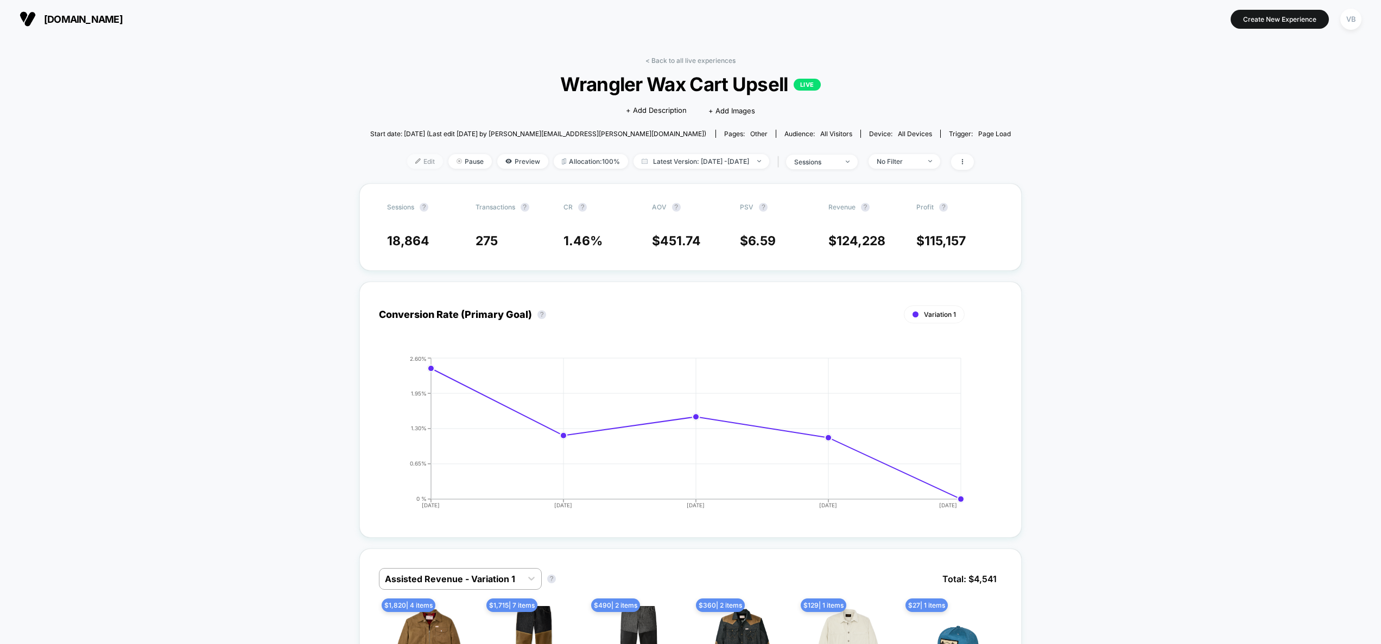
click at [410, 161] on span "Edit" at bounding box center [425, 161] width 36 height 15
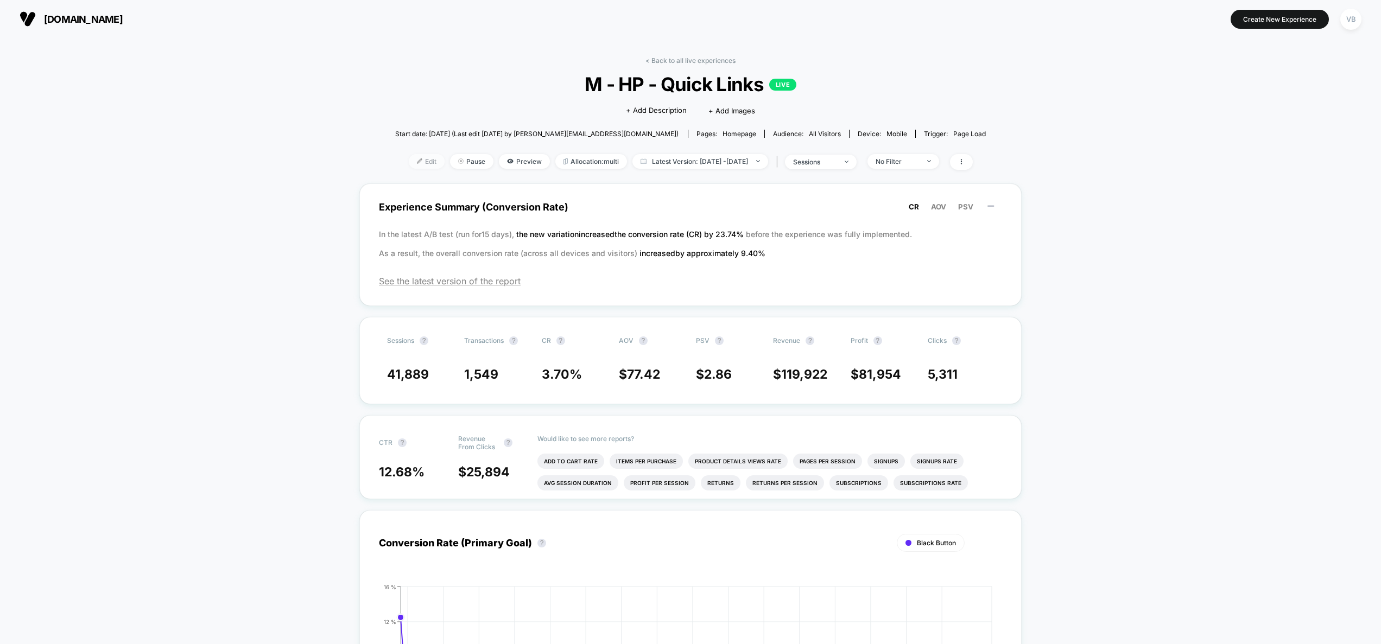
click at [417, 160] on span "Edit" at bounding box center [427, 161] width 36 height 15
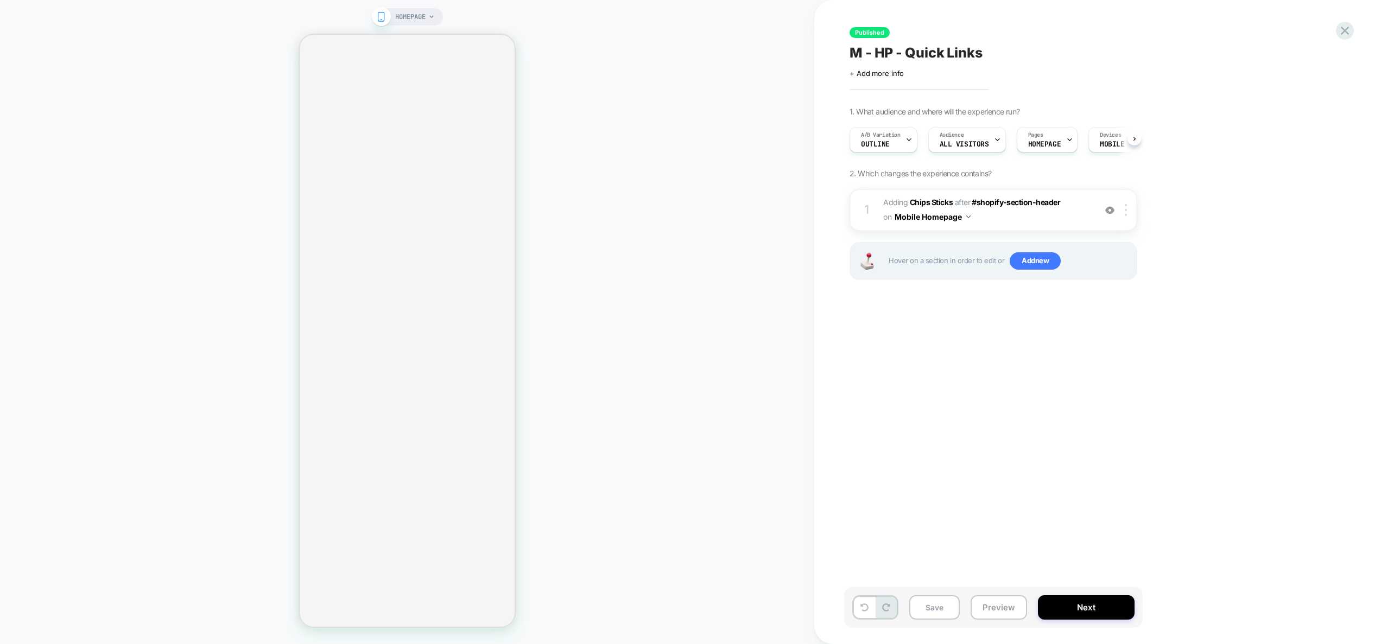
scroll to position [0, 1]
click at [992, 603] on button "Preview" at bounding box center [998, 607] width 56 height 24
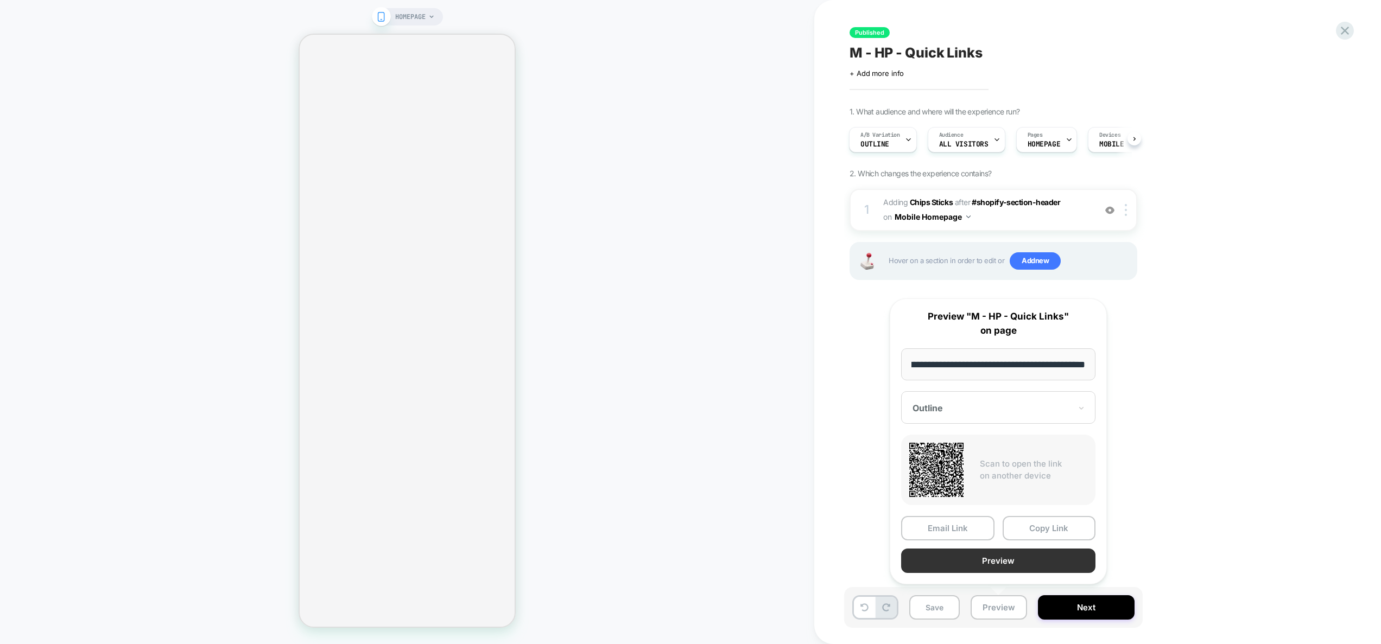
scroll to position [0, 0]
click at [997, 562] on button "Preview" at bounding box center [998, 561] width 194 height 24
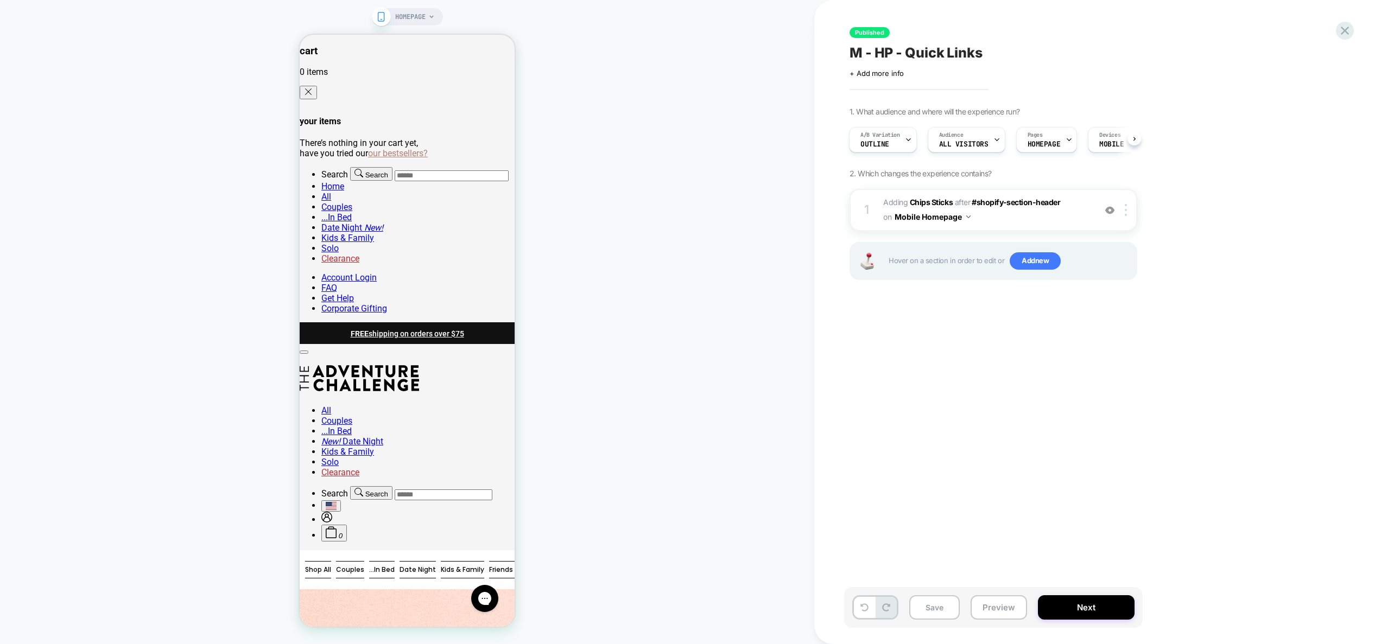
click at [1111, 212] on img at bounding box center [1109, 210] width 9 height 9
click at [880, 141] on span "Outline" at bounding box center [874, 145] width 29 height 8
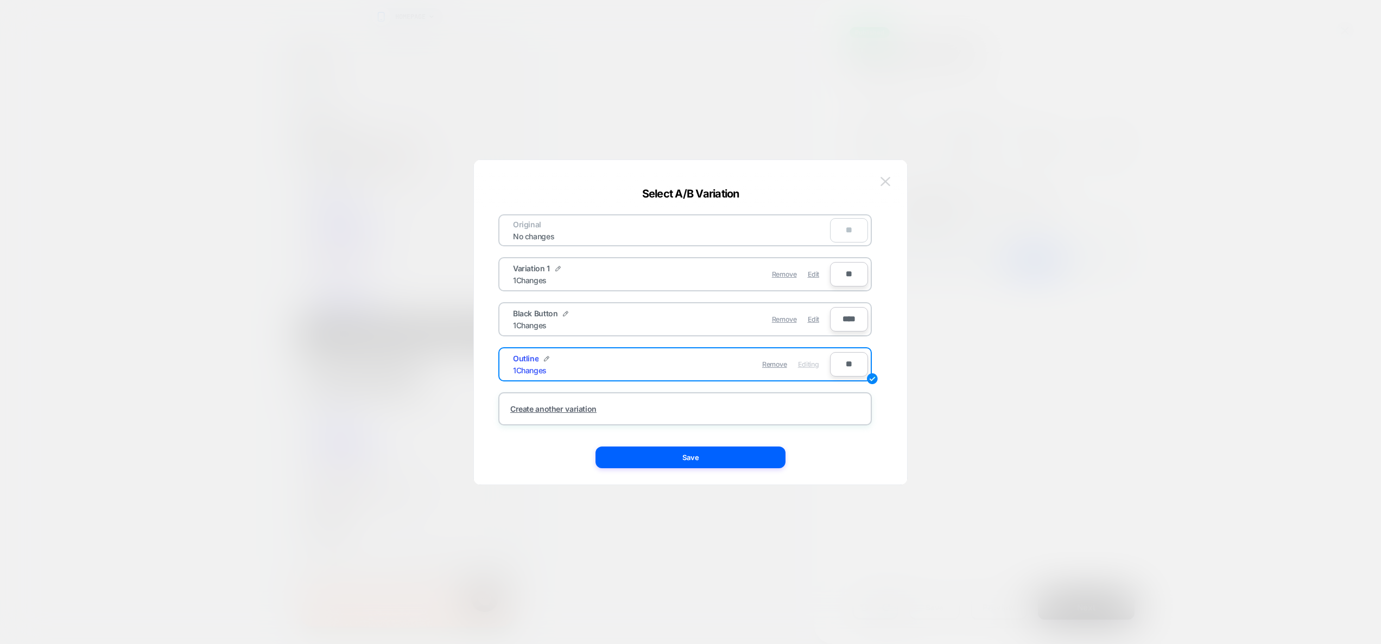
click at [887, 183] on img at bounding box center [885, 181] width 10 height 9
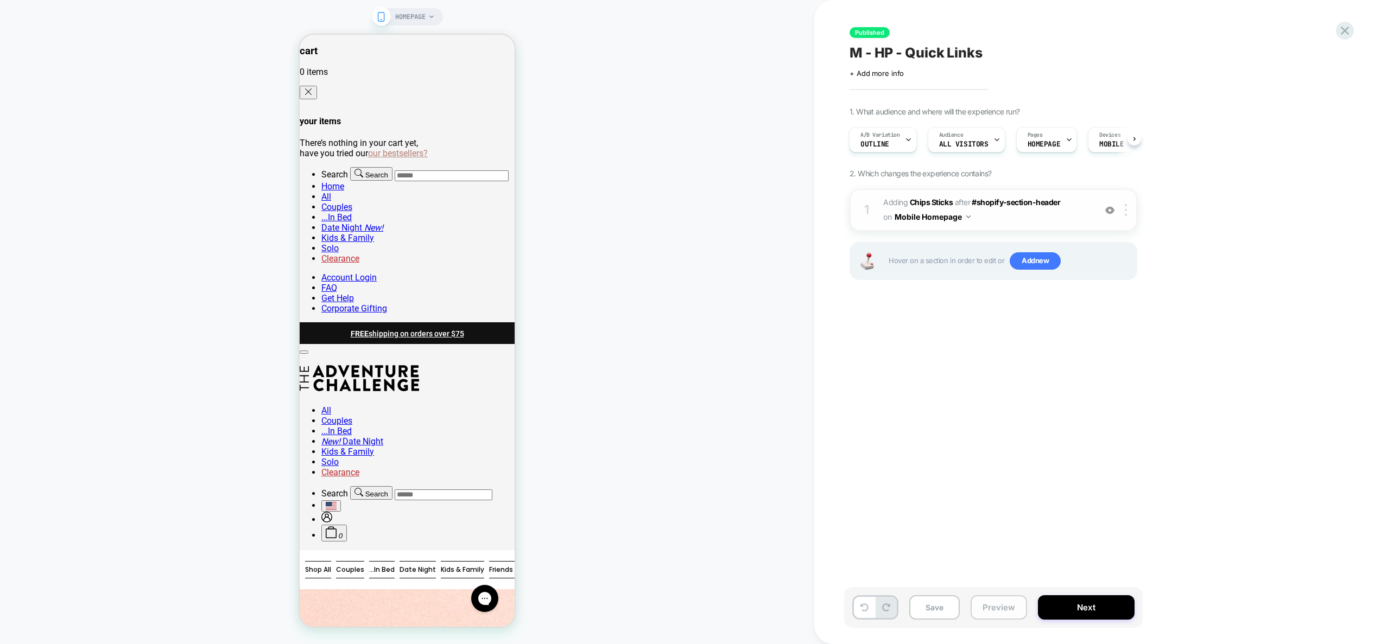
click at [987, 608] on button "Preview" at bounding box center [998, 607] width 56 height 24
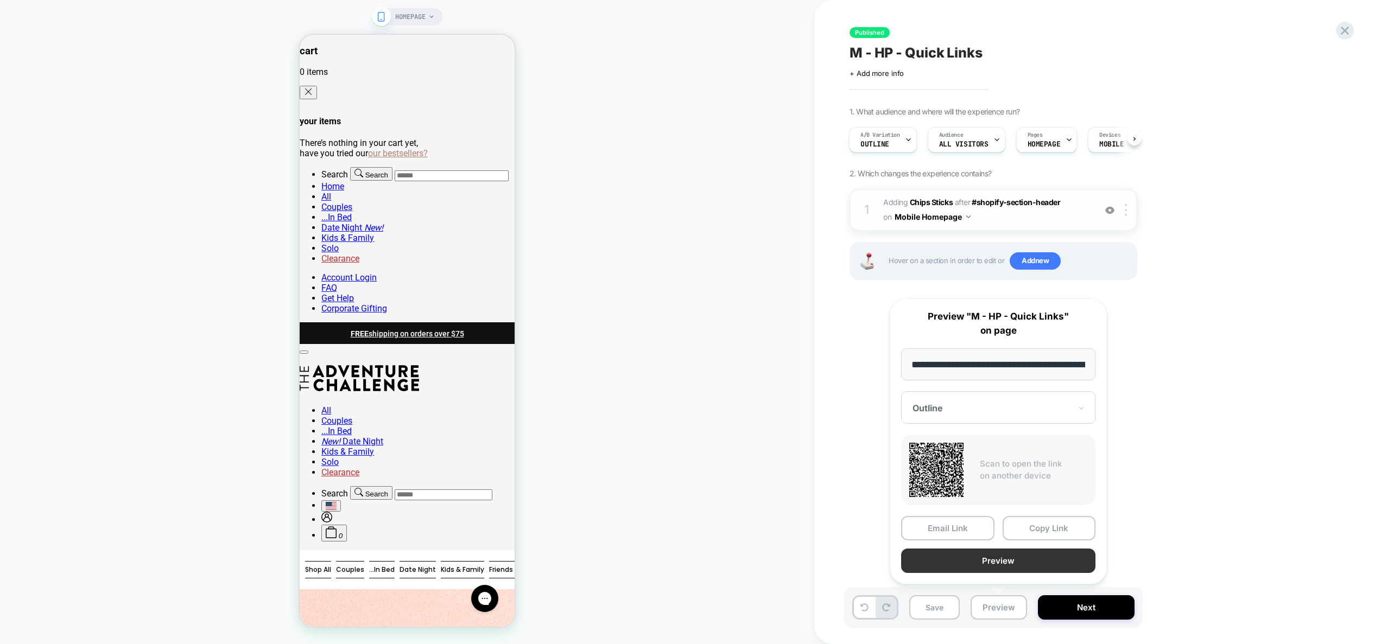
click at [997, 557] on button "Preview" at bounding box center [998, 561] width 194 height 24
